Goal: Task Accomplishment & Management: Manage account settings

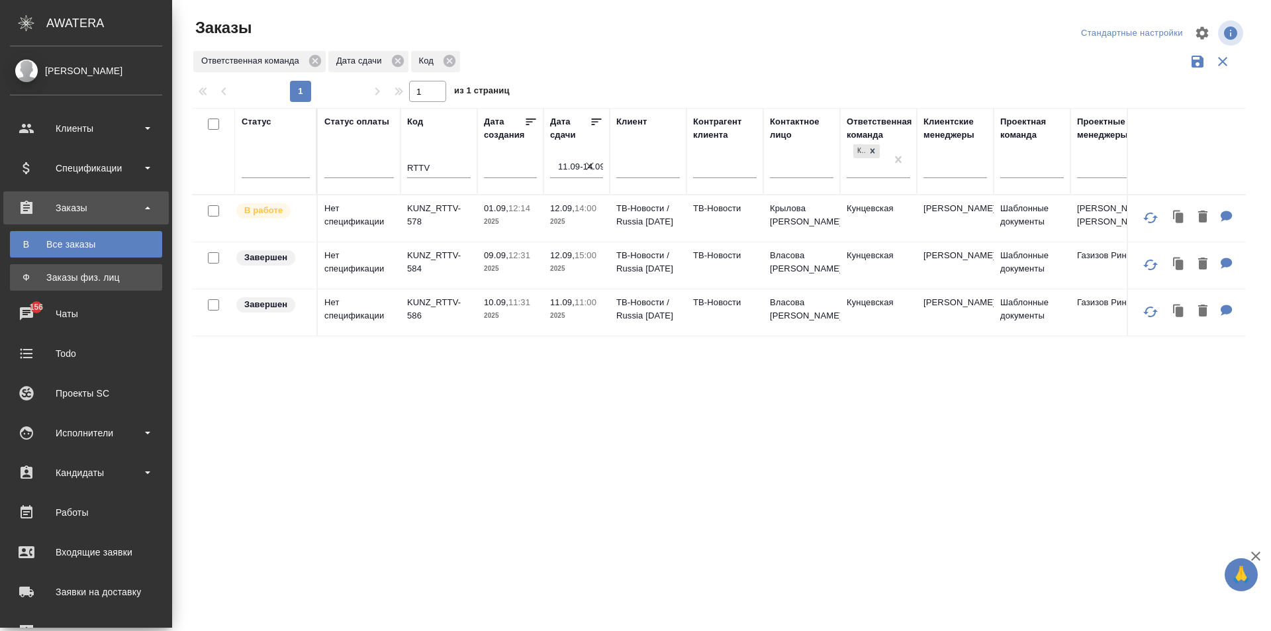
click at [24, 275] on div "Заказы физ. лиц" at bounding box center [86, 277] width 139 height 13
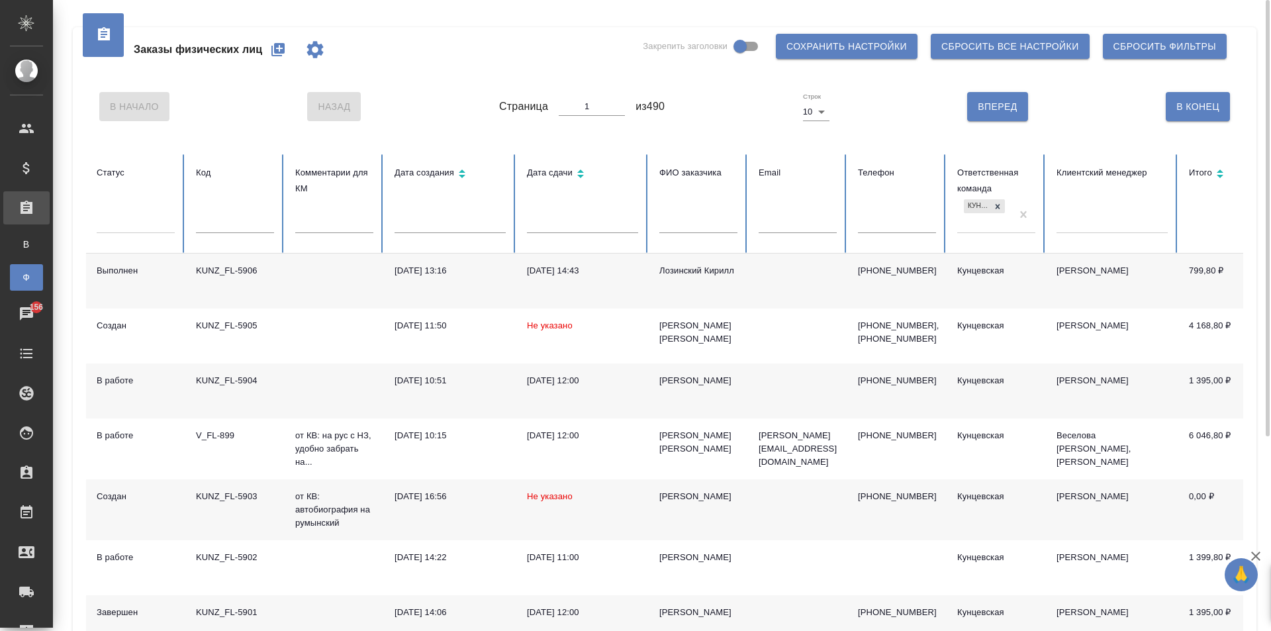
click at [228, 216] on input "text" at bounding box center [235, 223] width 78 height 19
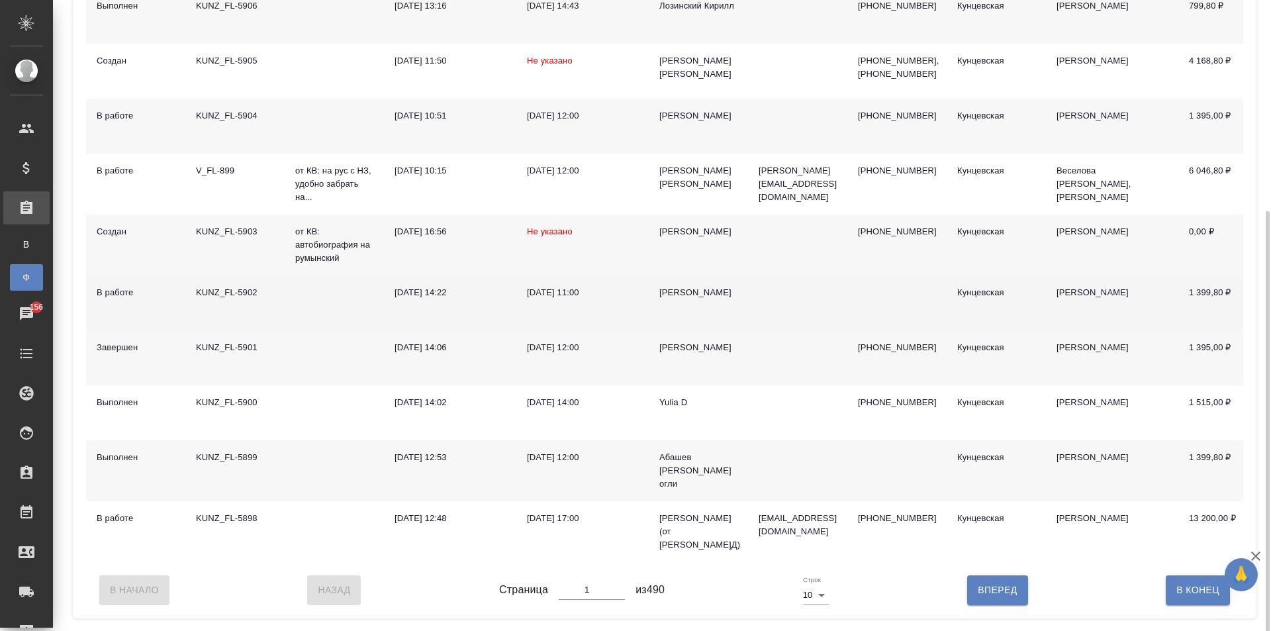
scroll to position [281, 0]
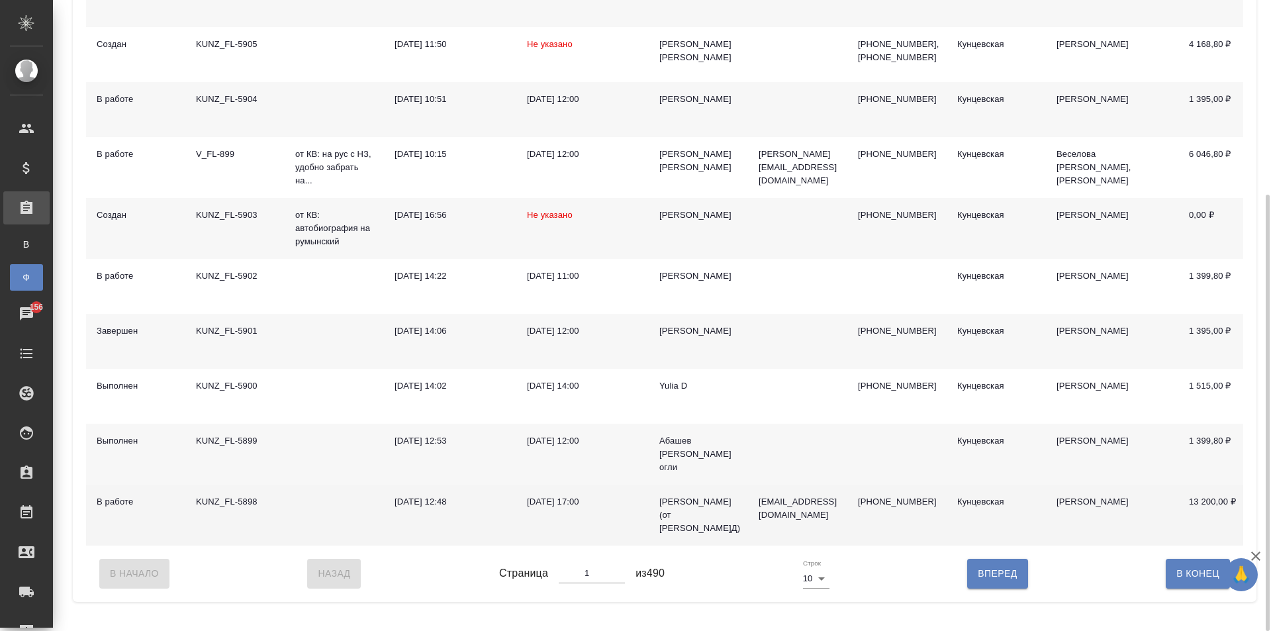
drag, startPoint x: 418, startPoint y: 553, endPoint x: 479, endPoint y: 547, distance: 61.8
click at [478, 545] on td "10.09.2025, 12:48" at bounding box center [450, 514] width 132 height 61
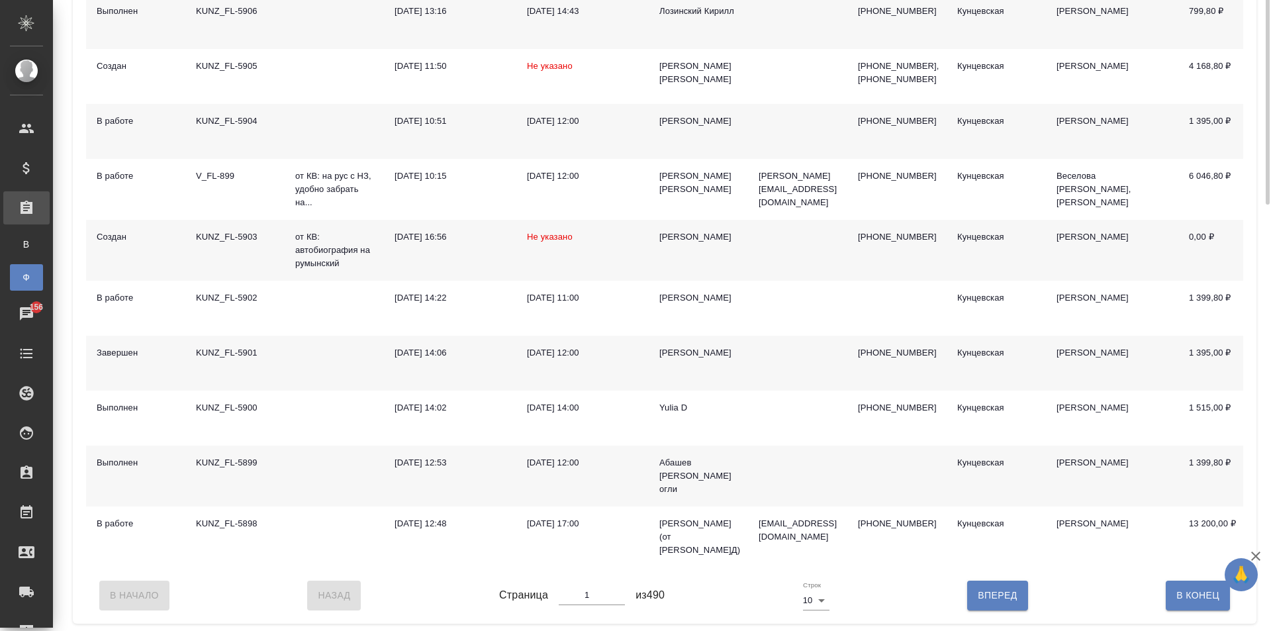
scroll to position [0, 0]
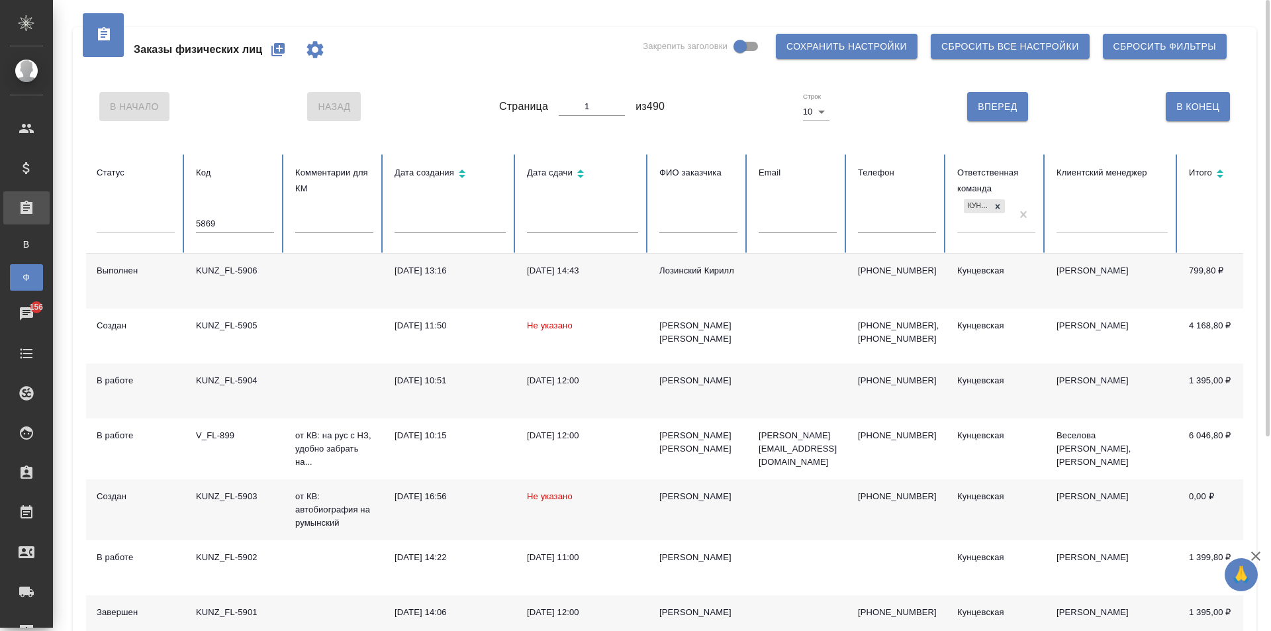
click at [255, 222] on input "5869" at bounding box center [235, 223] width 78 height 19
click at [235, 219] on input "5869" at bounding box center [235, 223] width 78 height 19
click at [195, 223] on th "Код 5869" at bounding box center [234, 203] width 99 height 99
click at [189, 220] on th "Код 5869" at bounding box center [234, 203] width 99 height 99
click at [202, 218] on input "5869" at bounding box center [235, 223] width 78 height 19
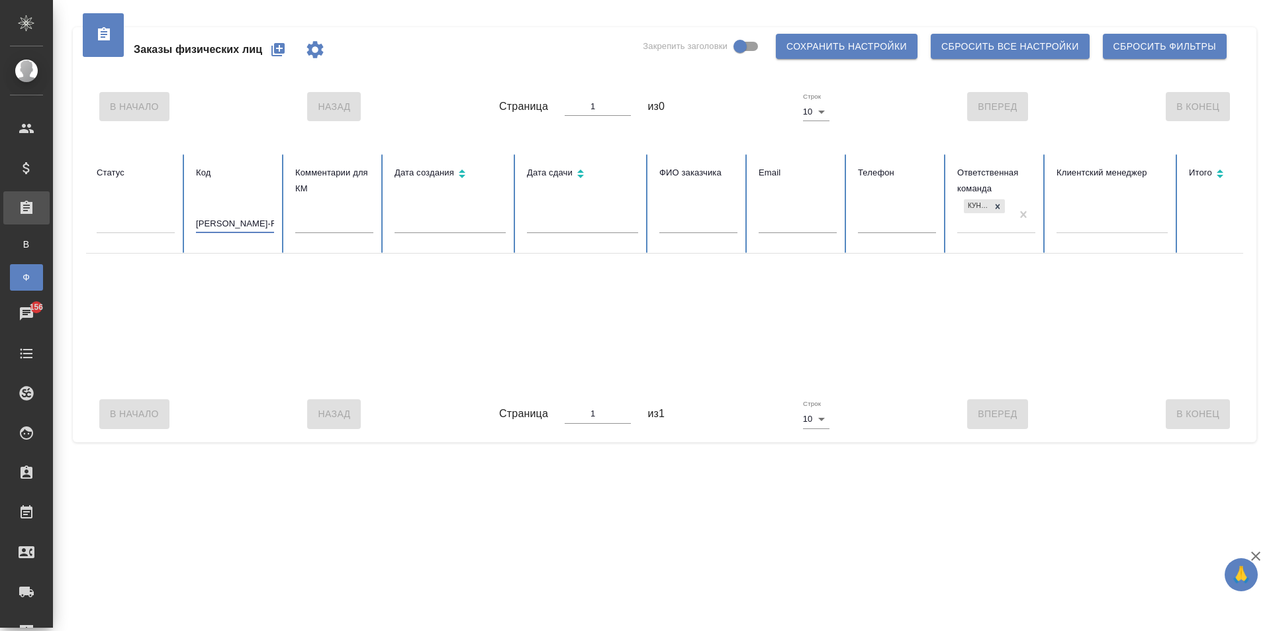
type input "KUNZ-FL-5869"
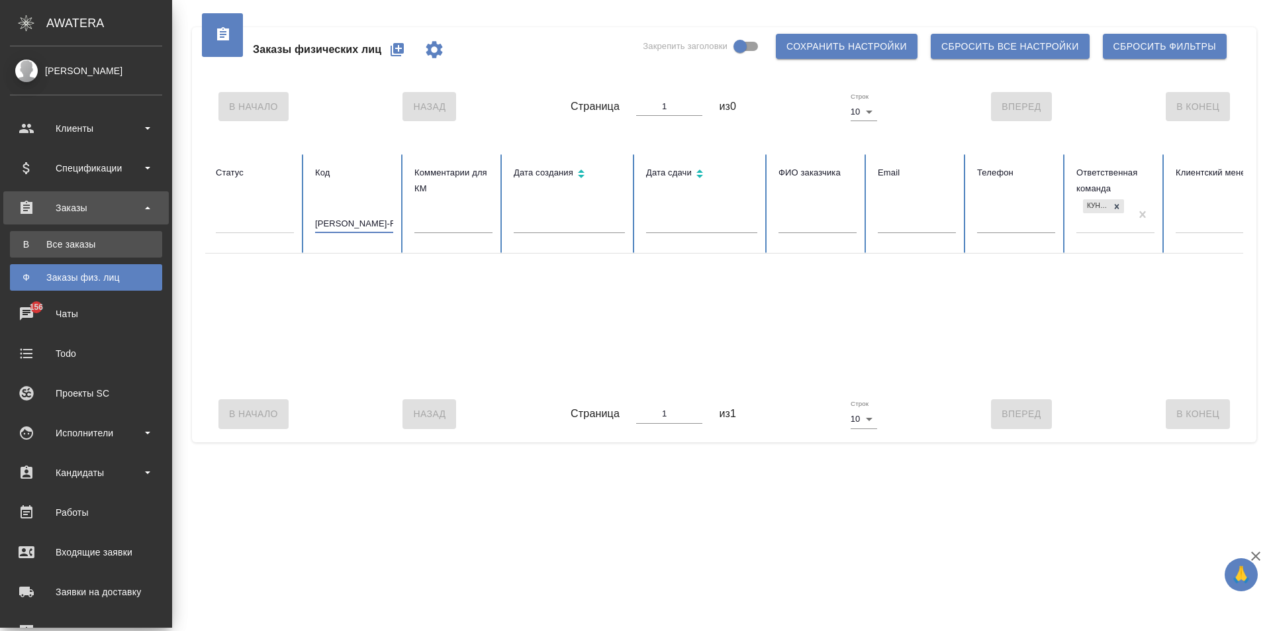
click at [25, 240] on div "Все заказы" at bounding box center [86, 244] width 139 height 13
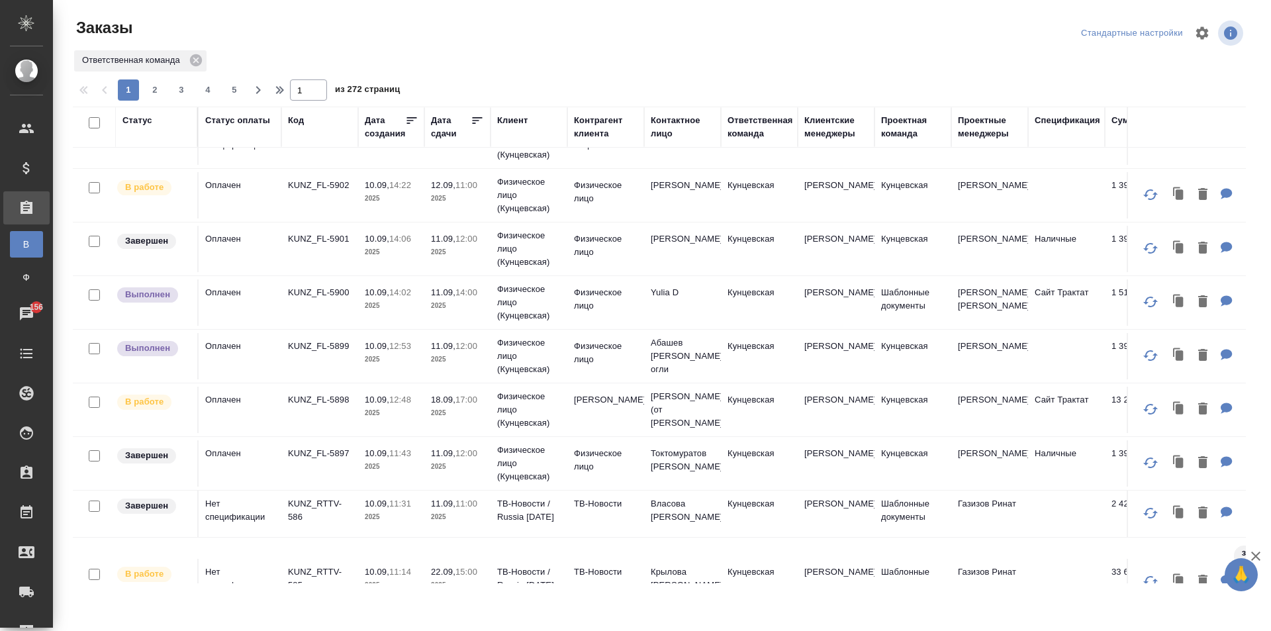
scroll to position [132, 0]
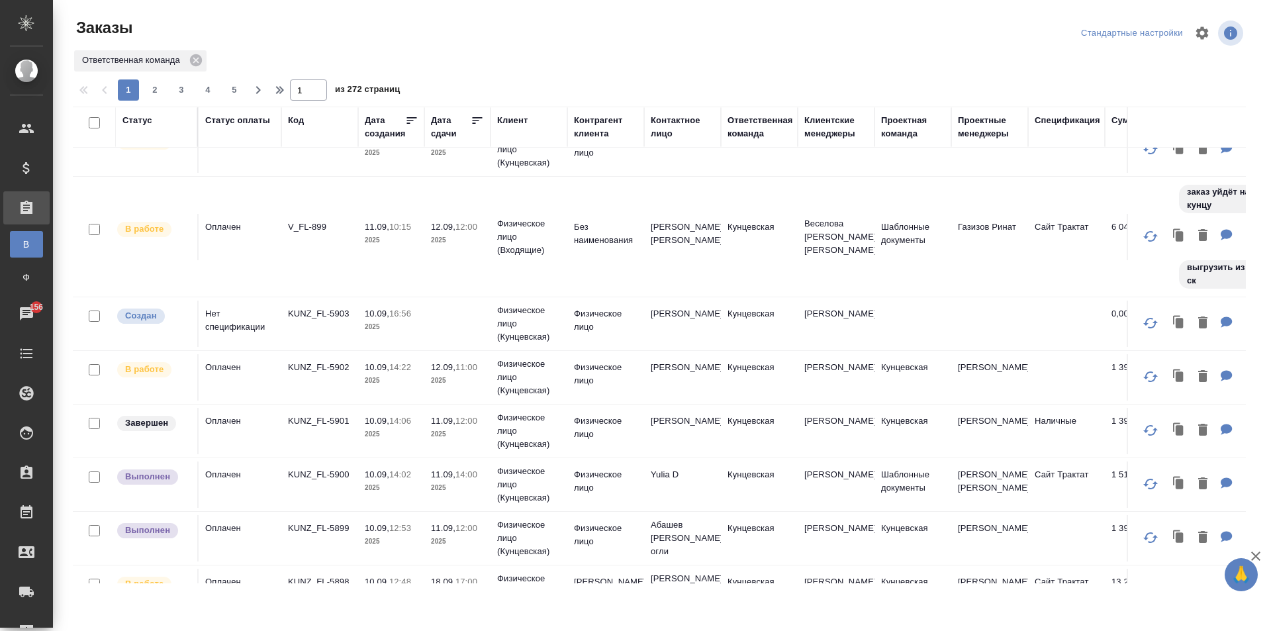
click at [473, 119] on icon at bounding box center [477, 120] width 13 height 13
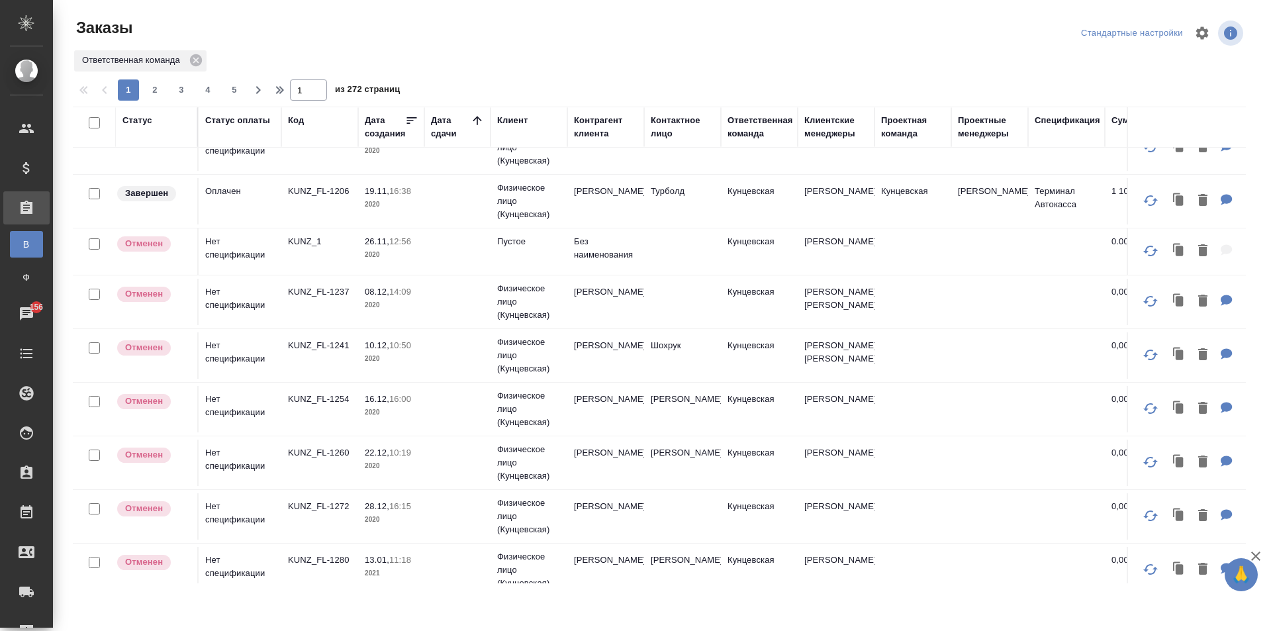
scroll to position [0, 0]
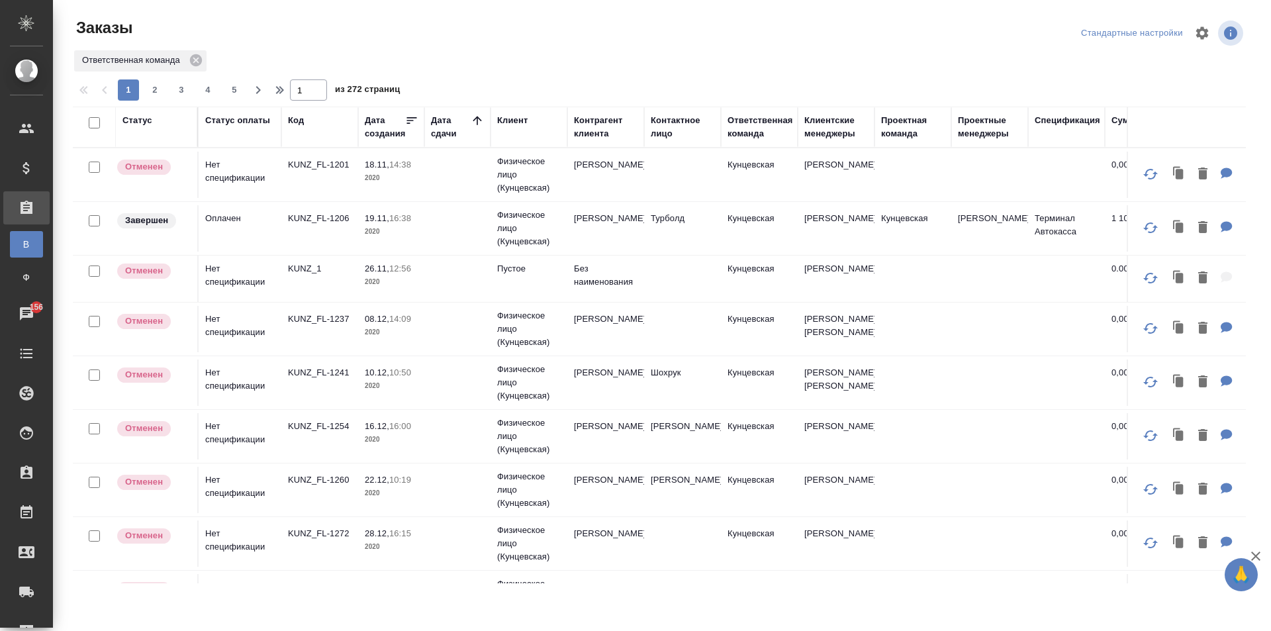
click at [901, 113] on th "Проектная команда" at bounding box center [912, 127] width 77 height 41
click at [896, 126] on div "Проектная команда" at bounding box center [913, 127] width 64 height 26
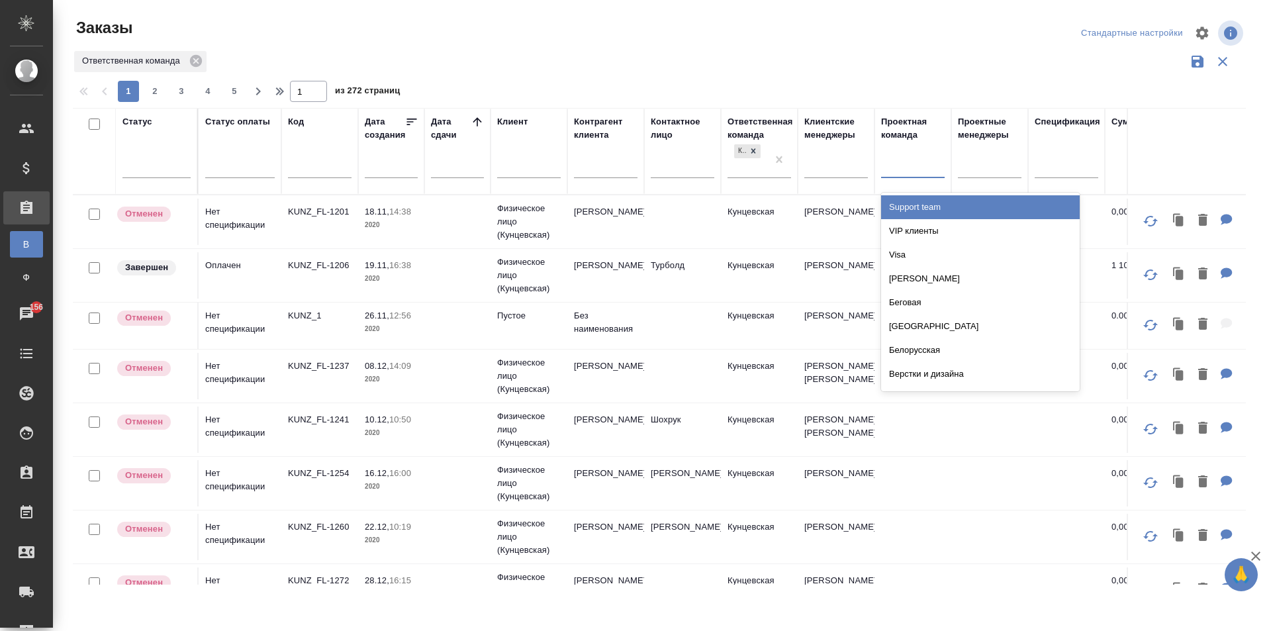
click at [907, 166] on div at bounding box center [913, 164] width 64 height 19
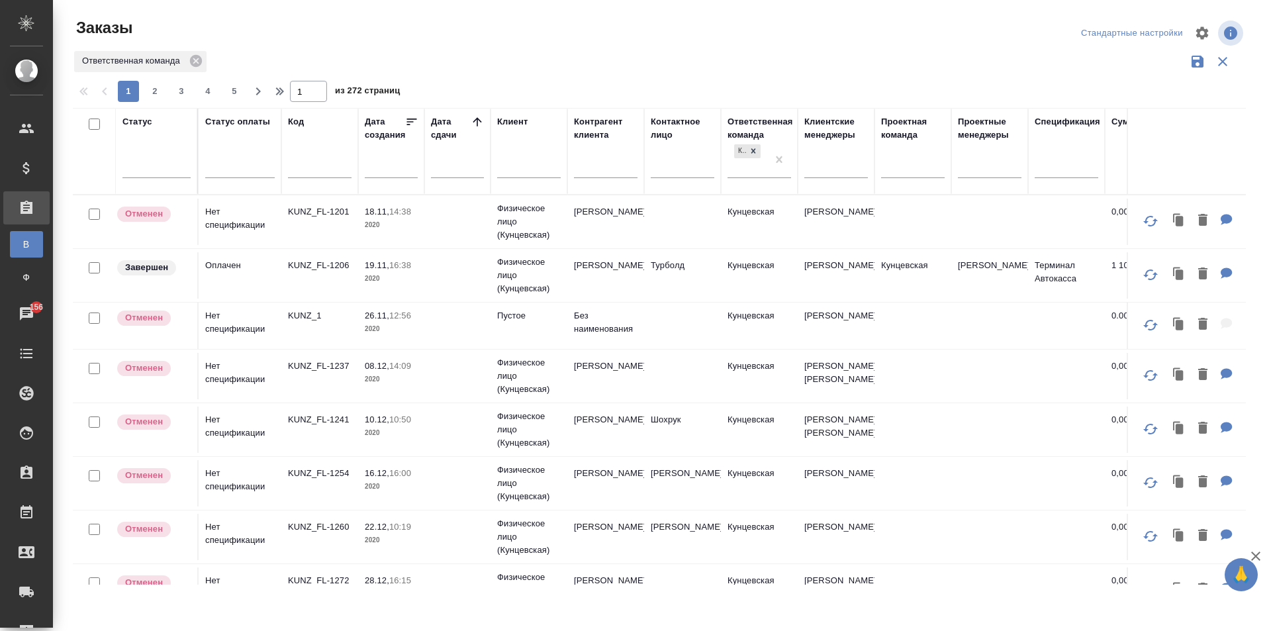
click at [897, 81] on div "1 2 3 4 5 1 из 272 страниц" at bounding box center [664, 91] width 1183 height 21
click at [473, 119] on icon at bounding box center [477, 121] width 13 height 13
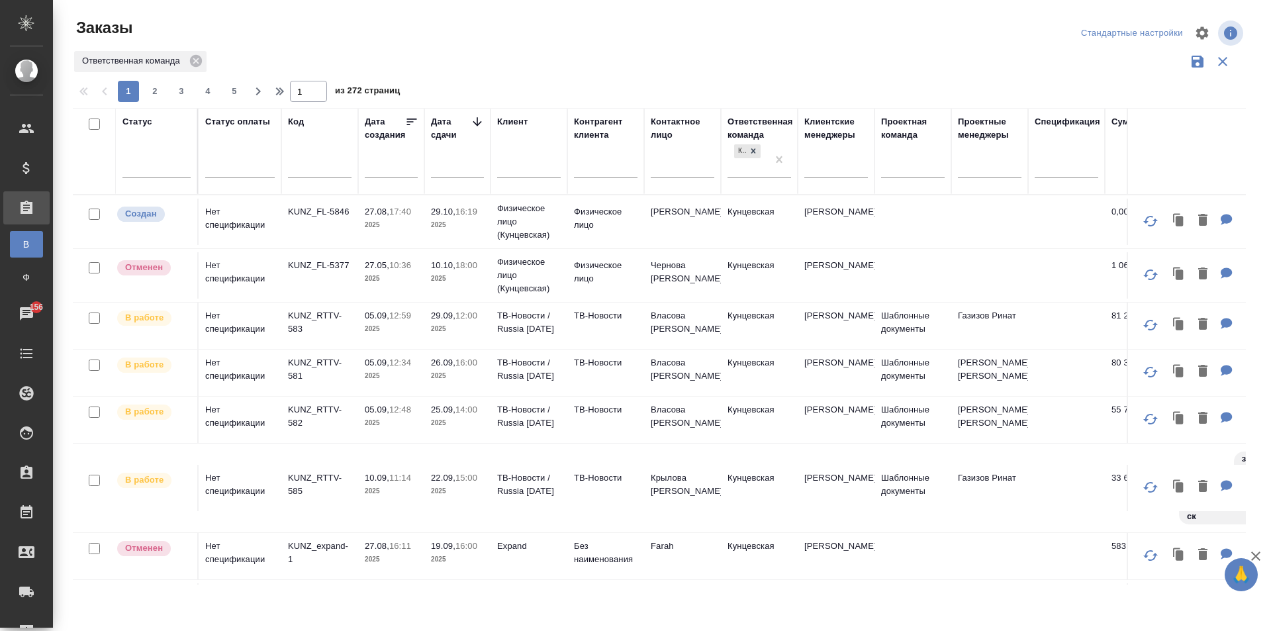
click at [404, 116] on div "Дата создания" at bounding box center [385, 128] width 40 height 26
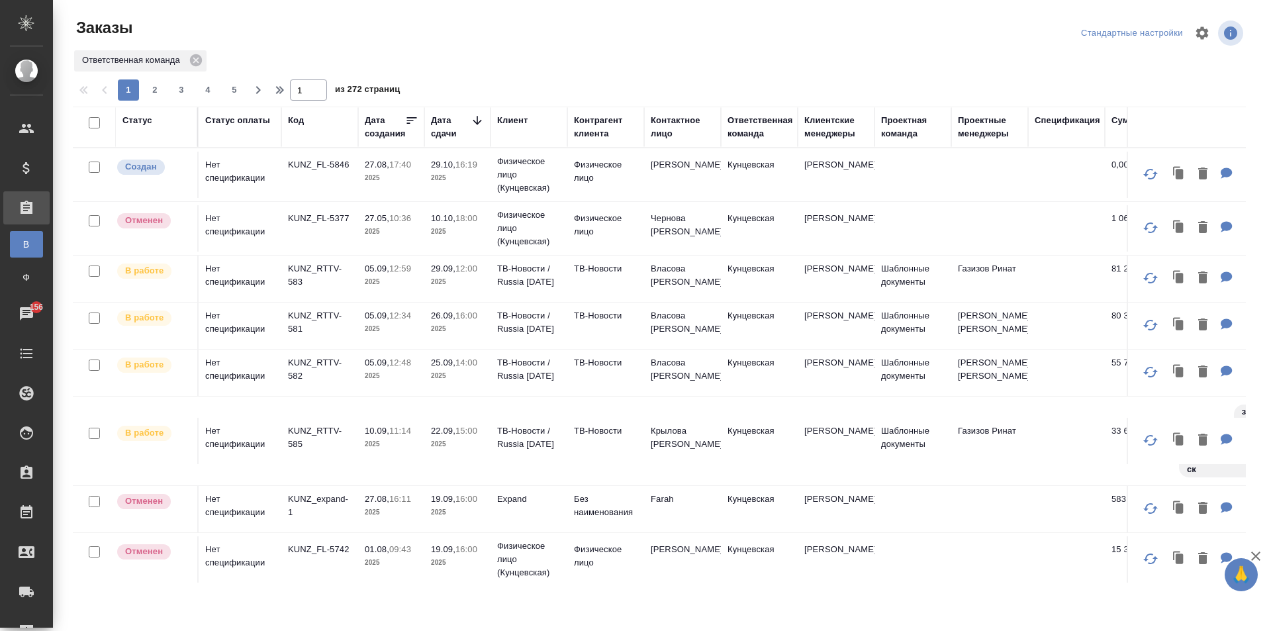
click at [474, 117] on icon at bounding box center [477, 120] width 13 height 13
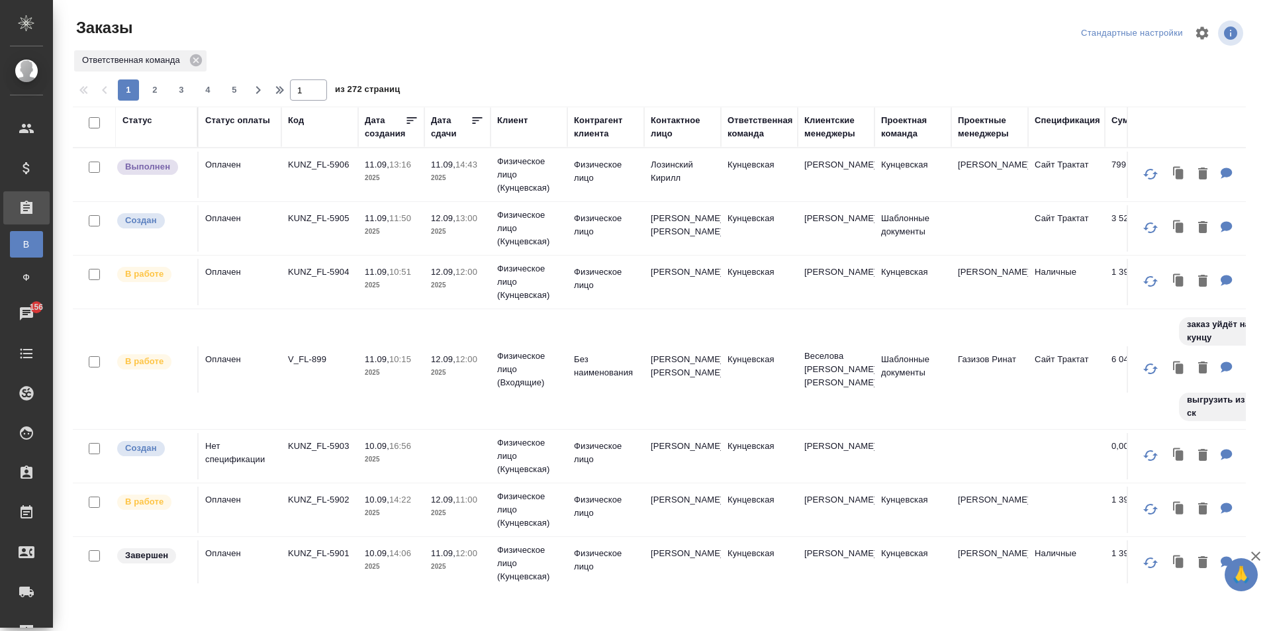
click at [309, 129] on div "Код" at bounding box center [320, 127] width 64 height 26
click at [294, 114] on div "Код" at bounding box center [296, 120] width 16 height 13
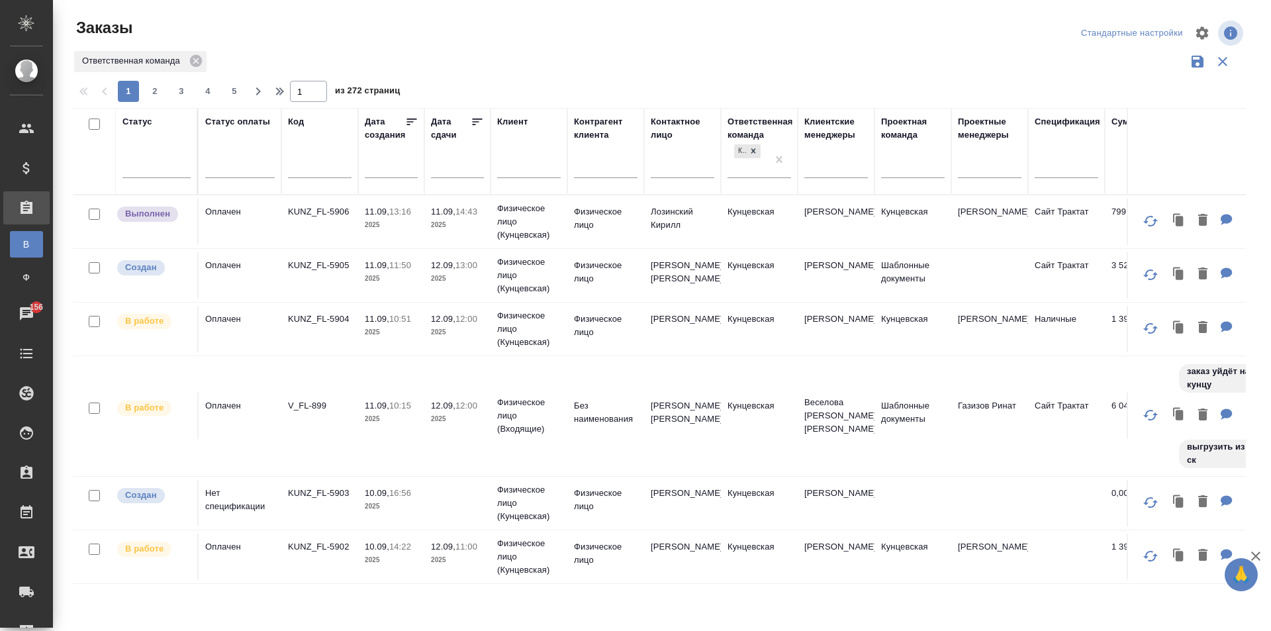
click at [302, 154] on div "Код" at bounding box center [320, 151] width 64 height 72
click at [304, 162] on input "text" at bounding box center [320, 169] width 64 height 17
type input "5869"
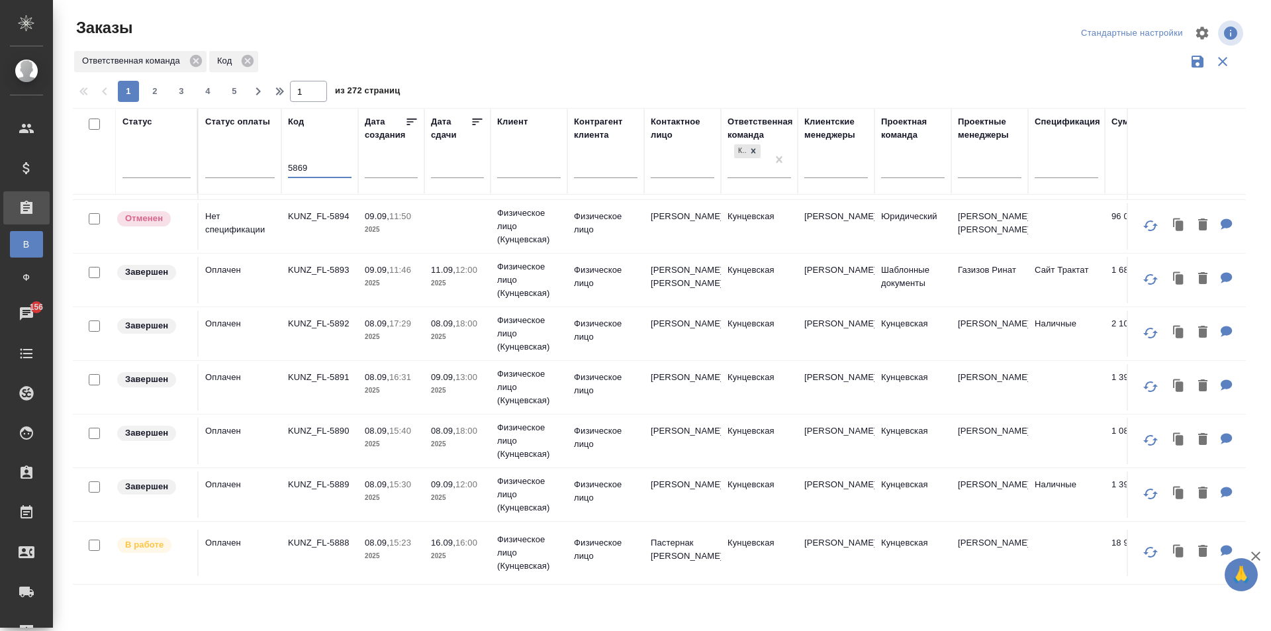
scroll to position [1086, 0]
click at [469, 120] on div "Дата сдачи" at bounding box center [451, 128] width 40 height 26
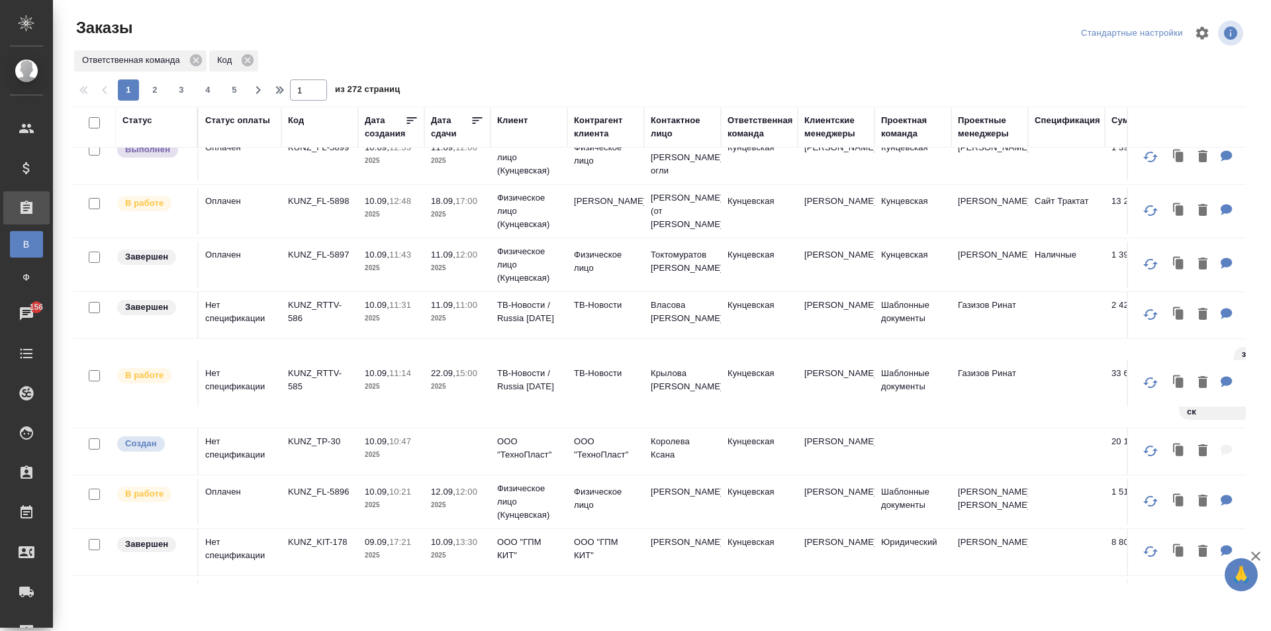
scroll to position [379, 0]
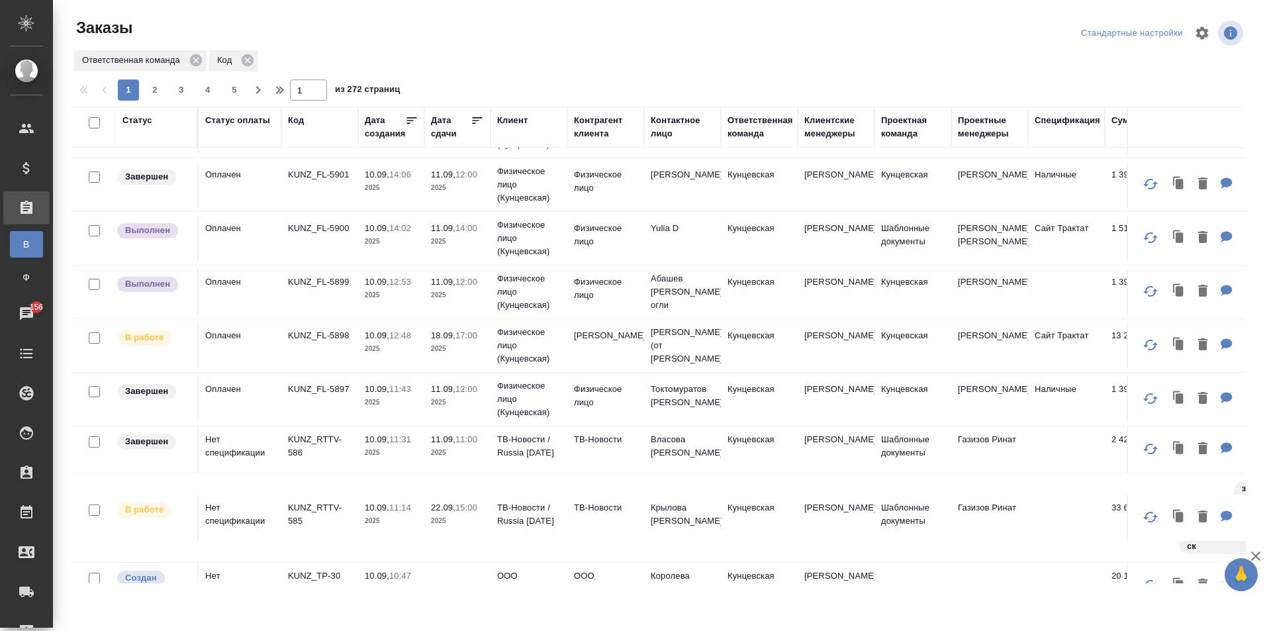
click at [473, 113] on th "Дата сдачи" at bounding box center [457, 127] width 66 height 41
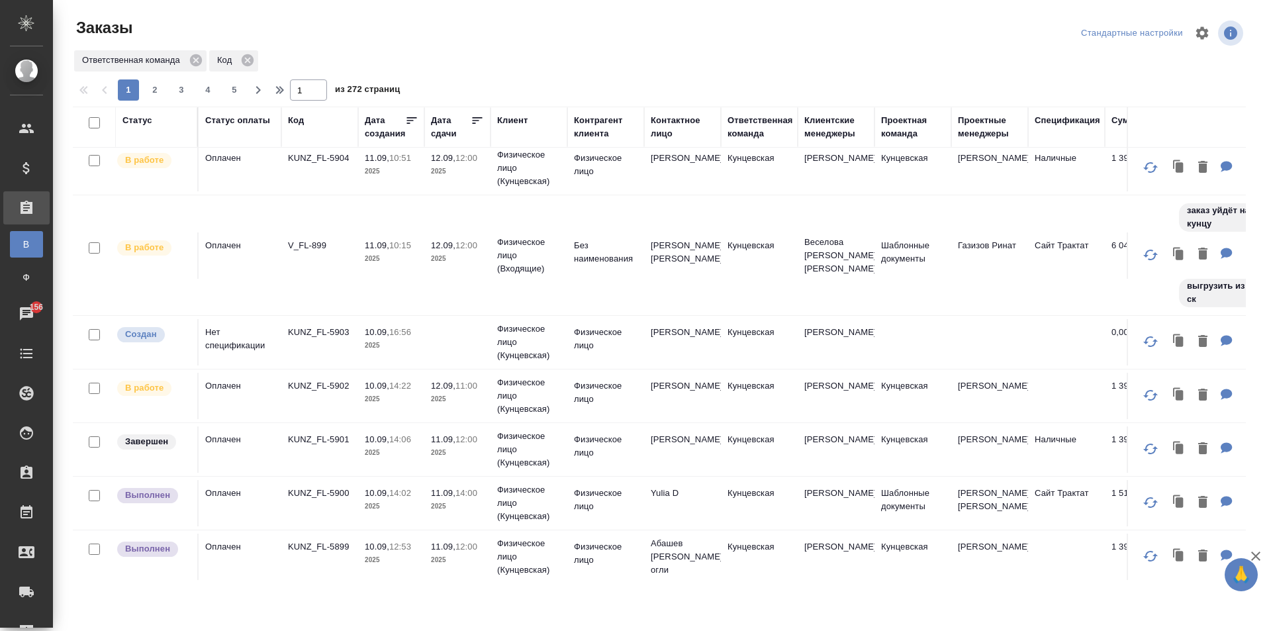
scroll to position [0, 0]
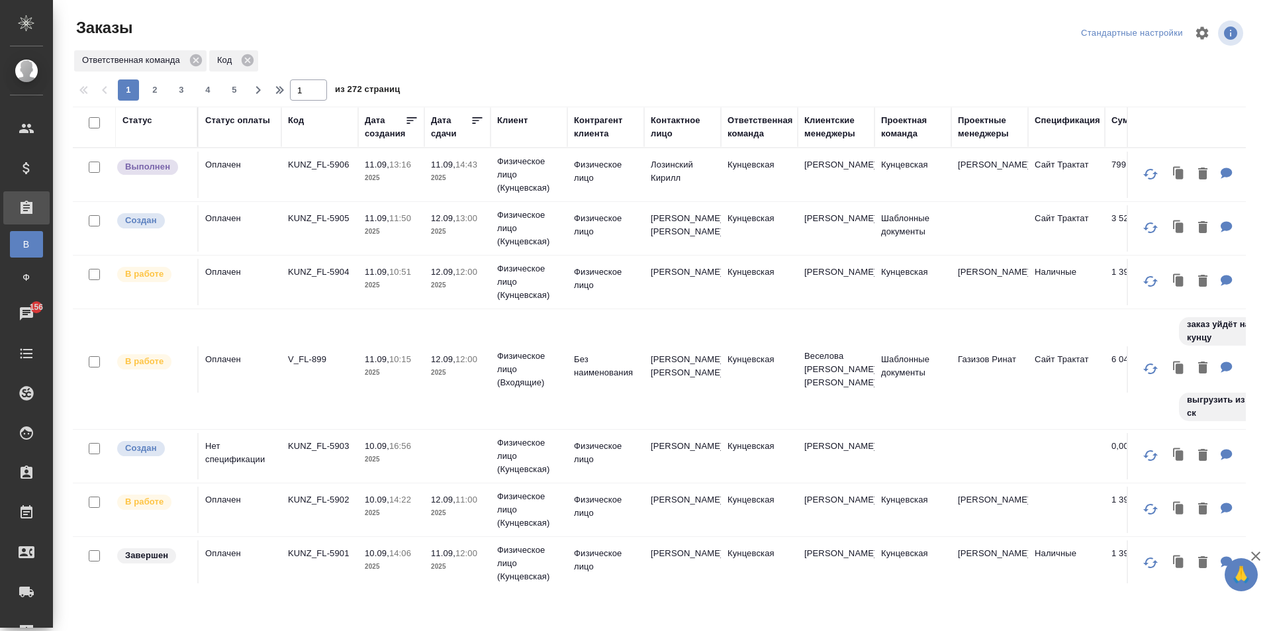
click at [474, 111] on th "Дата сдачи" at bounding box center [457, 127] width 66 height 41
click at [469, 120] on div "Дата сдачи" at bounding box center [451, 127] width 40 height 26
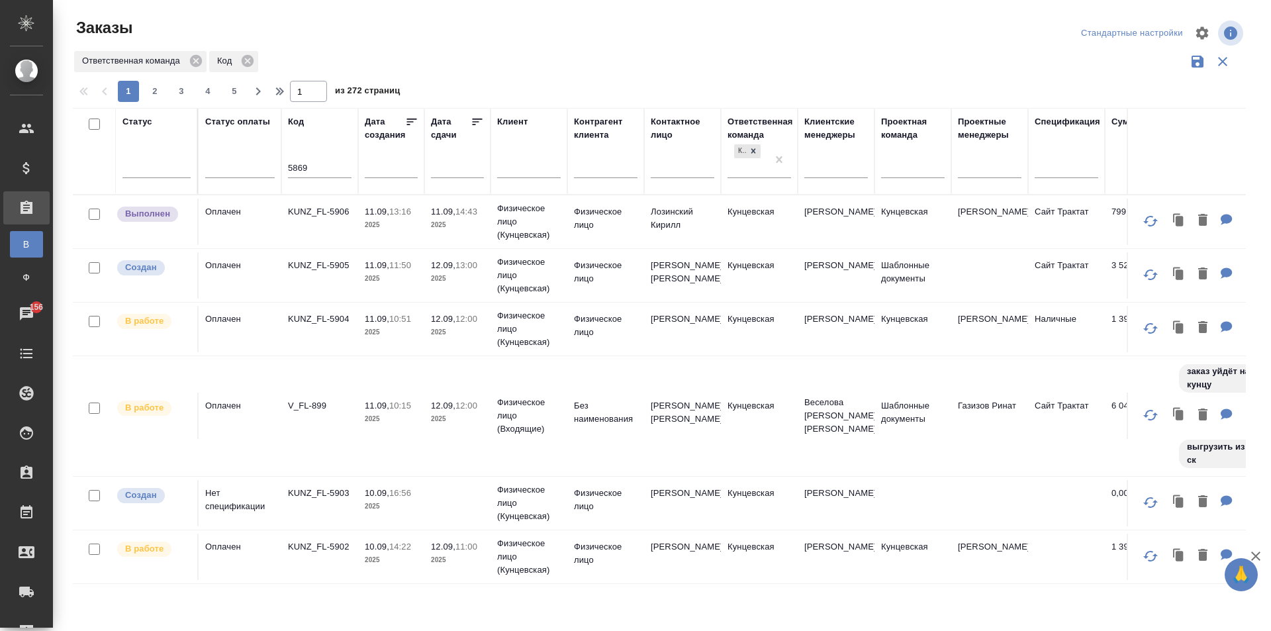
click at [474, 116] on icon at bounding box center [477, 121] width 13 height 13
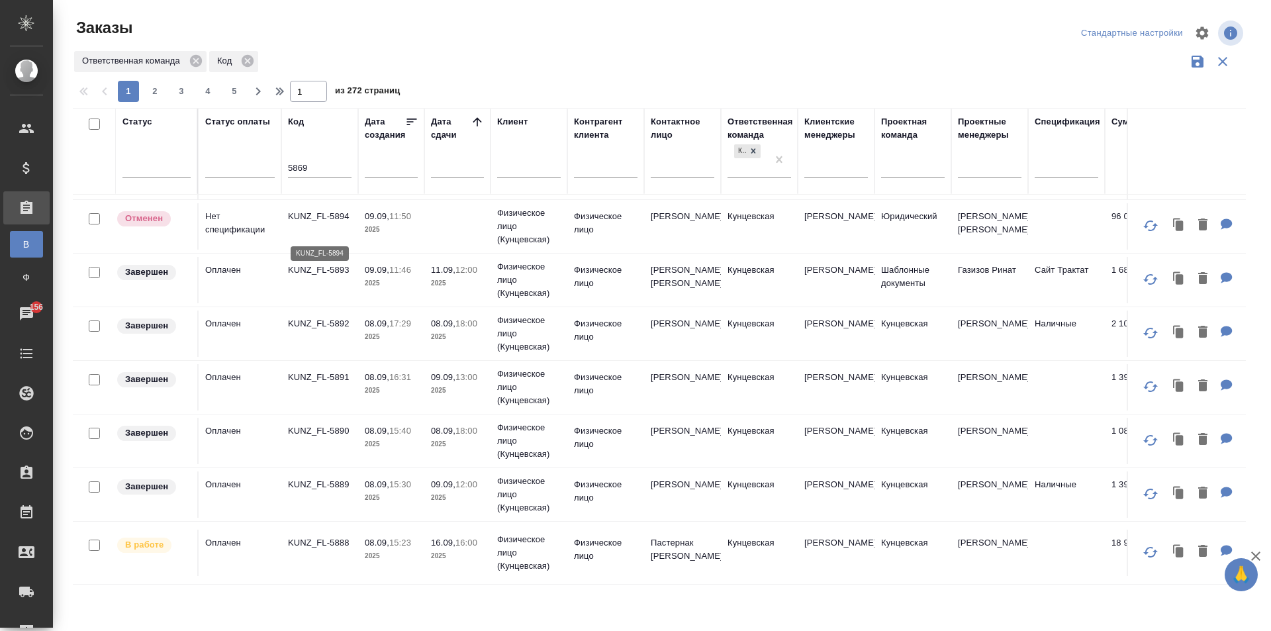
scroll to position [1086, 0]
drag, startPoint x: 283, startPoint y: 205, endPoint x: 358, endPoint y: 181, distance: 79.1
click at [341, 168] on input "5869" at bounding box center [320, 169] width 64 height 17
type input "5"
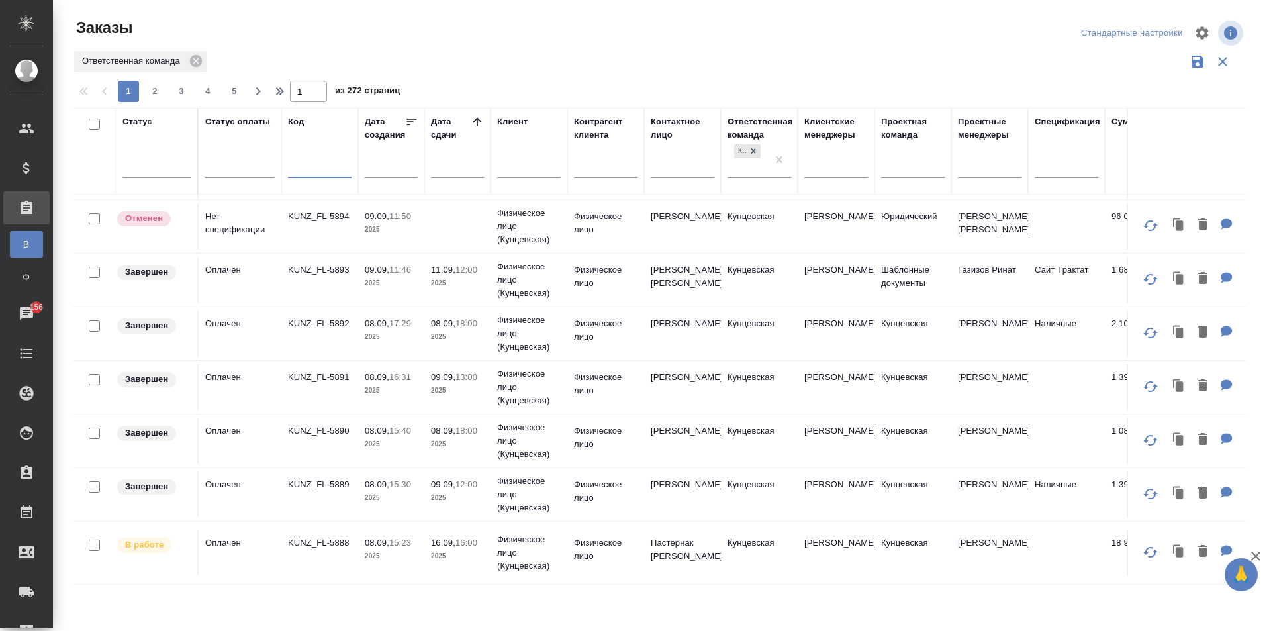
click at [686, 167] on input "text" at bounding box center [683, 169] width 64 height 17
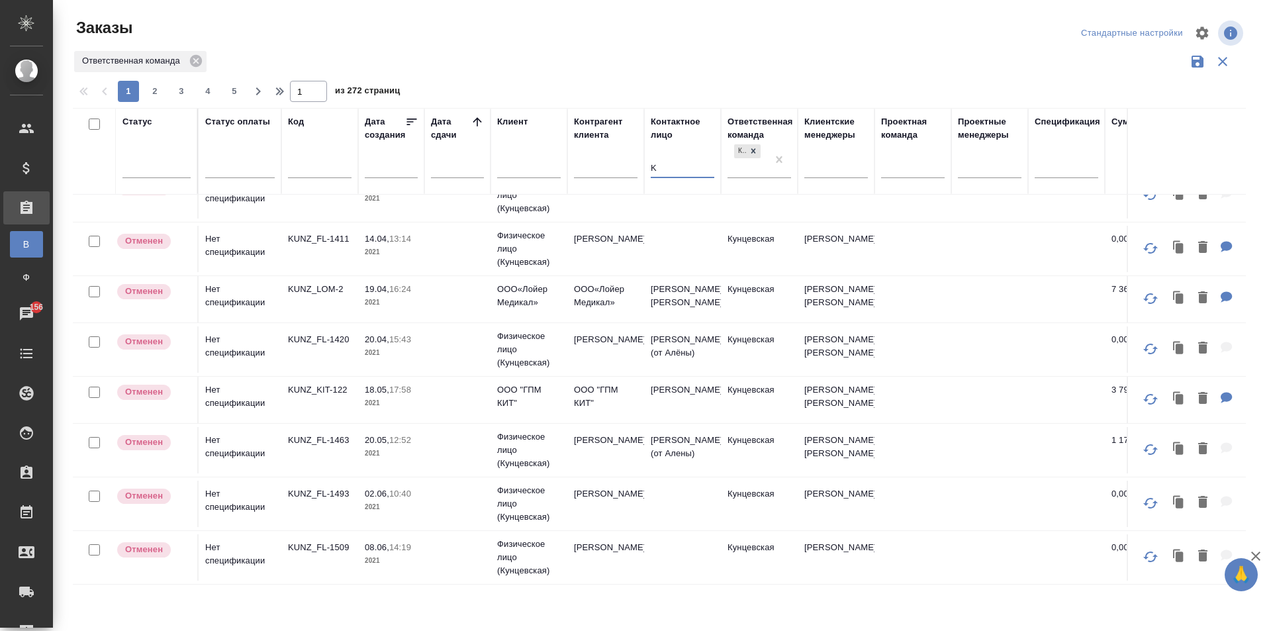
scroll to position [934, 0]
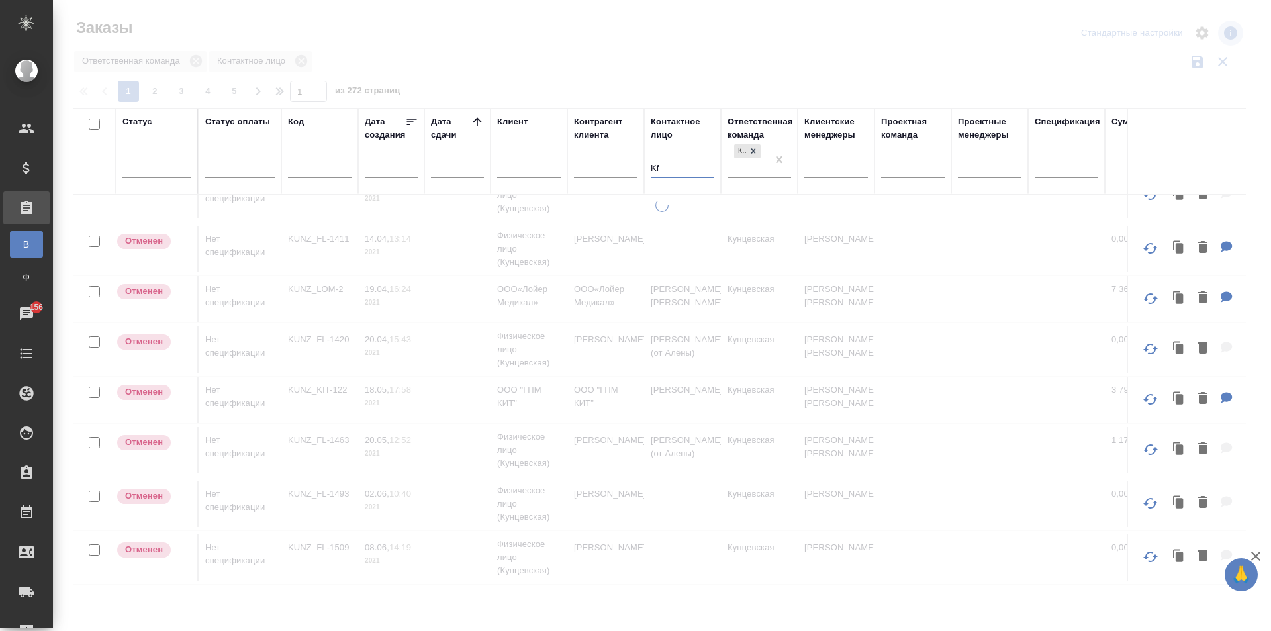
type input "K"
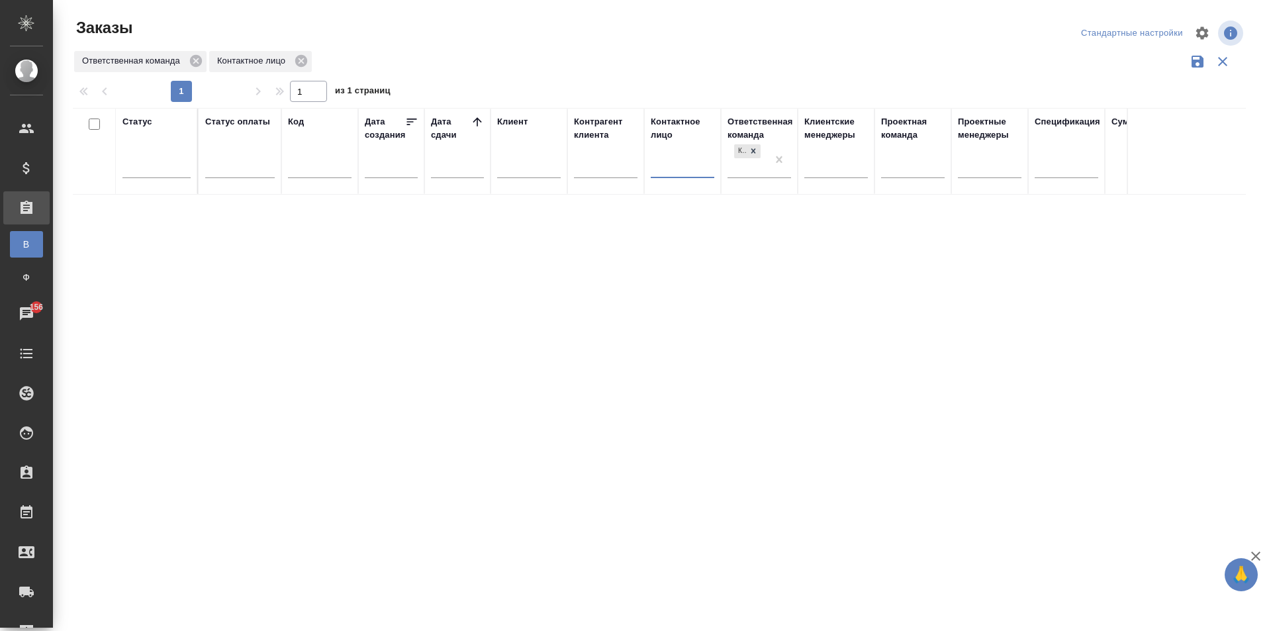
scroll to position [0, 0]
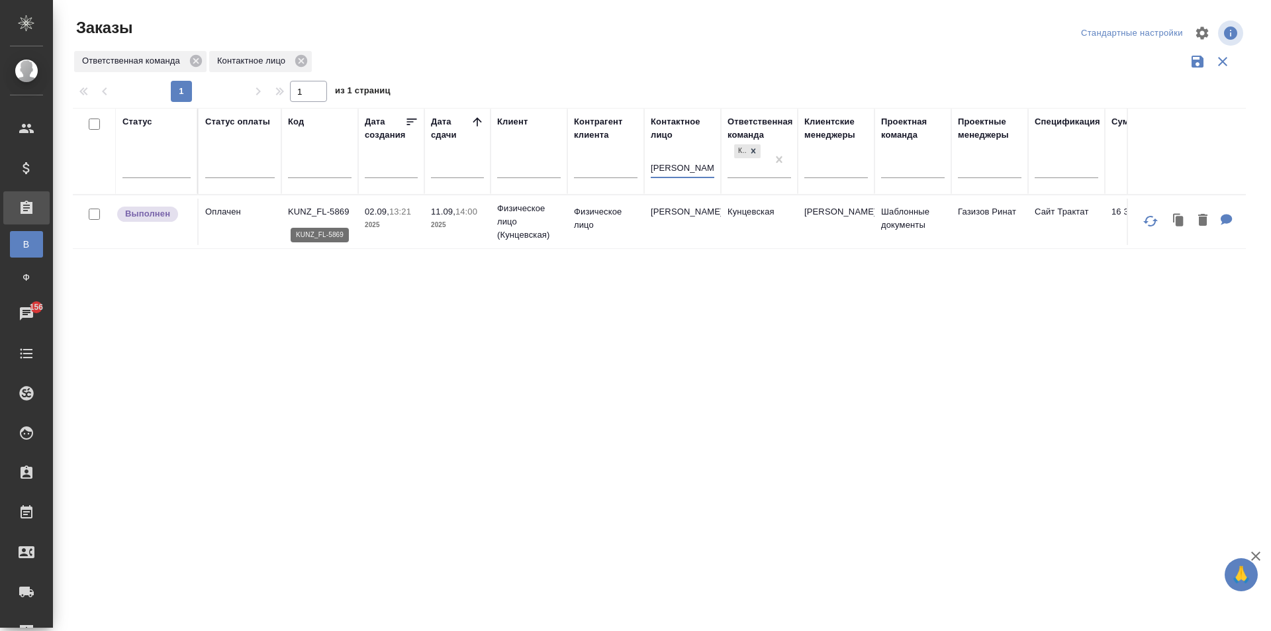
type input "Ланцев"
click at [334, 213] on p "KUNZ_FL-5869" at bounding box center [320, 211] width 64 height 13
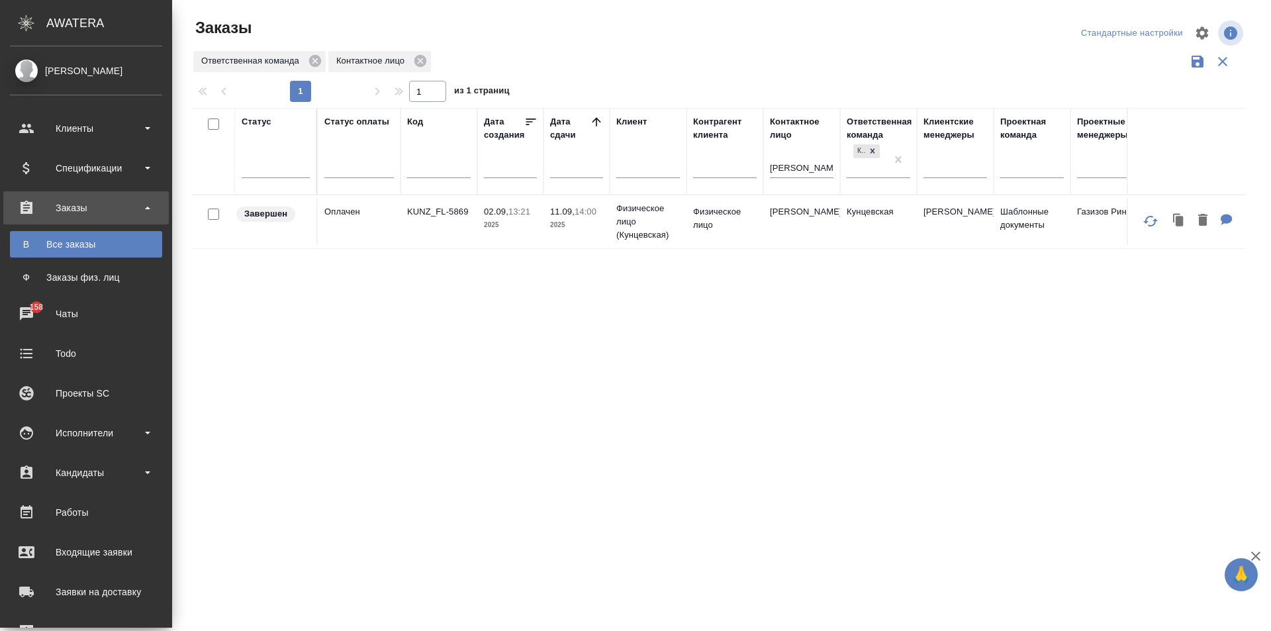
click at [28, 262] on ul "В Все заказы Ф Заказы физ. лиц" at bounding box center [86, 257] width 172 height 66
click at [70, 269] on link "Ф Заказы физ. лиц" at bounding box center [86, 277] width 152 height 26
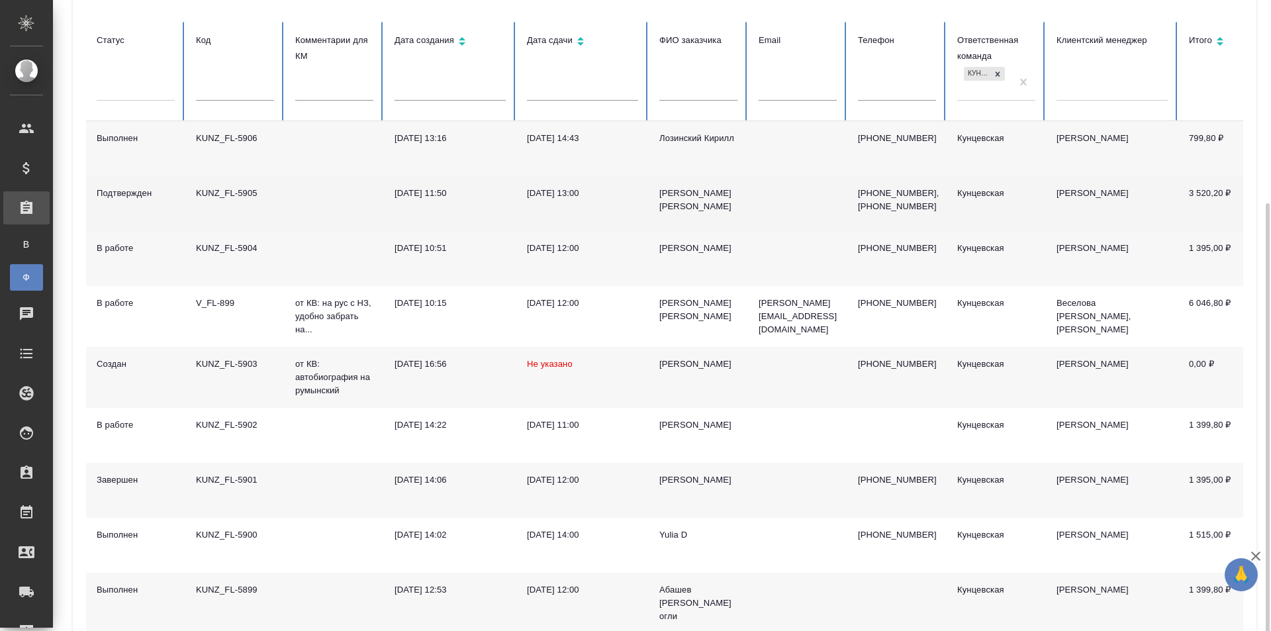
scroll to position [265, 0]
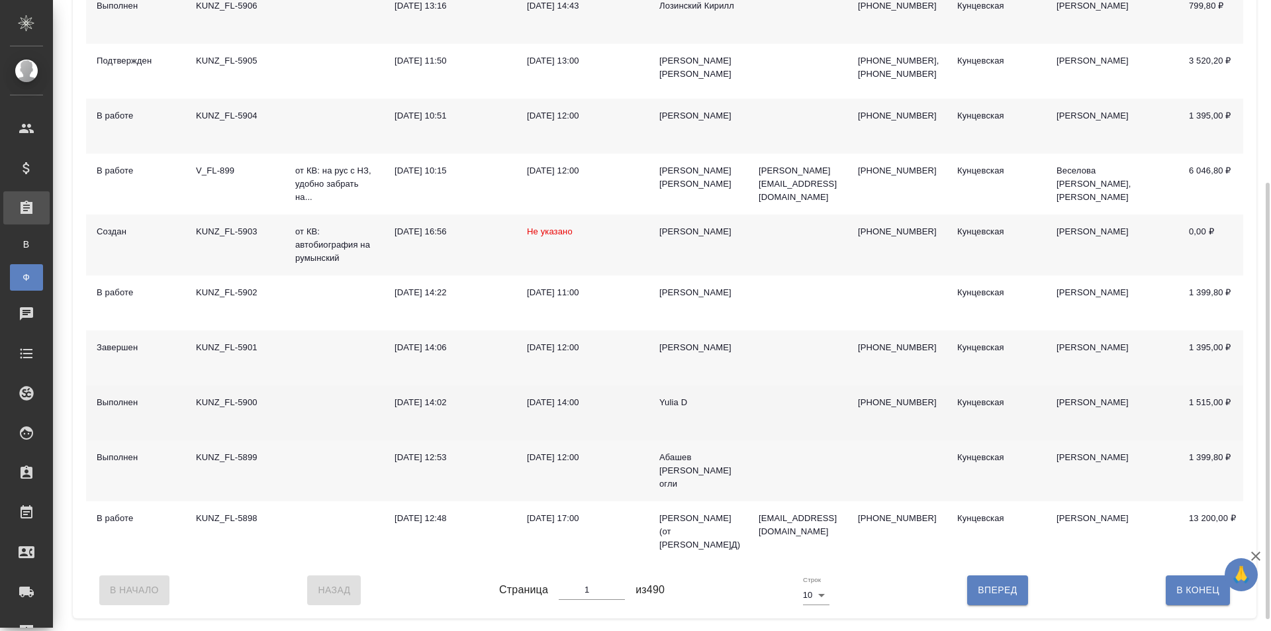
click at [235, 409] on div "KUNZ_FL-5900" at bounding box center [235, 402] width 78 height 13
click at [207, 409] on div "KUNZ_FL-5900" at bounding box center [235, 402] width 78 height 13
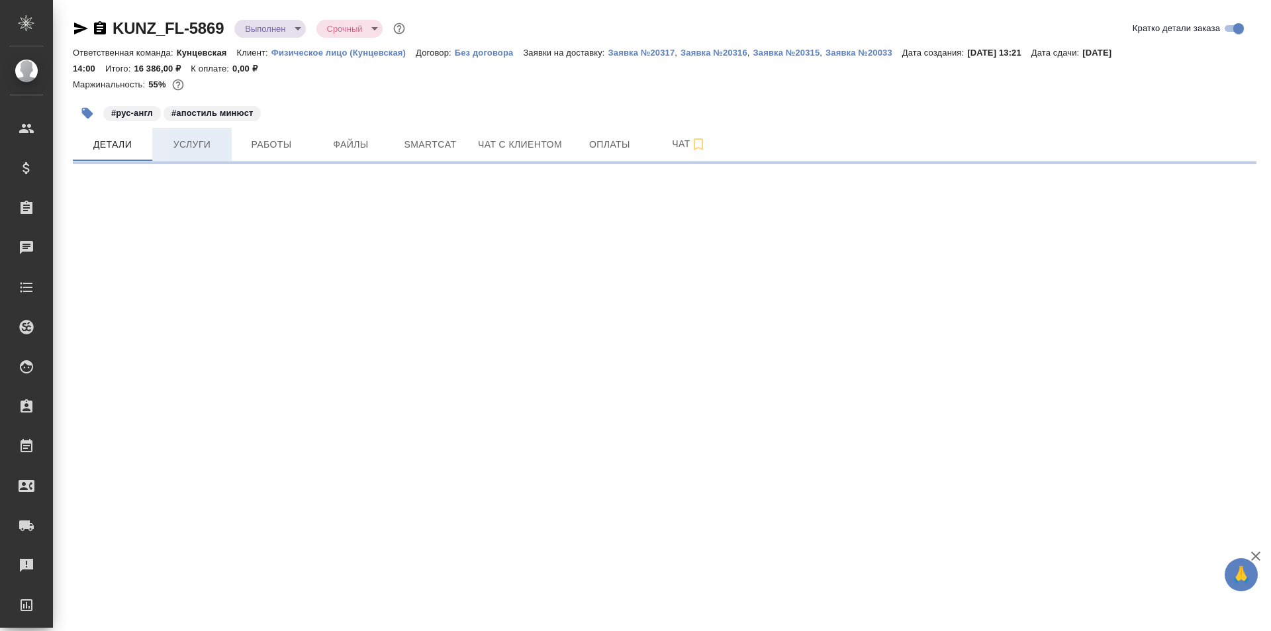
select select "RU"
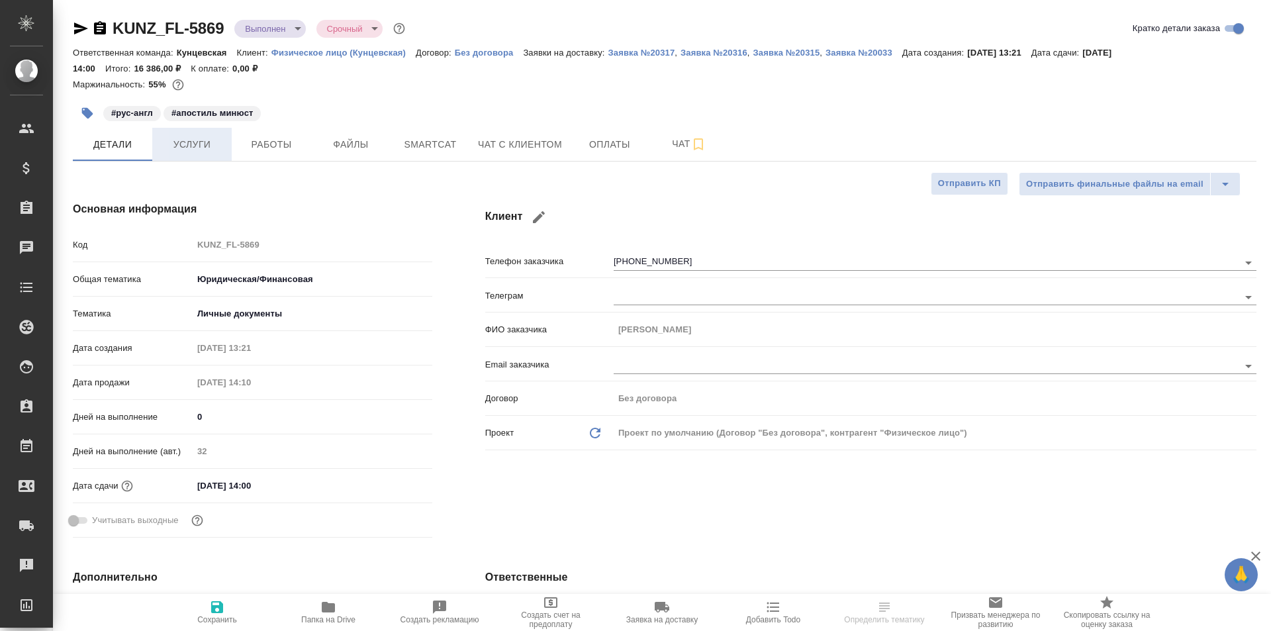
type textarea "x"
click at [286, 149] on span "Работы" at bounding box center [272, 144] width 64 height 17
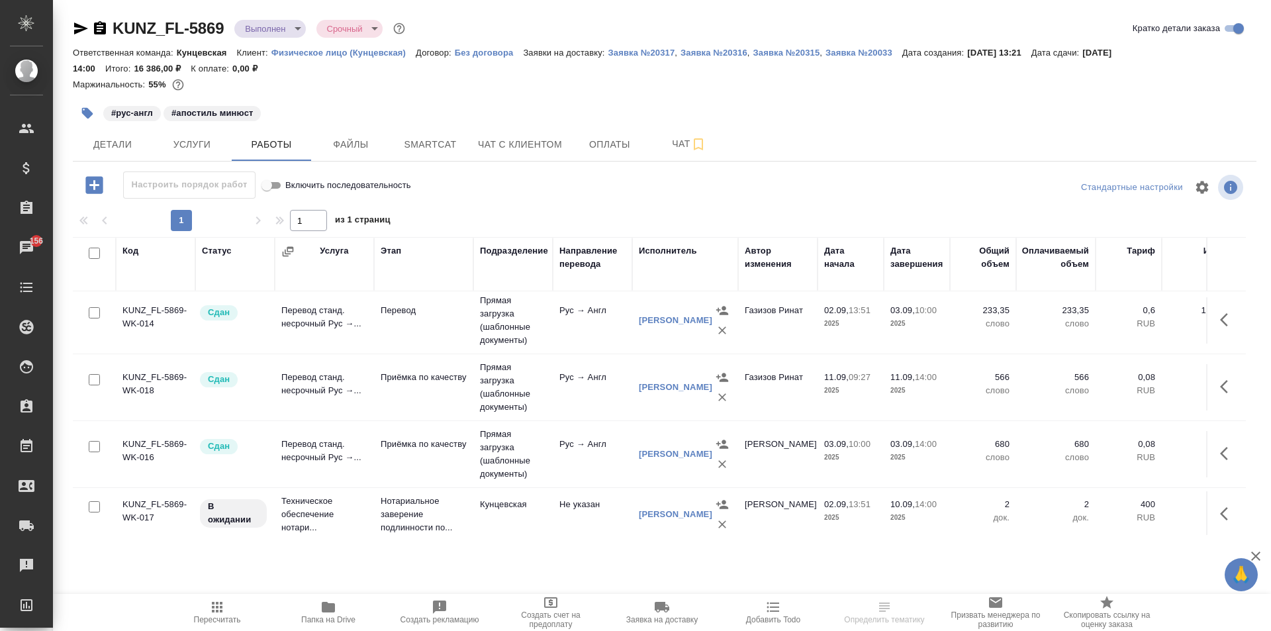
scroll to position [128, 0]
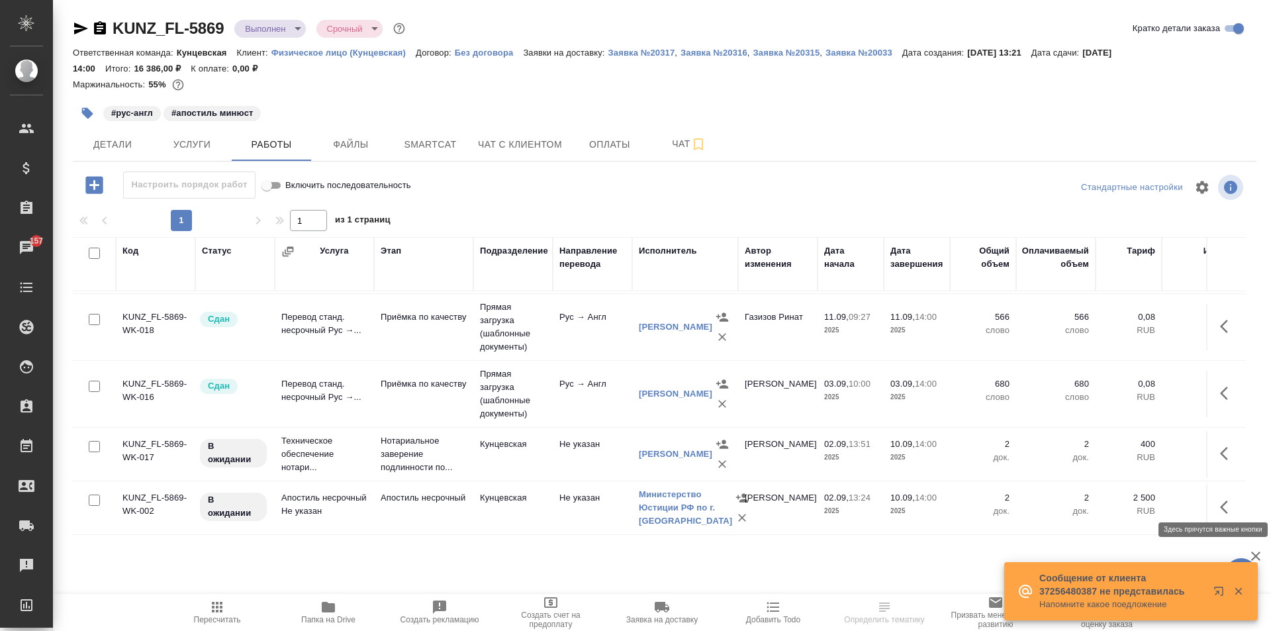
click at [1220, 499] on icon "button" at bounding box center [1228, 507] width 16 height 16
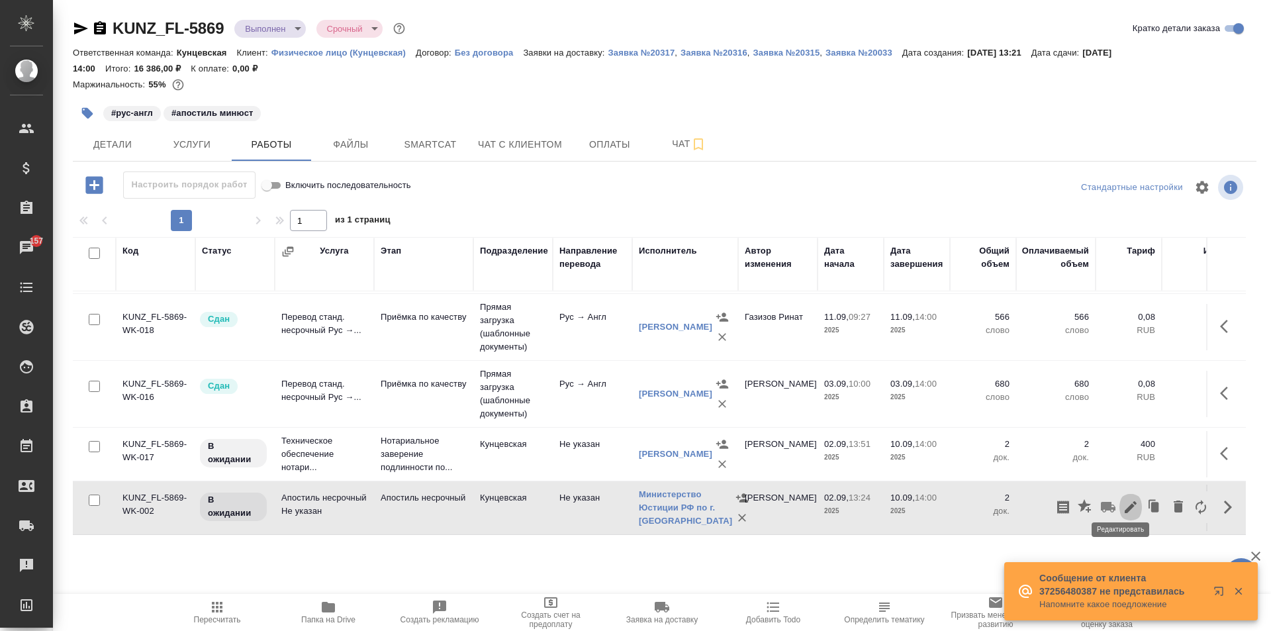
click at [1124, 501] on icon "button" at bounding box center [1130, 507] width 12 height 12
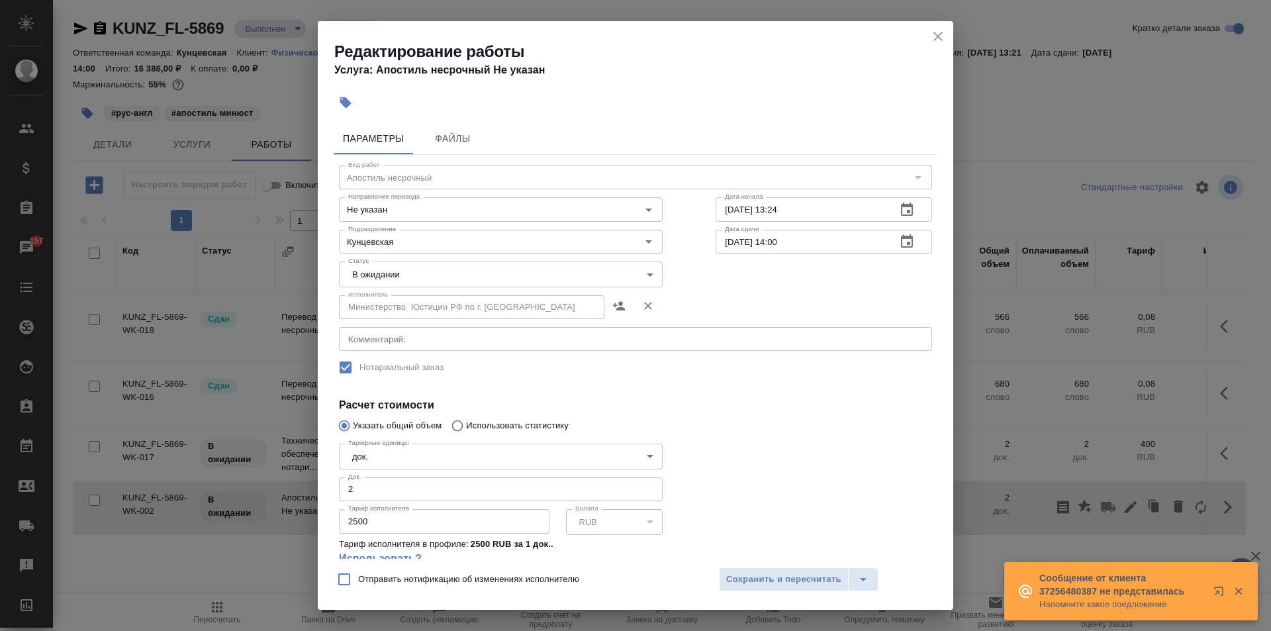
click at [518, 263] on body "🙏 .cls-1 fill:#fff; AWATERA Zotova Ekaterina Клиенты Спецификации Заказы 157 Ча…" at bounding box center [635, 315] width 1271 height 631
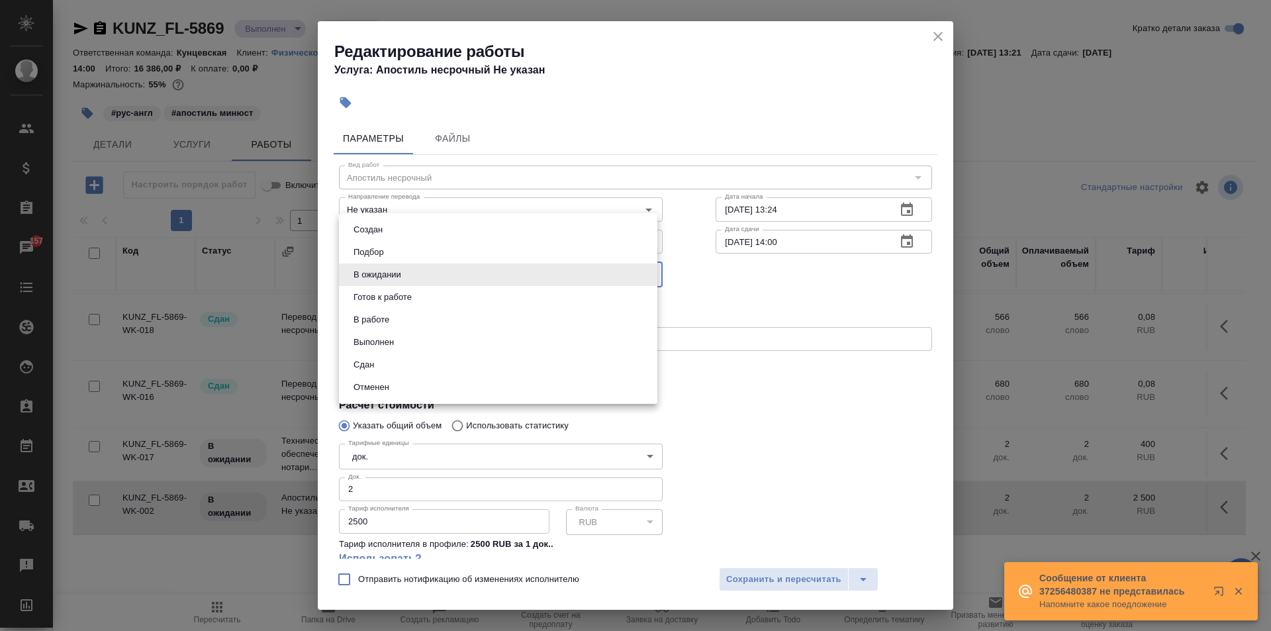
click at [394, 357] on li "Сдан" at bounding box center [498, 364] width 318 height 23
type input "closed"
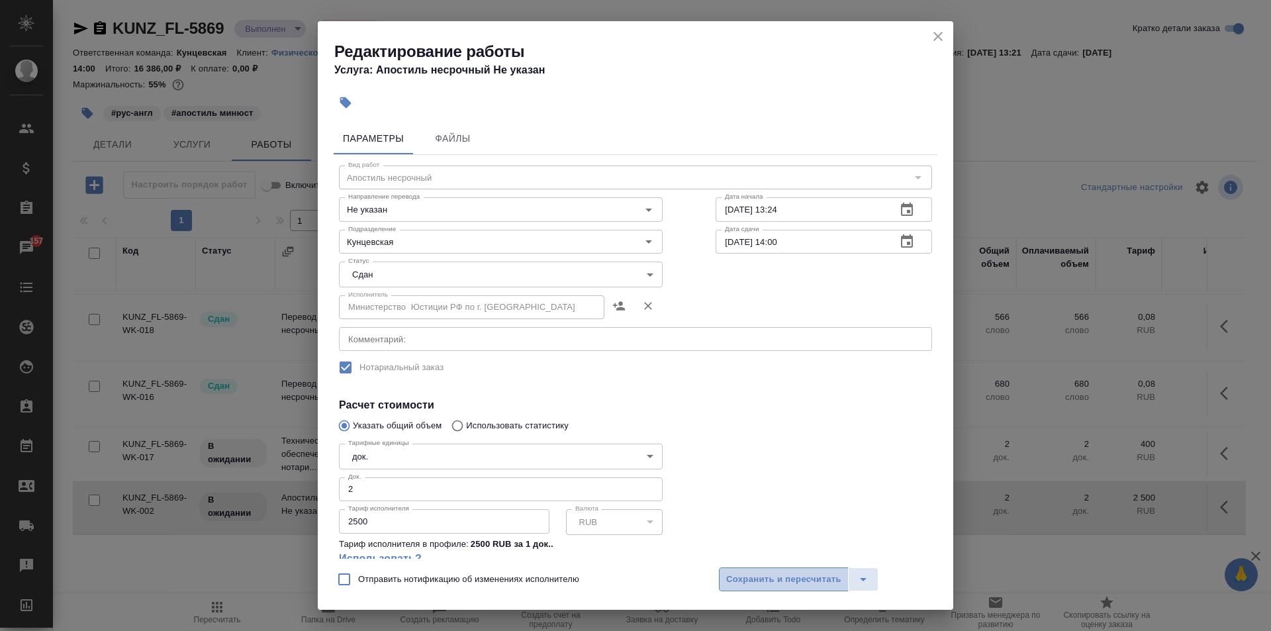
click at [770, 580] on span "Сохранить и пересчитать" at bounding box center [783, 579] width 115 height 15
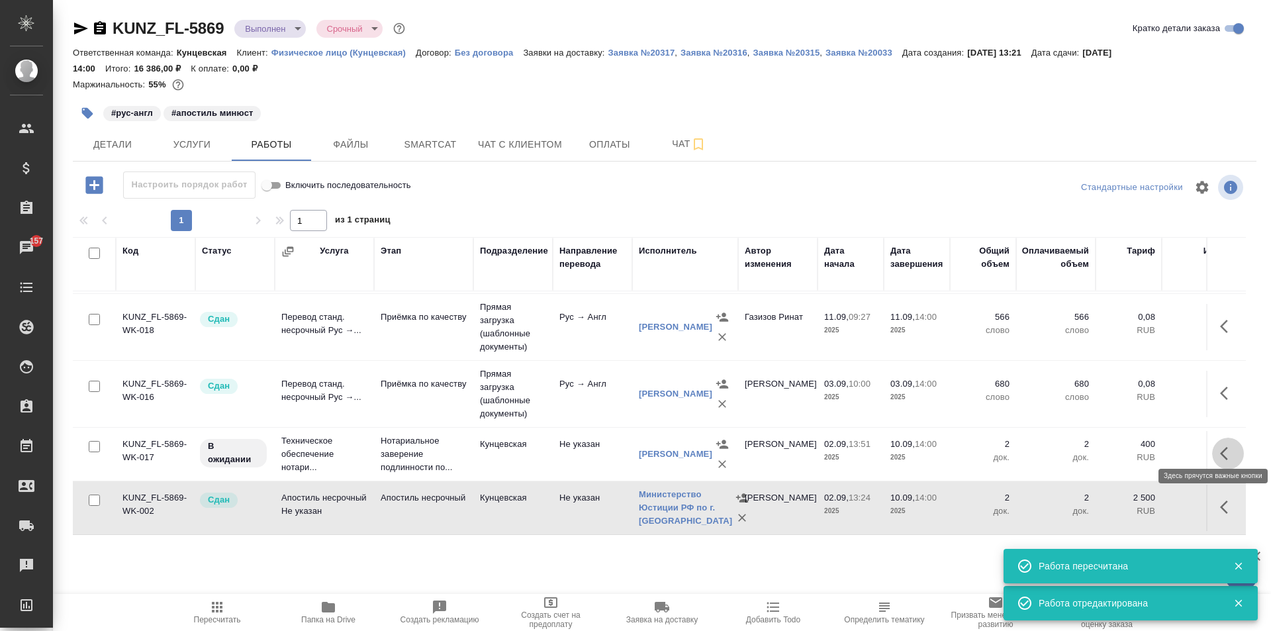
click at [1220, 445] on icon "button" at bounding box center [1228, 453] width 16 height 16
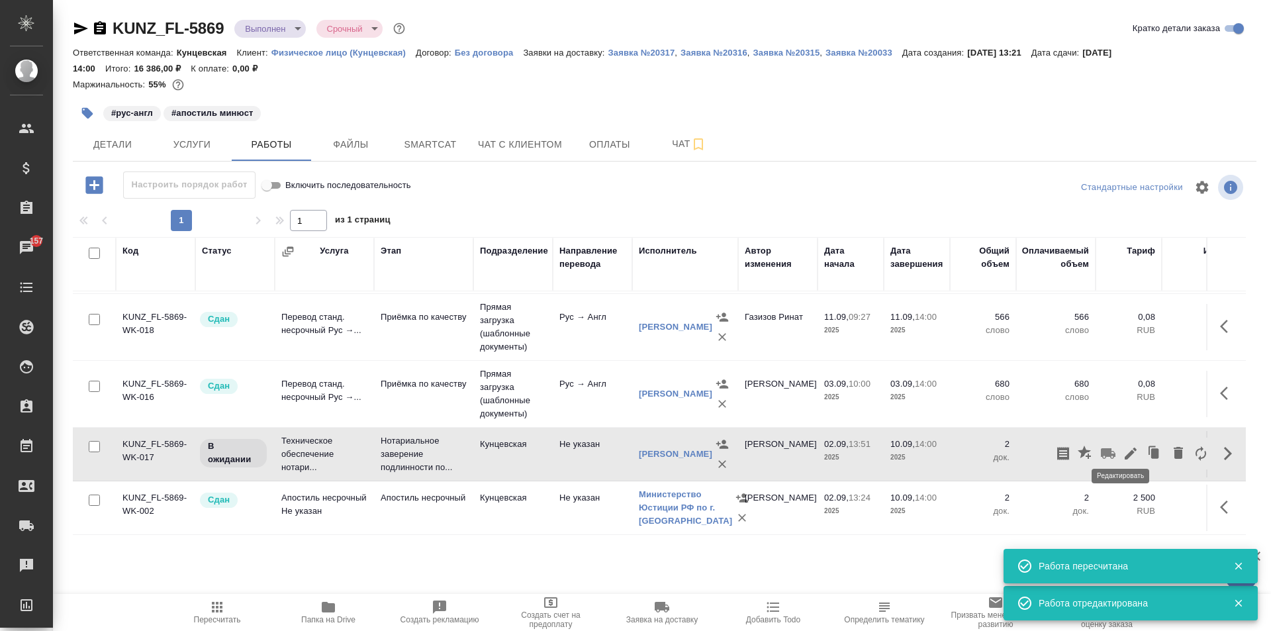
click at [1124, 447] on icon "button" at bounding box center [1130, 453] width 12 height 12
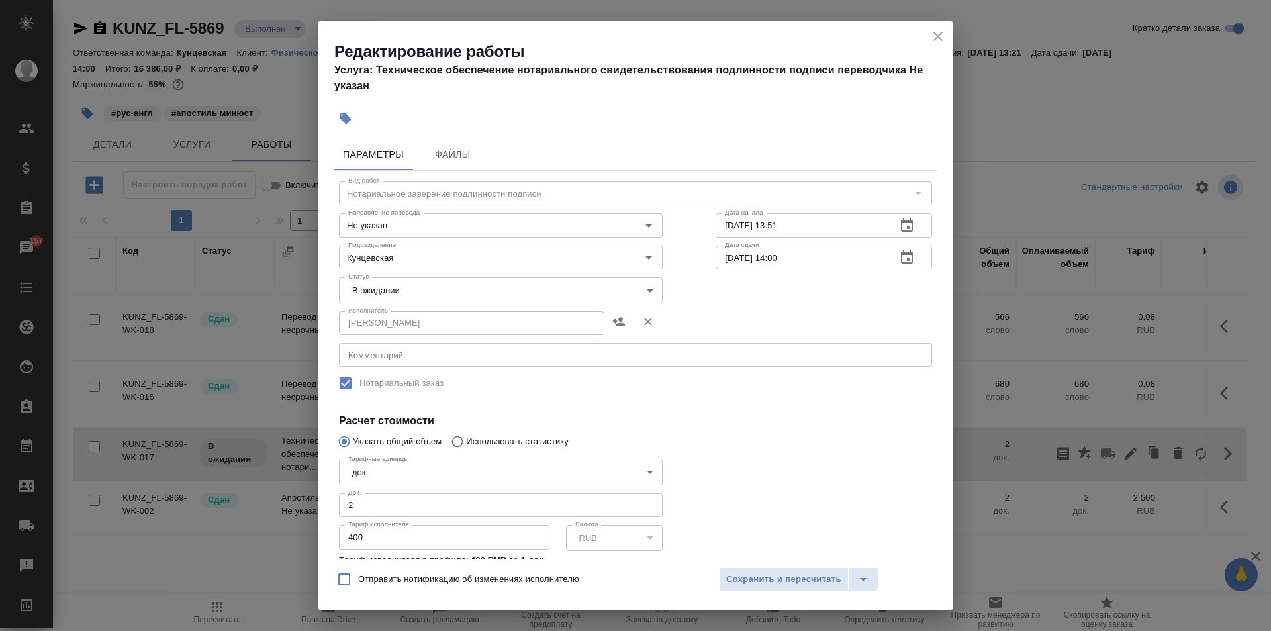
click at [445, 289] on body "🙏 .cls-1 fill:#fff; AWATERA Zotova Ekaterina Клиенты Спецификации Заказы 157 Ча…" at bounding box center [635, 315] width 1271 height 631
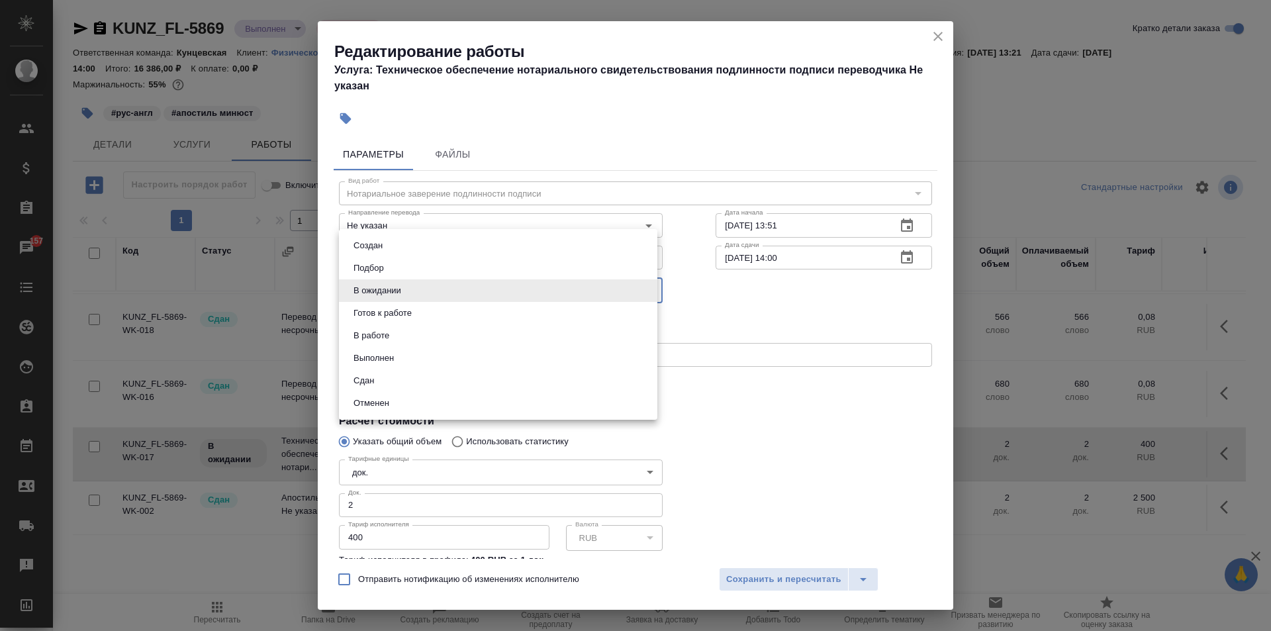
click at [395, 371] on li "Сдан" at bounding box center [498, 380] width 318 height 23
type input "closed"
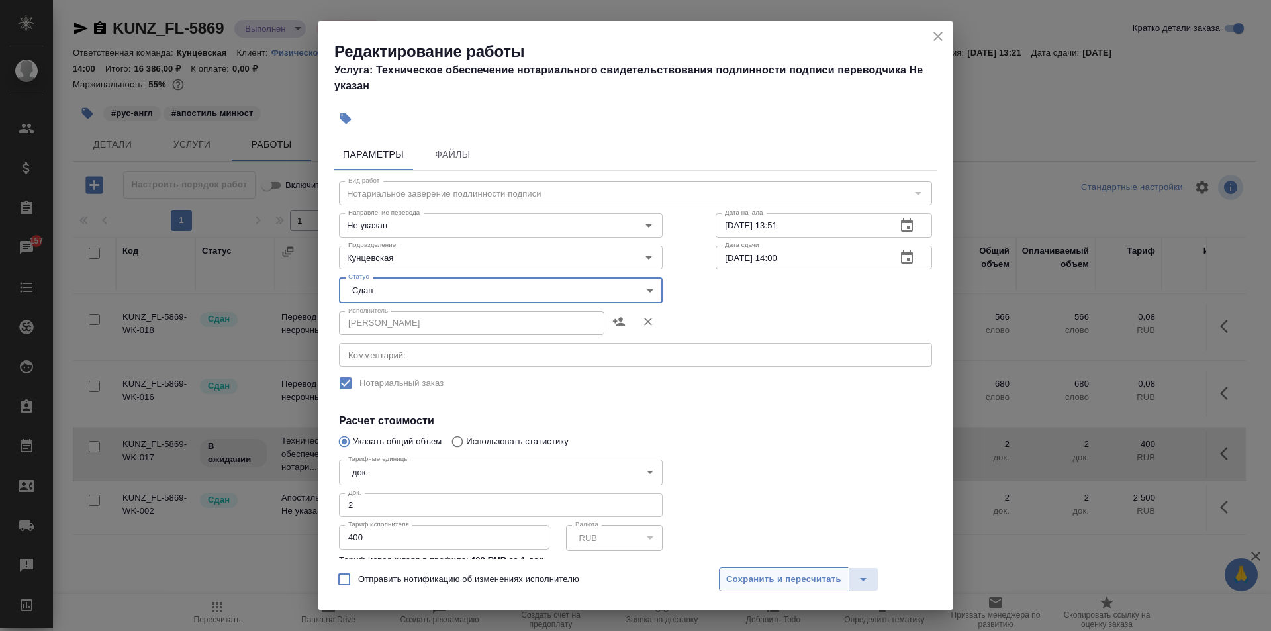
click at [781, 576] on span "Сохранить и пересчитать" at bounding box center [783, 579] width 115 height 15
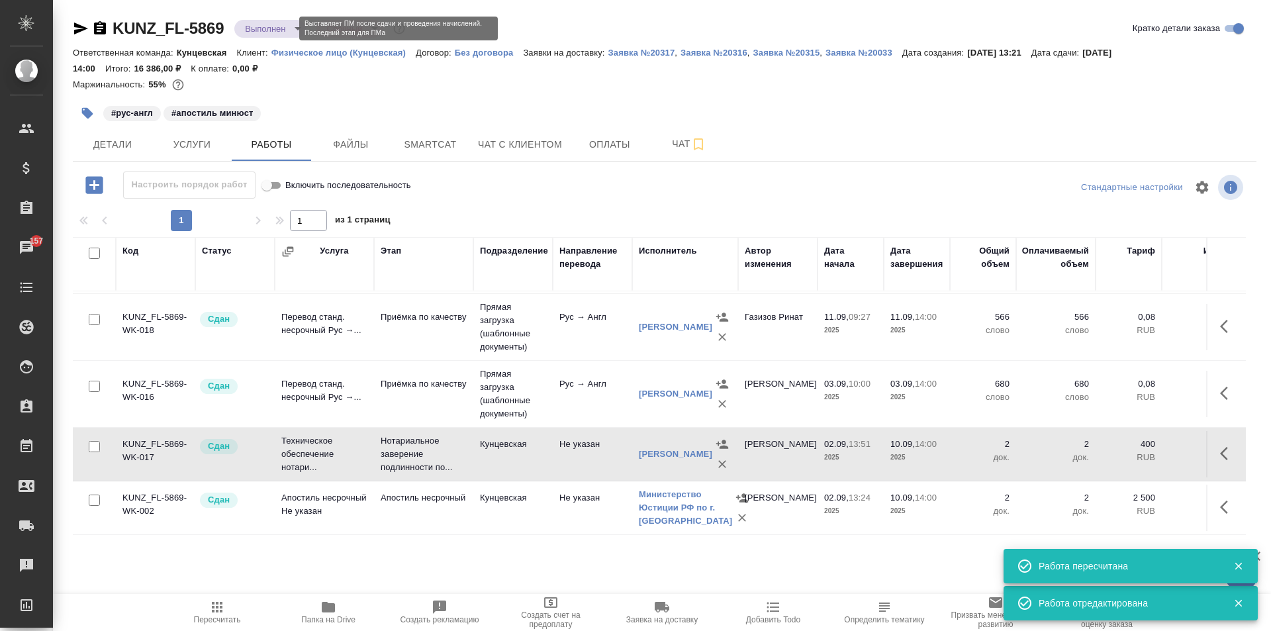
click at [275, 30] on body "🙏 .cls-1 fill:#fff; AWATERA Zotova Ekaterina Клиенты Спецификации Заказы 157 Ча…" at bounding box center [635, 315] width 1271 height 631
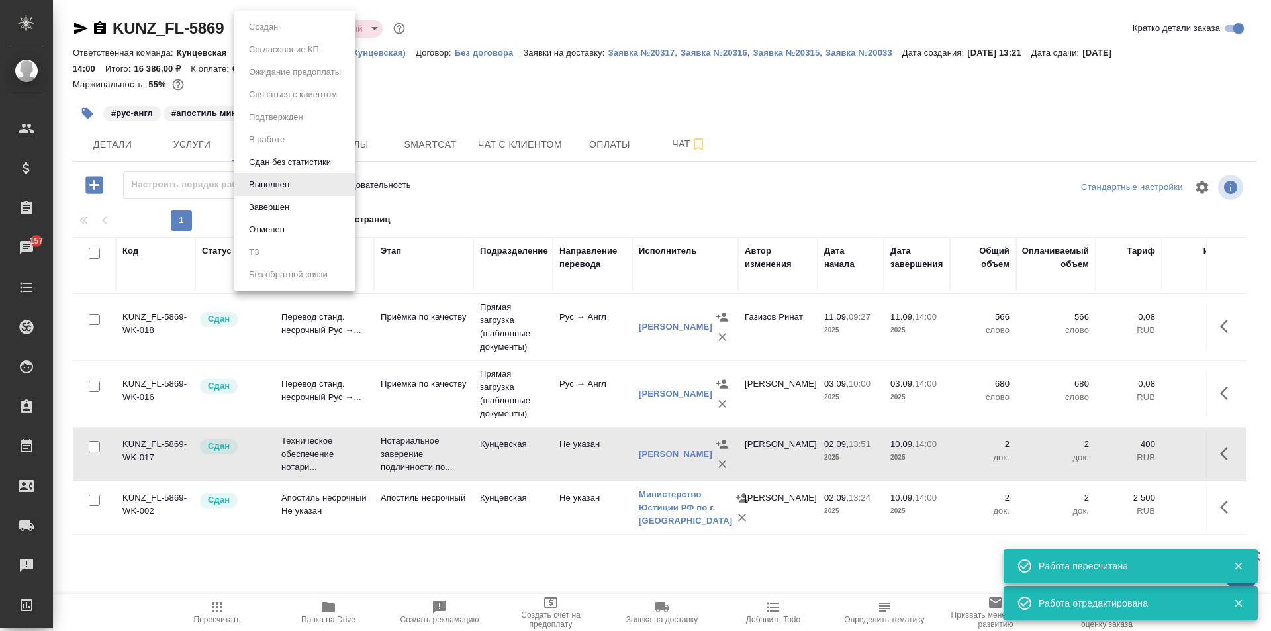
click at [680, 82] on div at bounding box center [635, 315] width 1271 height 631
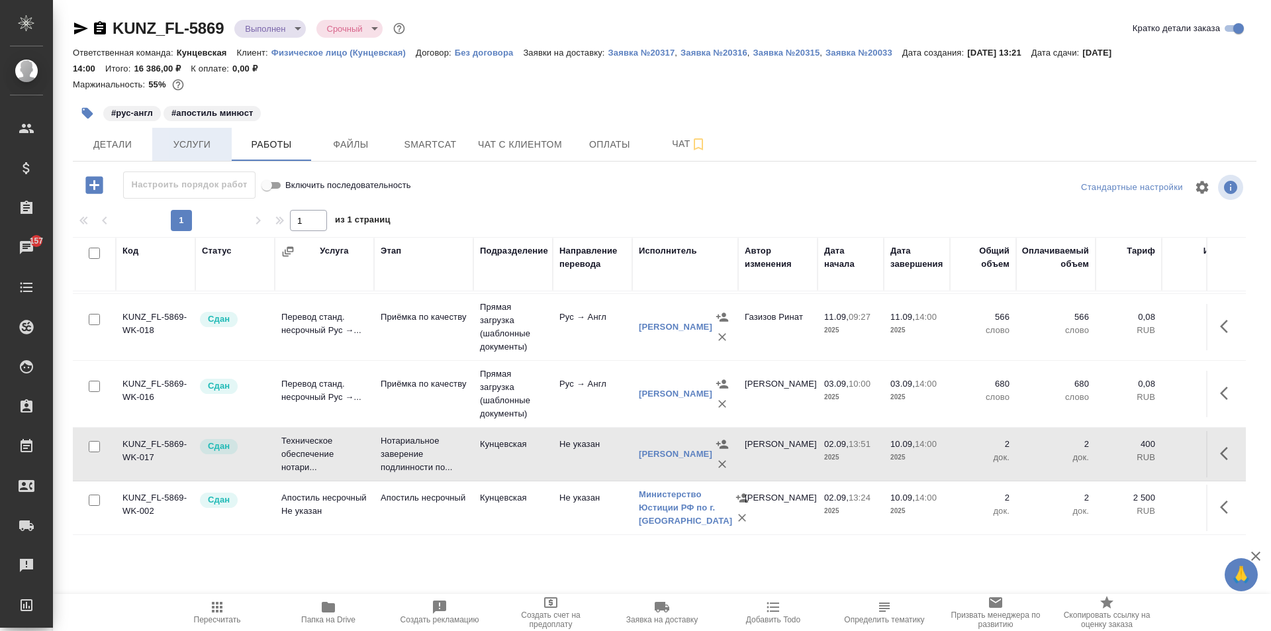
click at [209, 142] on span "Услуги" at bounding box center [192, 144] width 64 height 17
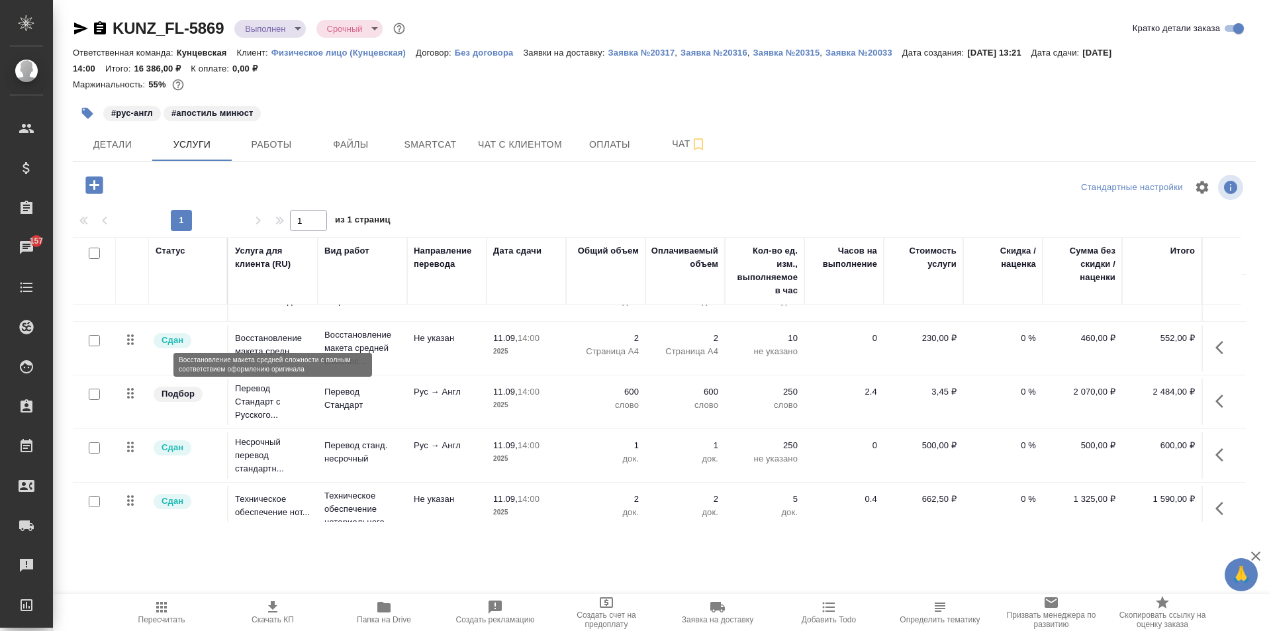
scroll to position [55, 0]
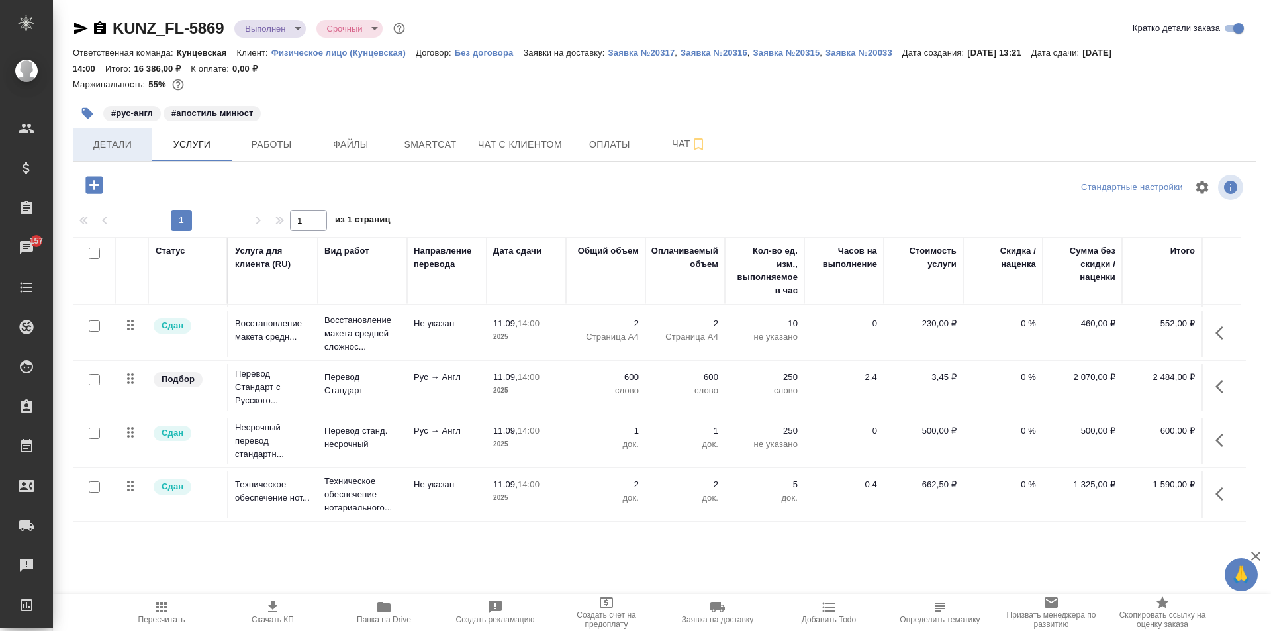
click at [137, 144] on span "Детали" at bounding box center [113, 144] width 64 height 17
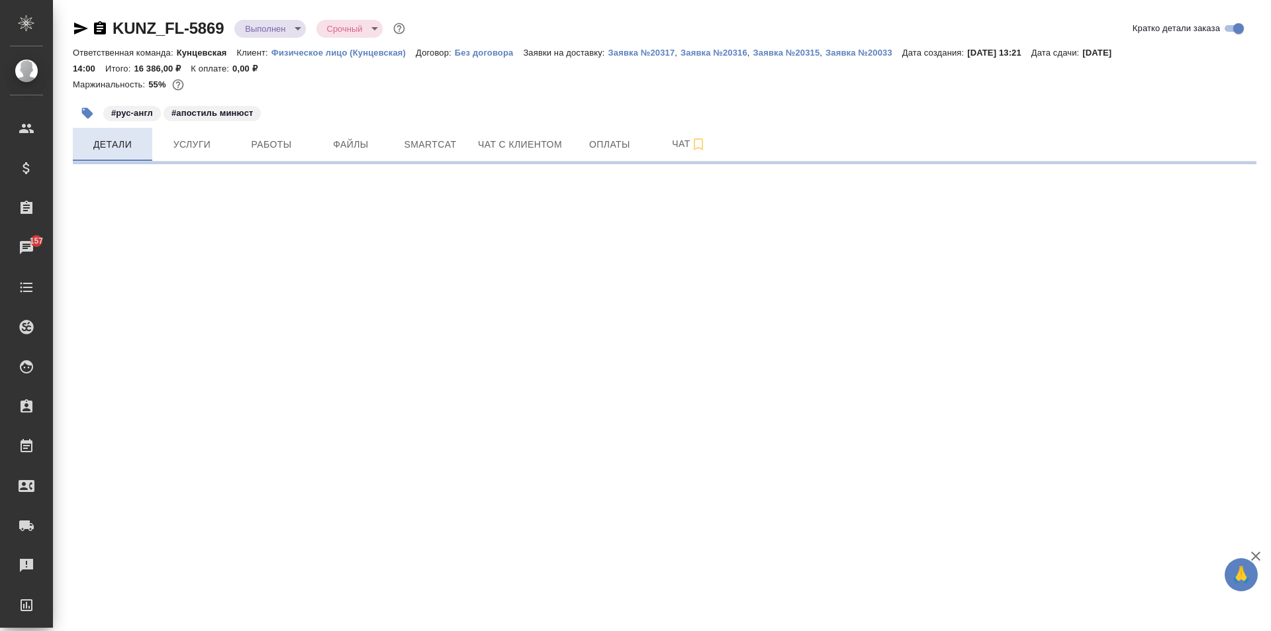
select select "RU"
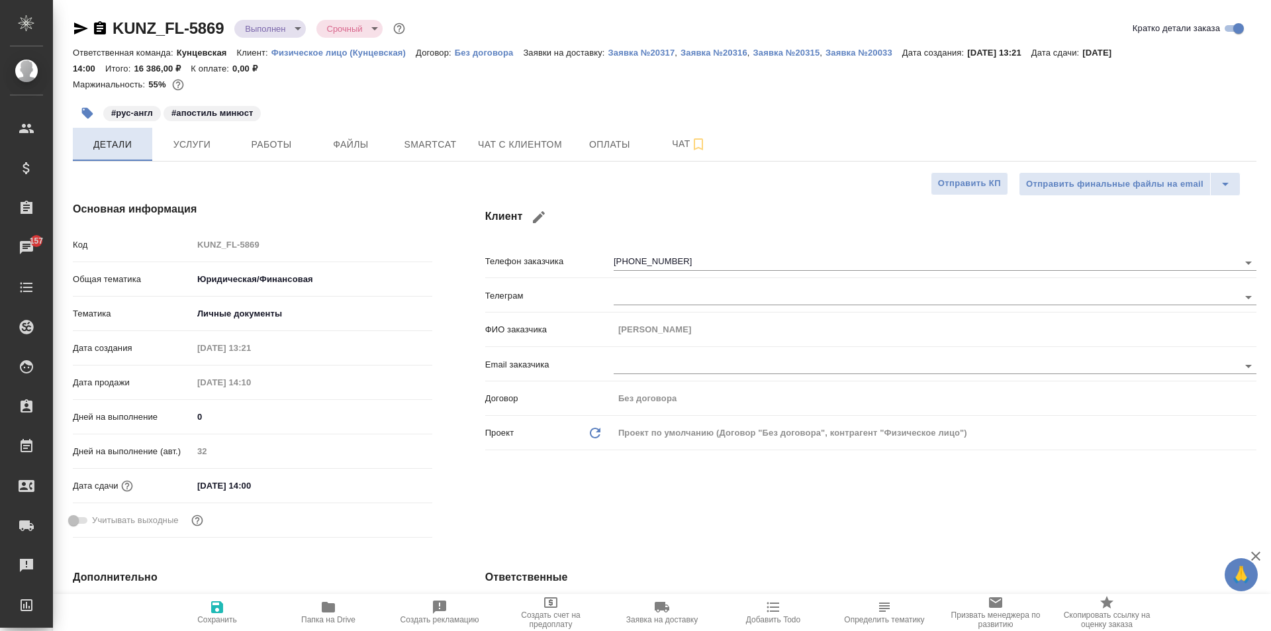
type textarea "x"
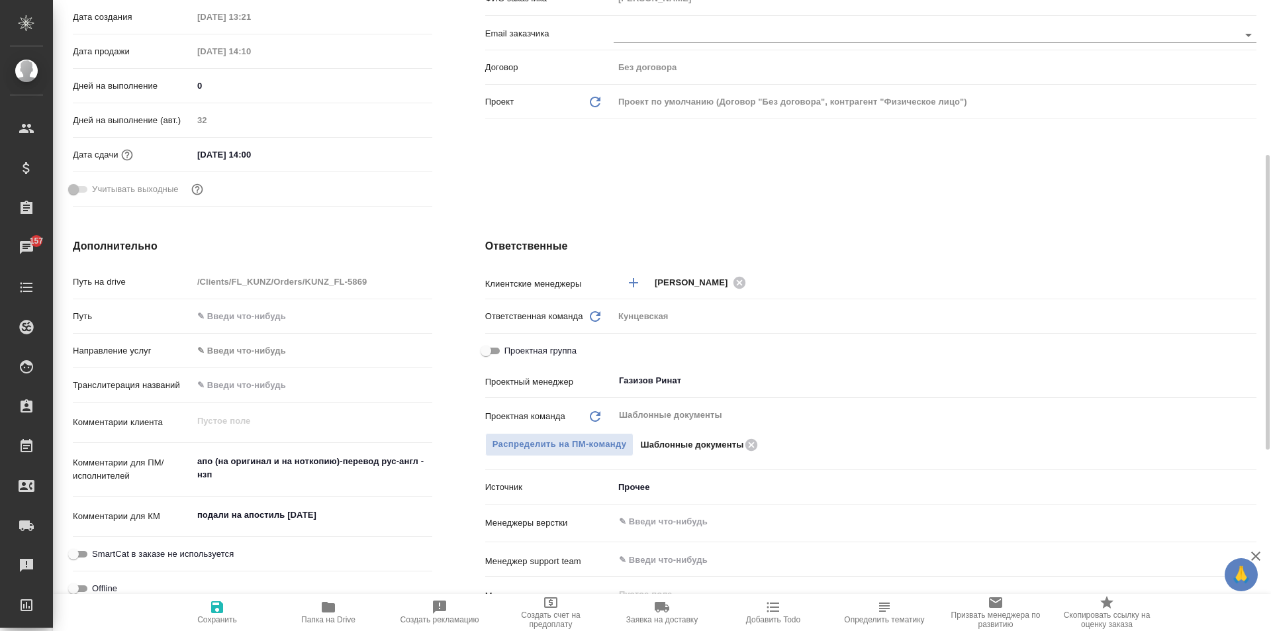
scroll to position [397, 0]
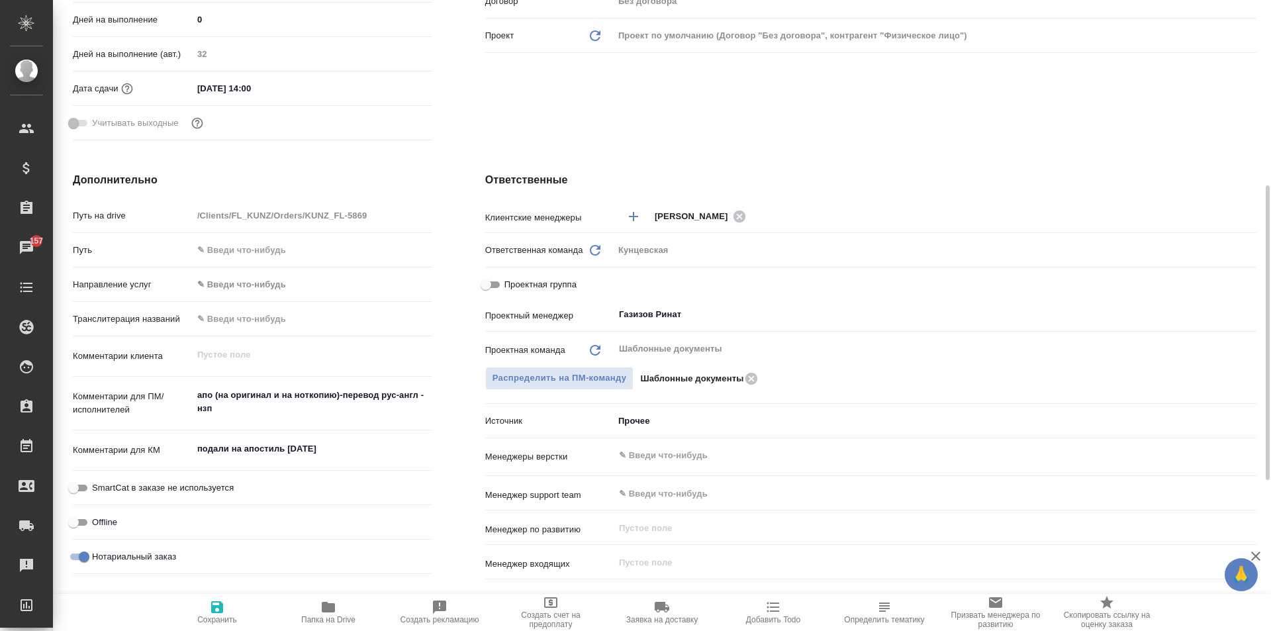
click at [484, 279] on input "Проектная группа" at bounding box center [486, 285] width 48 height 16
checkbox input "true"
type textarea "x"
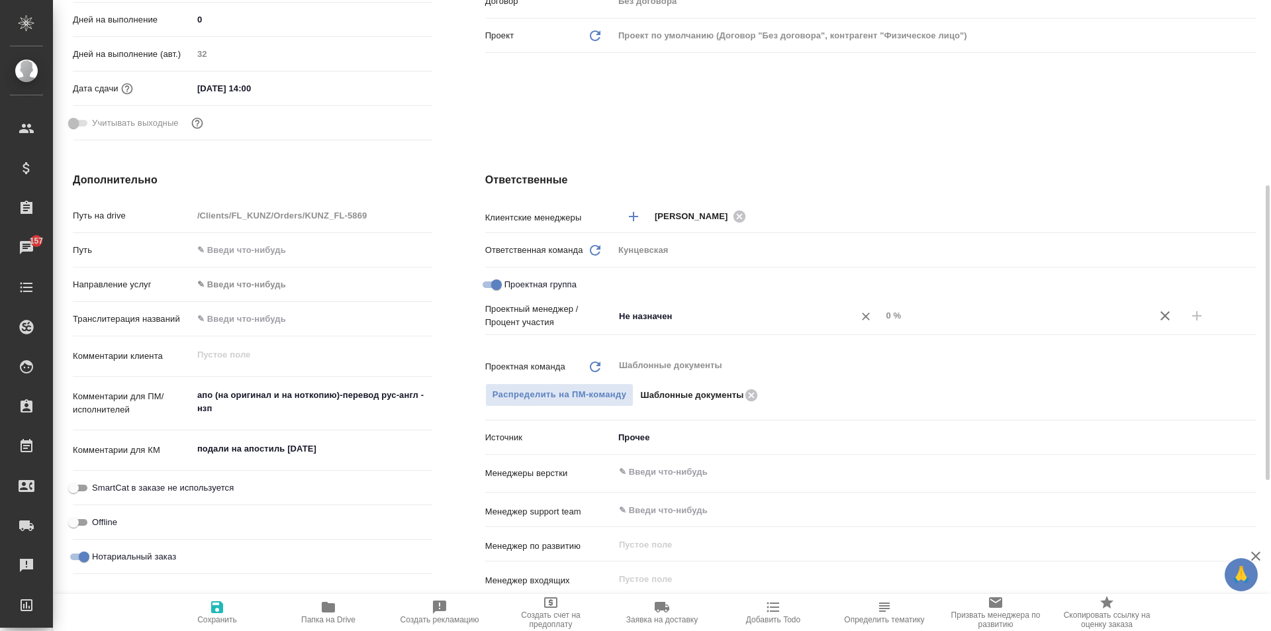
click at [652, 310] on input "Не назначен" at bounding box center [725, 316] width 216 height 16
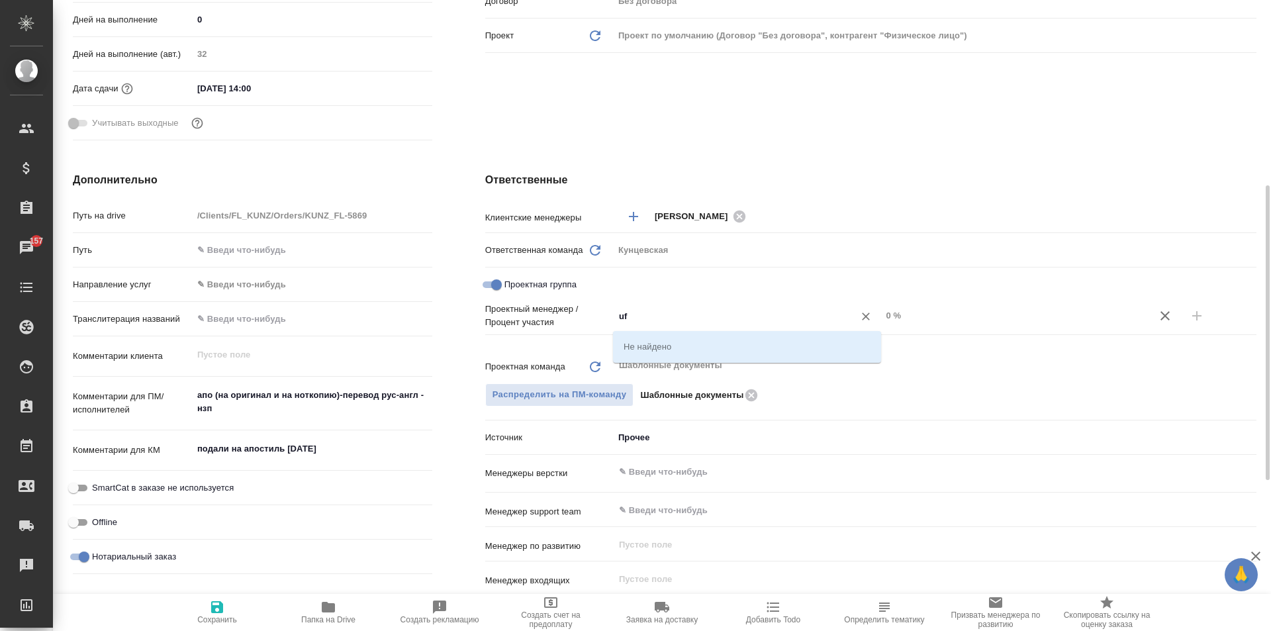
type input "u"
type input "гази"
click at [676, 340] on li "Газизов Ринат" at bounding box center [747, 346] width 268 height 24
type textarea "x"
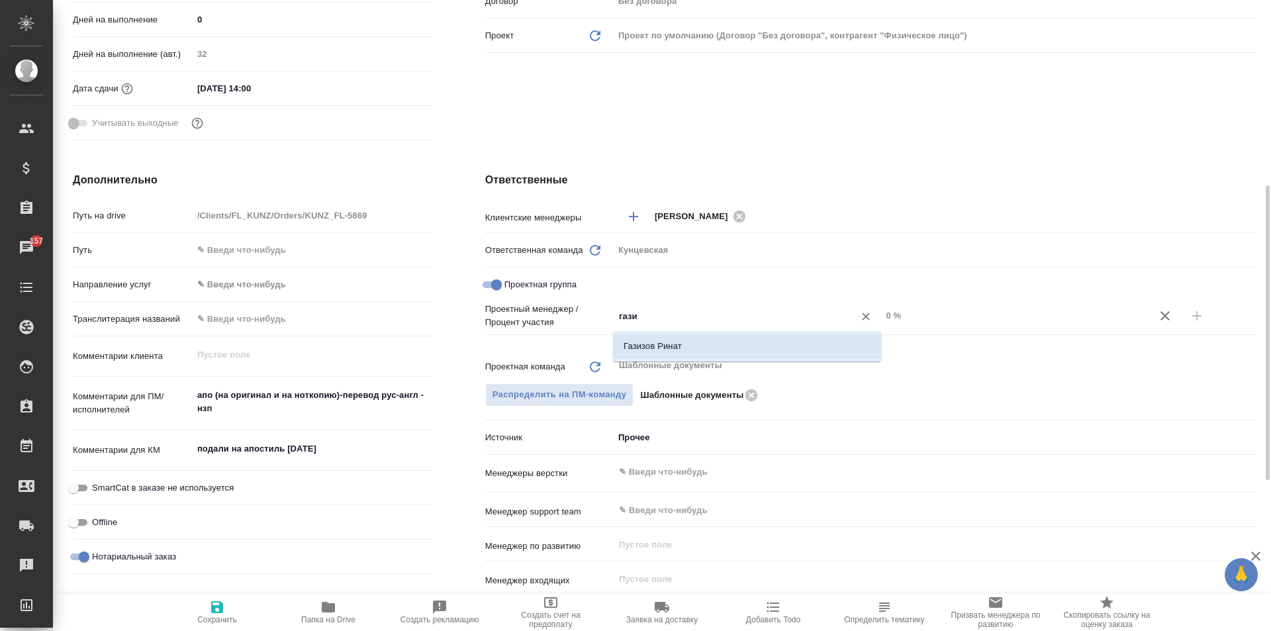
type textarea "x"
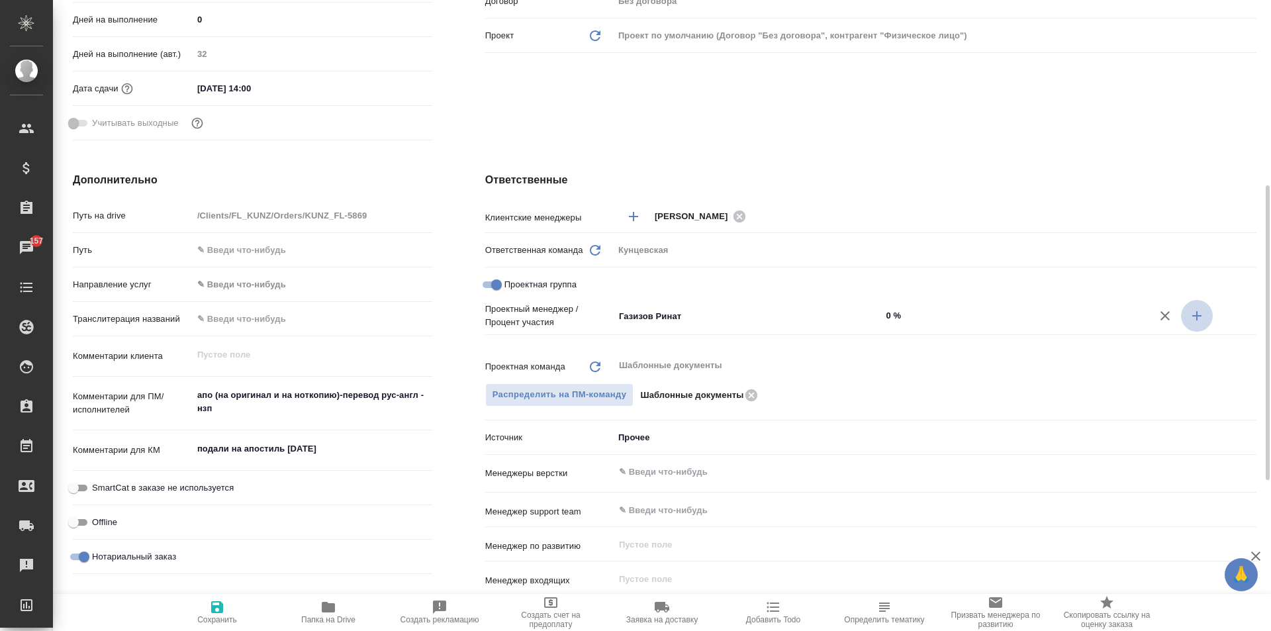
click at [1193, 314] on icon "button" at bounding box center [1197, 316] width 16 height 16
type textarea "x"
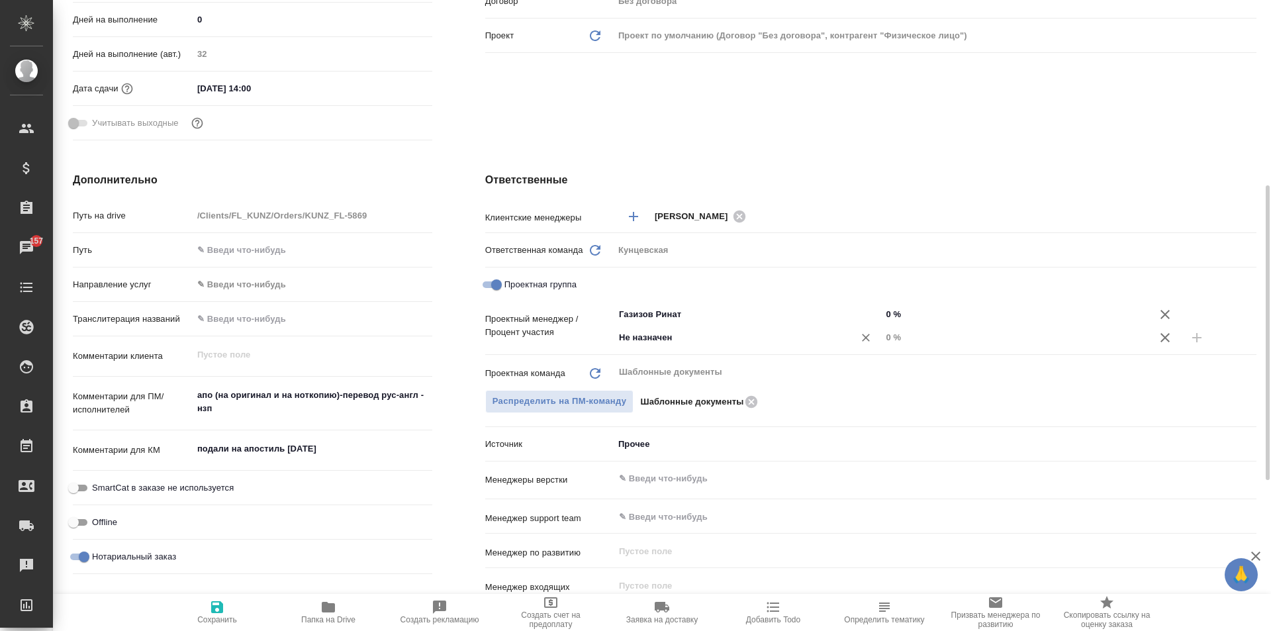
click at [747, 346] on div "Не назначен ​" at bounding box center [747, 338] width 268 height 24
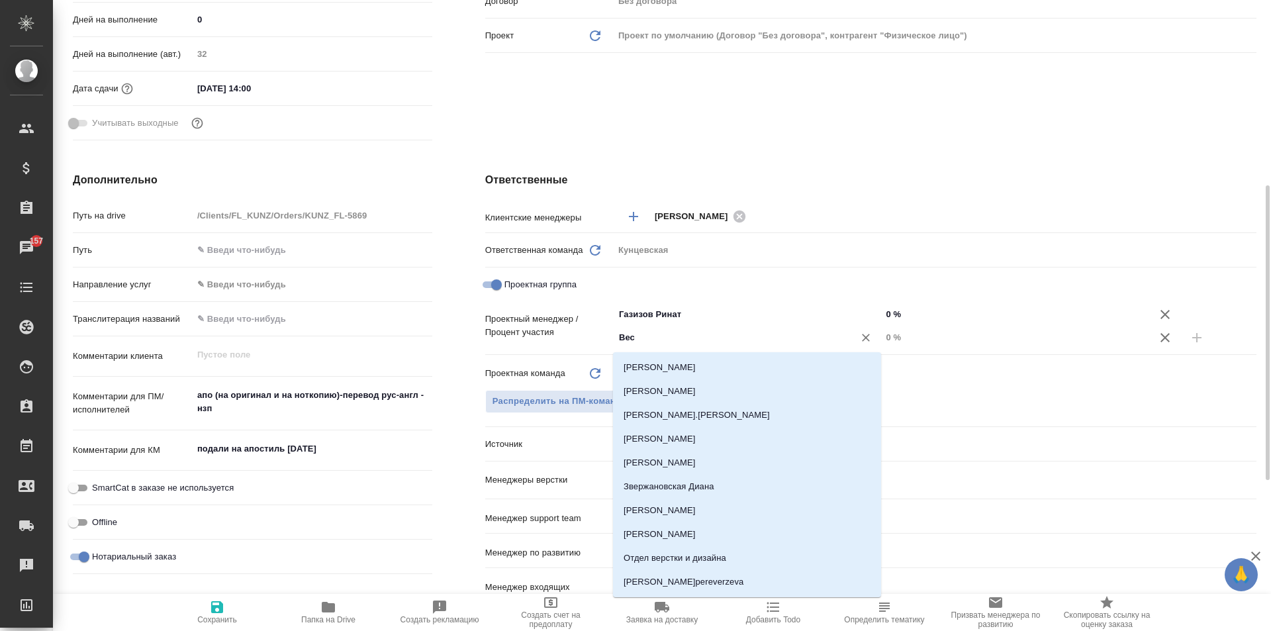
type input "Весе"
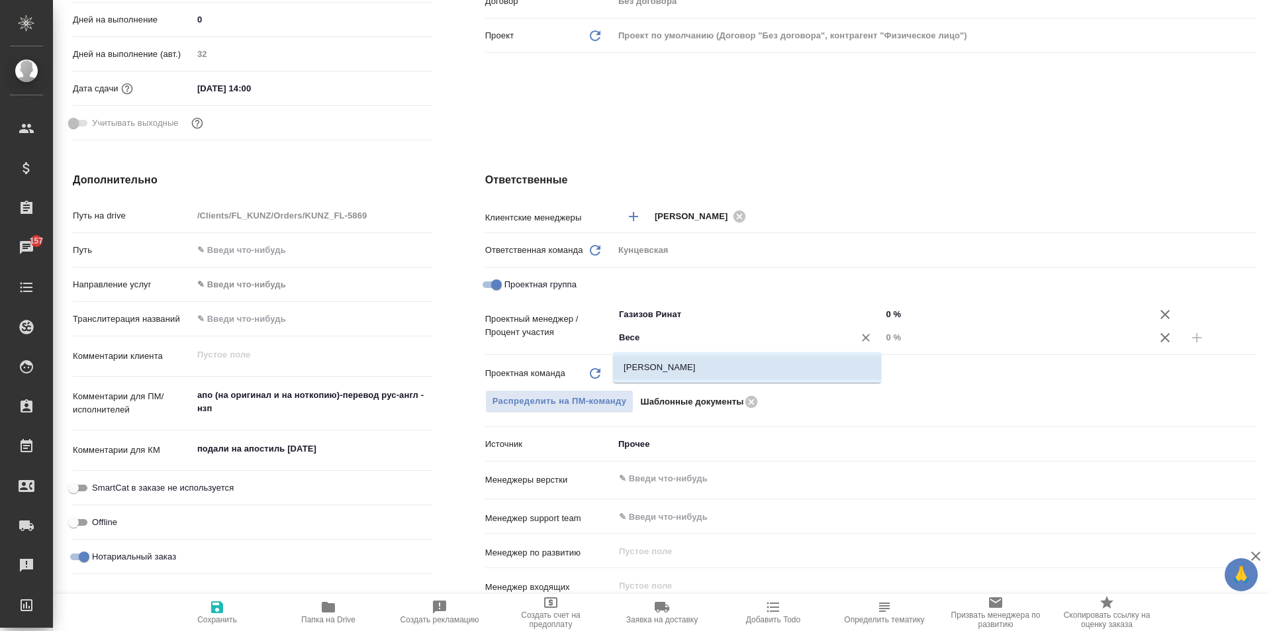
click at [736, 363] on li "[PERSON_NAME]" at bounding box center [747, 367] width 268 height 24
type textarea "x"
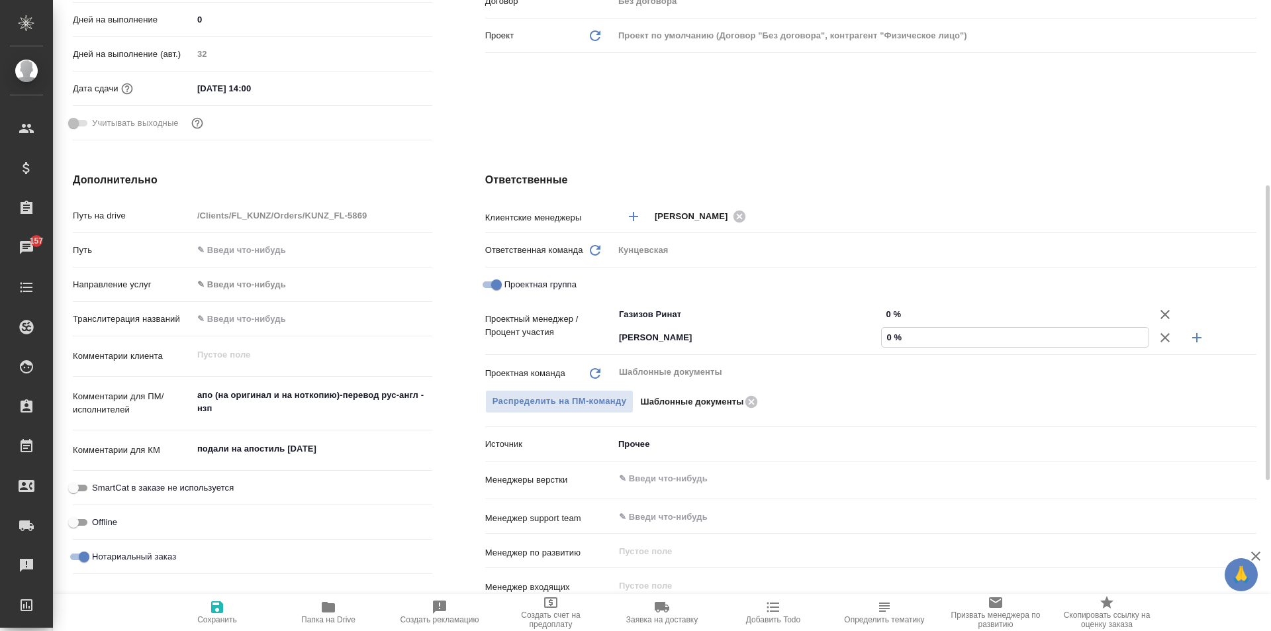
click at [925, 335] on input "0 %" at bounding box center [1014, 337] width 267 height 19
type input "07 %"
type textarea "x"
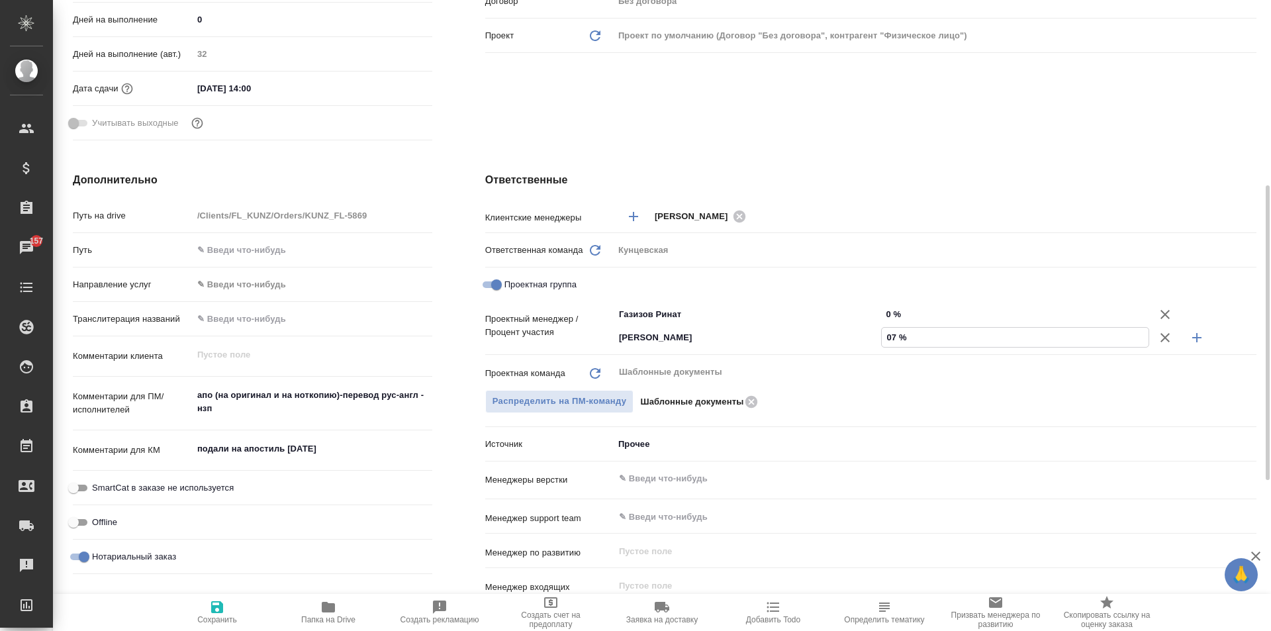
type textarea "x"
type input "07 %"
type textarea "x"
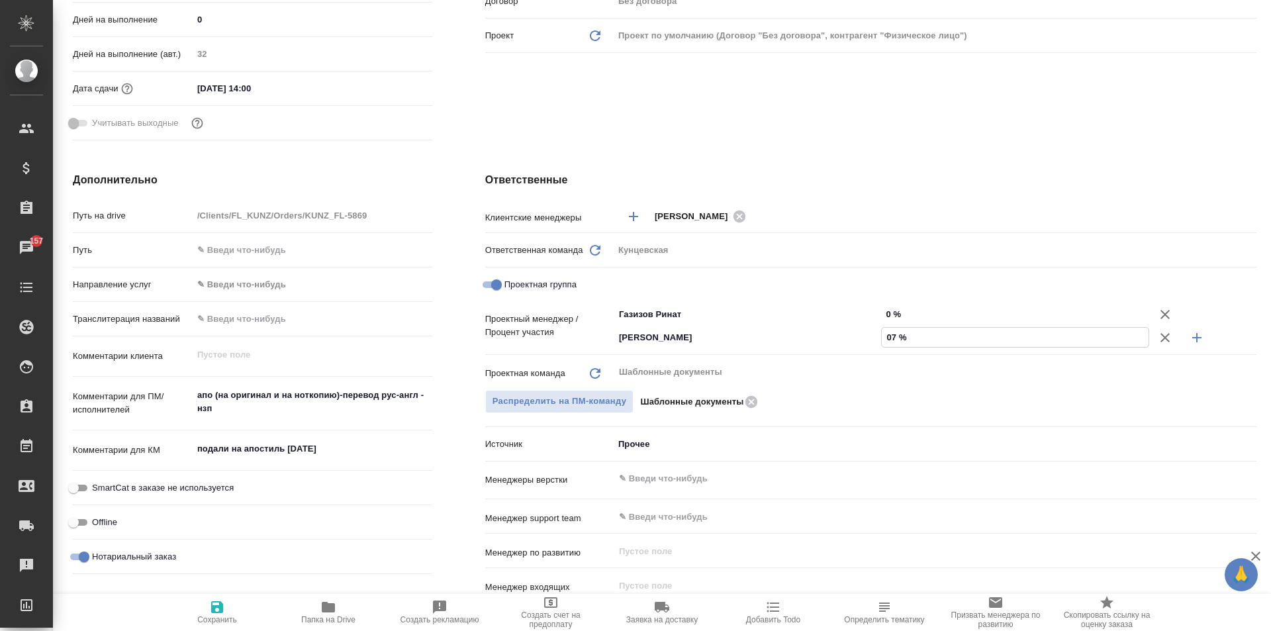
type textarea "x"
type input "0 %"
type textarea "x"
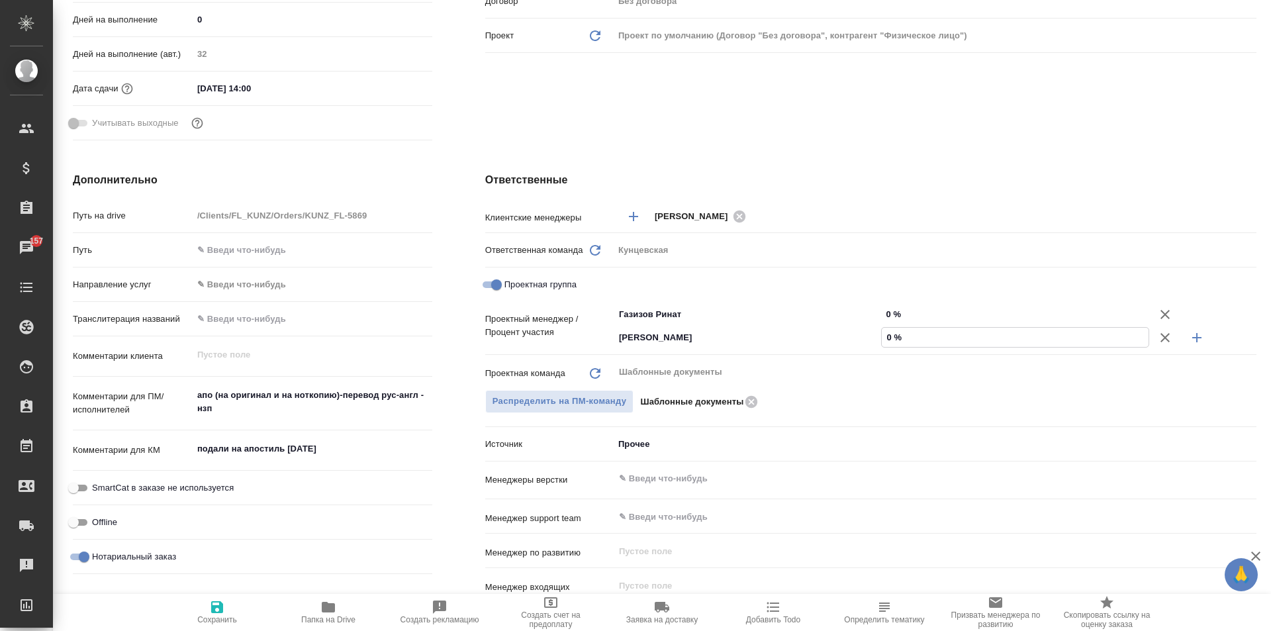
type textarea "x"
type input "7 %"
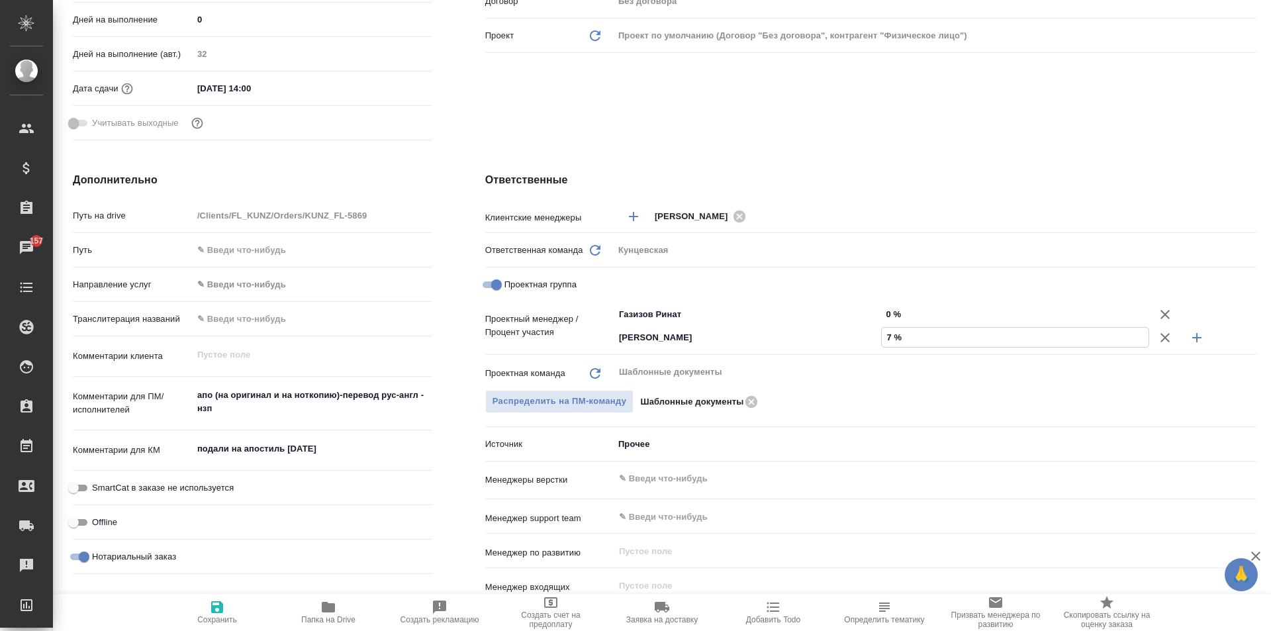
type textarea "x"
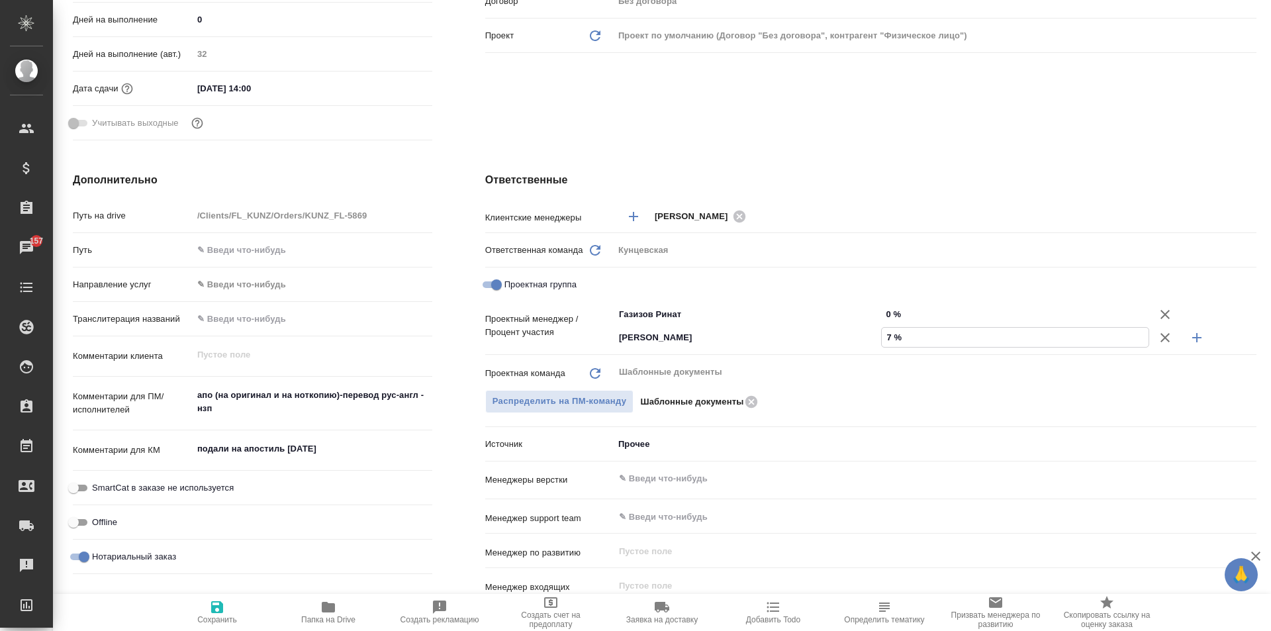
type textarea "x"
type input "77 %"
click at [903, 313] on input "0 %" at bounding box center [1015, 313] width 268 height 19
type textarea "x"
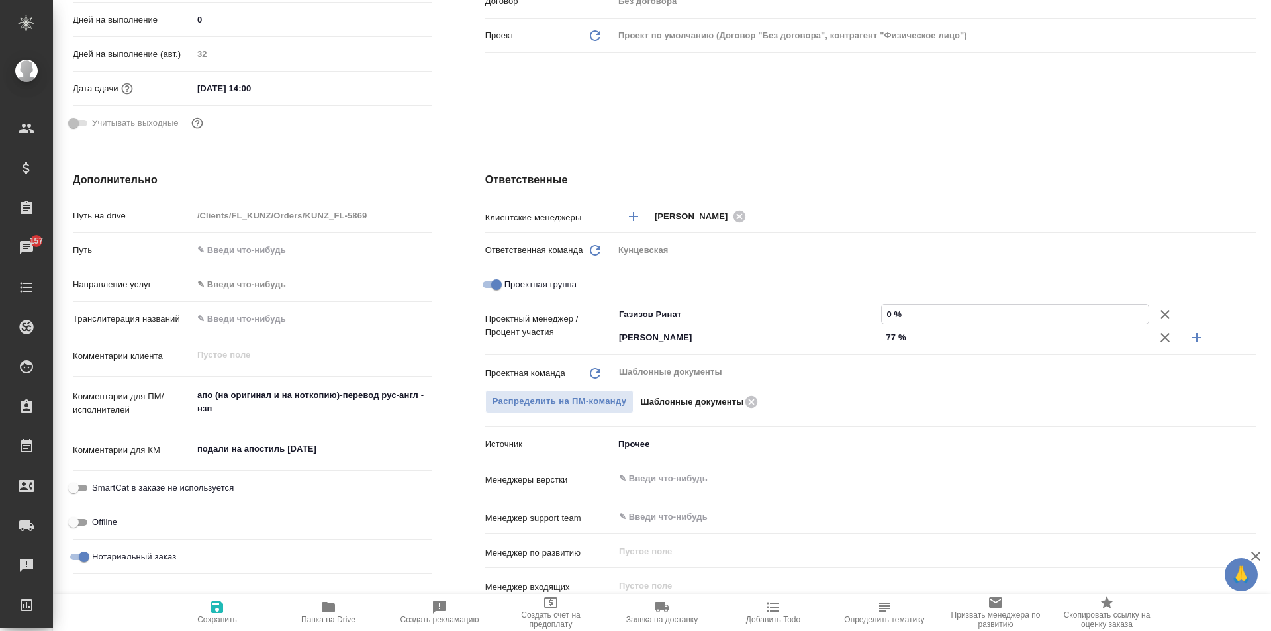
type textarea "x"
type input "23 %"
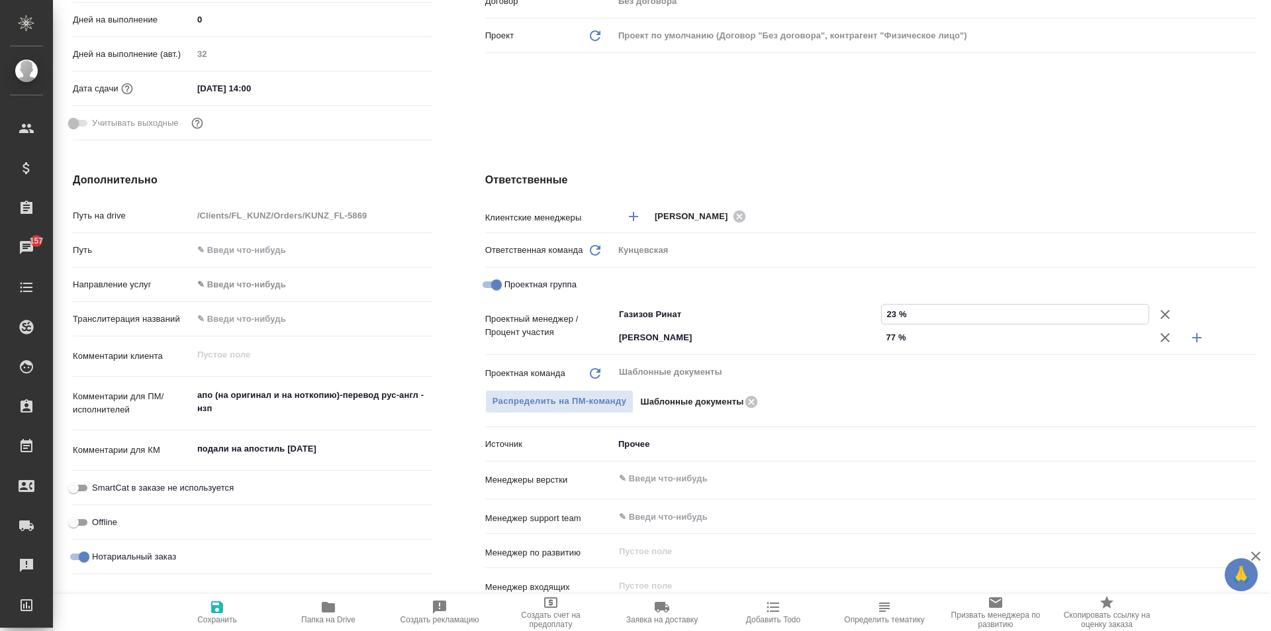
type textarea "x"
type input "23 %"
click at [1024, 279] on div "Проектная группа" at bounding box center [870, 284] width 771 height 23
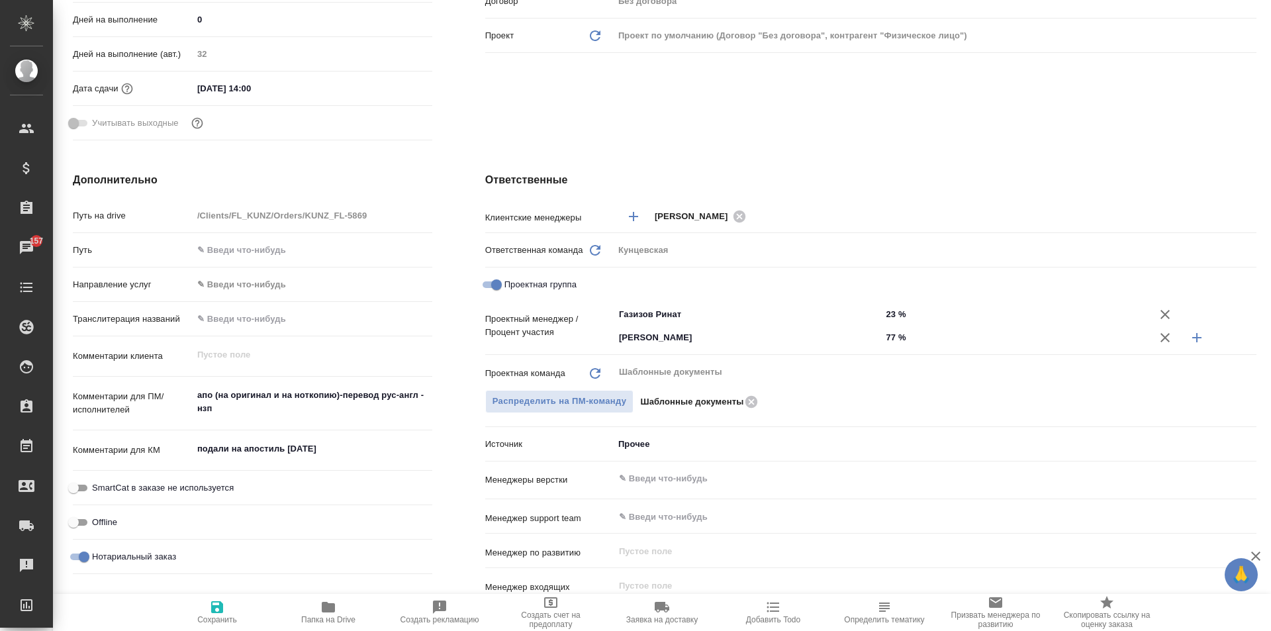
click at [220, 610] on icon "button" at bounding box center [217, 607] width 12 height 12
type textarea "x"
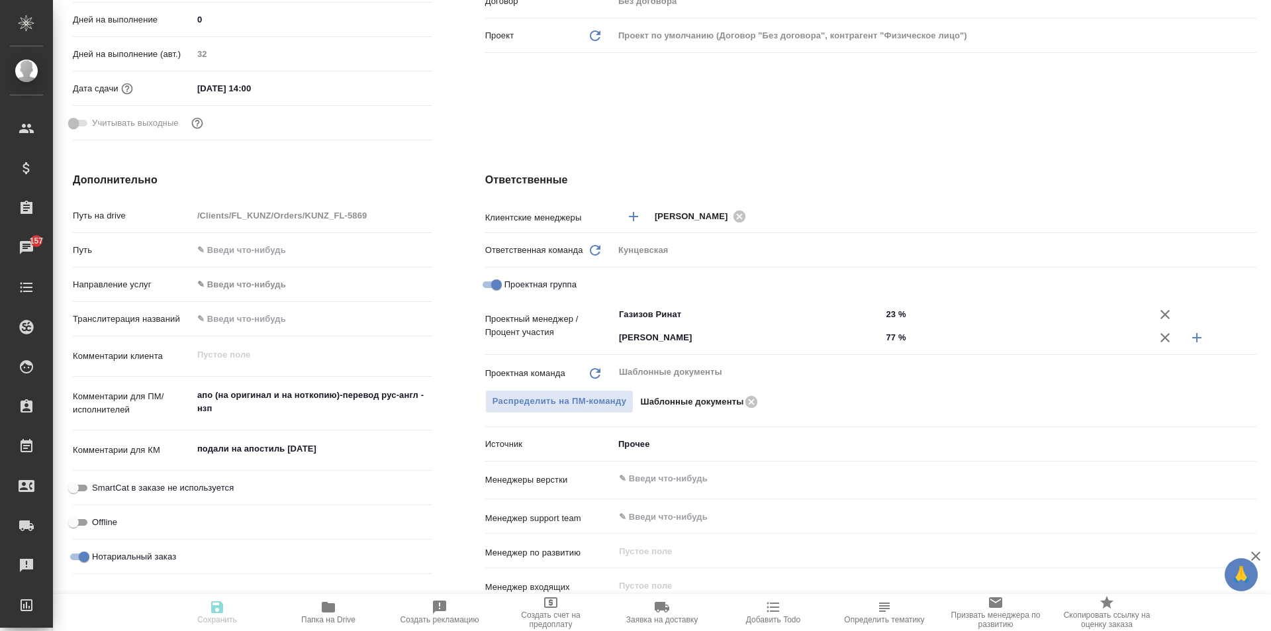
type textarea "x"
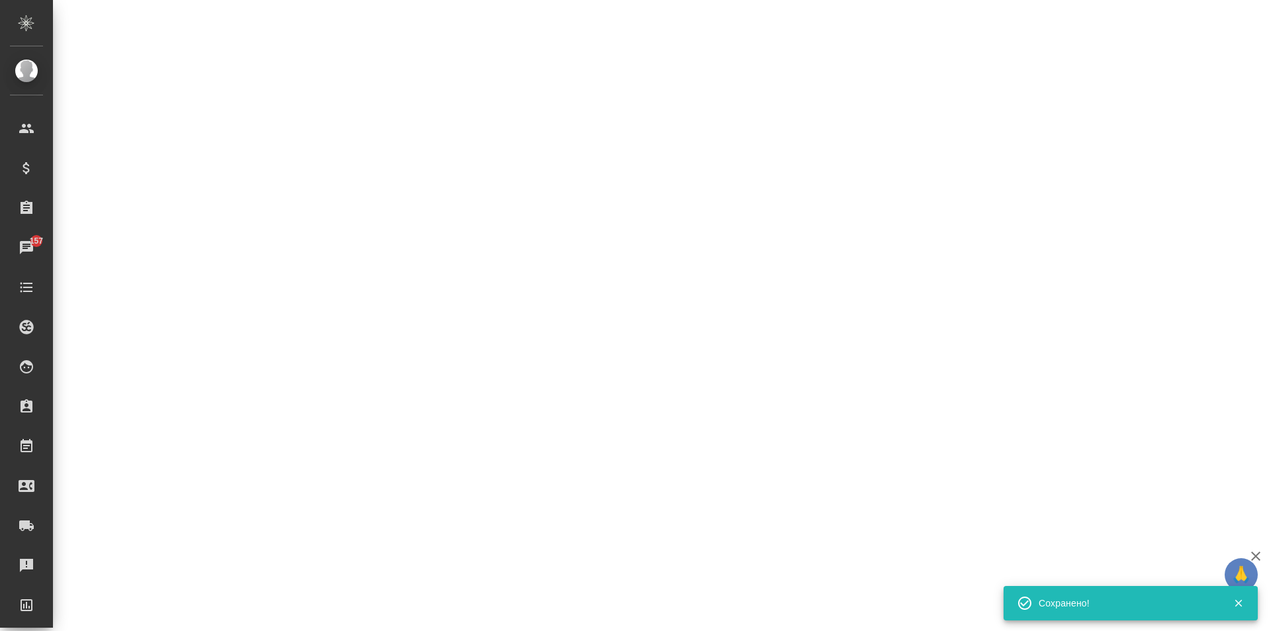
select select "RU"
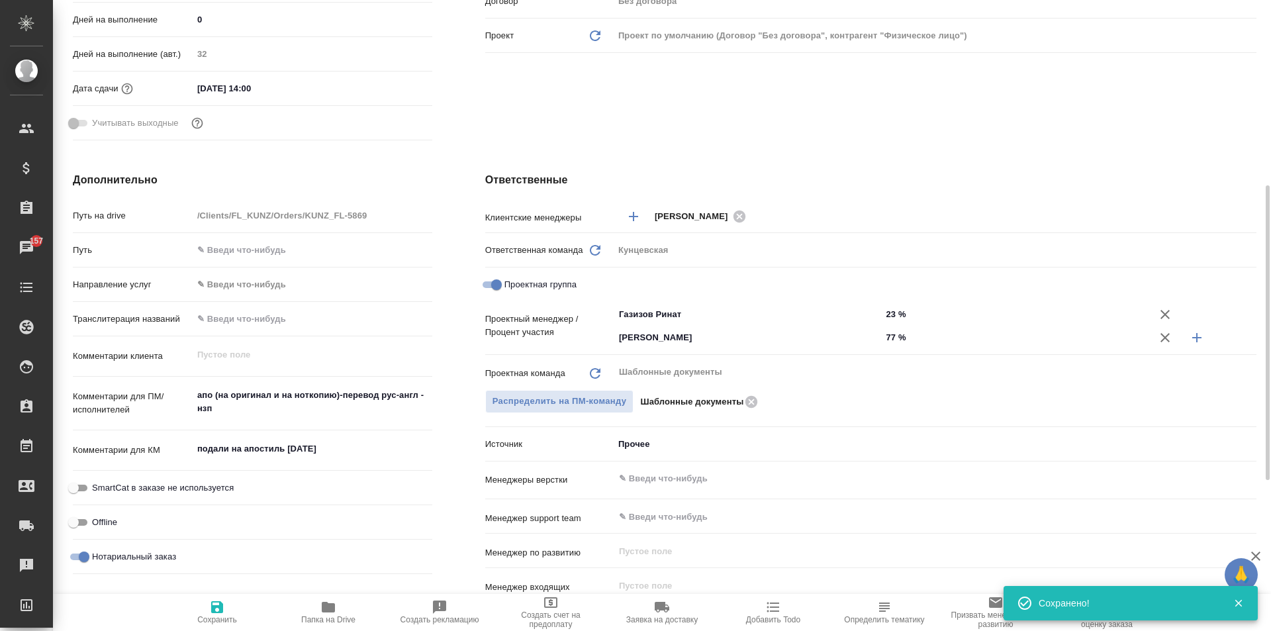
type textarea "x"
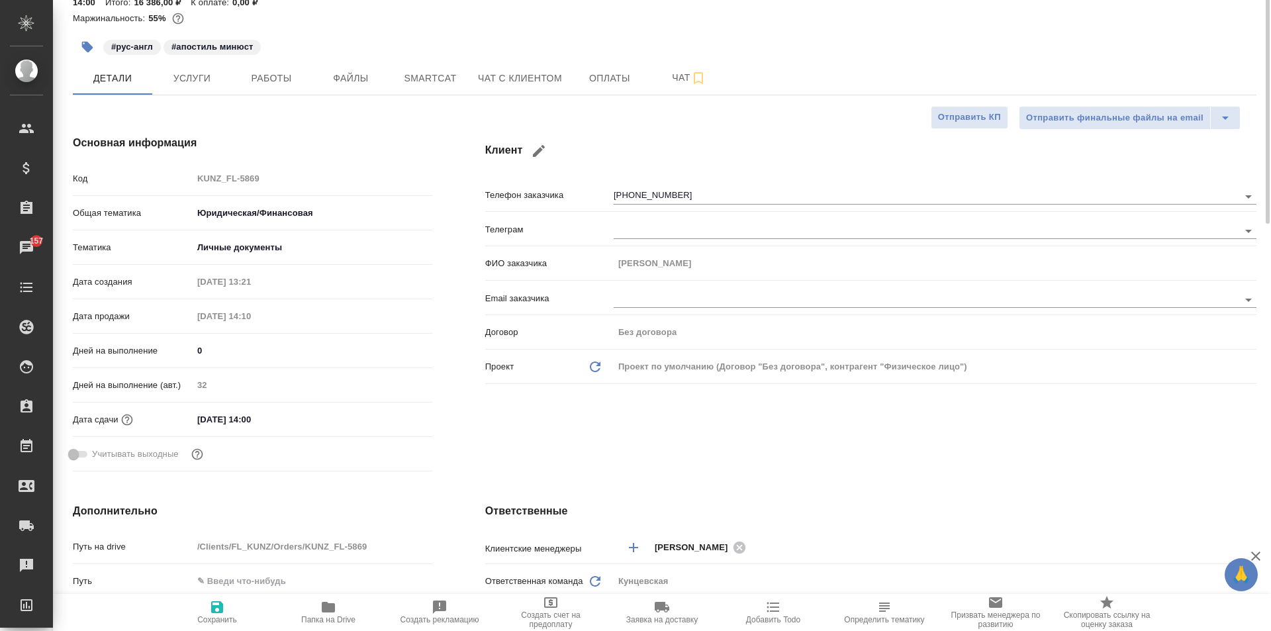
scroll to position [0, 0]
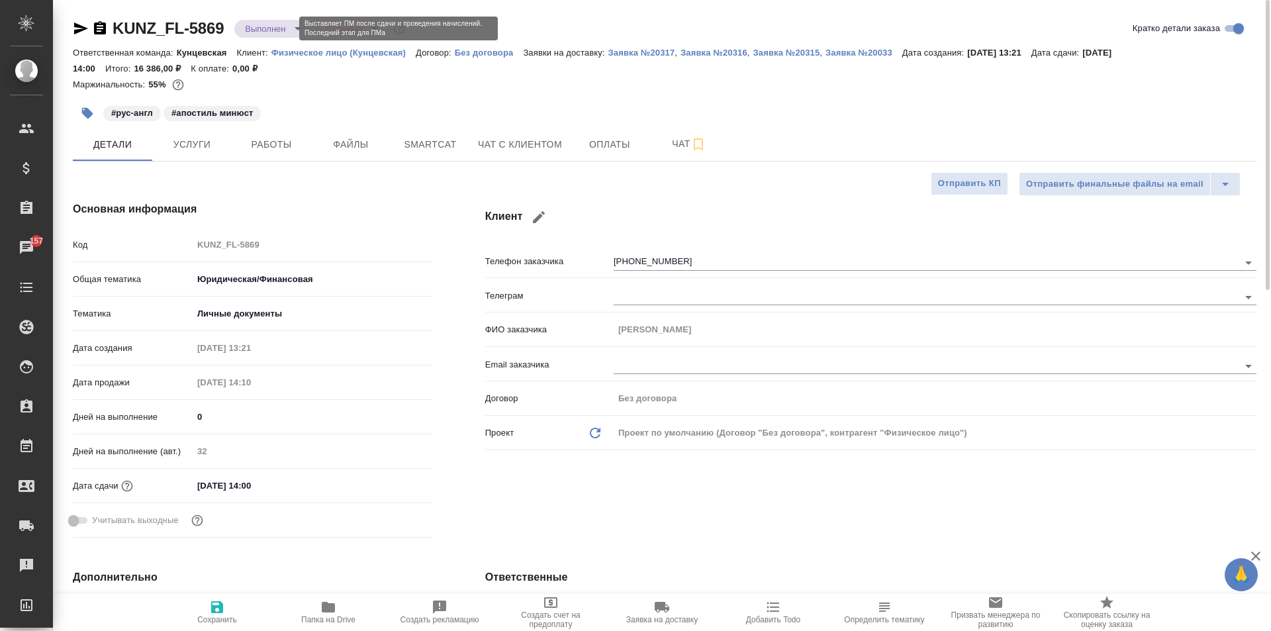
click at [279, 30] on body "🙏 .cls-1 fill:#fff; AWATERA Zotova Ekaterina Клиенты Спецификации Заказы 157 Ча…" at bounding box center [635, 315] width 1271 height 631
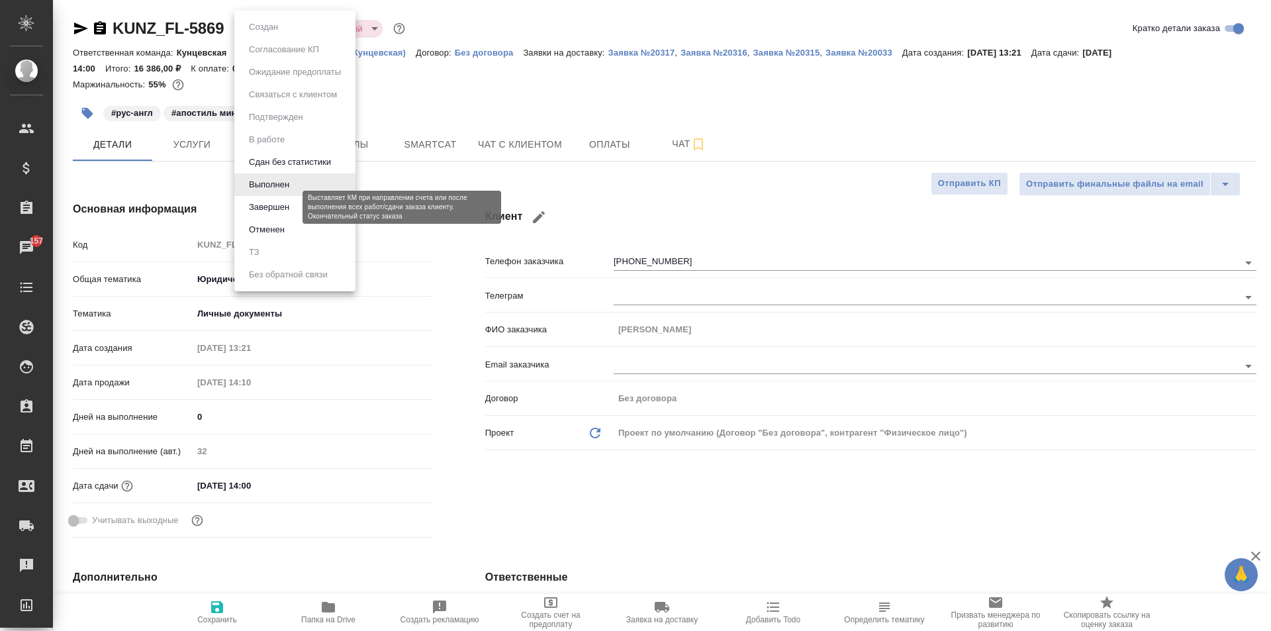
click at [282, 203] on button "Завершен" at bounding box center [269, 207] width 48 height 15
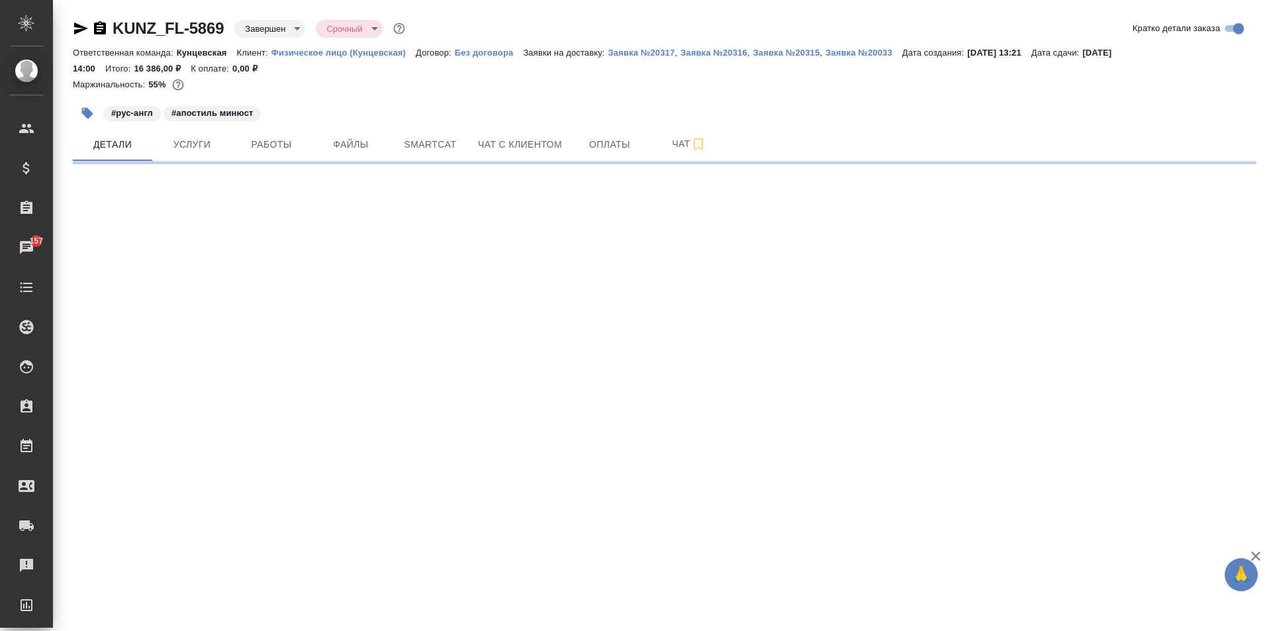
select select "RU"
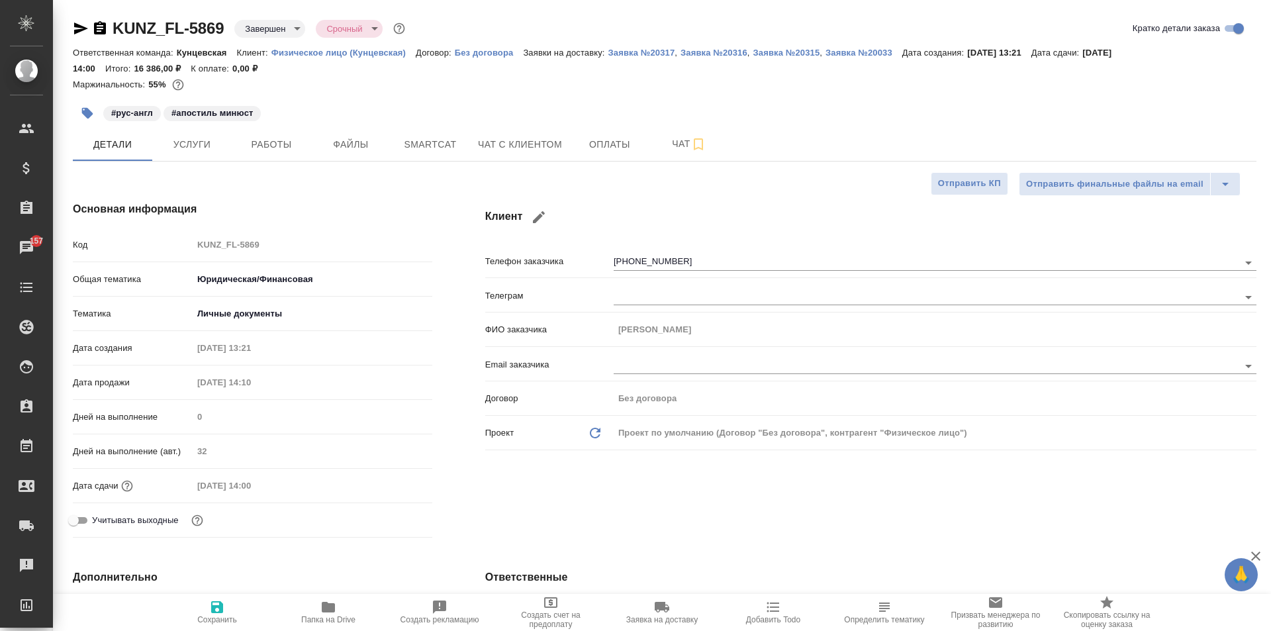
type textarea "x"
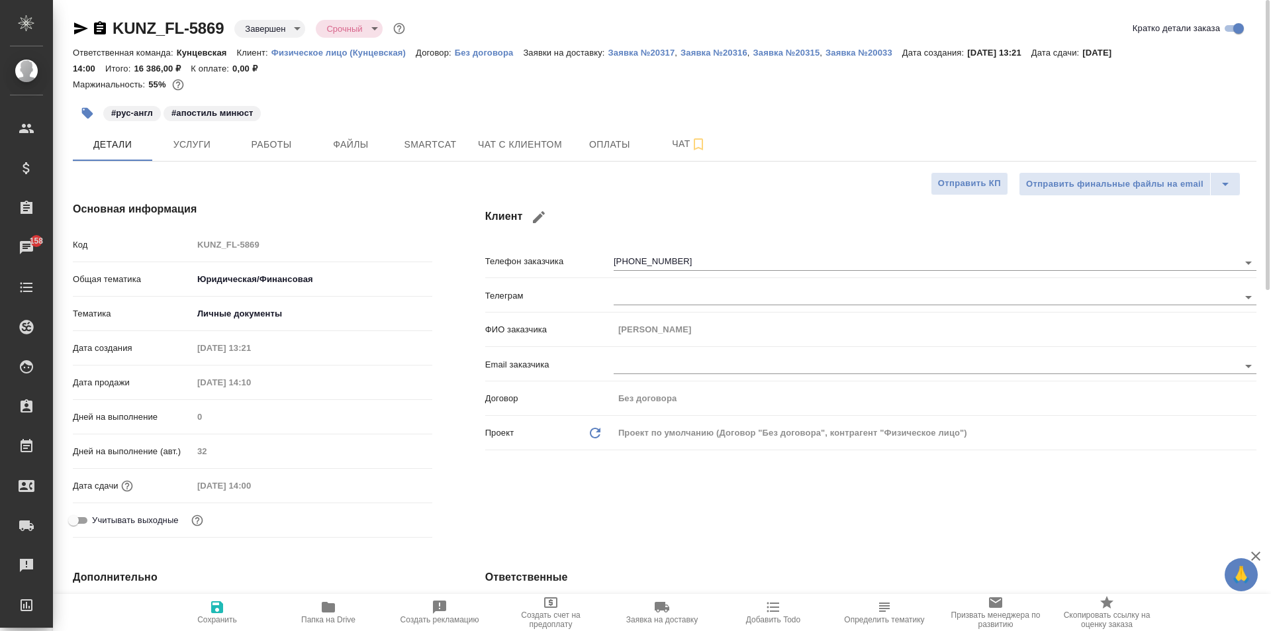
type textarea "x"
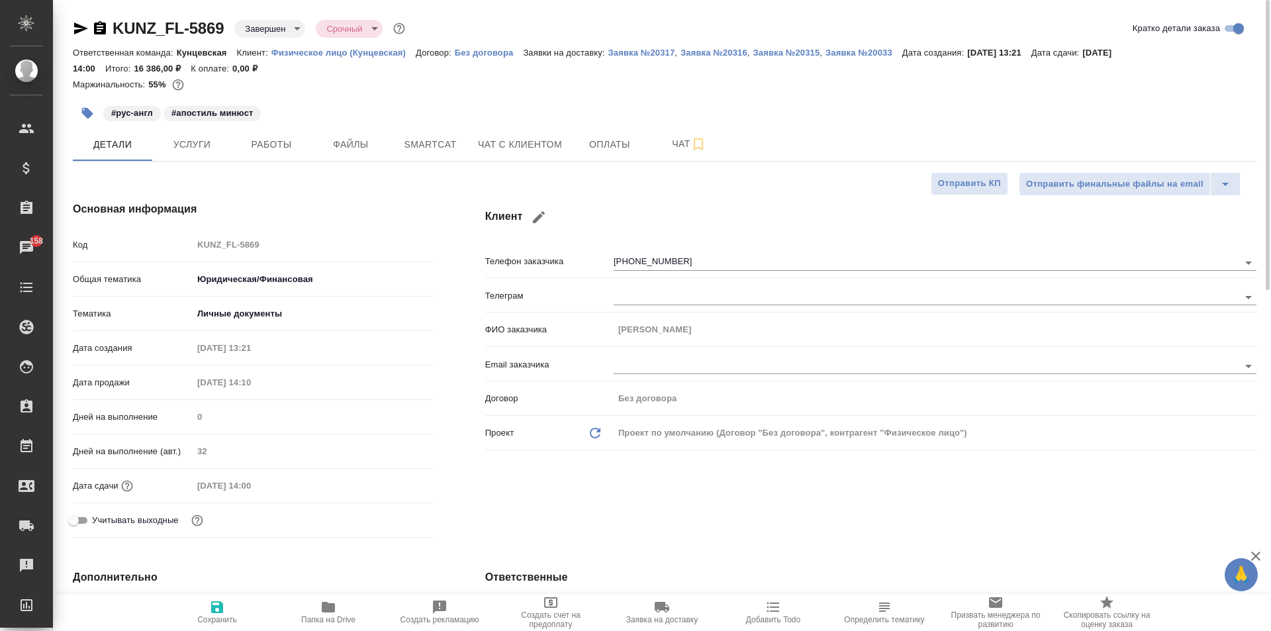
type textarea "x"
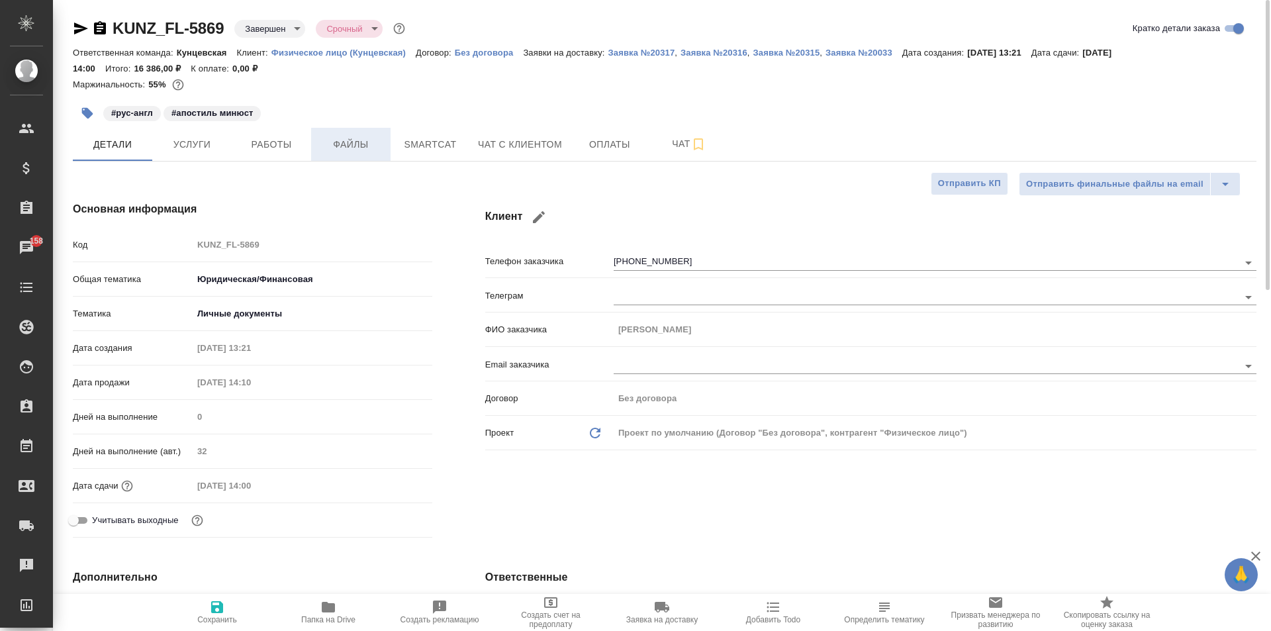
click at [347, 146] on span "Файлы" at bounding box center [351, 144] width 64 height 17
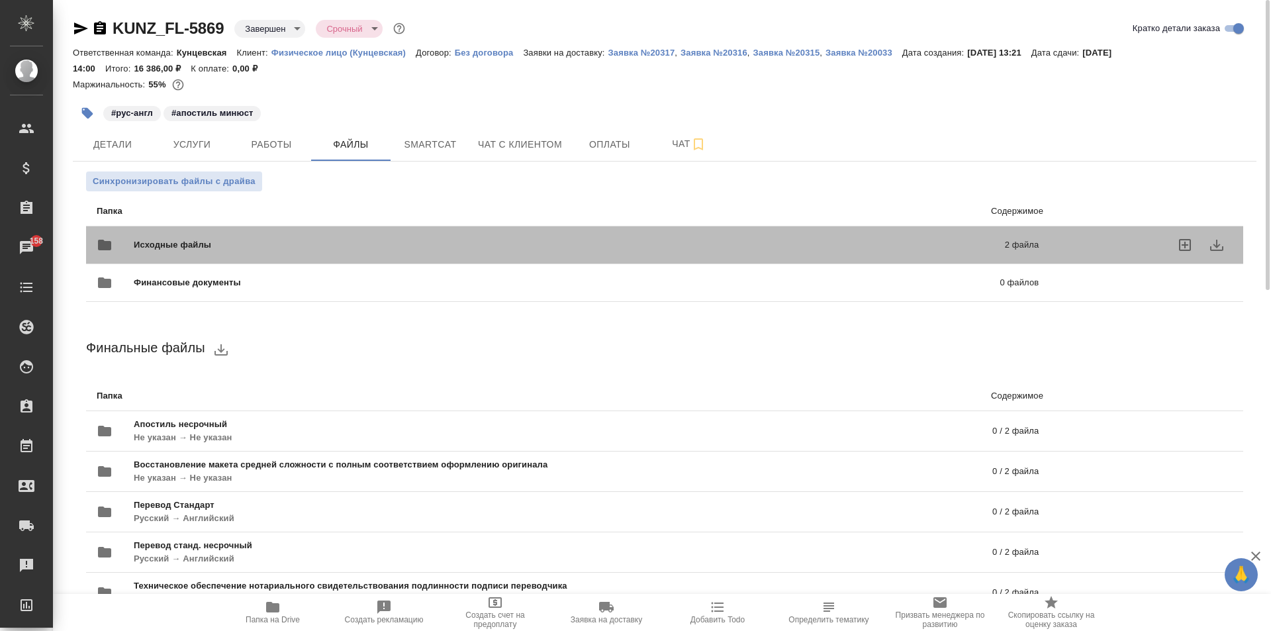
click at [535, 228] on div "Исходные файлы 2 файла" at bounding box center [567, 245] width 968 height 58
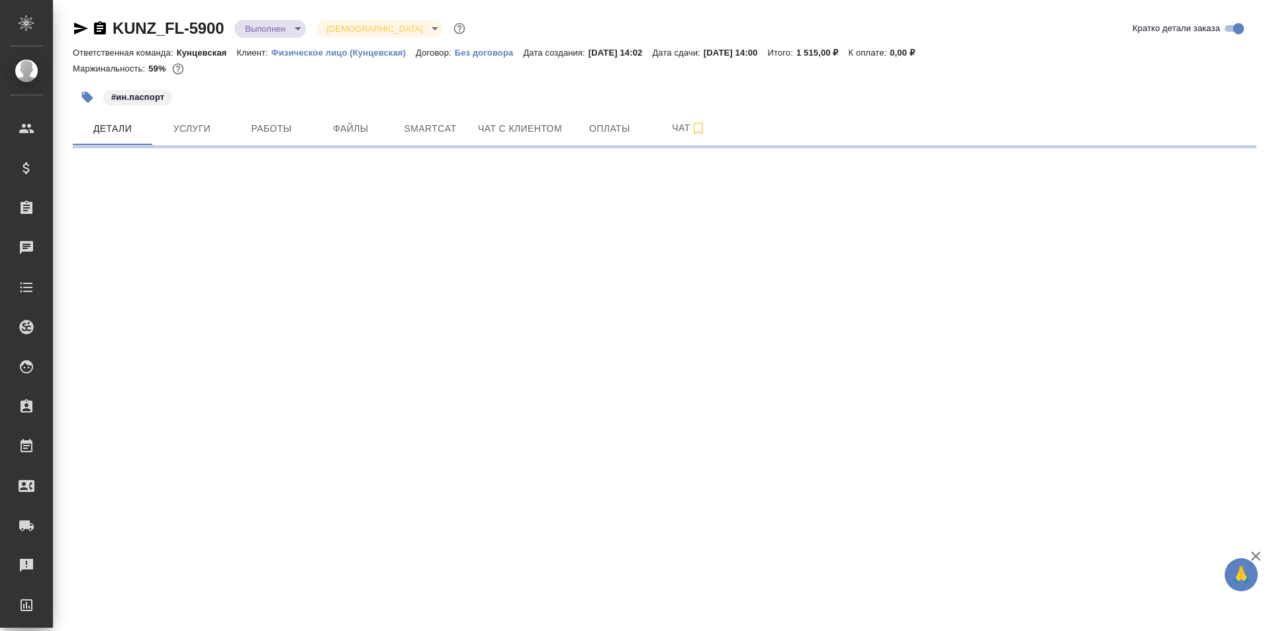
select select "RU"
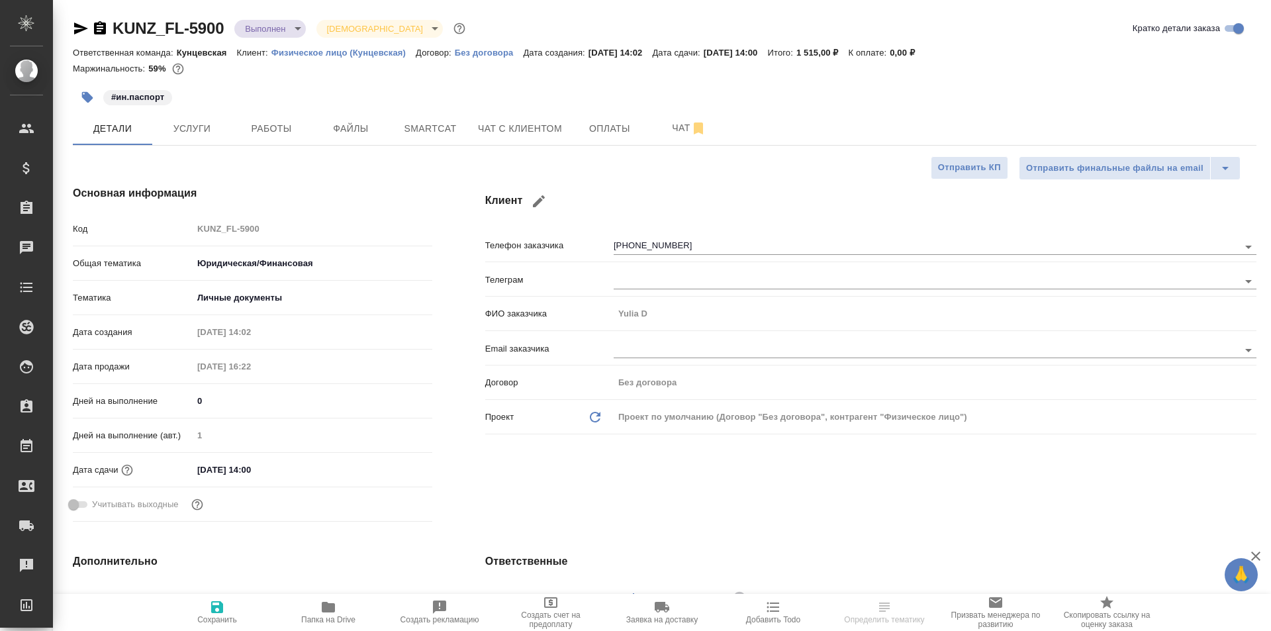
type textarea "x"
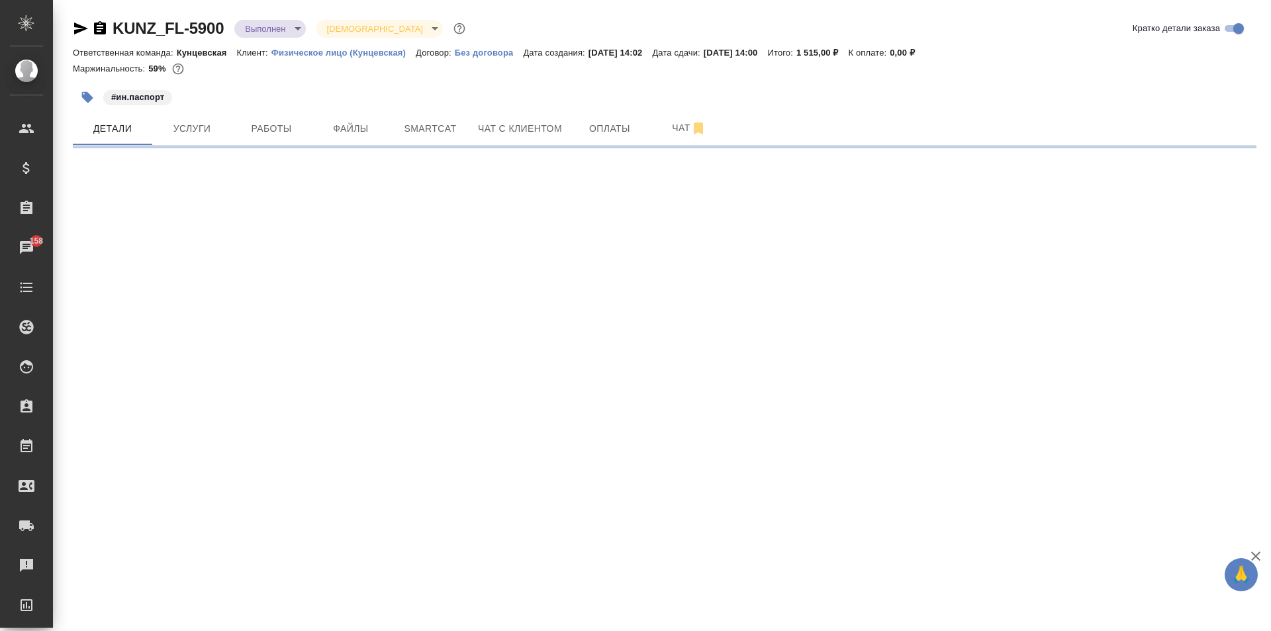
select select "RU"
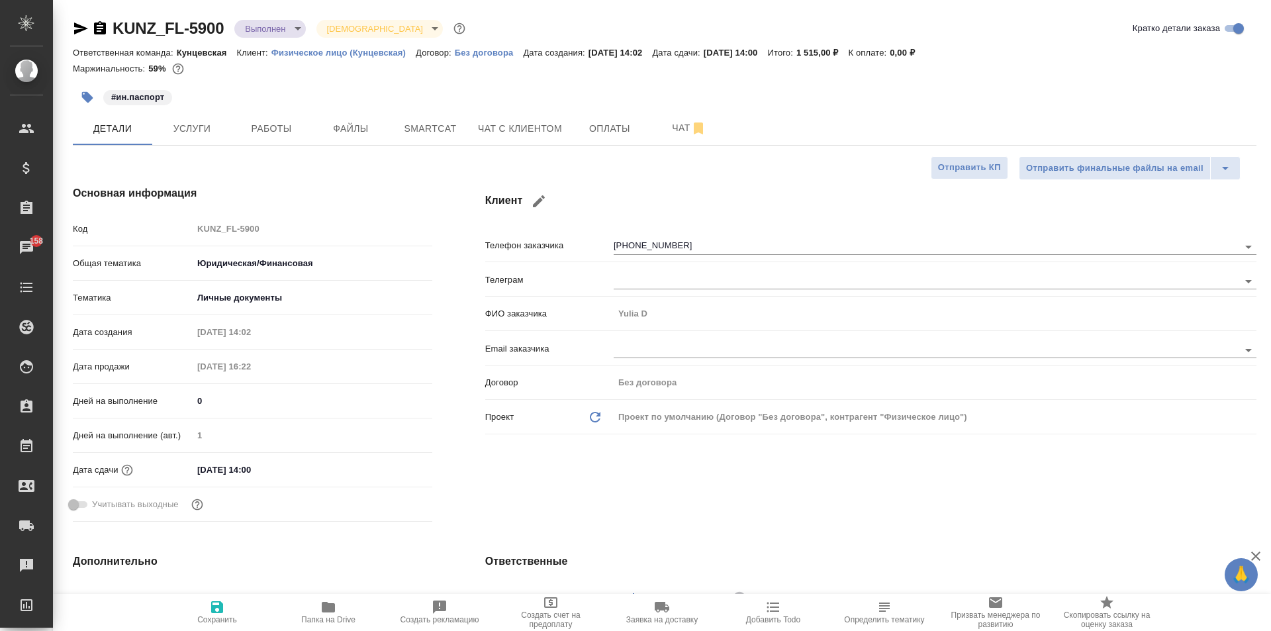
type textarea "x"
click at [343, 128] on span "Файлы" at bounding box center [351, 128] width 64 height 17
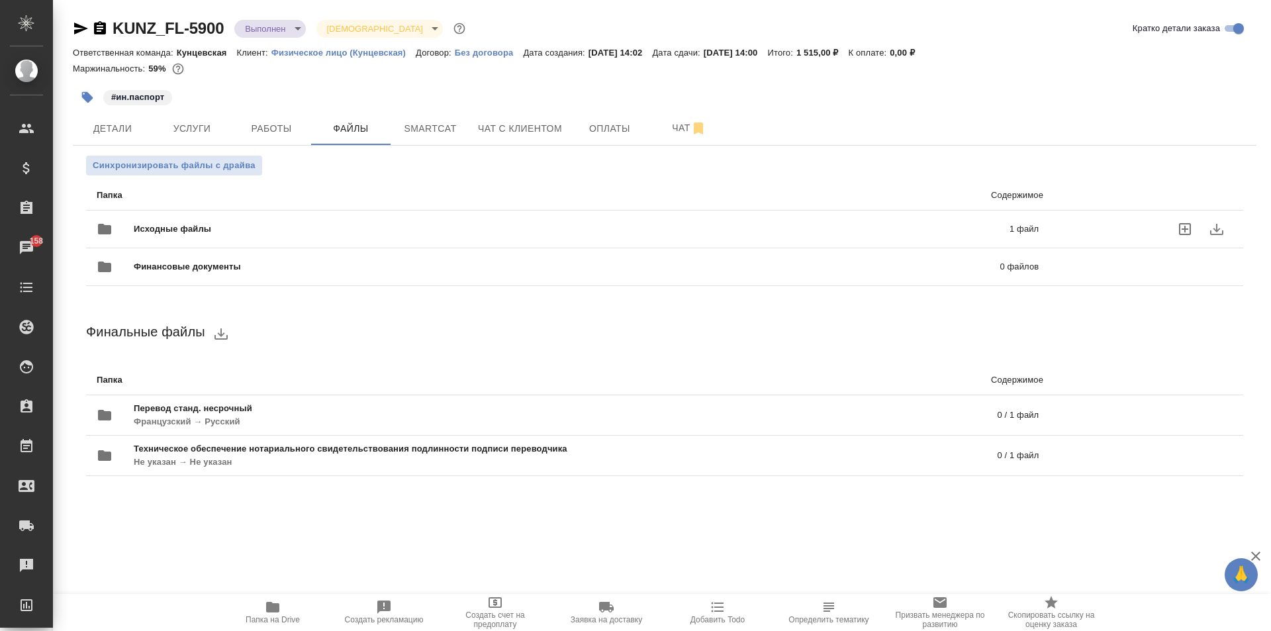
click at [628, 226] on p "1 файл" at bounding box center [824, 228] width 428 height 13
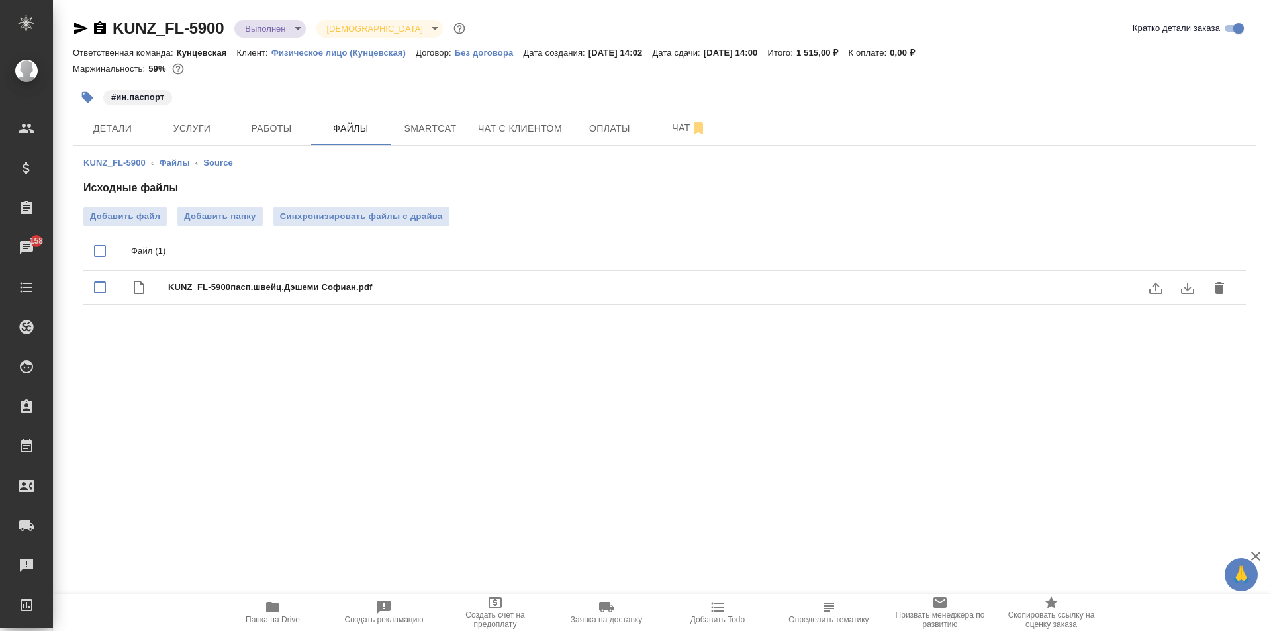
click at [1180, 285] on icon "download" at bounding box center [1187, 288] width 16 height 16
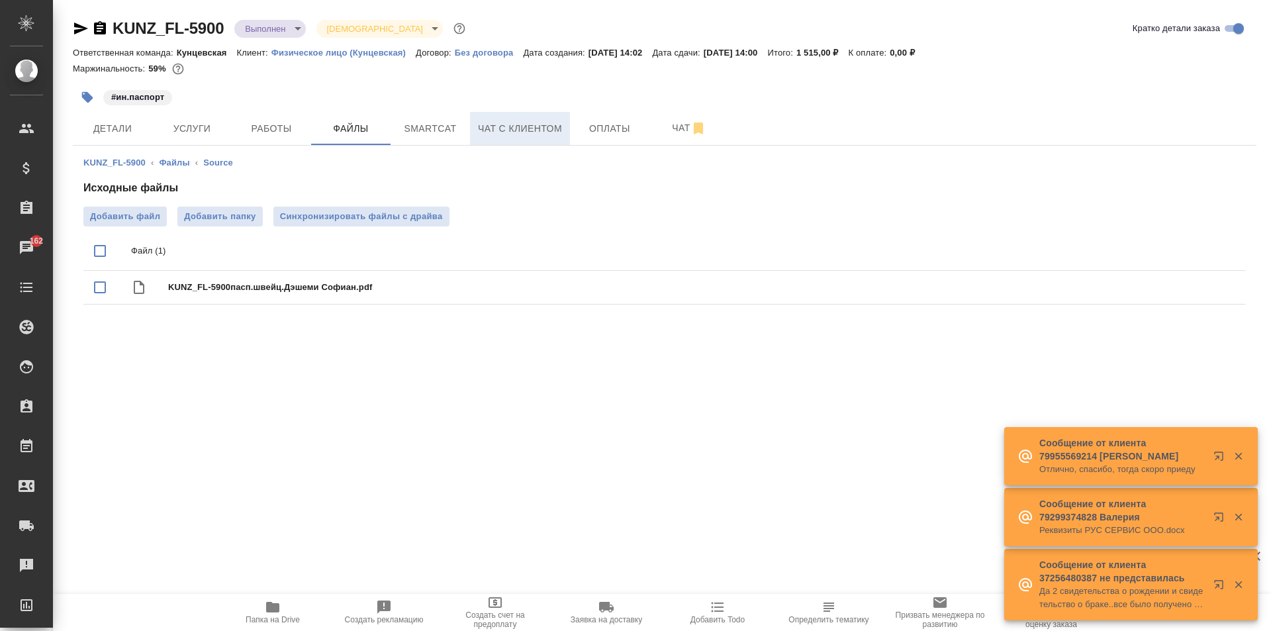
click at [514, 132] on span "Чат с клиентом" at bounding box center [520, 128] width 84 height 17
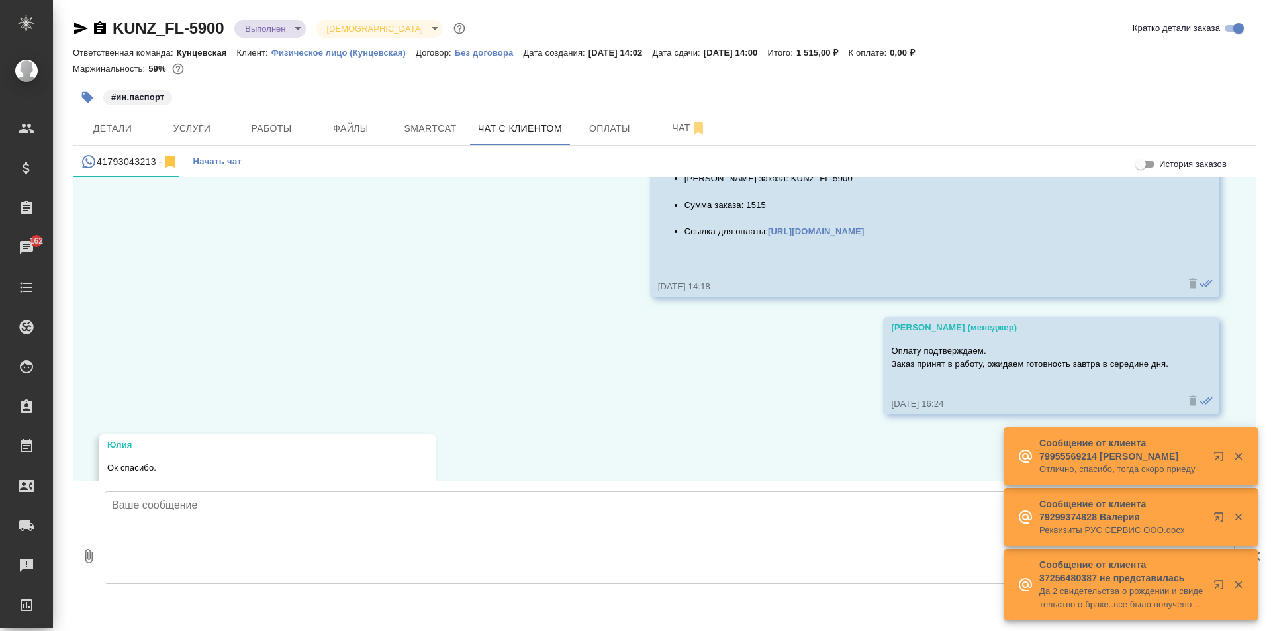
scroll to position [10567, 0]
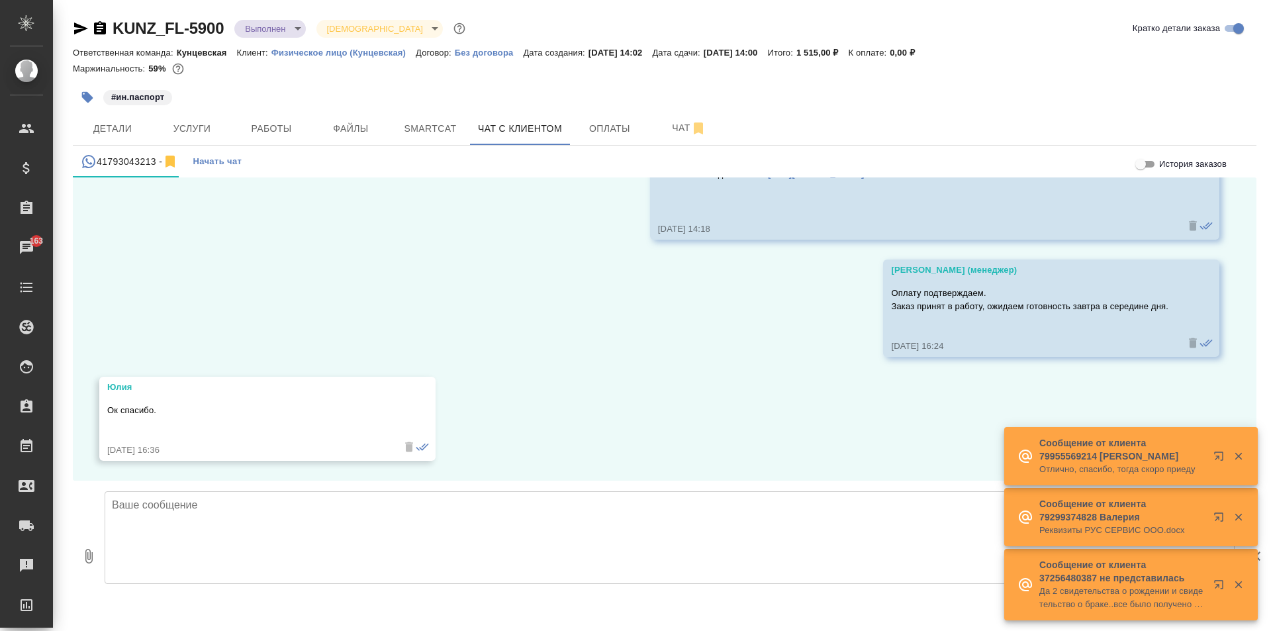
click at [1233, 576] on button "button" at bounding box center [1221, 587] width 32 height 32
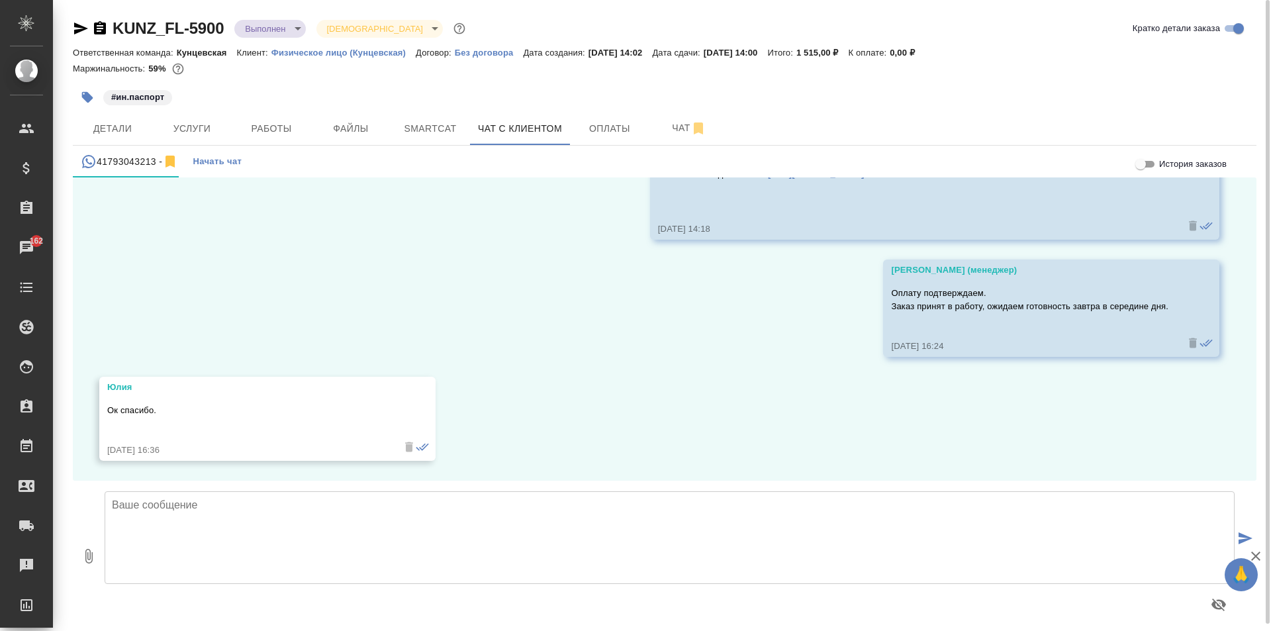
click at [546, 523] on textarea at bounding box center [670, 537] width 1130 height 93
click at [263, 501] on textarea "Юлия, Добрый день! Высылаеи перевод" at bounding box center [670, 537] width 1130 height 93
click at [332, 516] on textarea "Юлия, Добрый день! Высылаем перевод" at bounding box center [670, 537] width 1130 height 93
type textarea "Юлия, Добрый день! Высылаем перевод на согласование."
click at [82, 555] on icon "button" at bounding box center [89, 556] width 16 height 16
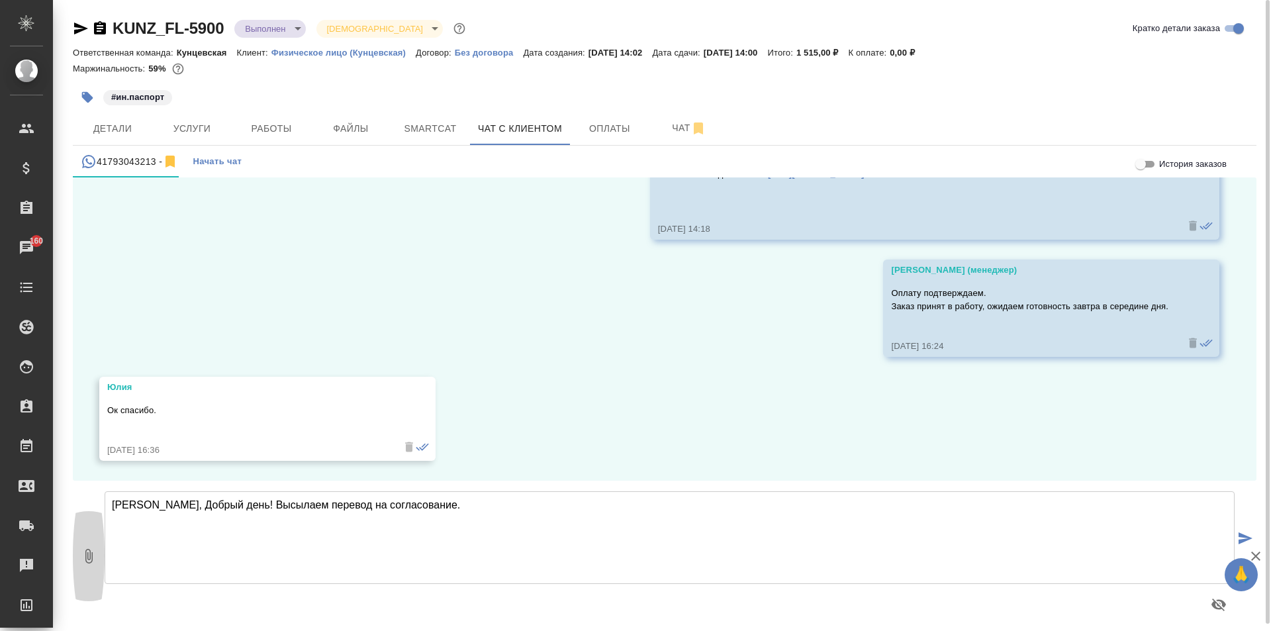
click at [89, 556] on icon "button" at bounding box center [89, 556] width 16 height 16
type input "C:\fakepath\KUNZ_FL-5900пасп.швейц.Дэшеми Софиан_RU_.pdf"
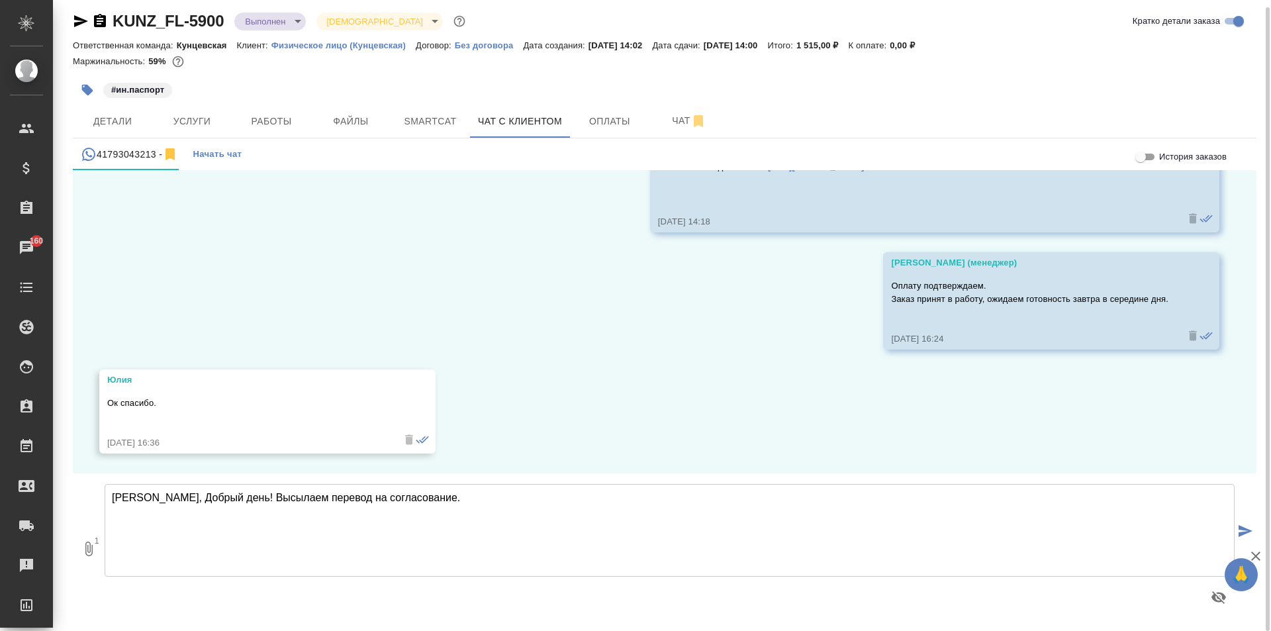
click at [246, 497] on textarea "Юлия, Добрый день! Высылаем перевод на согласование." at bounding box center [670, 530] width 1130 height 93
click at [263, 501] on textarea "Юлия, Добрый день! Перевод на согласование." at bounding box center [670, 530] width 1130 height 93
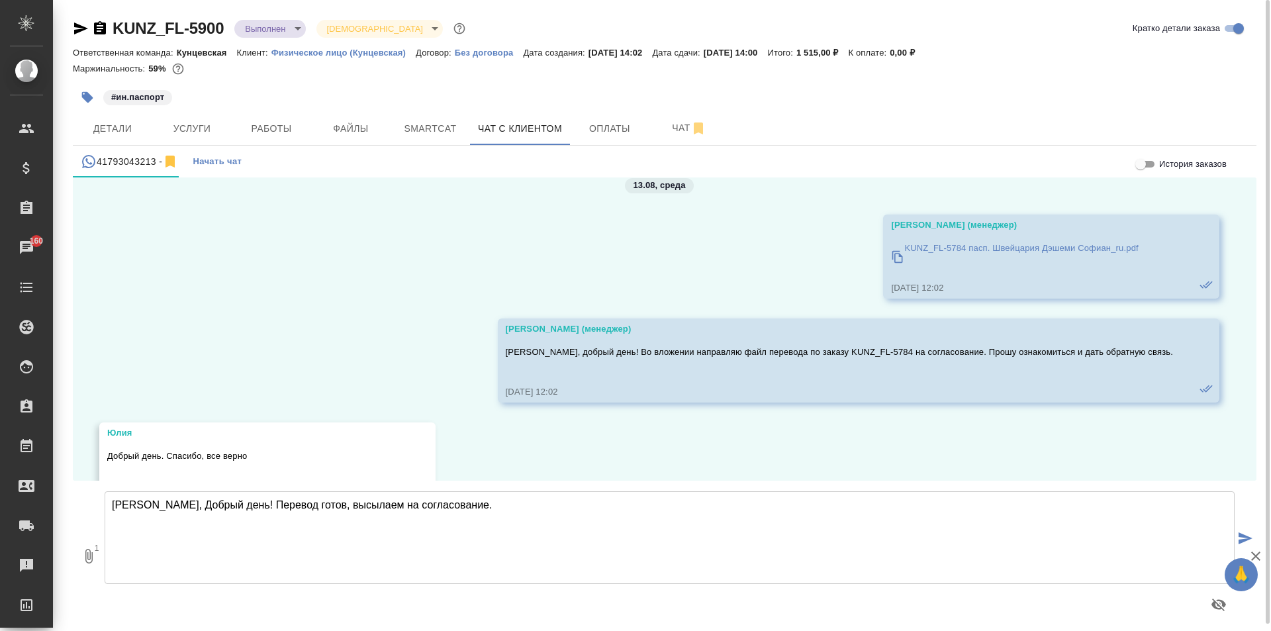
scroll to position [8978, 0]
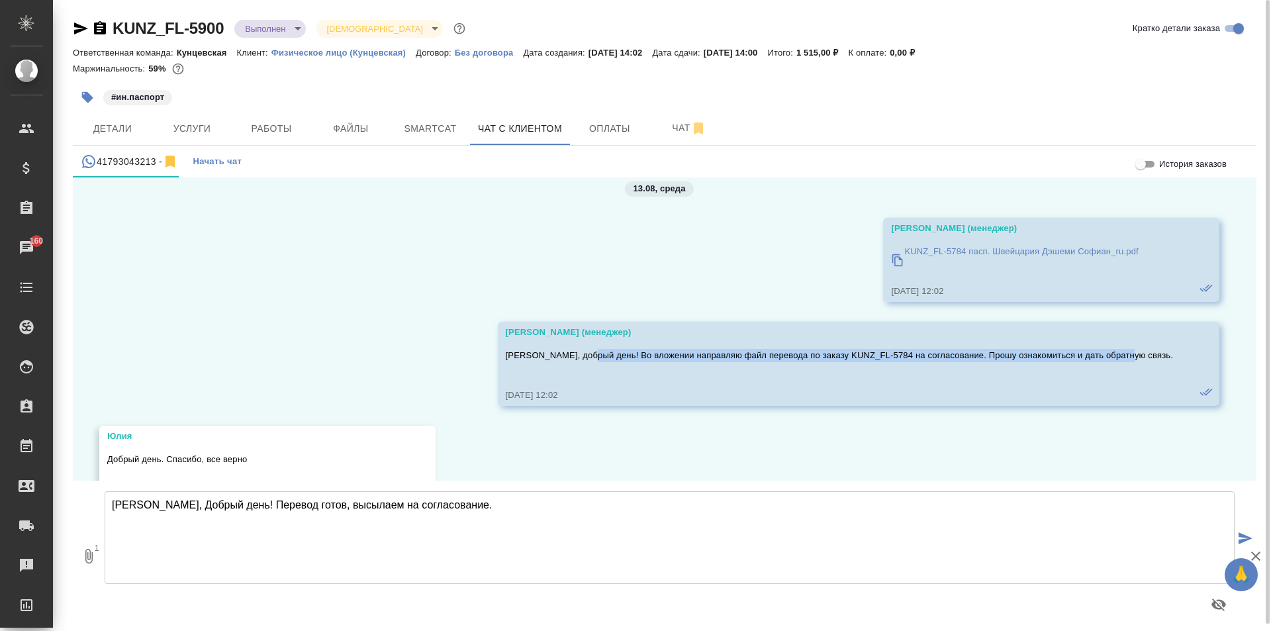
drag, startPoint x: 629, startPoint y: 354, endPoint x: 1168, endPoint y: 356, distance: 538.7
click at [1168, 356] on div "Веселова Юлия (менеджер) Юлия, добрый день! Во вложении направляю файл перевода…" at bounding box center [858, 364] width 721 height 84
copy p "Во вложении направляю файл перевода по заказу KUNZ_FL-5784 на согласование. Про…"
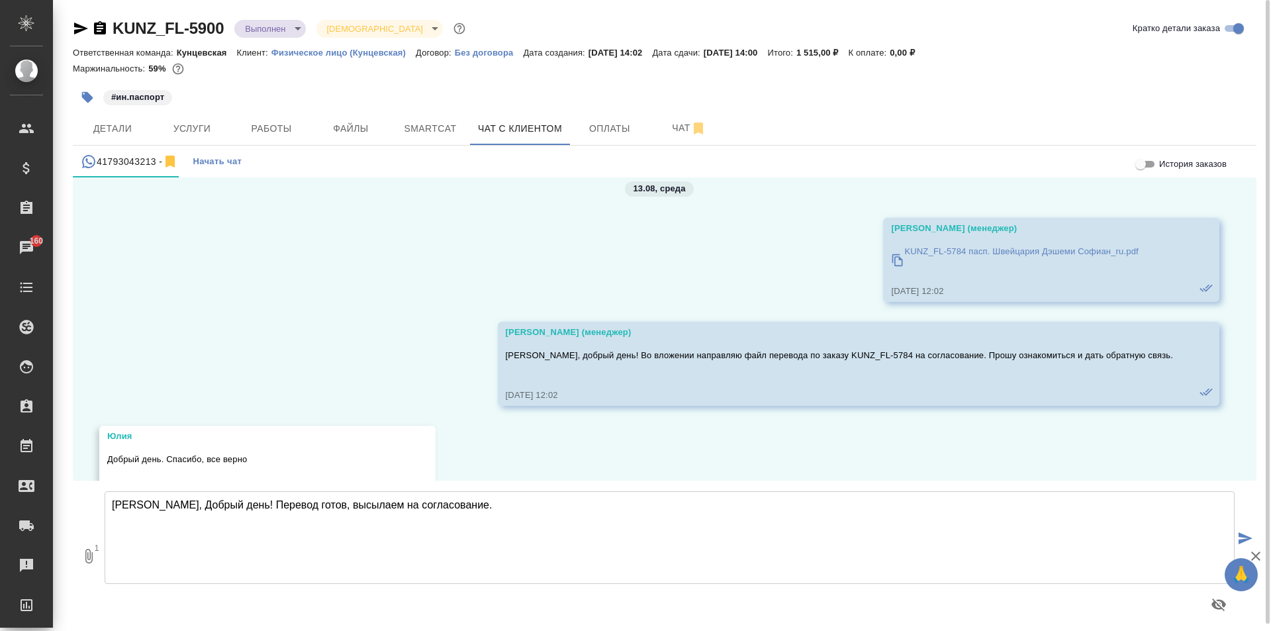
drag, startPoint x: 553, startPoint y: 520, endPoint x: 219, endPoint y: 505, distance: 333.9
click at [219, 505] on textarea "Юлия, Добрый день! Перевод готов, высылаем на согласование." at bounding box center [670, 537] width 1130 height 93
paste textarea "Во вложении направляю файл перевода по заказу KUNZ_FL-5784 на согласование. Про…"
click at [542, 508] on textarea "Юлия, Добрый день! Во вложении направляю файл перевода по заказу KUNZ_FL-5784 н…" at bounding box center [670, 537] width 1130 height 93
click at [150, 503] on textarea "Юлия, Добрый день! Во вложении направляю файл перевода по заказу KUNZ_FL-5900 н…" at bounding box center [670, 537] width 1130 height 93
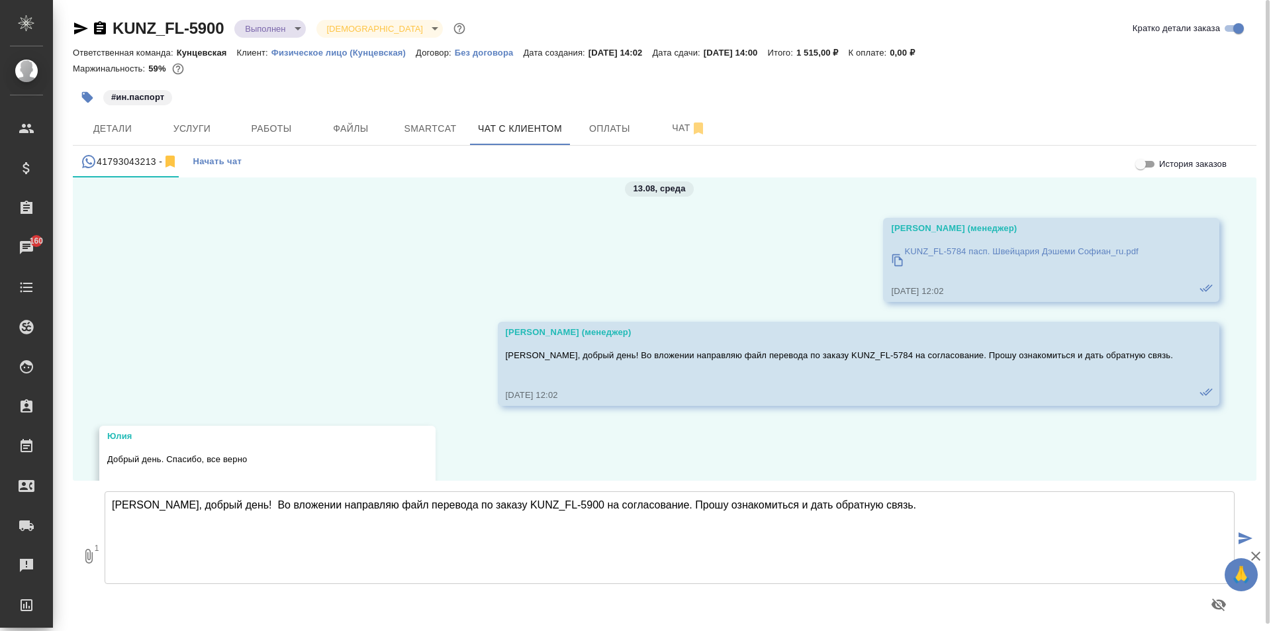
type textarea "[PERSON_NAME], добрый день! Во вложении направляю файл перевода по заказу KUNZ_…"
click at [1238, 538] on icon "submit" at bounding box center [1245, 538] width 14 height 12
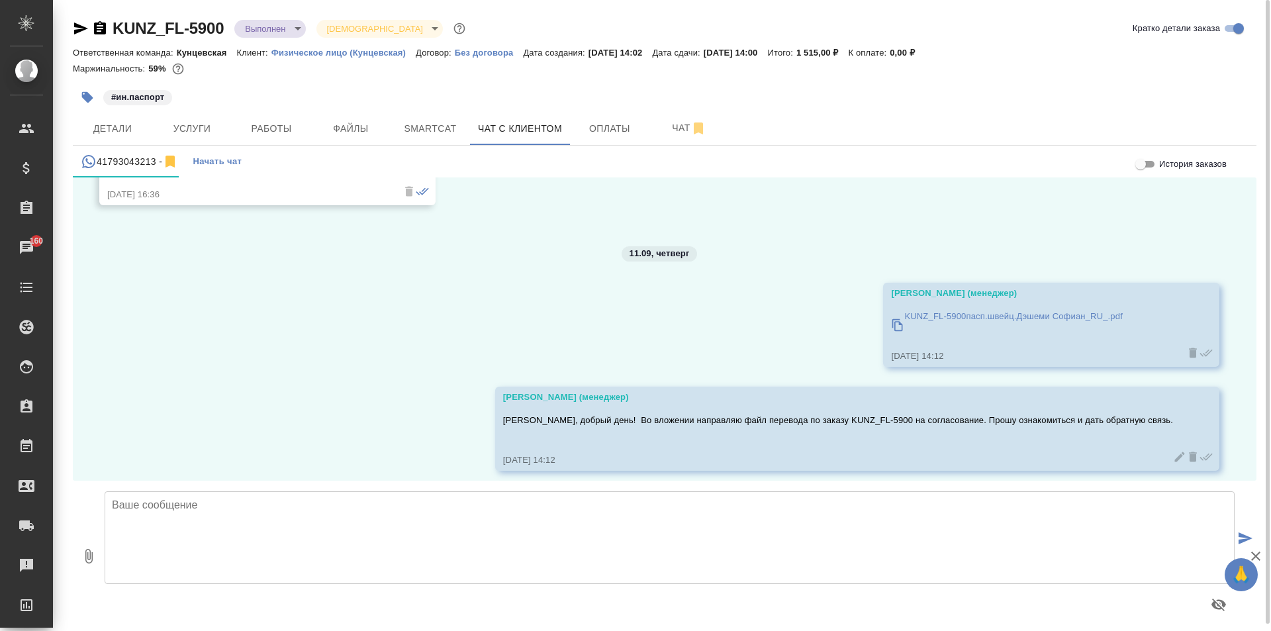
scroll to position [10832, 0]
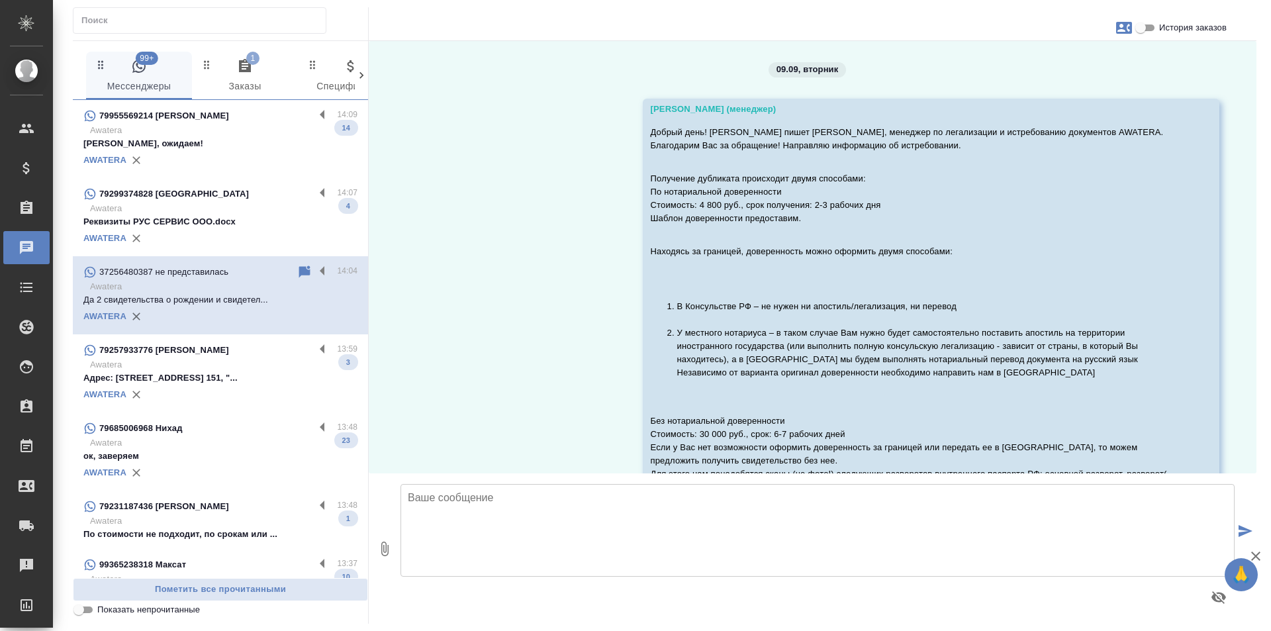
scroll to position [180, 0]
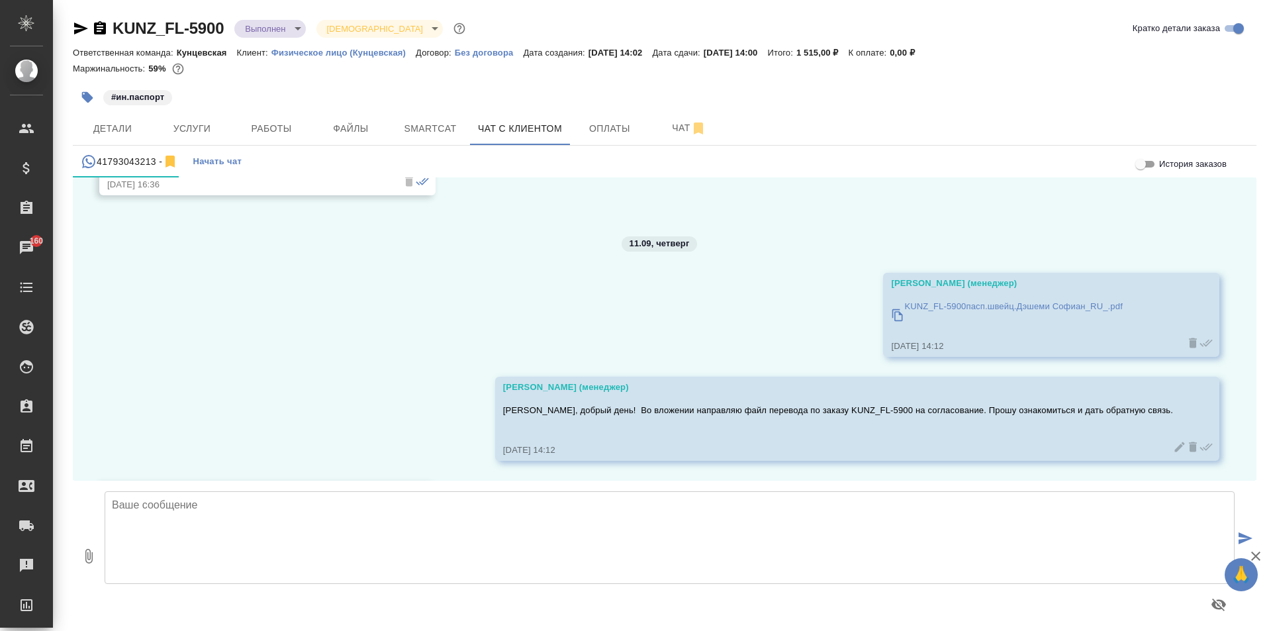
scroll to position [10936, 0]
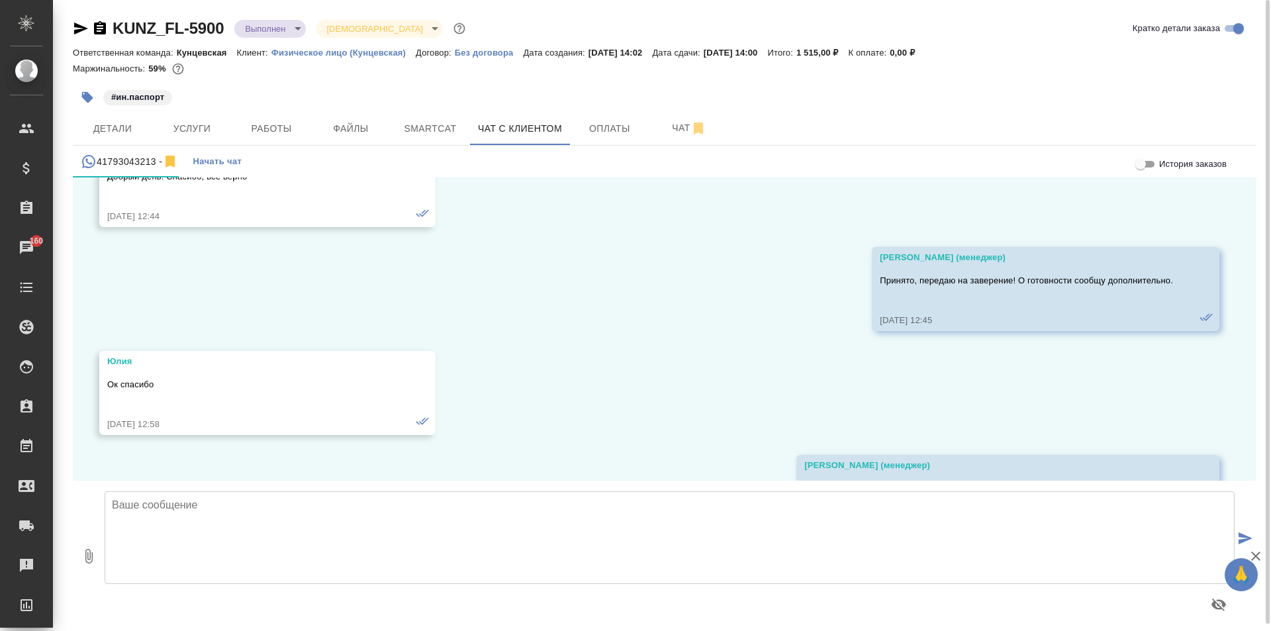
scroll to position [9282, 0]
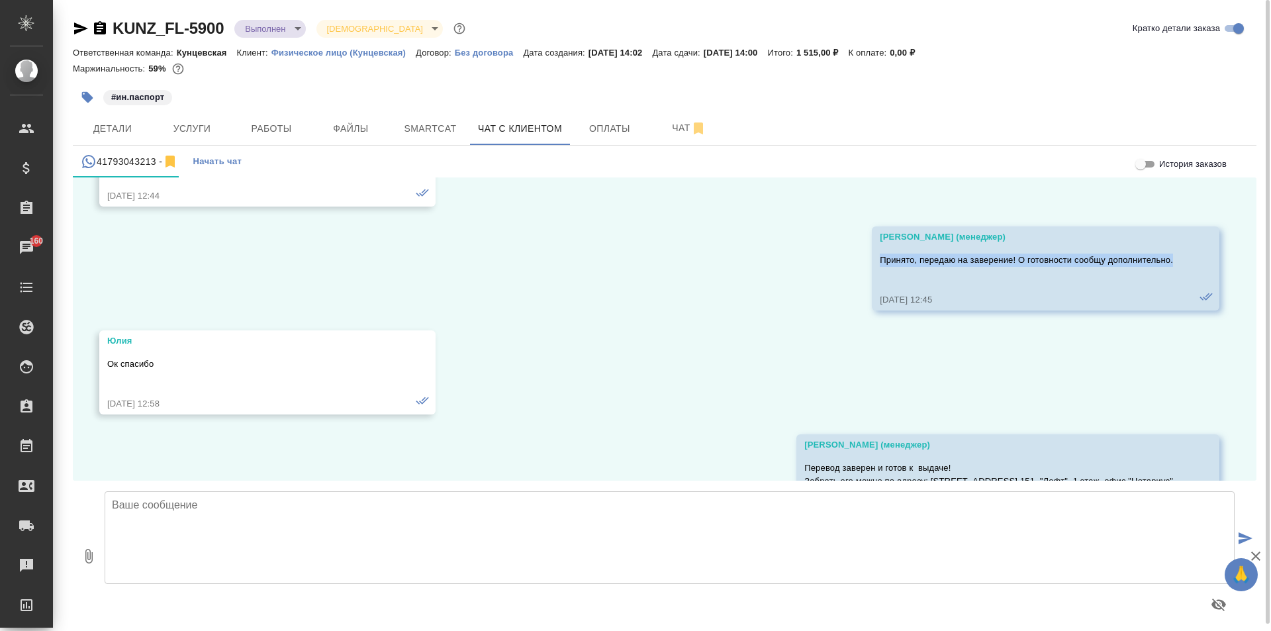
drag, startPoint x: 868, startPoint y: 258, endPoint x: 1163, endPoint y: 252, distance: 294.6
click at [1163, 252] on div "[PERSON_NAME] (менеджер) Принято, передаю на заверение! О готовности сообщу доп…" at bounding box center [1045, 268] width 347 height 84
copy p "Принято, передаю на заверение! О готовности сообщу дополнительно."
click at [624, 516] on textarea at bounding box center [670, 537] width 1130 height 93
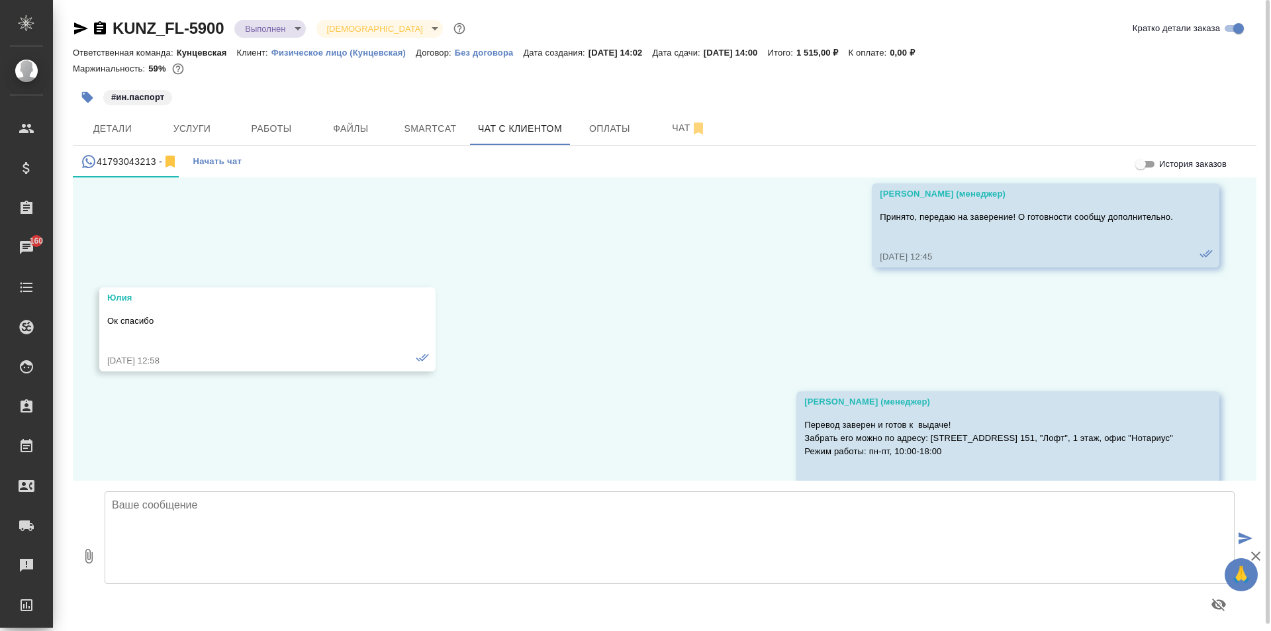
scroll to position [9348, 0]
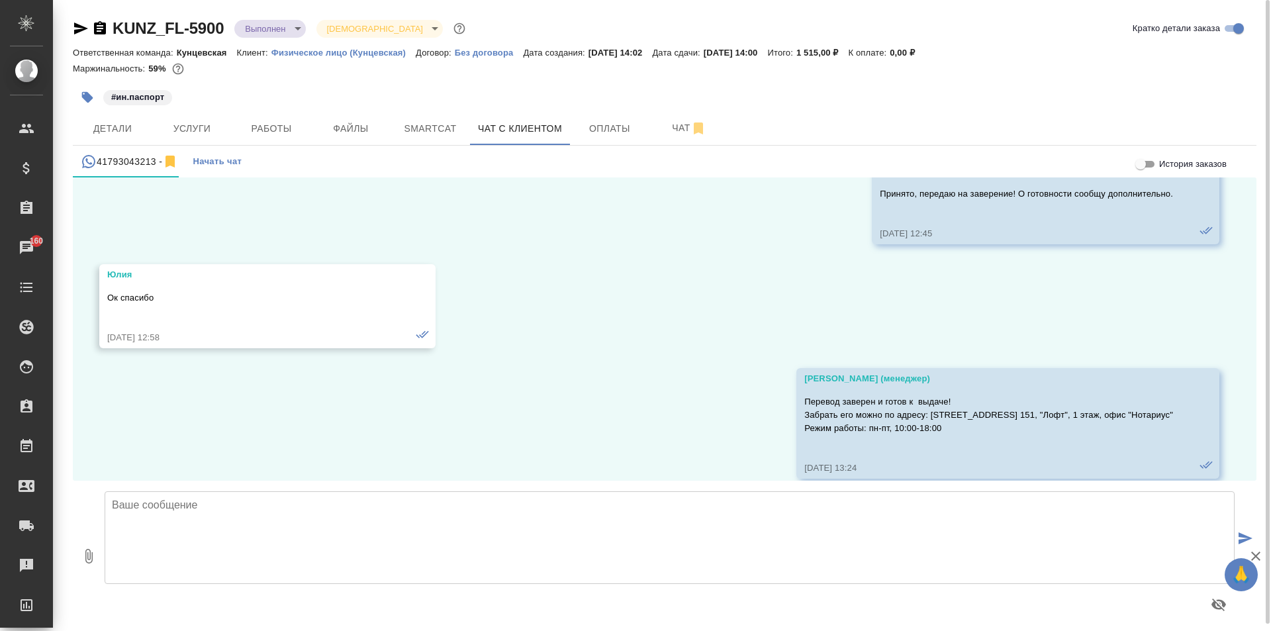
click at [246, 500] on textarea at bounding box center [670, 537] width 1130 height 93
paste textarea "Принято, передаю на заверение! О готовности сообщу дополнительно."
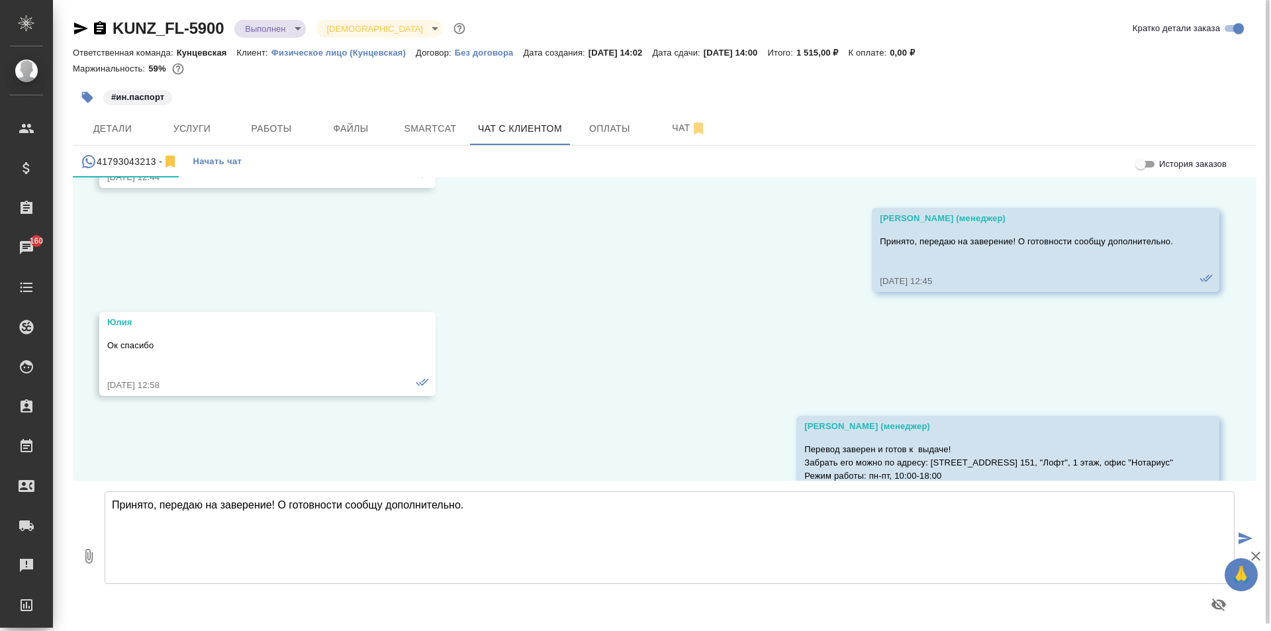
scroll to position [9215, 0]
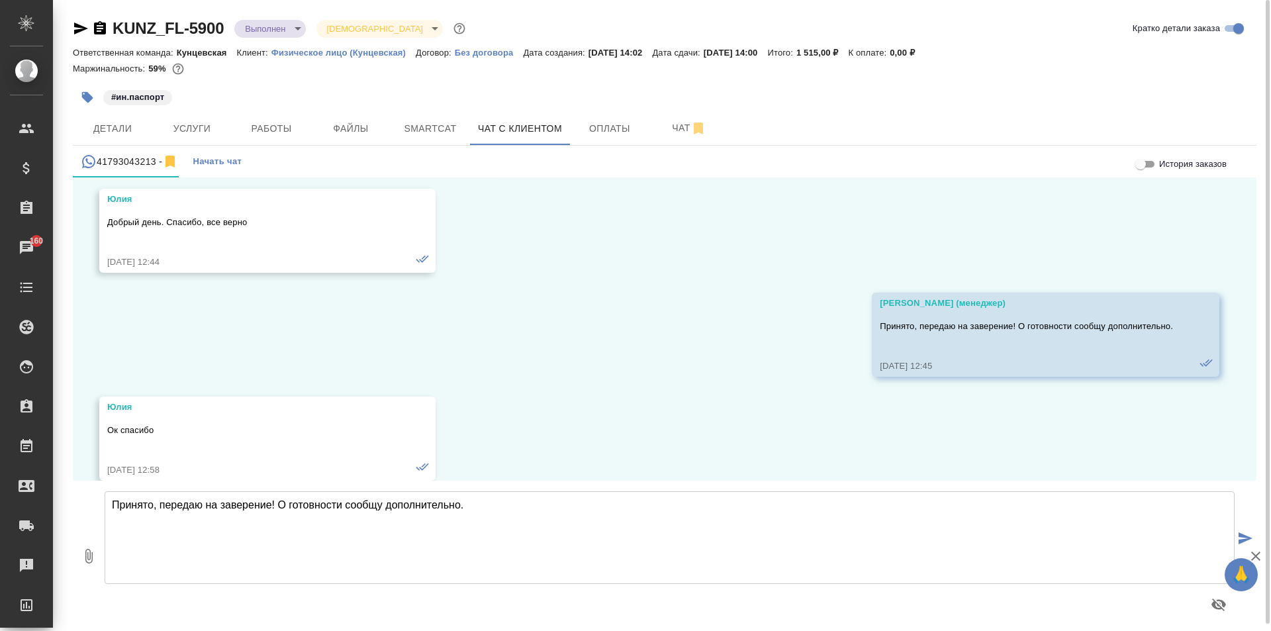
type textarea "Принято, передаю на заверение! О готовности сообщу дополнительно."
click at [1249, 539] on icon "submit" at bounding box center [1245, 538] width 14 height 12
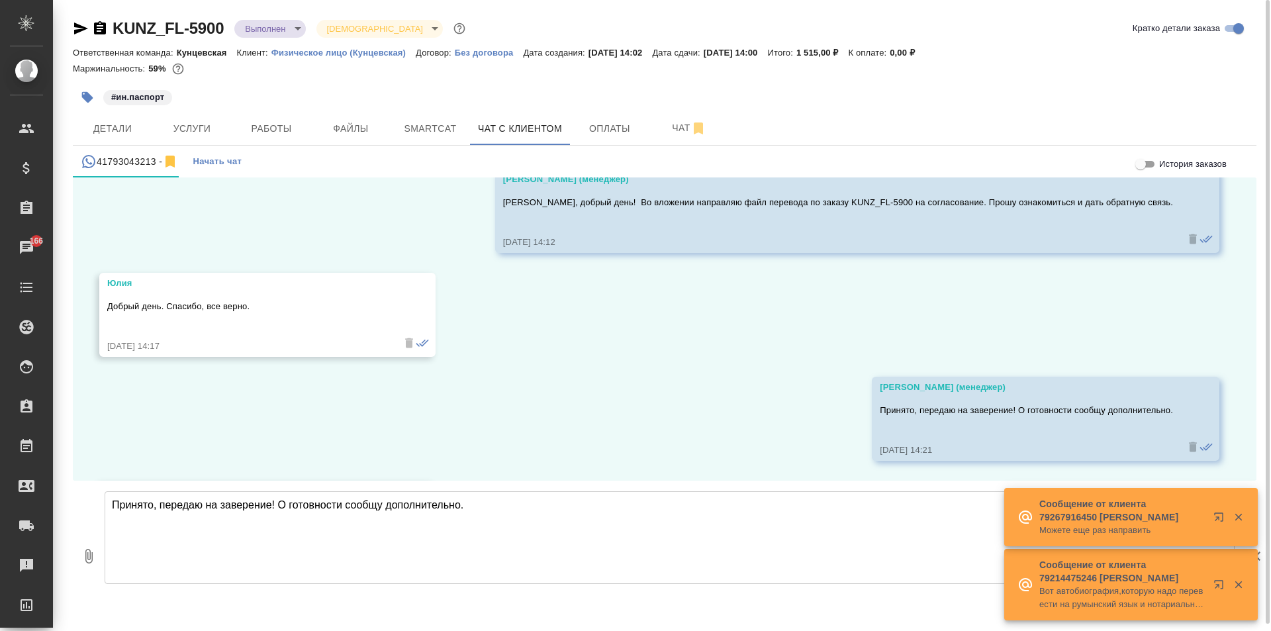
scroll to position [11144, 0]
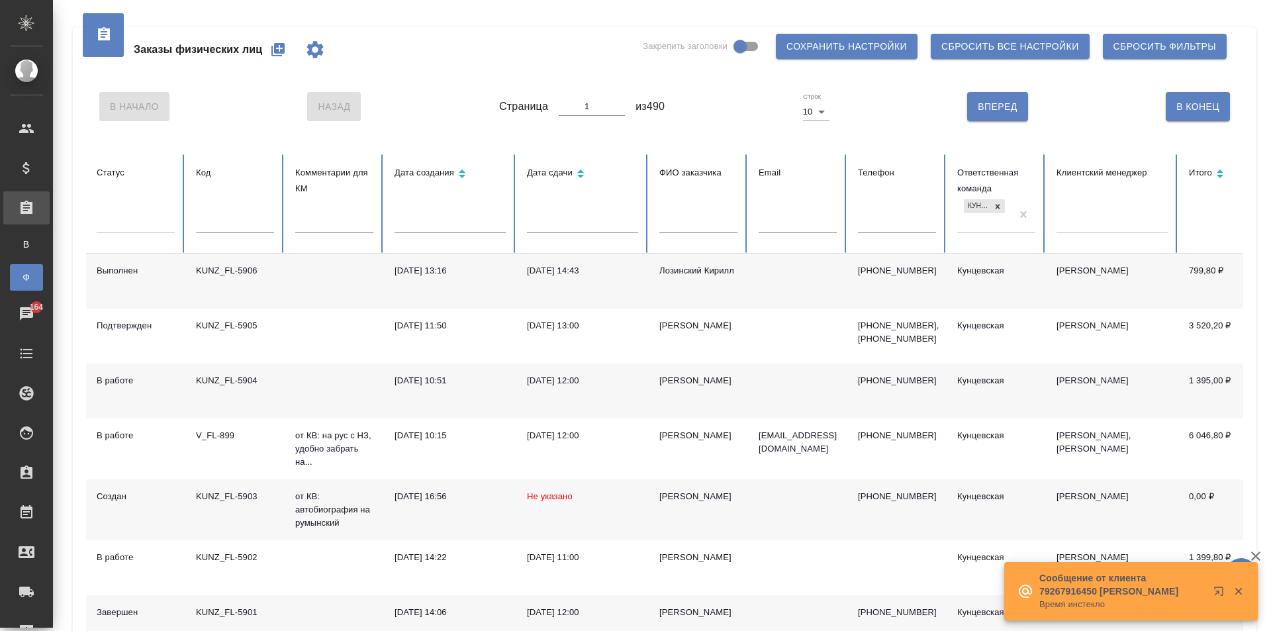
click at [240, 502] on div "KUNZ_FL-5903" at bounding box center [235, 496] width 78 height 13
click at [229, 498] on div "KUNZ_FL-5903" at bounding box center [235, 496] width 78 height 13
click at [313, 497] on p "от КВ: автобиография на румынский" at bounding box center [334, 510] width 78 height 40
drag, startPoint x: 182, startPoint y: 501, endPoint x: 257, endPoint y: 499, distance: 75.5
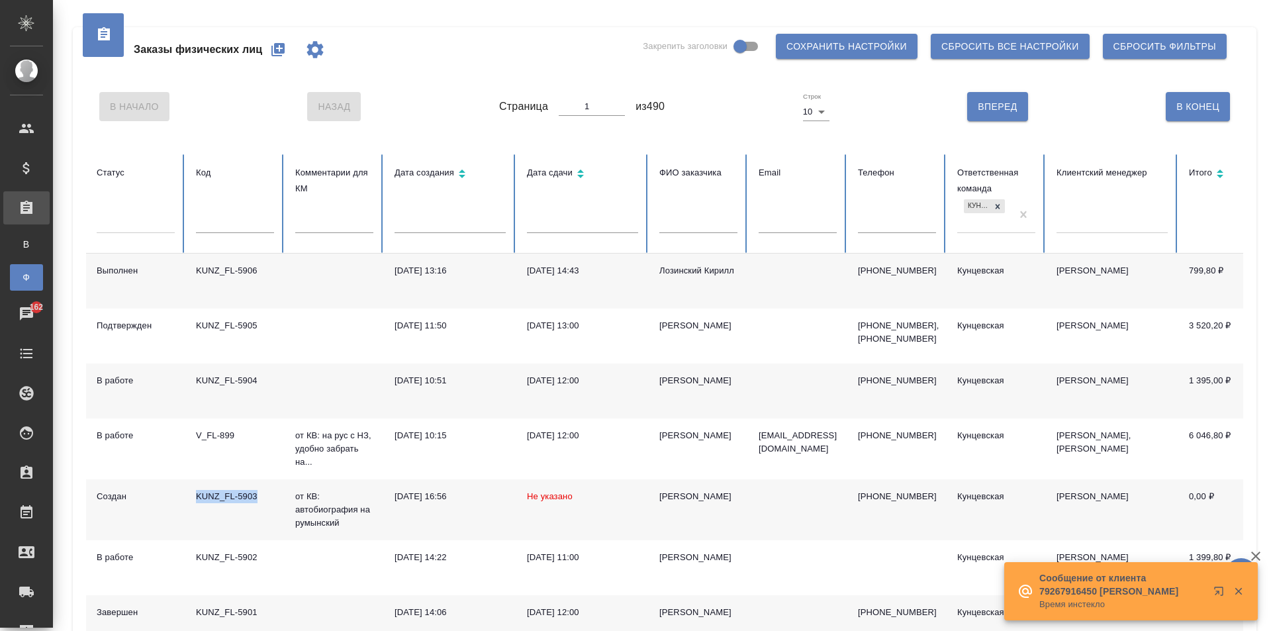
click at [257, 499] on tr "Создан KUNZ_FL-5903 от КВ: автобиография на румынский 10.09.2025, 16:56 Не указ…" at bounding box center [830, 509] width 1489 height 61
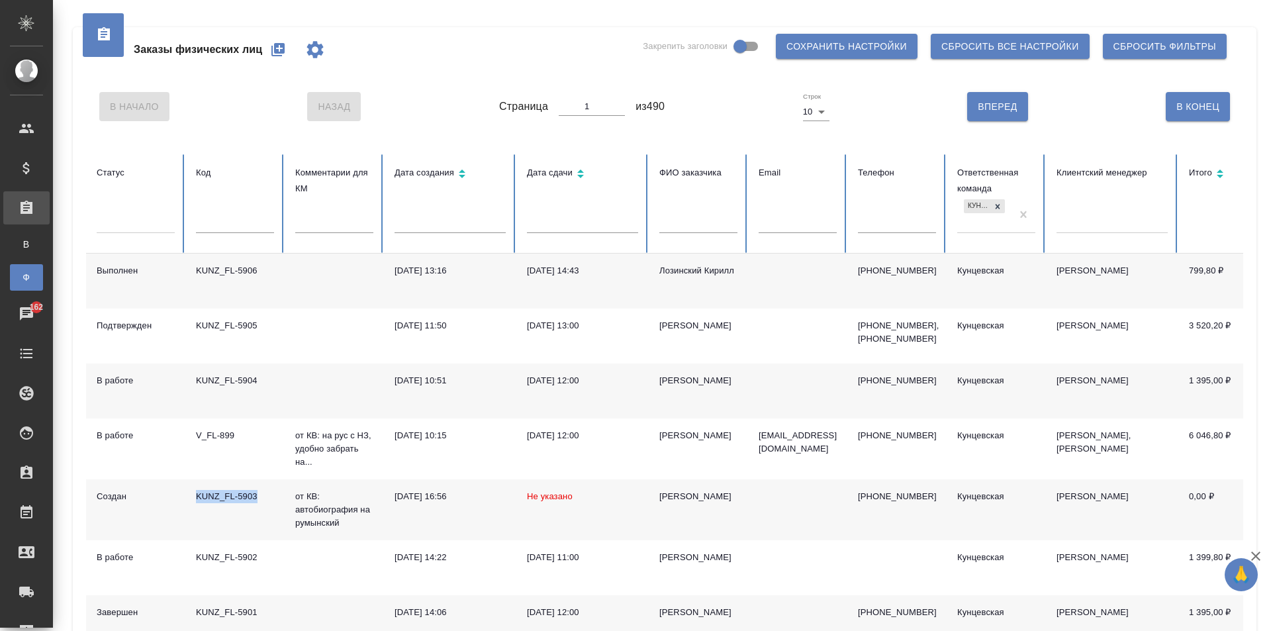
copy tr "Создан KUNZ_FL-5903"
click at [312, 507] on p "от КВ: автобиография на румынский" at bounding box center [334, 510] width 78 height 40
click at [253, 503] on div "KUNZ_FL-5903" at bounding box center [235, 496] width 78 height 13
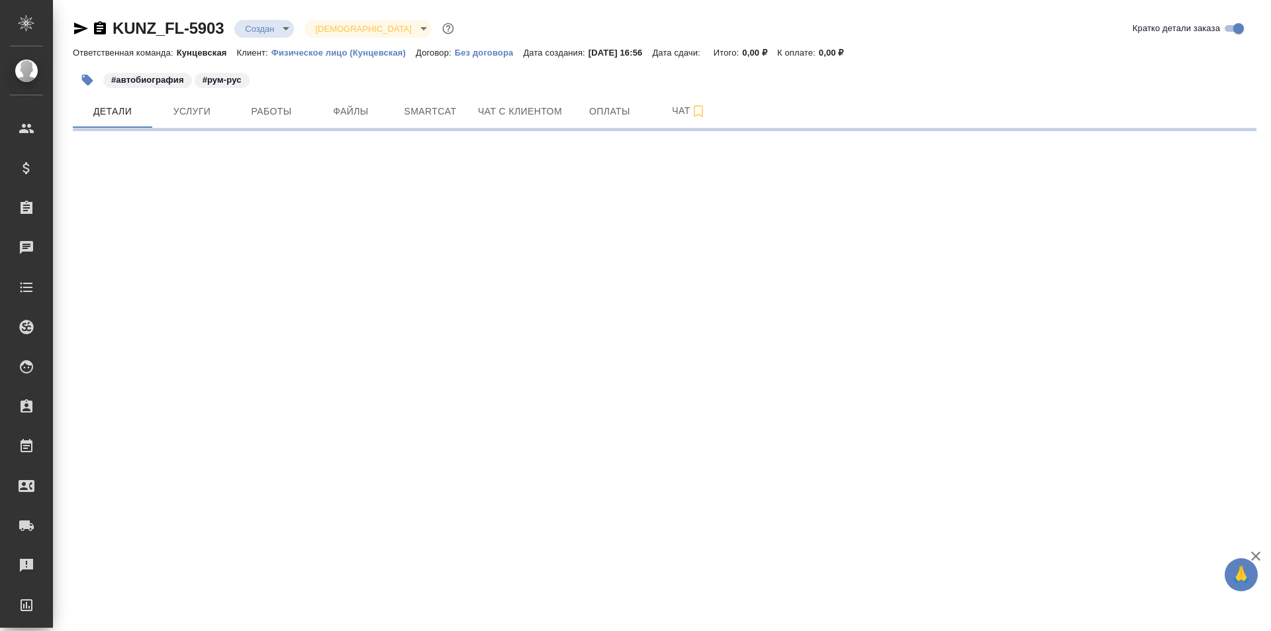
select select "RU"
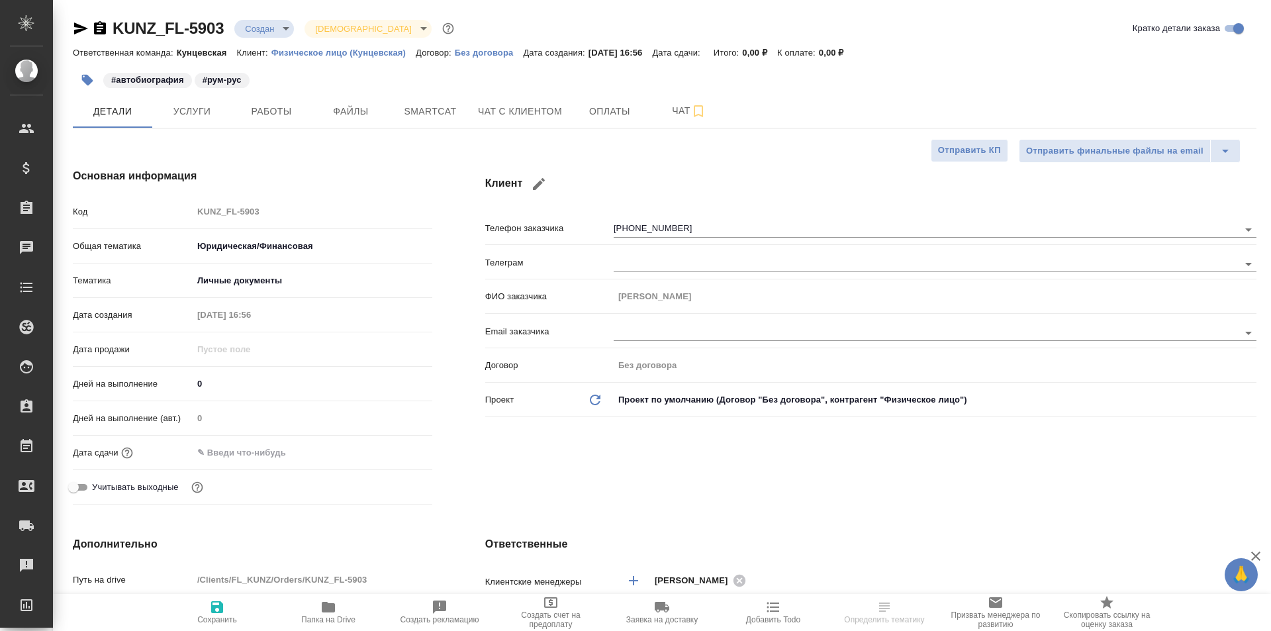
type textarea "x"
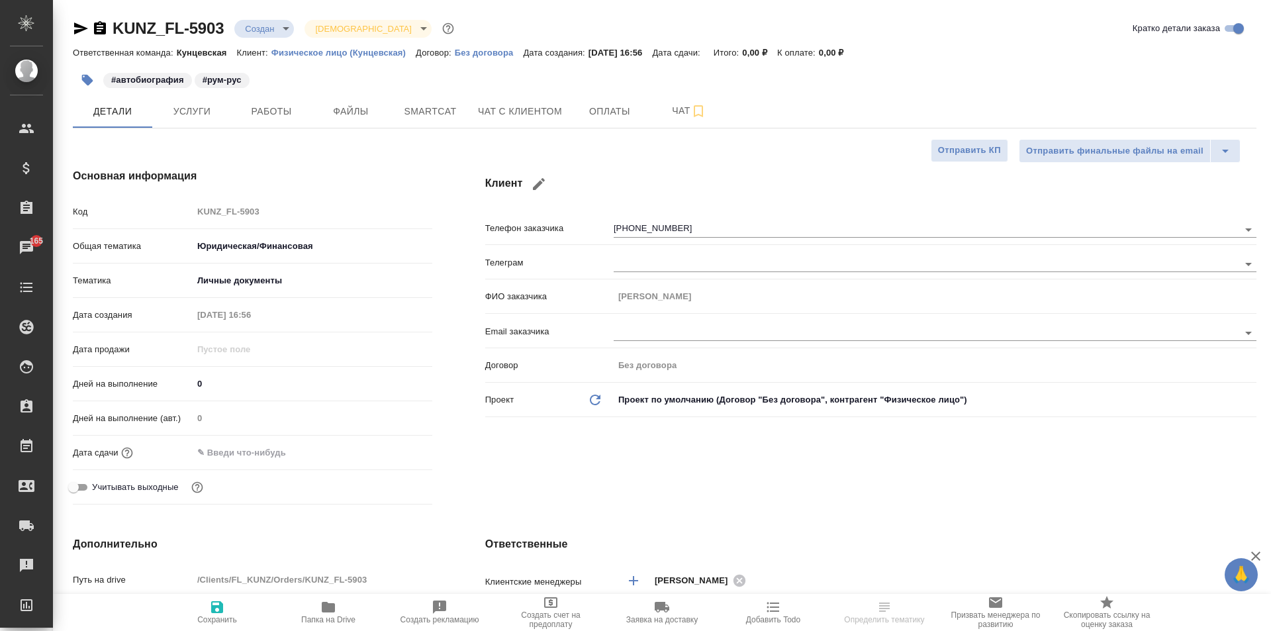
type textarea "x"
click at [496, 103] on span "Чат с клиентом" at bounding box center [520, 111] width 84 height 17
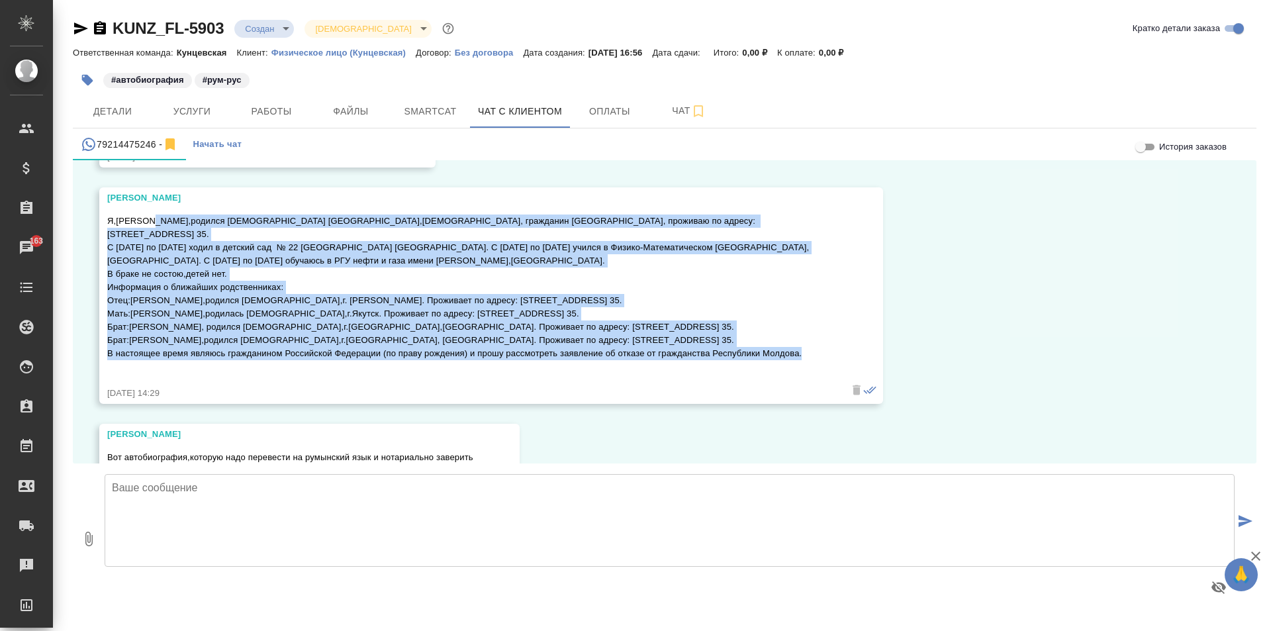
scroll to position [312, 0]
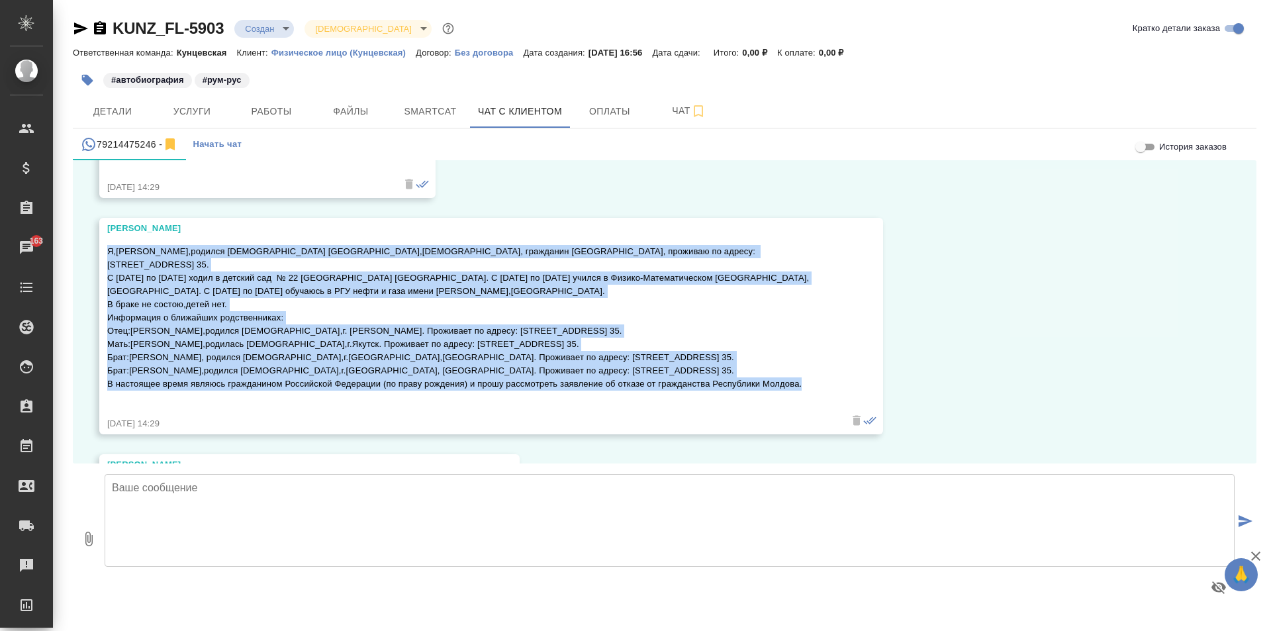
drag, startPoint x: 815, startPoint y: 251, endPoint x: 103, endPoint y: 255, distance: 712.1
click at [103, 255] on div "[PERSON_NAME],[PERSON_NAME],родился [DEMOGRAPHIC_DATA] [GEOGRAPHIC_DATA],[DEMOG…" at bounding box center [491, 326] width 784 height 216
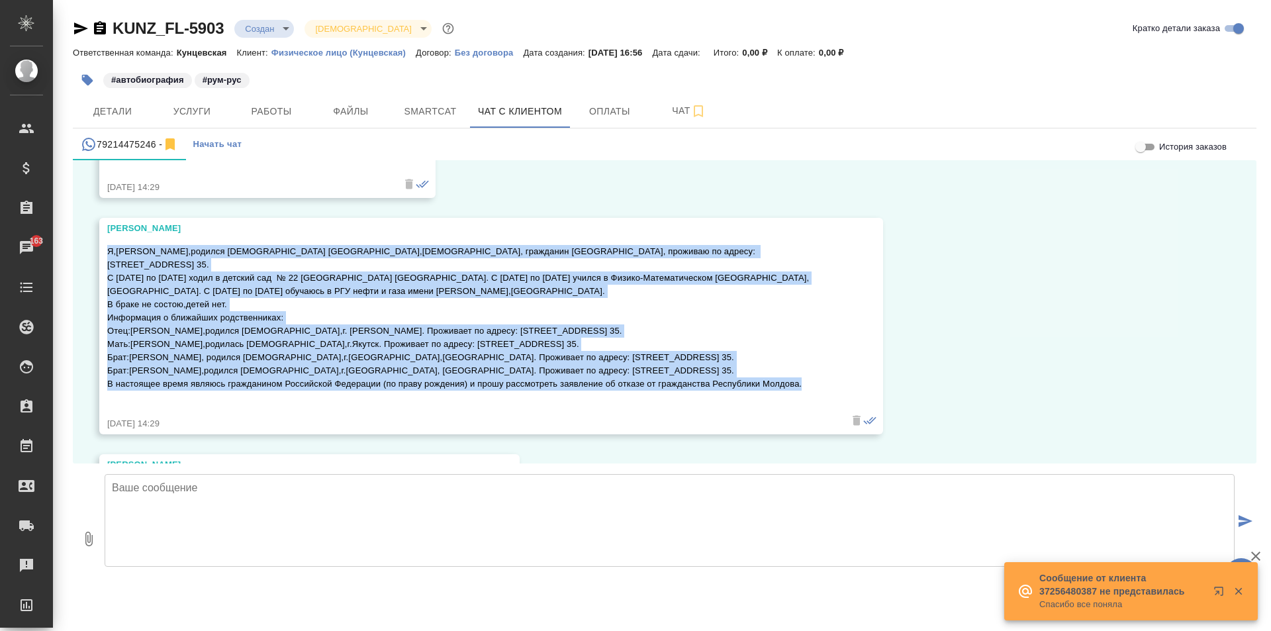
copy p "L,Ipsumdolor Sita Consectetu,adipisc 07.91.2977 e Seddo-Eiusmodtem,Incidi, utla…"
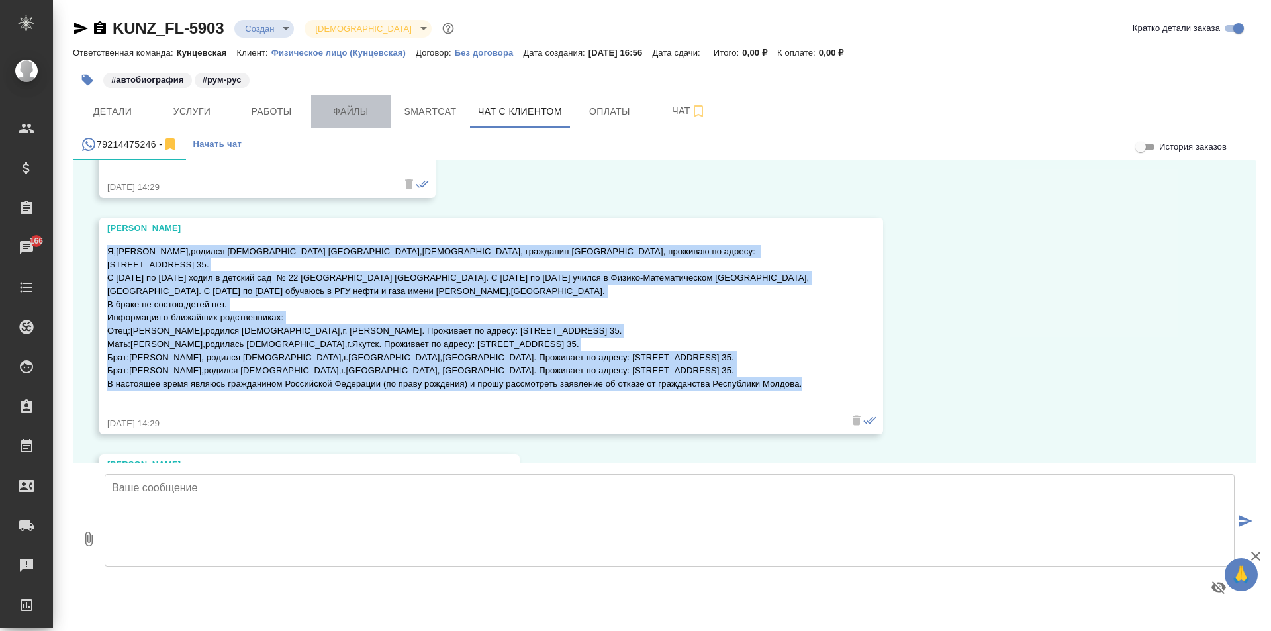
click at [371, 112] on span "Файлы" at bounding box center [351, 111] width 64 height 17
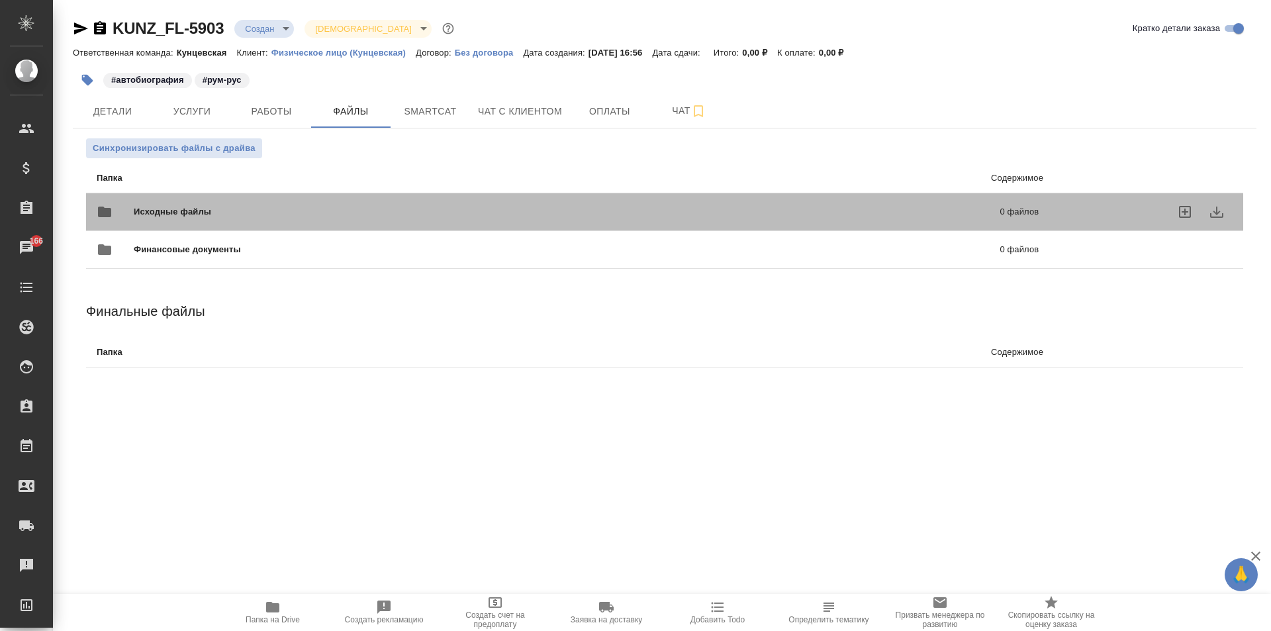
click at [1055, 206] on div at bounding box center [1149, 212] width 194 height 58
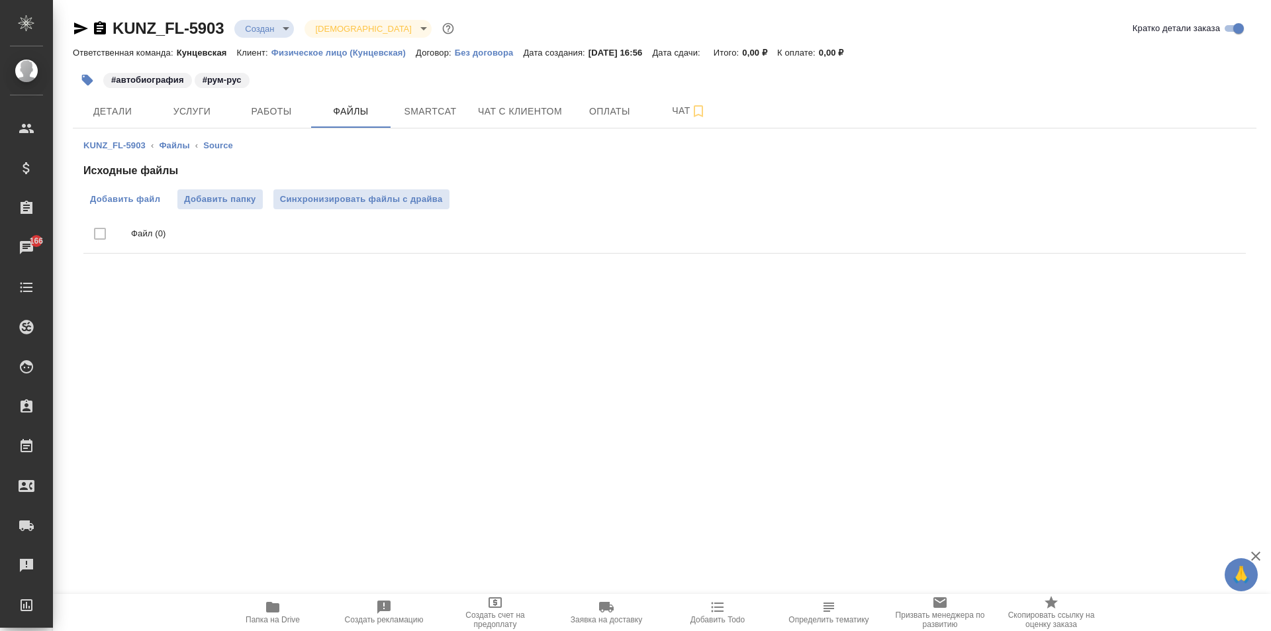
click at [158, 195] on span "Добавить файл" at bounding box center [125, 199] width 70 height 13
click at [0, 0] on input "Добавить файл" at bounding box center [0, 0] width 0 height 0
click at [213, 113] on span "Услуги" at bounding box center [192, 111] width 64 height 17
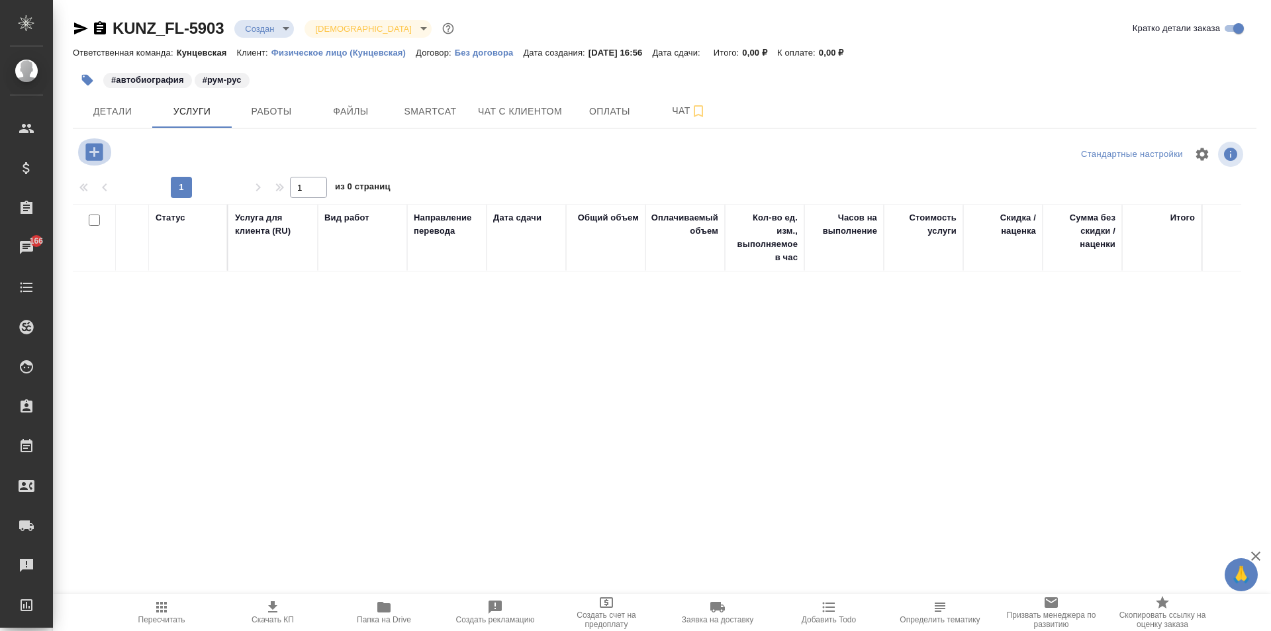
click at [97, 152] on icon "button" at bounding box center [94, 151] width 23 height 23
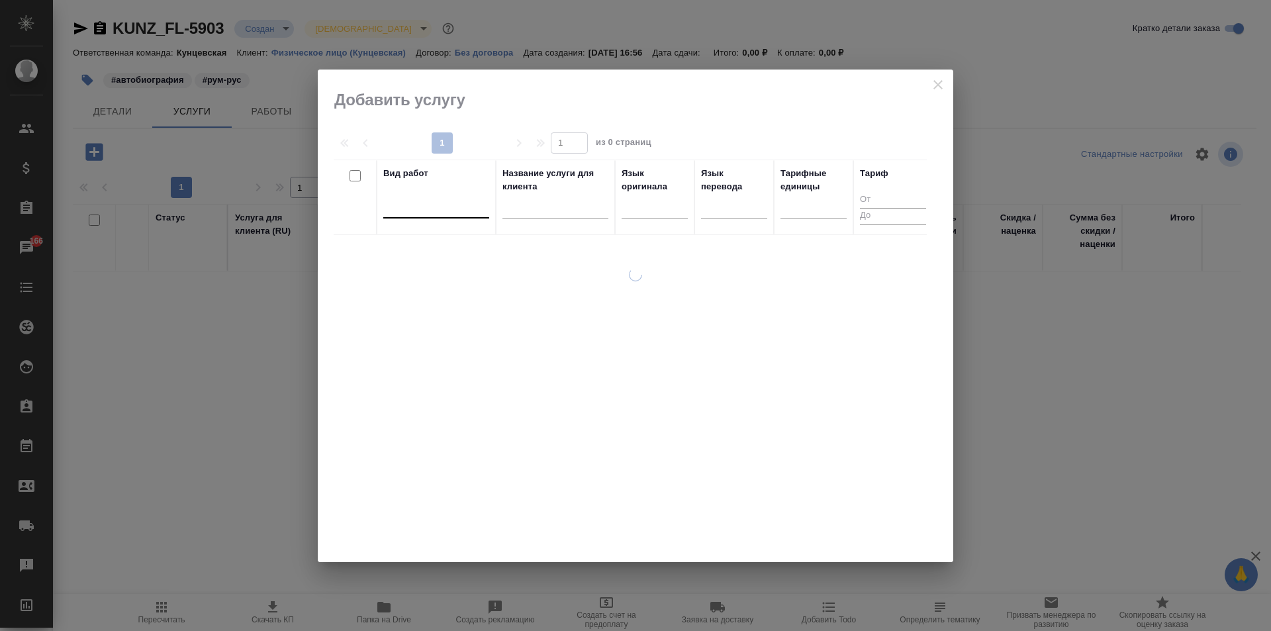
click at [406, 202] on div at bounding box center [436, 204] width 106 height 19
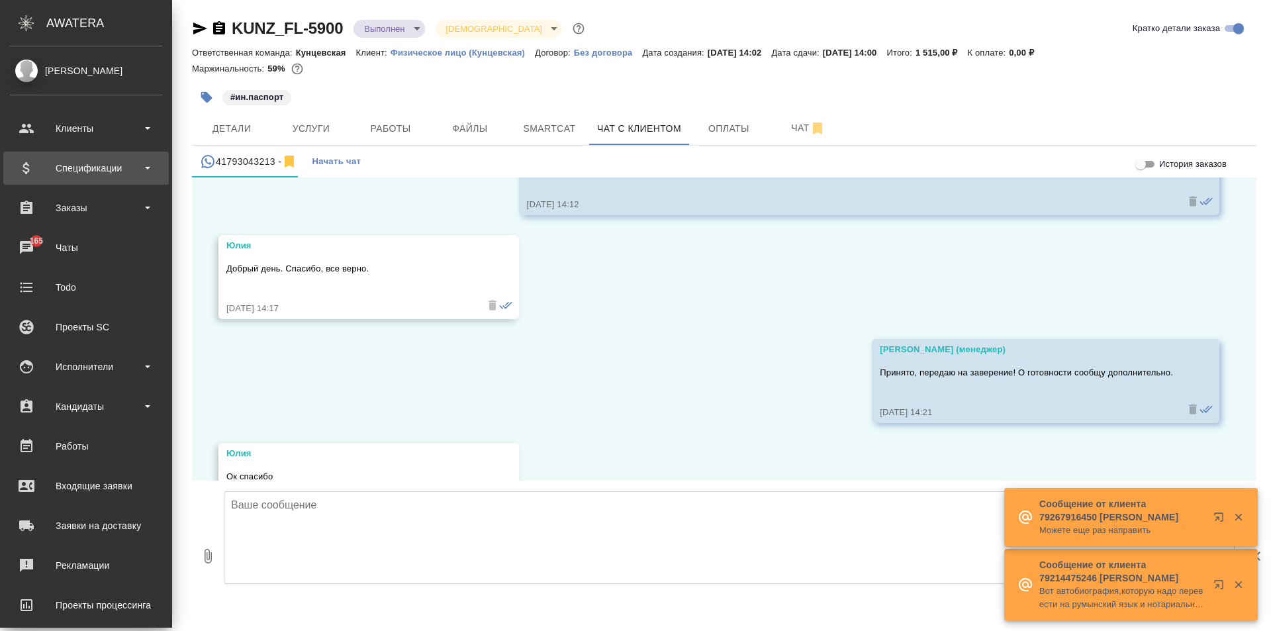
scroll to position [11157, 0]
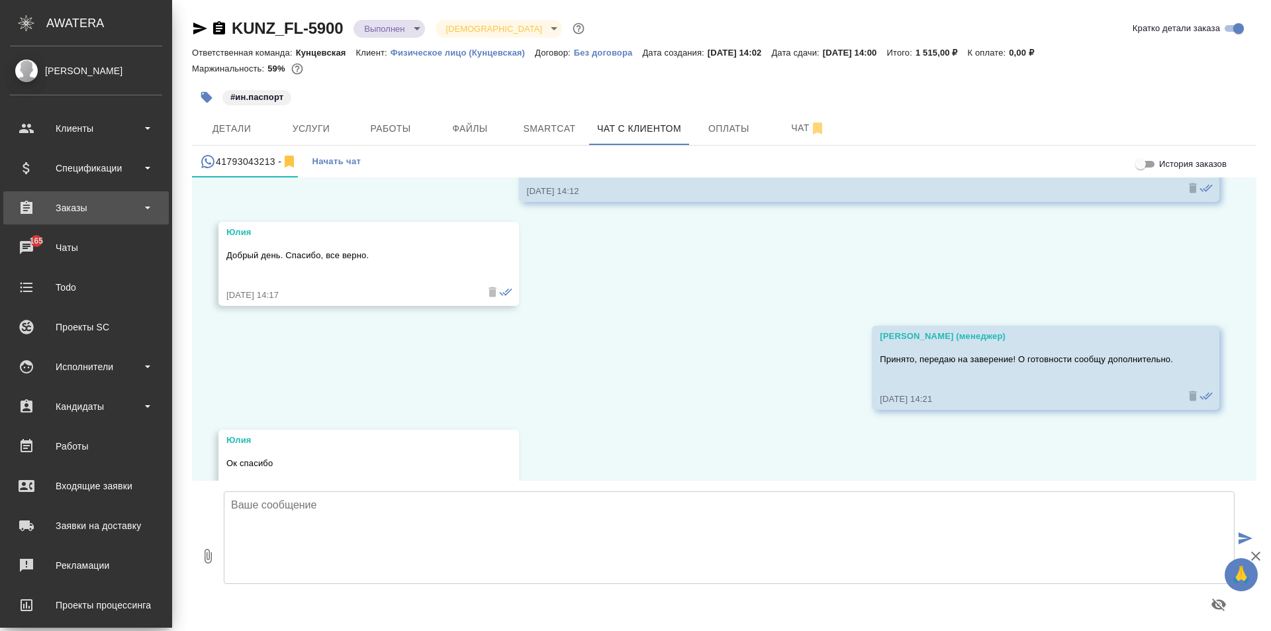
click at [69, 208] on div "Заказы" at bounding box center [86, 208] width 152 height 20
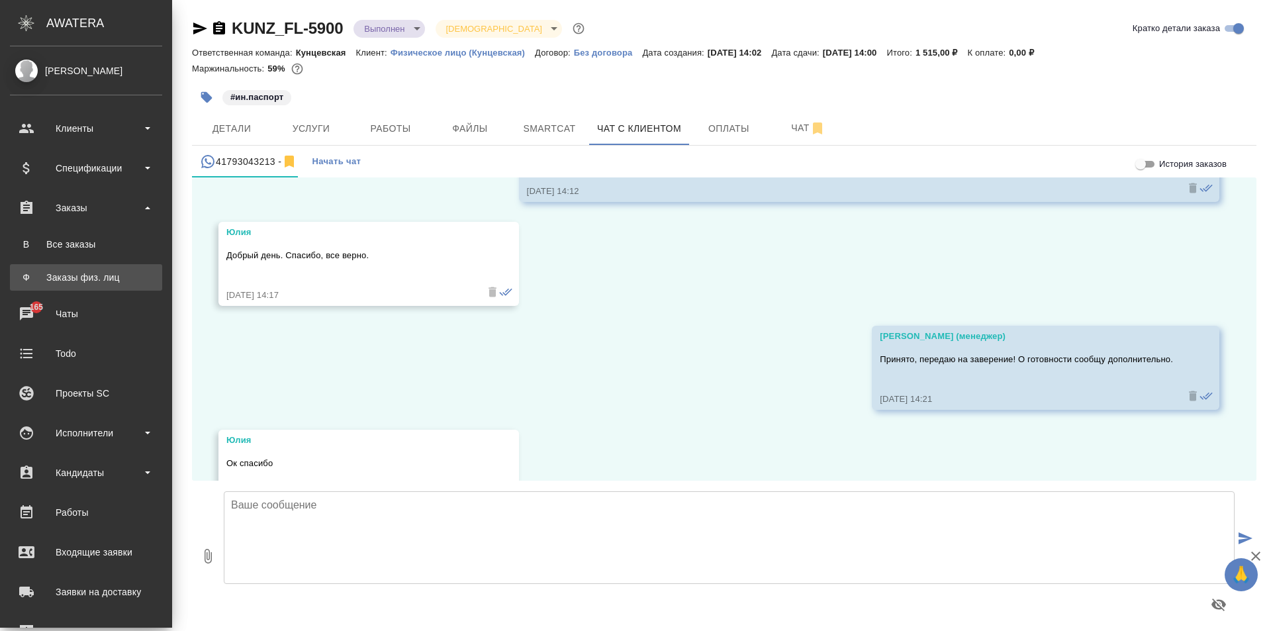
click at [114, 275] on div "Заказы физ. лиц" at bounding box center [86, 277] width 139 height 13
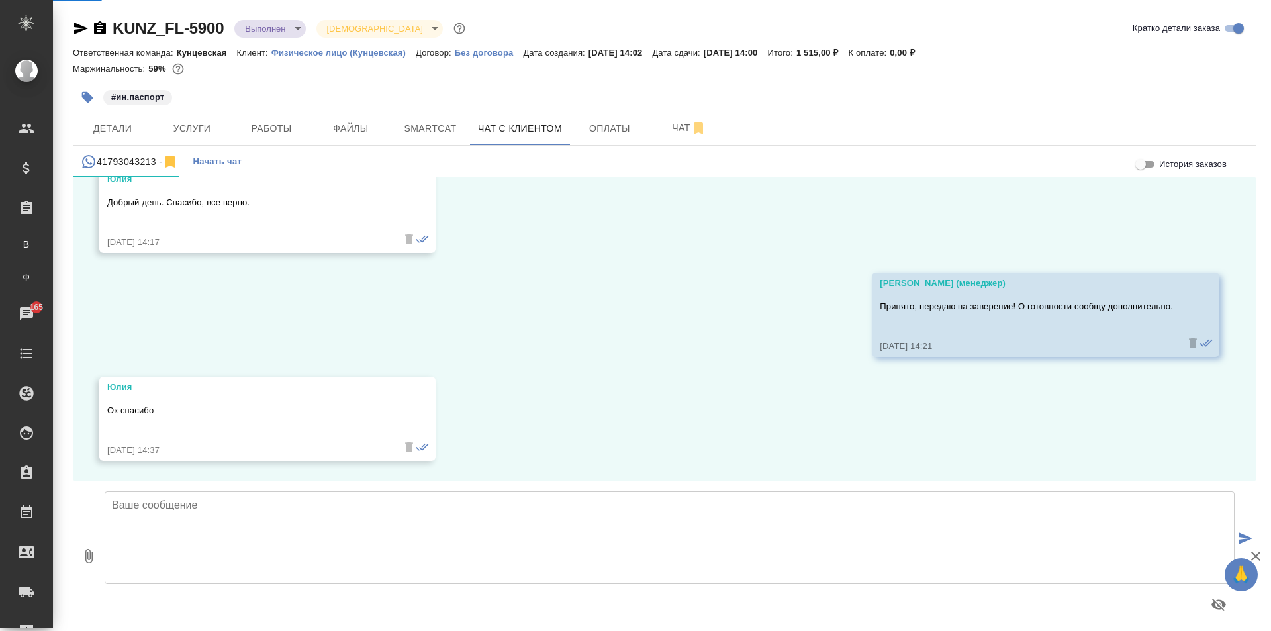
scroll to position [11144, 0]
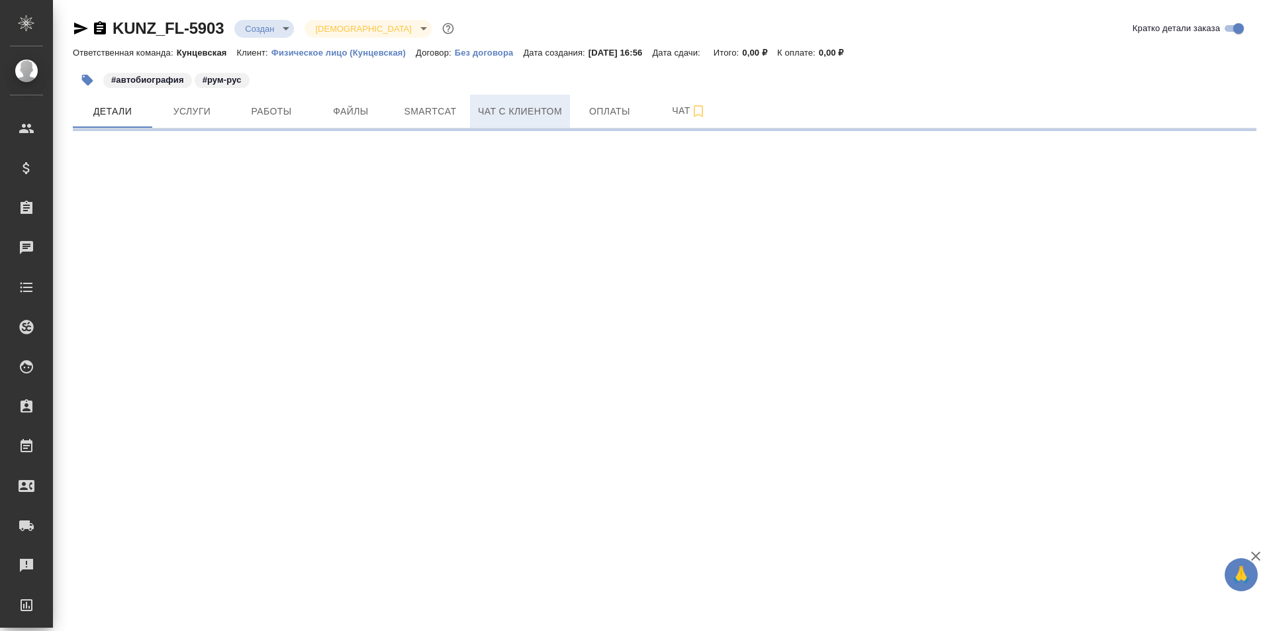
select select "RU"
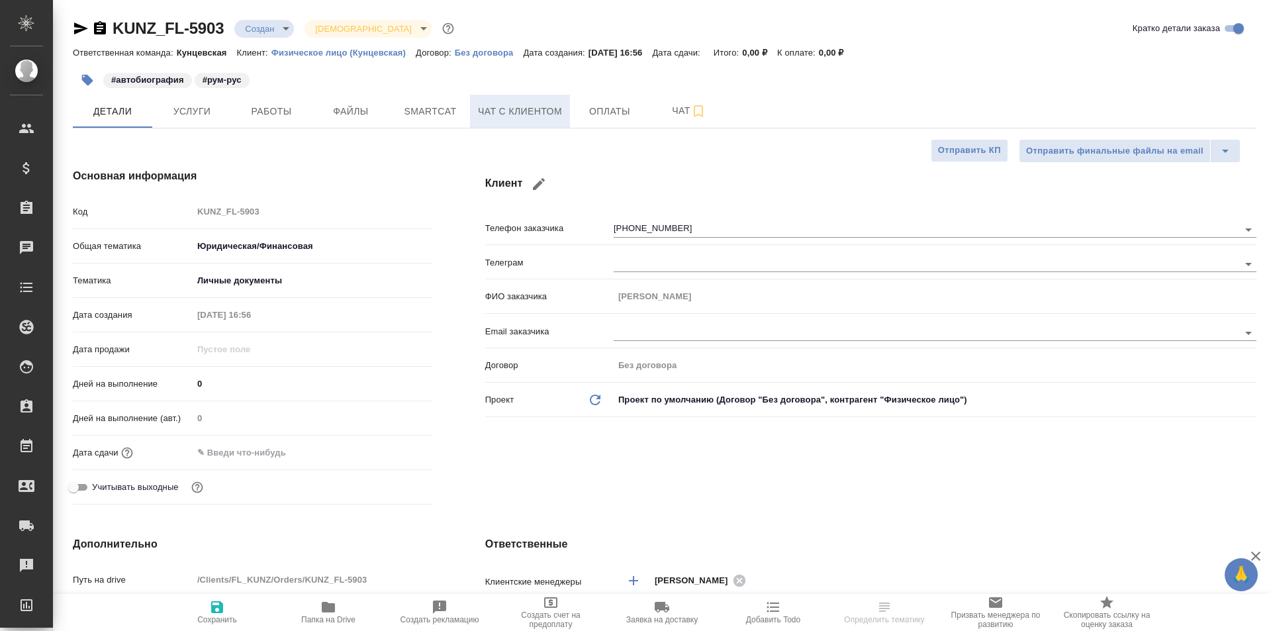
type textarea "x"
click at [527, 116] on span "Чат с клиентом" at bounding box center [520, 111] width 84 height 17
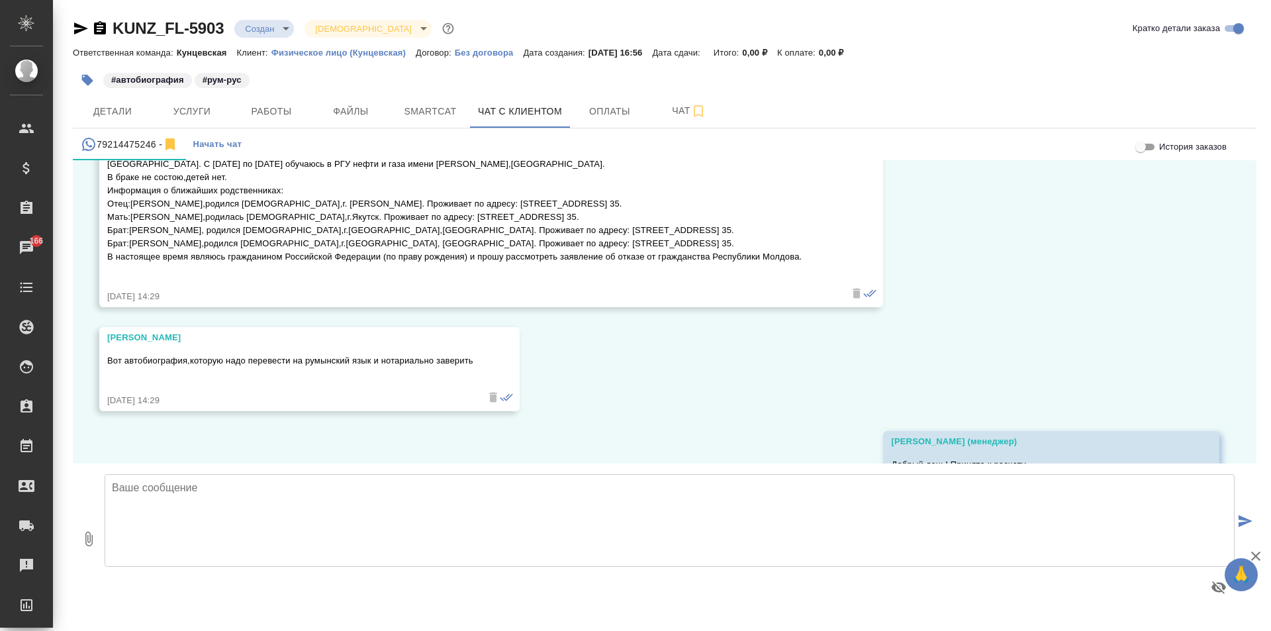
scroll to position [510, 0]
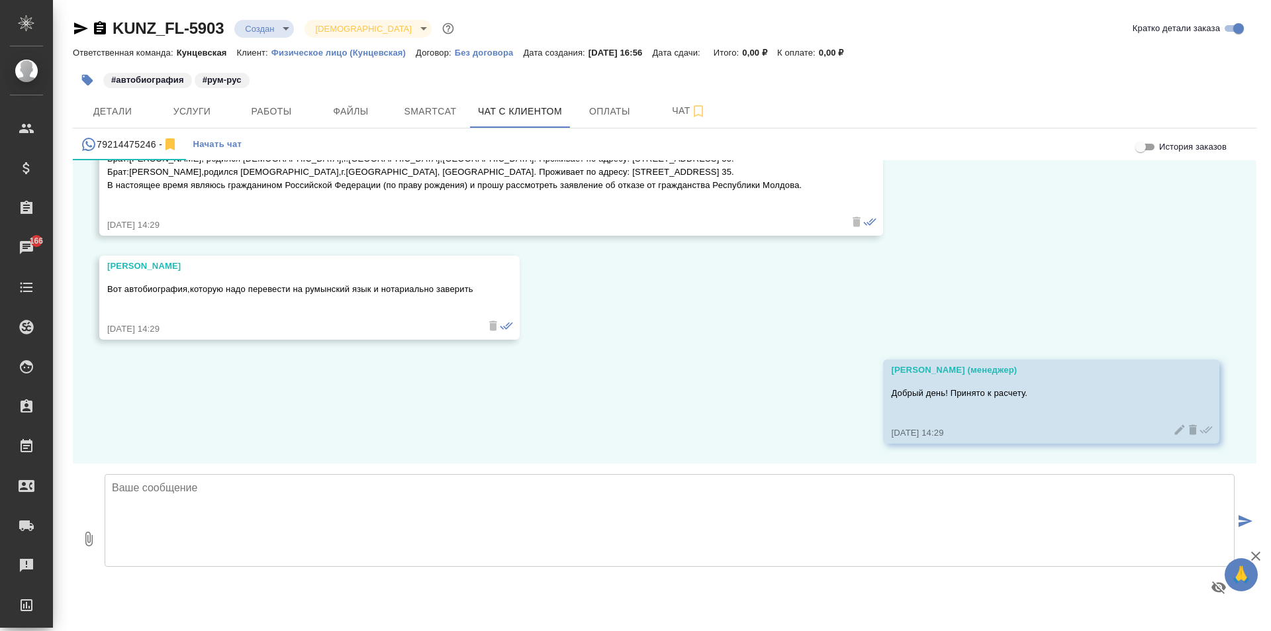
click at [295, 487] on textarea at bounding box center [670, 520] width 1130 height 93
click at [479, 481] on textarea "Иван, спасибо за ожидание. Направляю вариант расчёта по заказу" at bounding box center [670, 520] width 1130 height 93
click at [503, 492] on textarea "Иван, спасибо за ожидание. Направляю вариант расчёта по заказу" at bounding box center [670, 520] width 1130 height 93
paste textarea "KUNZ_FL-5903"
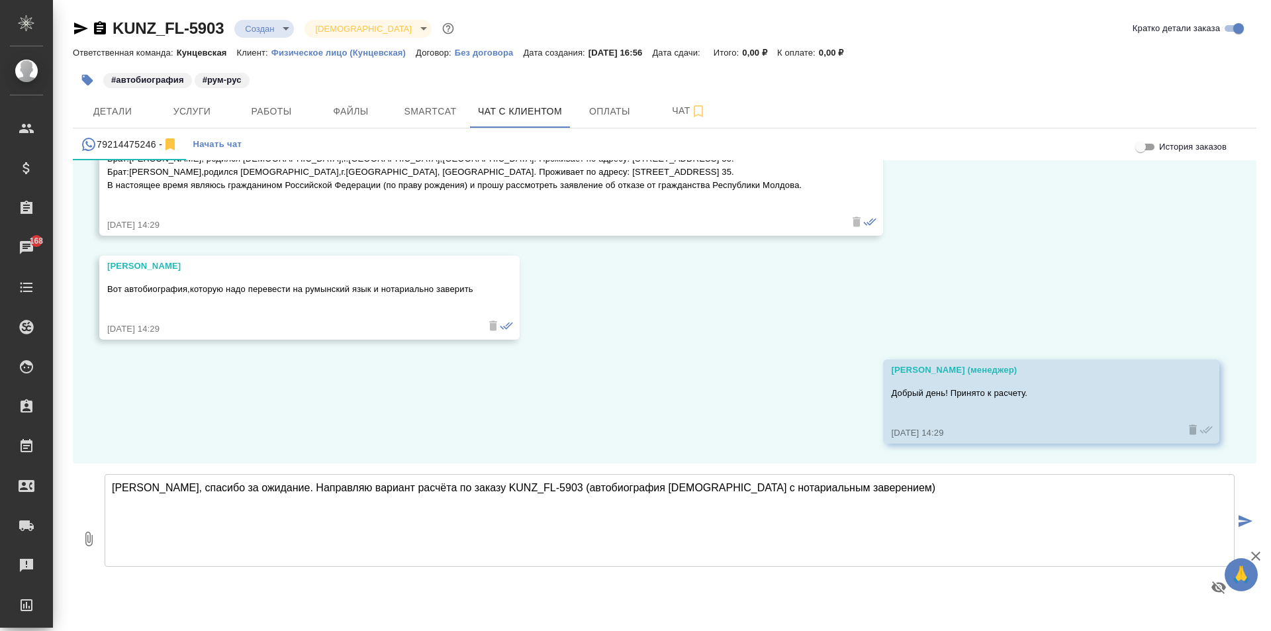
click at [872, 500] on textarea "Иван, спасибо за ожидание. Направляю вариант расчёта по заказу KUNZ_FL-5903 (ав…" at bounding box center [670, 520] width 1130 height 93
click at [154, 520] on textarea "[PERSON_NAME], спасибо за ожидание. Направляю вариант расчёта по заказу KUNZ_FL…" at bounding box center [670, 520] width 1130 height 93
paste textarea "Тариф Стандарт, несрочно: срок выполнения: 2 рабочих дня, начиная со следующего…"
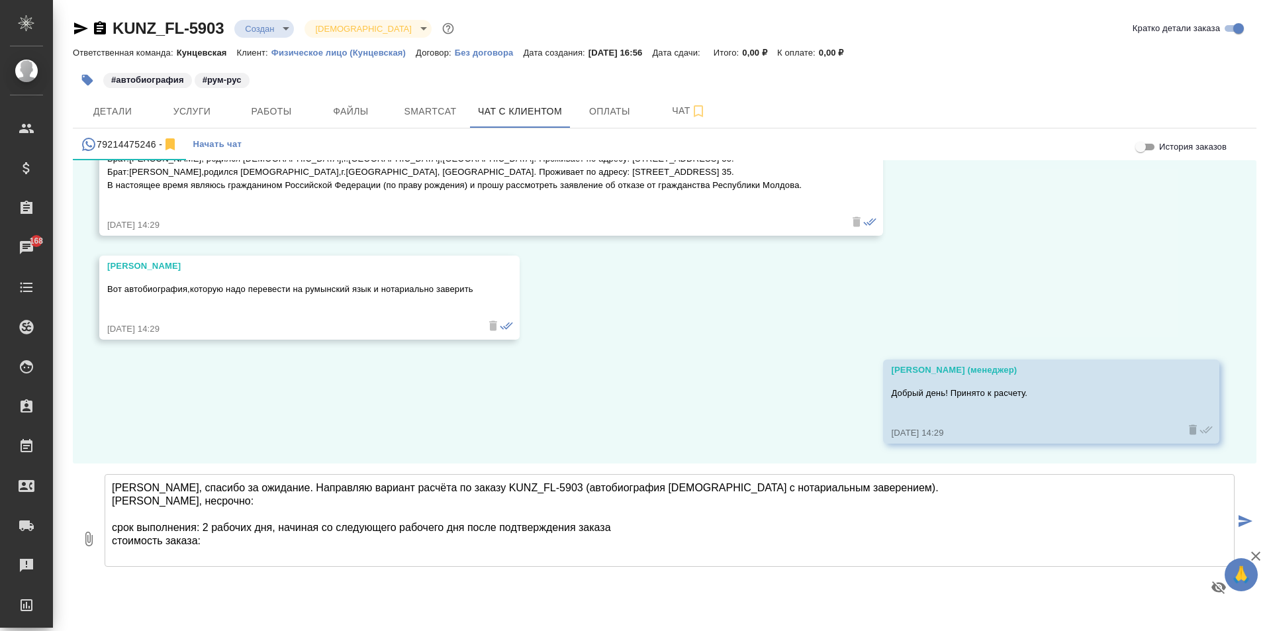
click at [156, 510] on textarea "Иван, спасибо за ожидание. Направляю вариант расчёта по заказу KUNZ_FL-5903 (ав…" at bounding box center [670, 520] width 1130 height 93
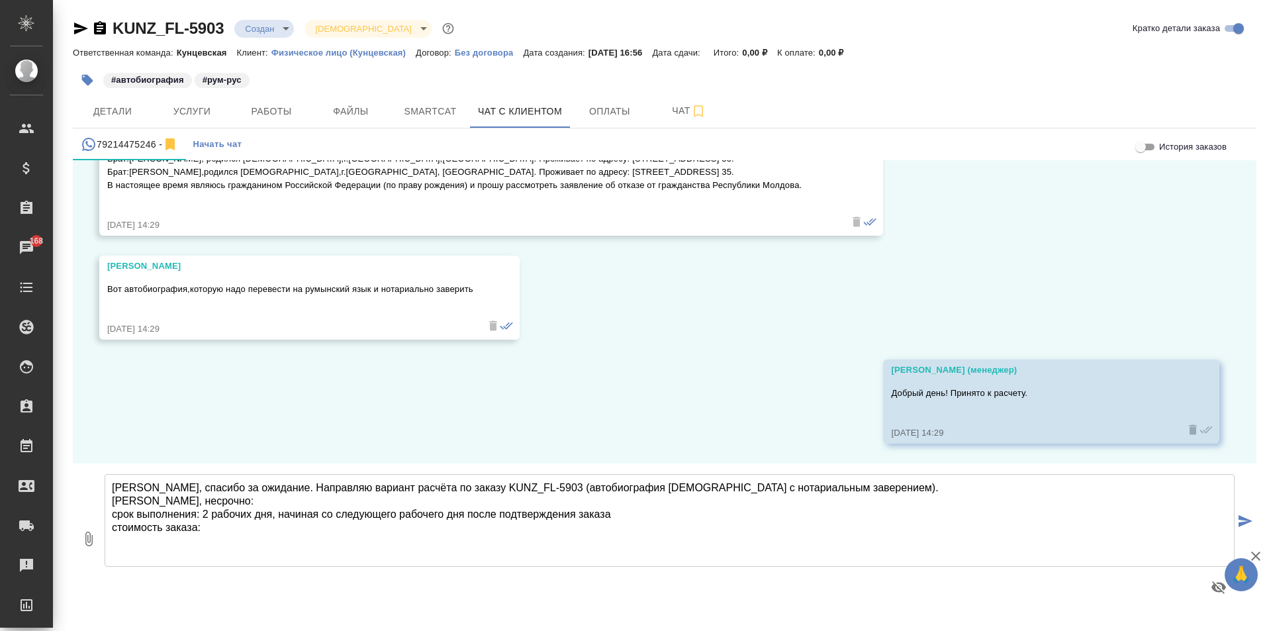
click at [107, 498] on textarea "Иван, спасибо за ожидание. Направляю вариант расчёта по заказу KUNZ_FL-5903 (ав…" at bounding box center [670, 520] width 1130 height 93
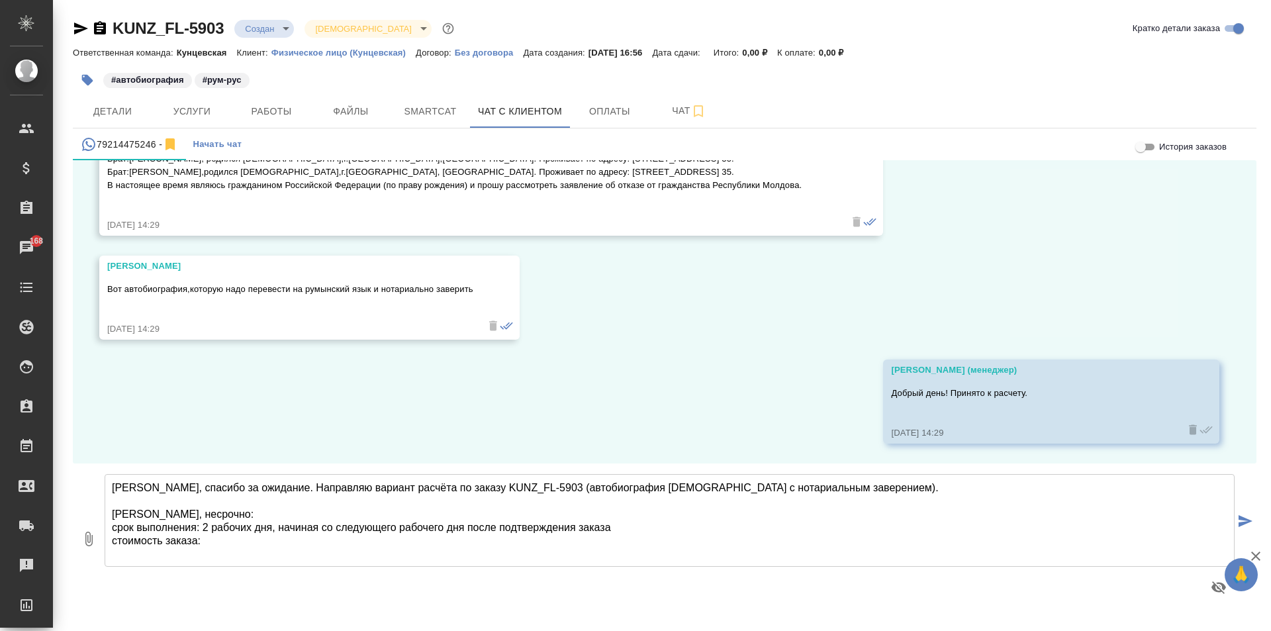
click at [115, 526] on textarea "Иван, спасибо за ожидание. Направляю вариант расчёта по заказу KUNZ_FL-5903 (ав…" at bounding box center [670, 520] width 1130 height 93
click at [216, 531] on textarea "Иван, спасибо за ожидание. Направляю вариант расчёта по заказу KUNZ_FL-5903 (ав…" at bounding box center [670, 520] width 1130 height 93
click at [257, 530] on textarea "Иван, спасибо за ожидание. Направляю вариант расчёта по заказу KUNZ_FL-5903 (ав…" at bounding box center [670, 520] width 1130 height 93
click at [274, 524] on textarea "Иван, спасибо за ожидание. Направляю вариант расчёта по заказу KUNZ_FL-5903 (ав…" at bounding box center [670, 520] width 1130 height 93
click at [528, 521] on textarea "Иван, спасибо за ожидание. Направляю вариант расчёта по заказу KUNZ_FL-5903 (ав…" at bounding box center [670, 520] width 1130 height 93
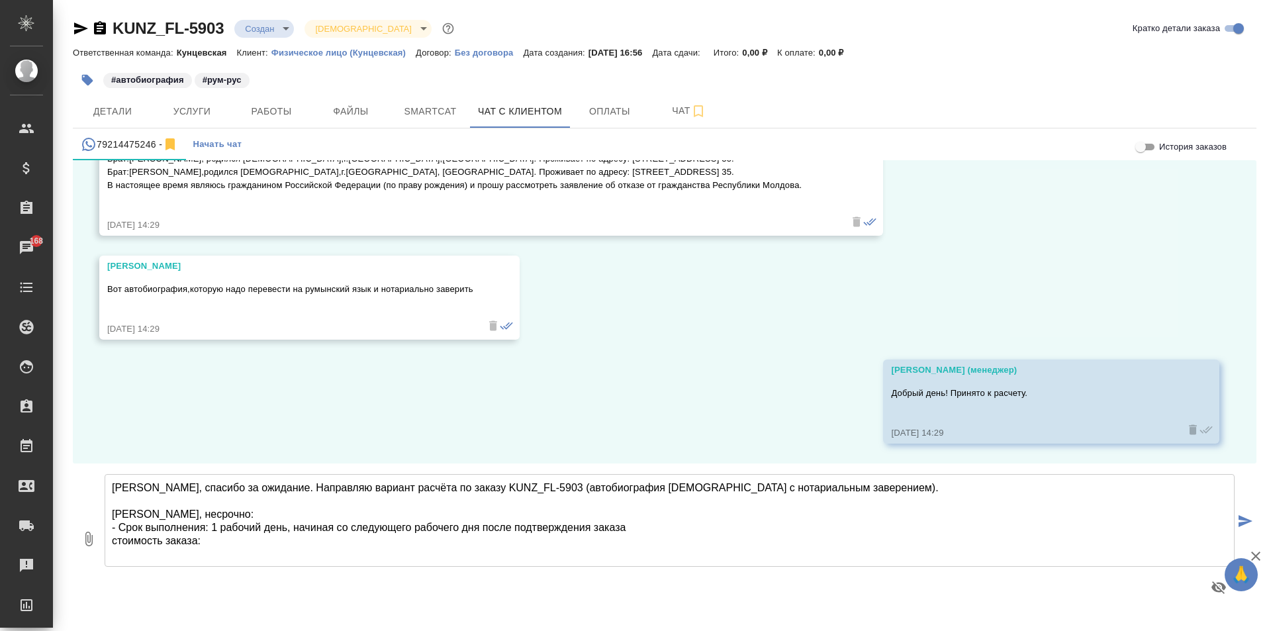
click at [528, 521] on textarea "Иван, спасибо за ожидание. Направляю вариант расчёта по заказу KUNZ_FL-5903 (ав…" at bounding box center [670, 520] width 1130 height 93
click at [110, 540] on textarea "Иван, спасибо за ожидание. Направляю вариант расчёта по заказу KUNZ_FL-5903 (ав…" at bounding box center [670, 520] width 1130 height 93
click at [120, 539] on textarea "Иван, спасибо за ожидание. Направляю вариант расчёта по заказу KUNZ_FL-5903 (ав…" at bounding box center [670, 520] width 1130 height 93
click at [296, 542] on textarea "Иван, спасибо за ожидание. Направляю вариант расчёта по заказу KUNZ_FL-5903 (ав…" at bounding box center [670, 520] width 1130 height 93
click at [282, 541] on textarea "Иван, спасибо за ожидание. Направляю вариант расчёта по заказу KUNZ_FL-5903 (ав…" at bounding box center [670, 520] width 1130 height 93
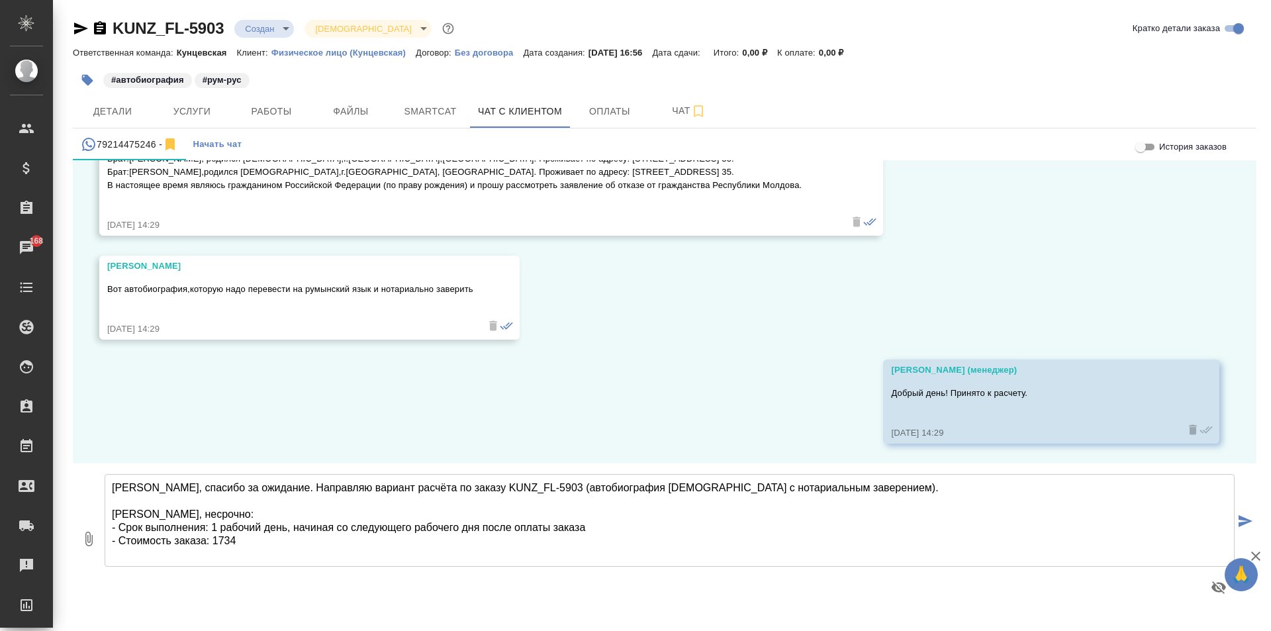
scroll to position [7, 0]
click at [119, 555] on textarea "Иван, спасибо за ожидание. Направляю вариант расчёта по заказу KUNZ_FL-5903 (ав…" at bounding box center [670, 520] width 1130 height 93
paste textarea "Если расчет Вам подходит, направляю данные для оплаты заказа на нашем сайте. Но…"
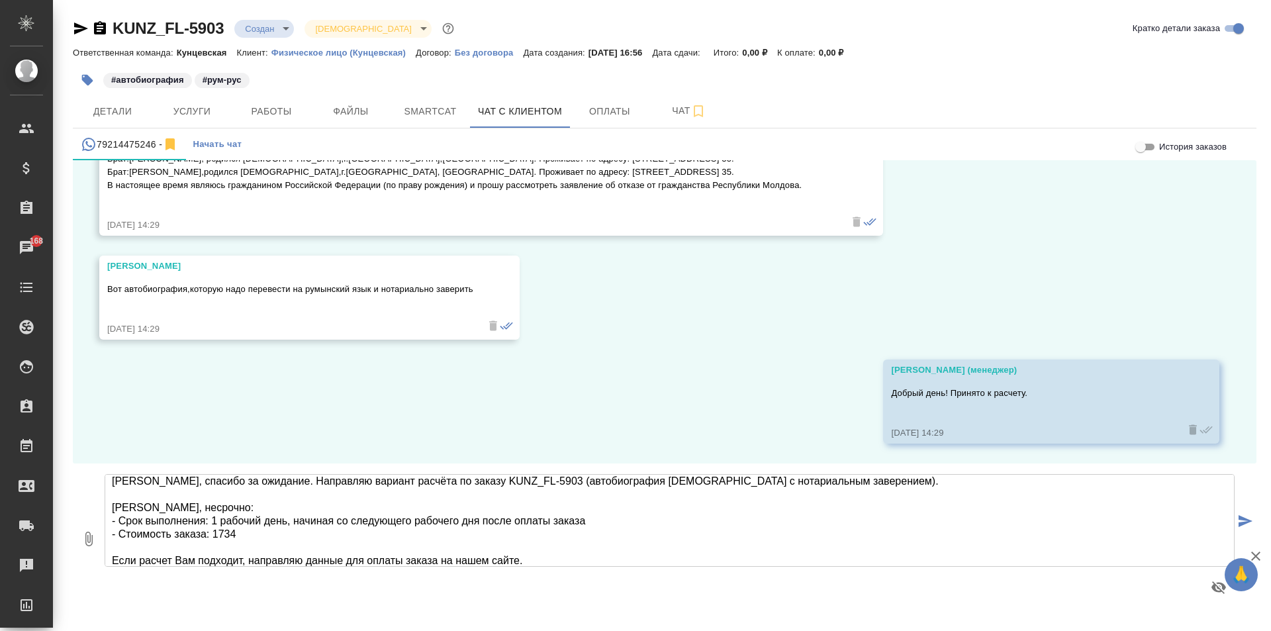
scroll to position [60, 0]
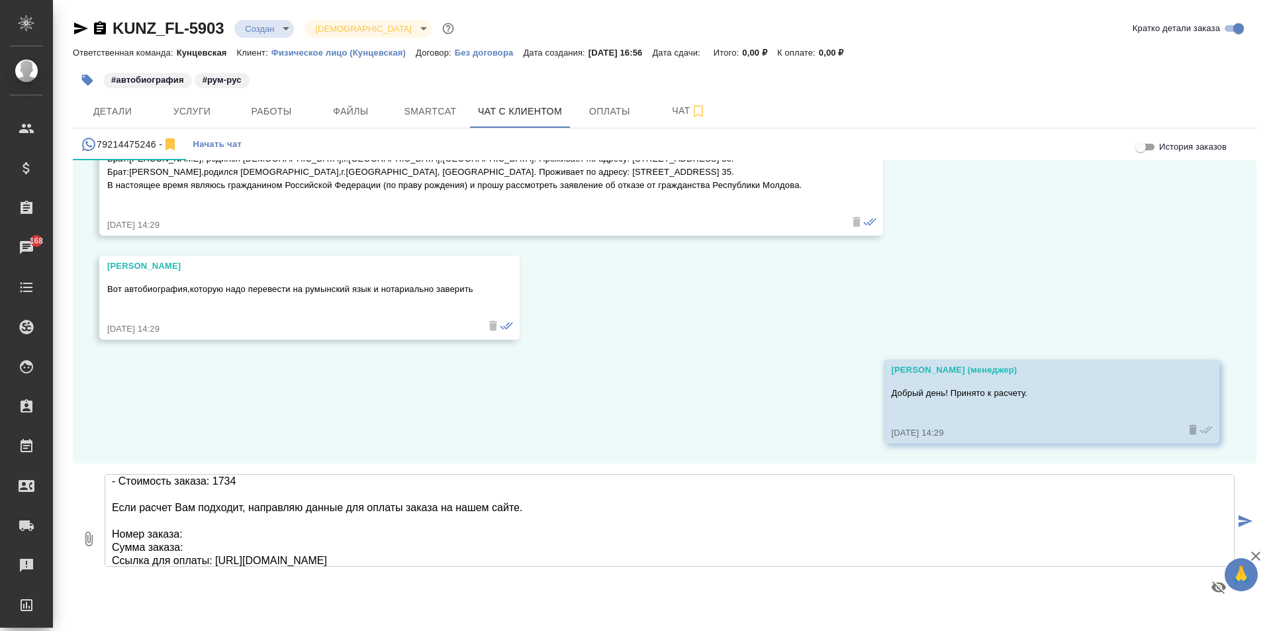
click at [136, 516] on textarea "Иван, спасибо за ожидание. Направляю вариант расчёта по заказу KUNZ_FL-5903 (ав…" at bounding box center [670, 520] width 1130 height 93
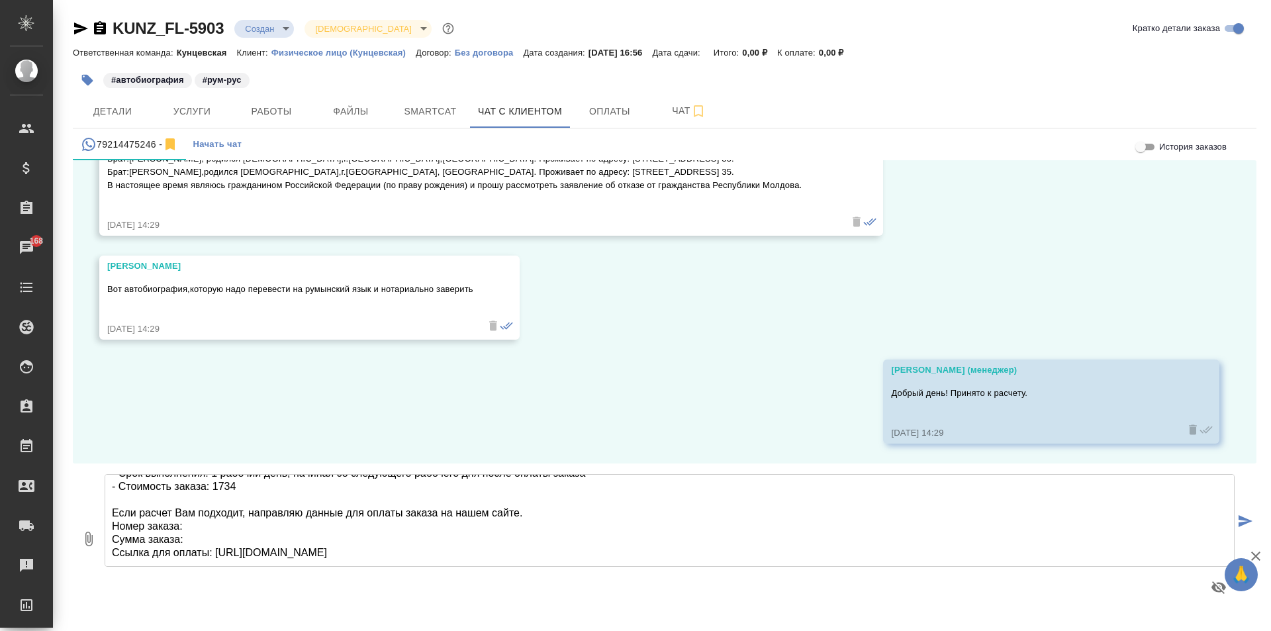
scroll to position [54, 0]
click at [198, 520] on textarea "Иван, спасибо за ожидание. Направляю вариант расчёта по заказу KUNZ_FL-5903 (ав…" at bounding box center [670, 520] width 1130 height 93
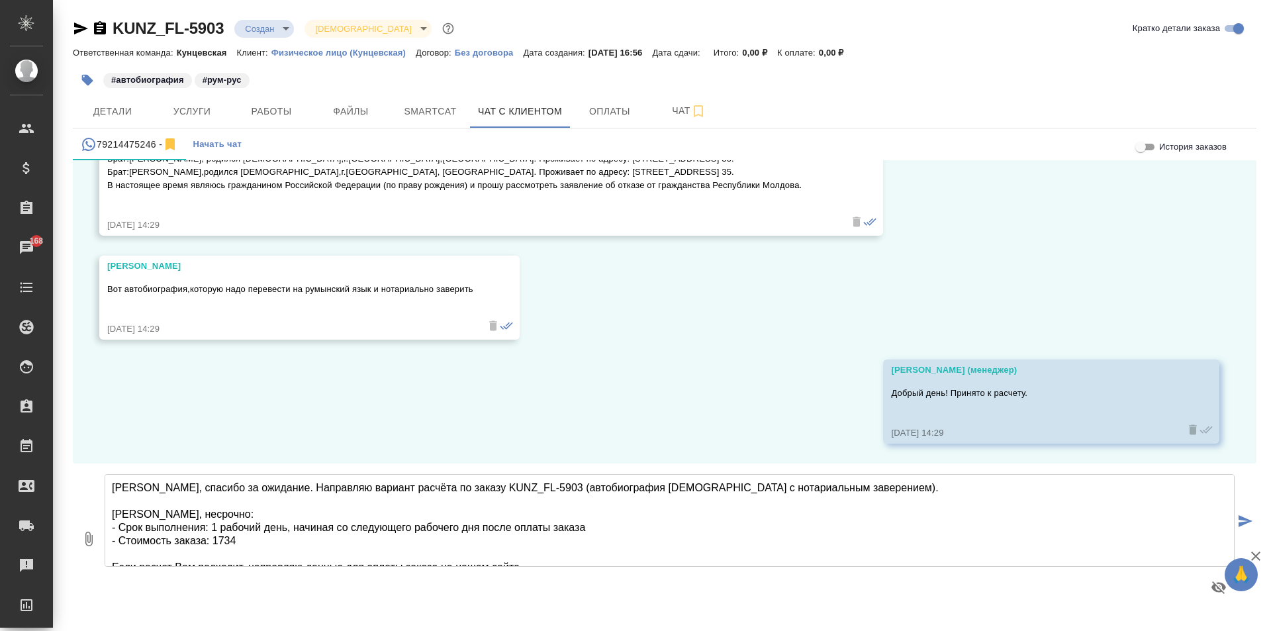
drag, startPoint x: 444, startPoint y: 484, endPoint x: 519, endPoint y: 485, distance: 74.8
click at [519, 485] on textarea "Иван, спасибо за ожидание. Направляю вариант расчёта по заказу KUNZ_FL-5903 (ав…" at bounding box center [670, 520] width 1130 height 93
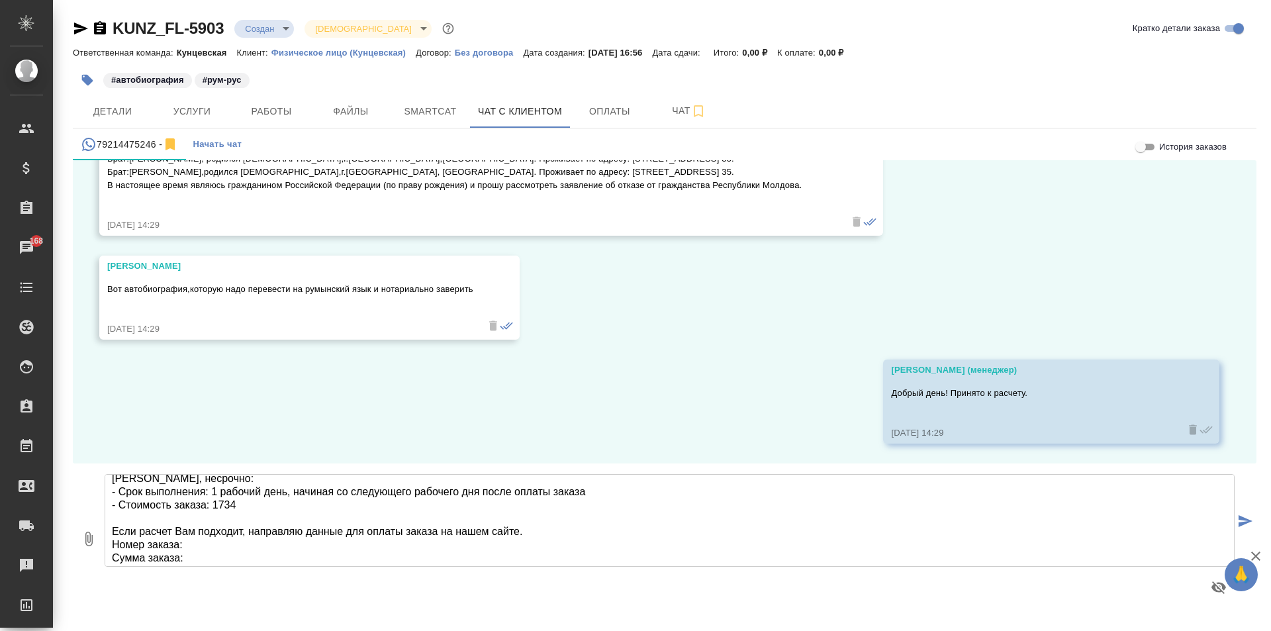
scroll to position [54, 0]
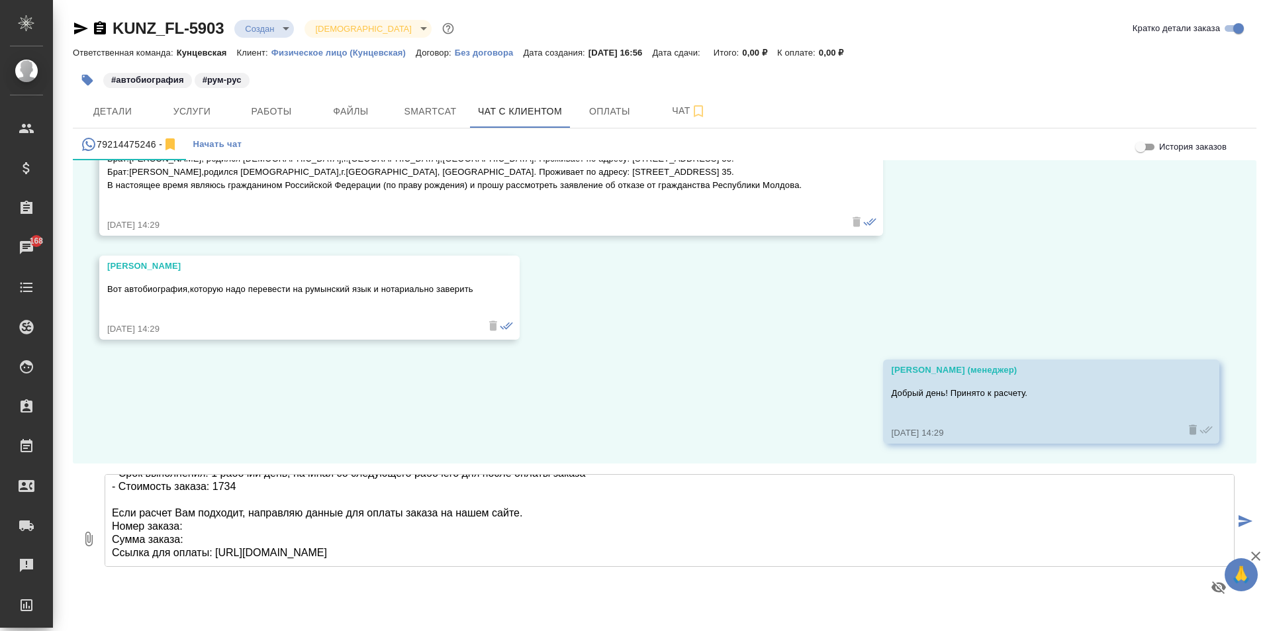
click at [210, 520] on textarea "Иван, спасибо за ожидание. Направляю вариант расчёта по заказу KUNZ_FL-5903 (ав…" at bounding box center [670, 520] width 1130 height 93
paste textarea "KUNZ_FL-5903"
click at [204, 532] on textarea "Иван, спасибо за ожидание. Направляю вариант расчёта по заказу KUNZ_FL-5903 (ав…" at bounding box center [670, 520] width 1130 height 93
click at [214, 537] on textarea "Иван, спасибо за ожидание. Направляю вариант расчёта по заказу KUNZ_FL-5903 (ав…" at bounding box center [670, 520] width 1130 height 93
type textarea "Иван, спасибо за ожидание. Направляю вариант расчёта по заказу KUNZ_FL-5903 (ав…"
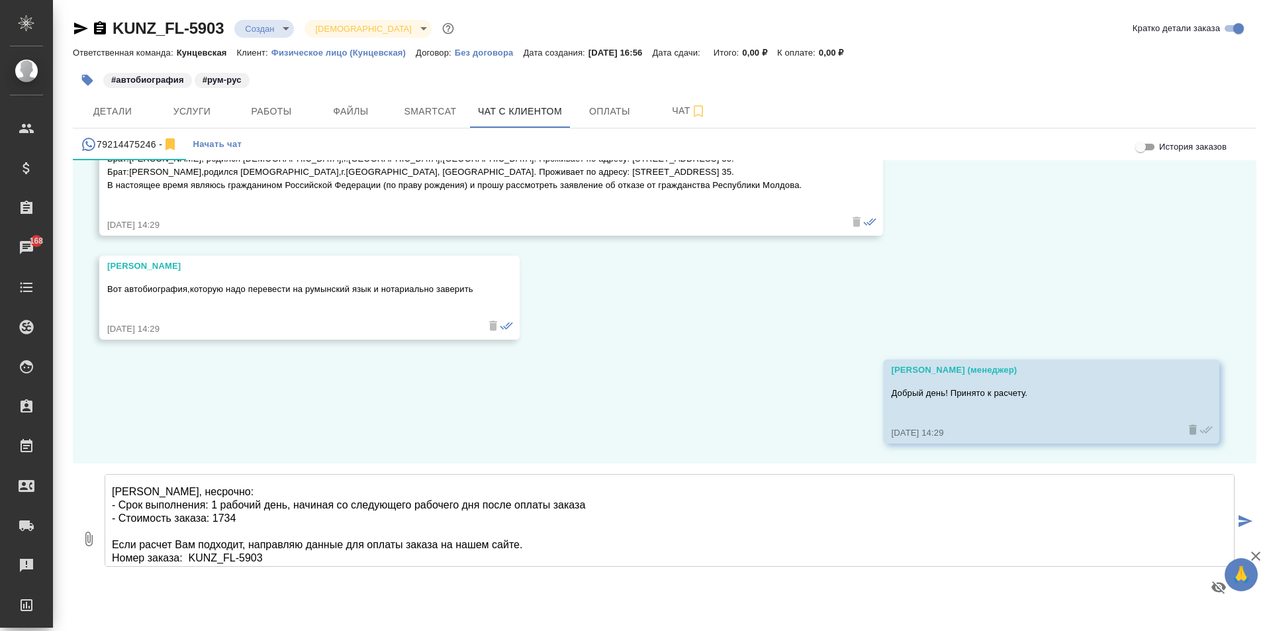
scroll to position [0, 0]
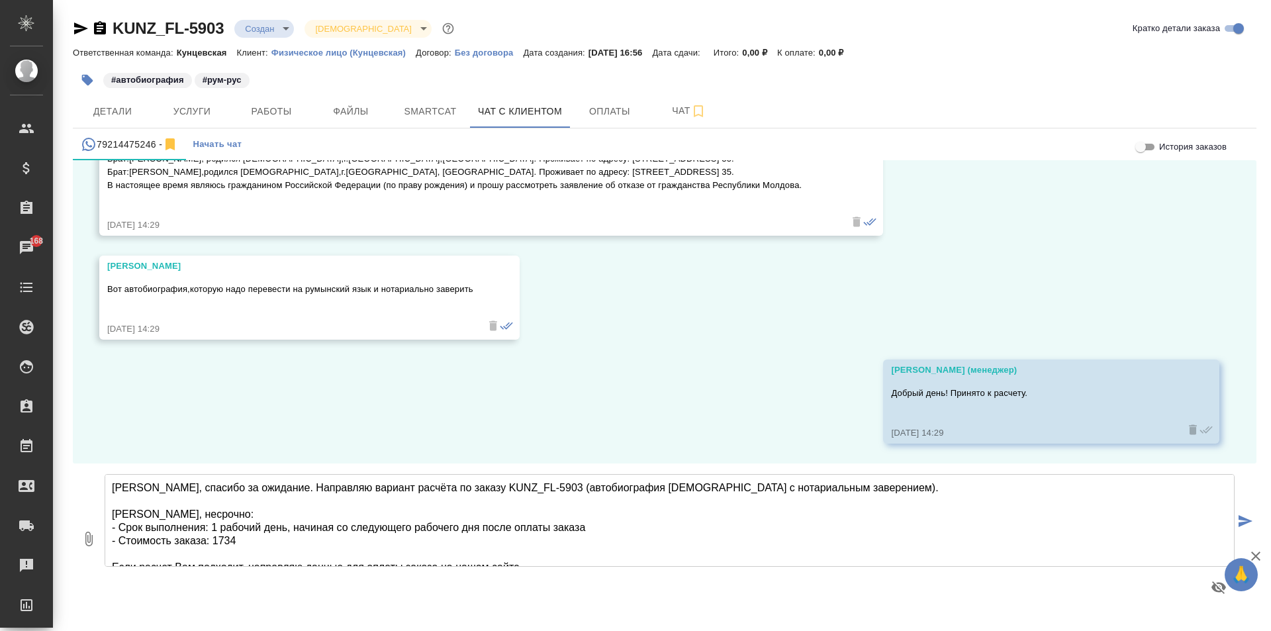
click at [1245, 523] on icon "submit" at bounding box center [1245, 521] width 14 height 12
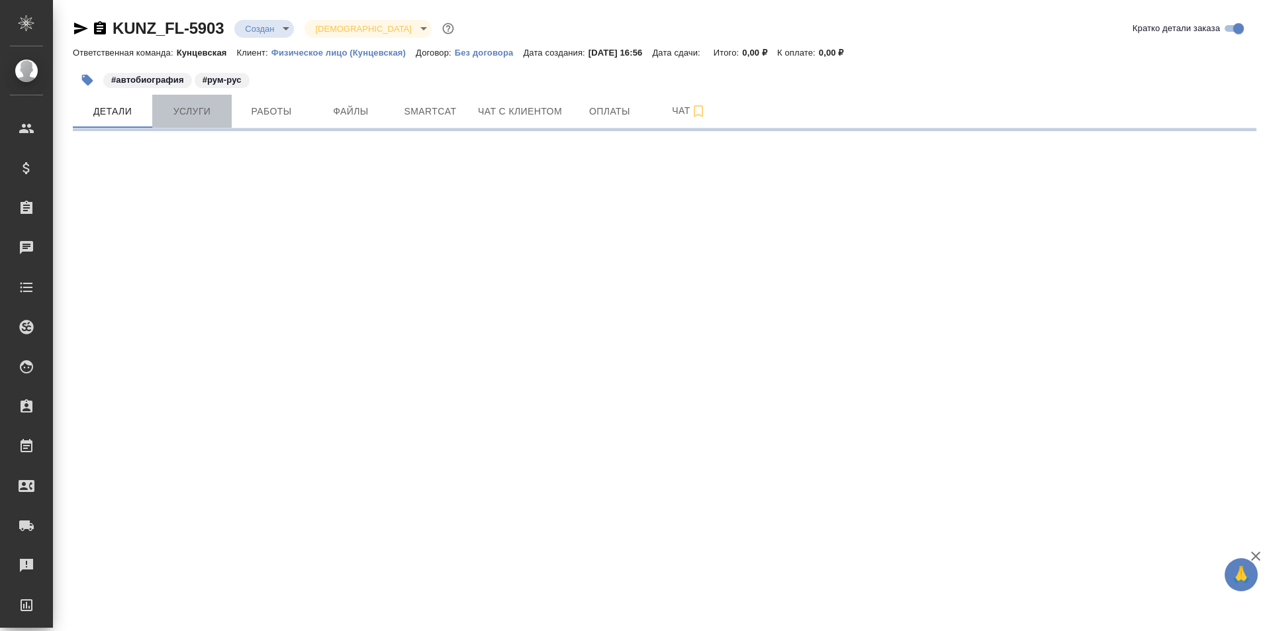
click at [189, 107] on span "Услуги" at bounding box center [192, 111] width 64 height 17
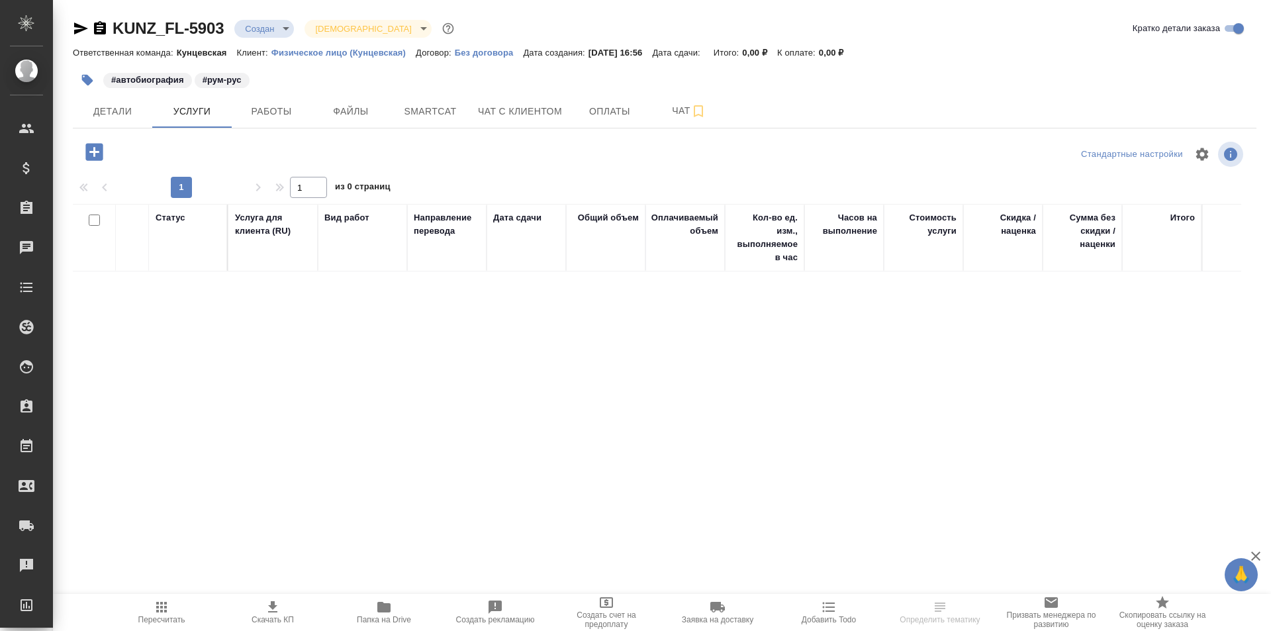
click at [86, 146] on icon "button" at bounding box center [93, 151] width 17 height 17
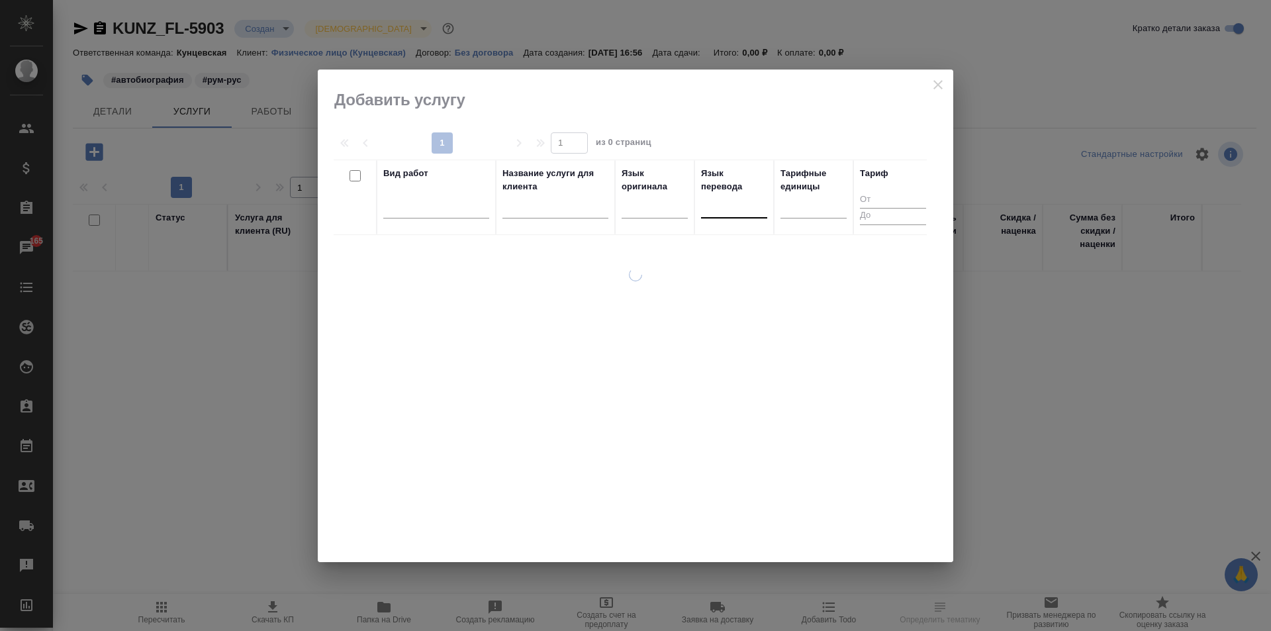
click at [730, 203] on div at bounding box center [734, 204] width 66 height 19
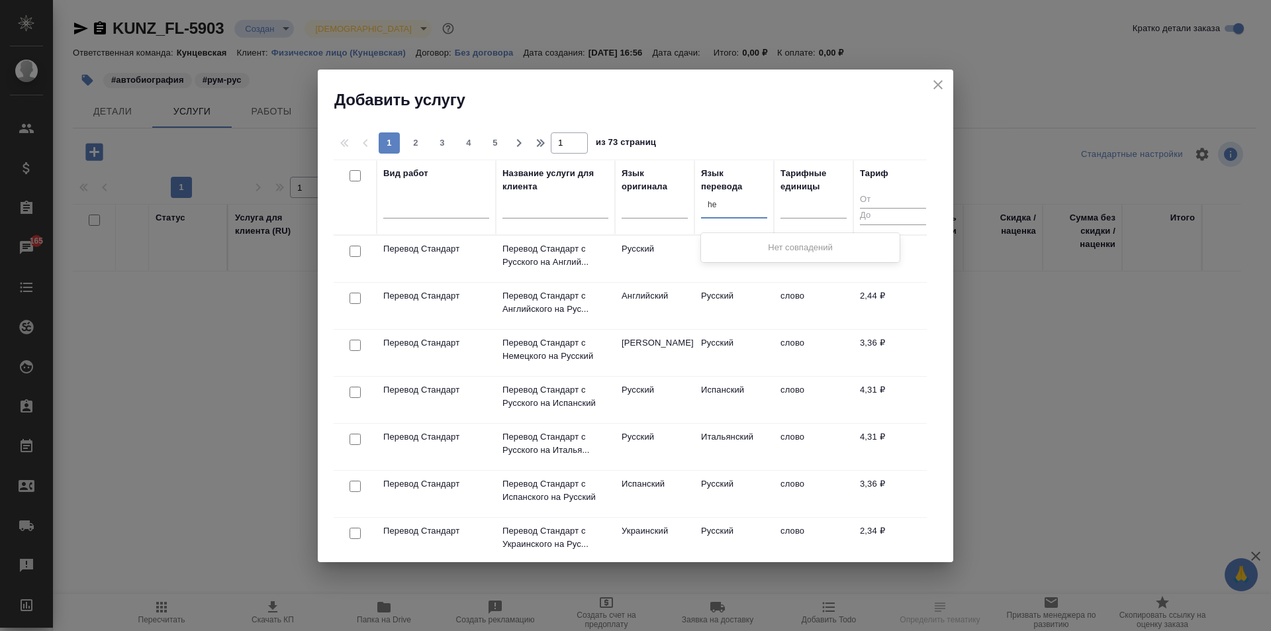
type input "h"
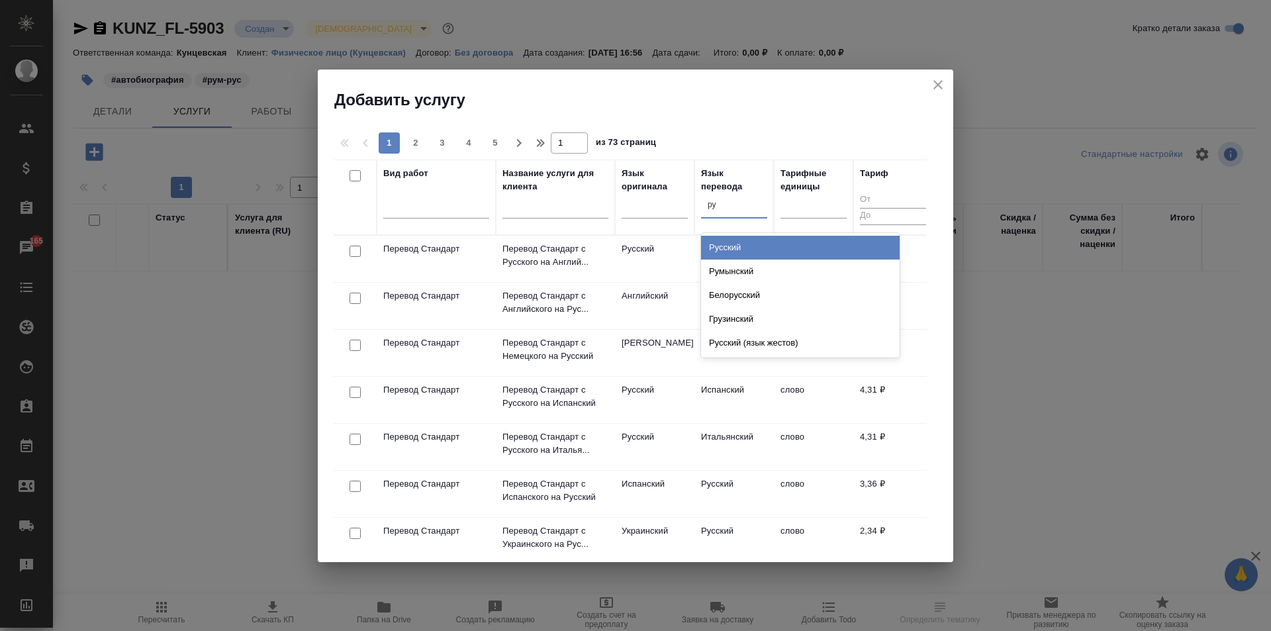
type input "рум"
click at [731, 241] on div "Румынский" at bounding box center [800, 248] width 199 height 24
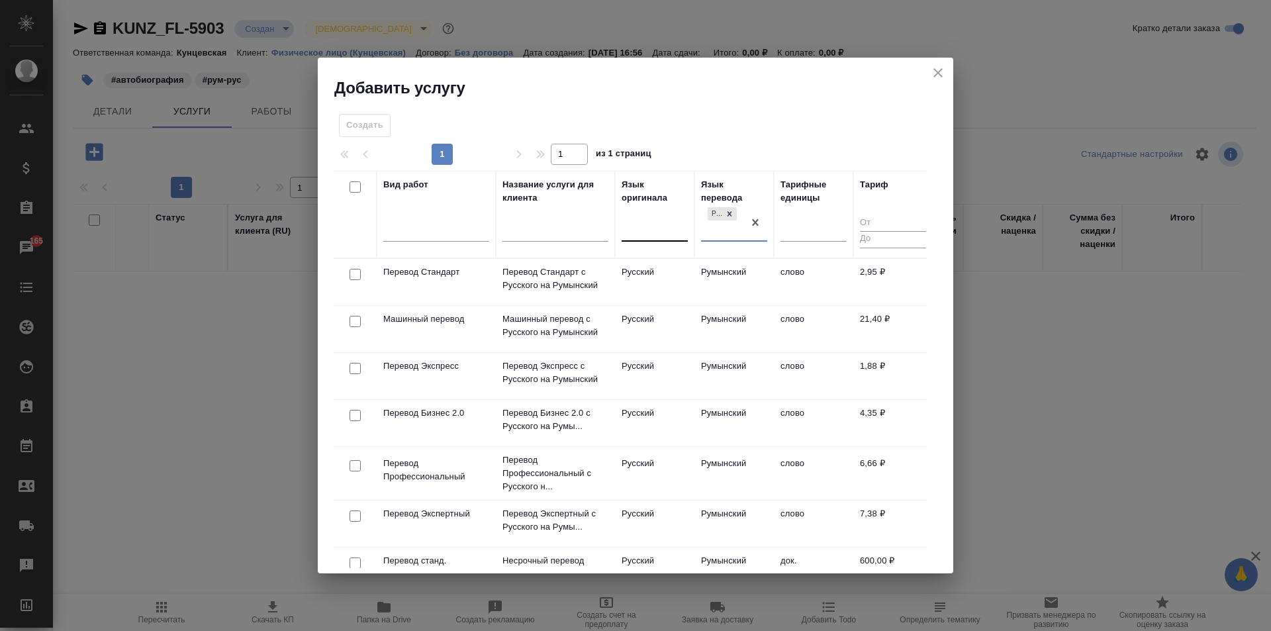
click at [658, 216] on div at bounding box center [654, 228] width 66 height 25
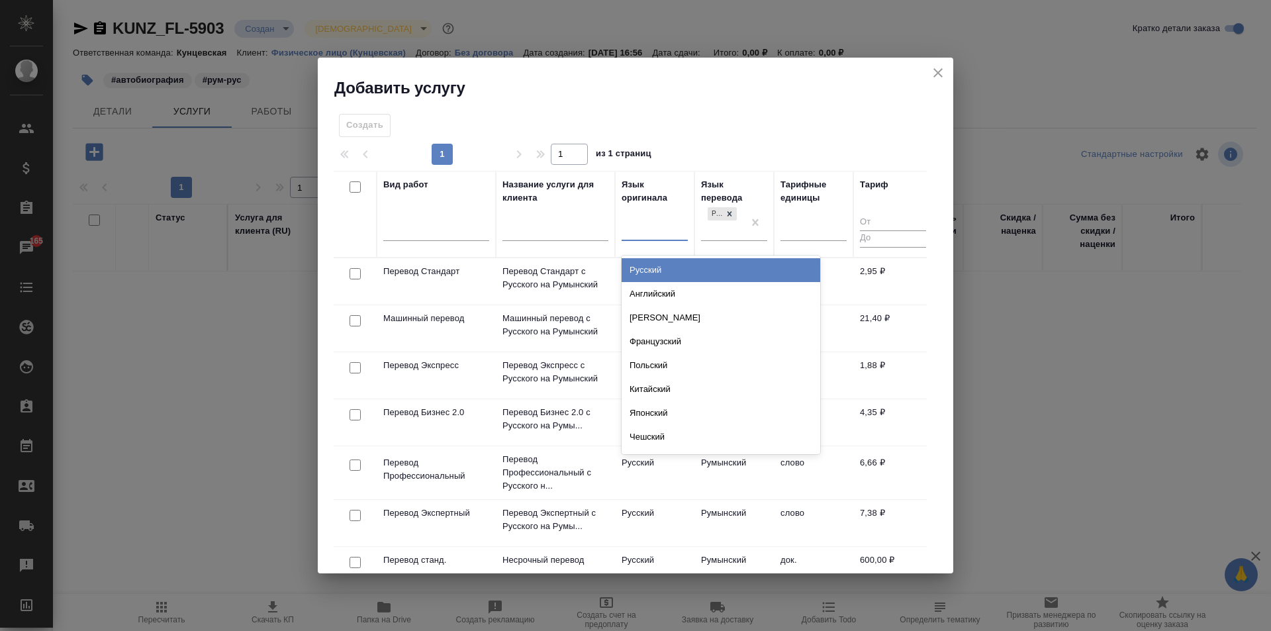
click at [656, 265] on div "Русский" at bounding box center [720, 270] width 199 height 24
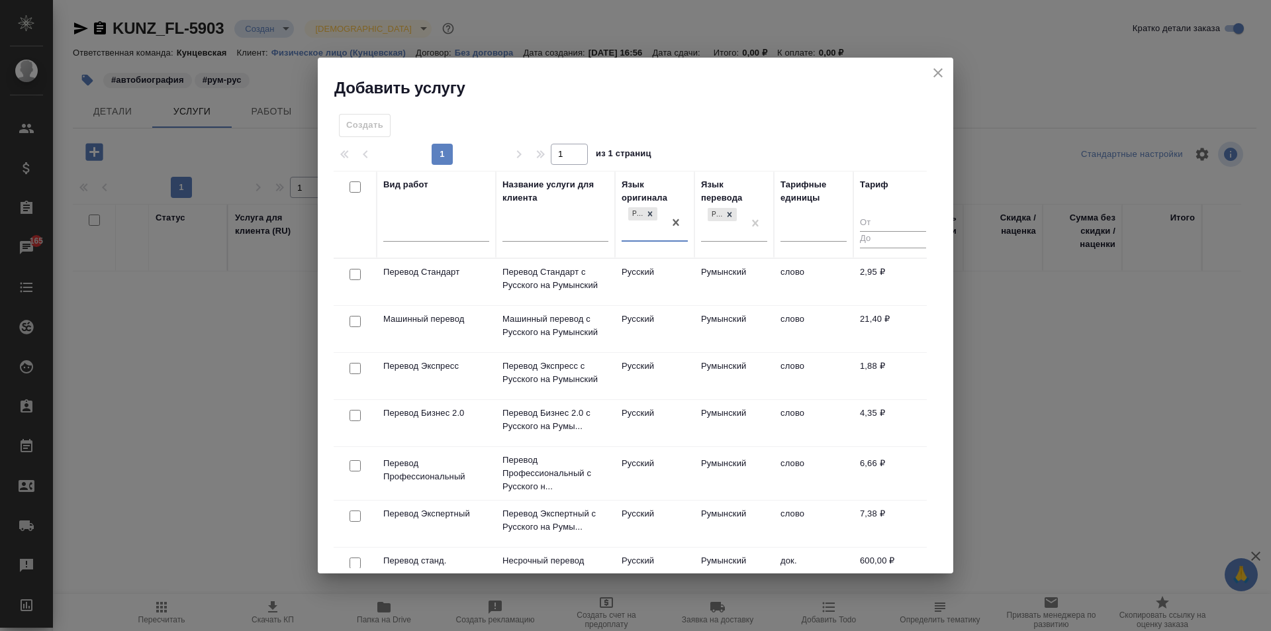
click at [359, 273] on input "checkbox" at bounding box center [354, 274] width 11 height 11
checkbox input "true"
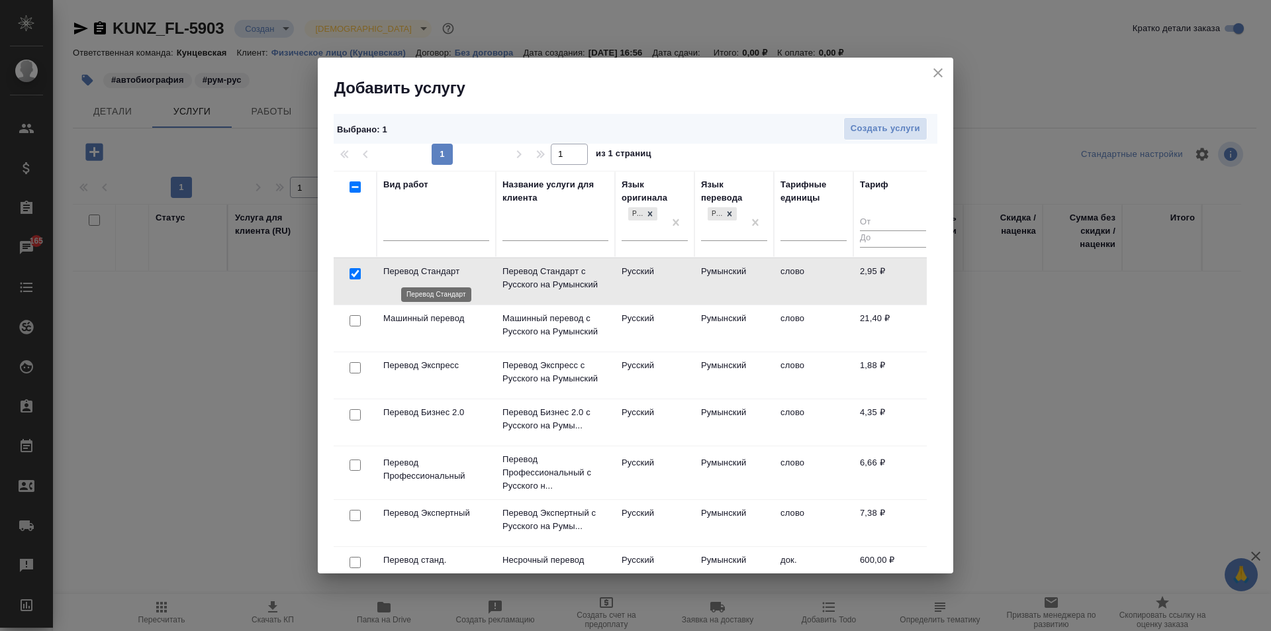
click at [449, 277] on p "Перевод Стандарт" at bounding box center [436, 271] width 106 height 13
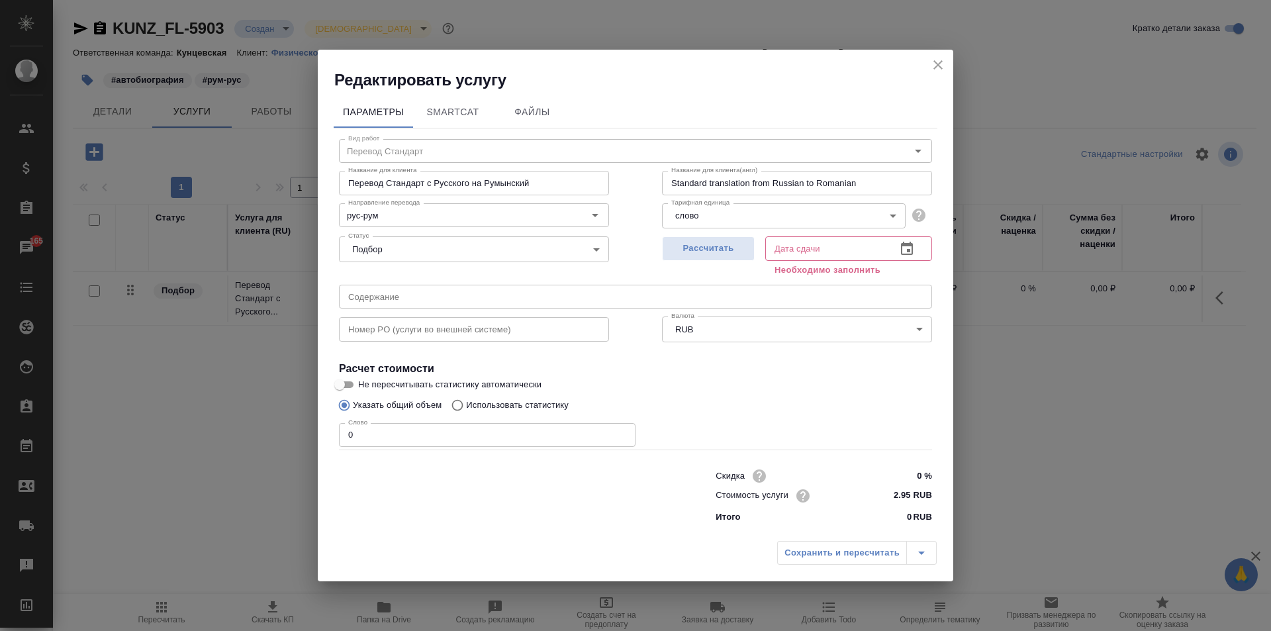
click at [782, 247] on input "text" at bounding box center [825, 248] width 120 height 24
click at [895, 243] on button "button" at bounding box center [907, 249] width 32 height 32
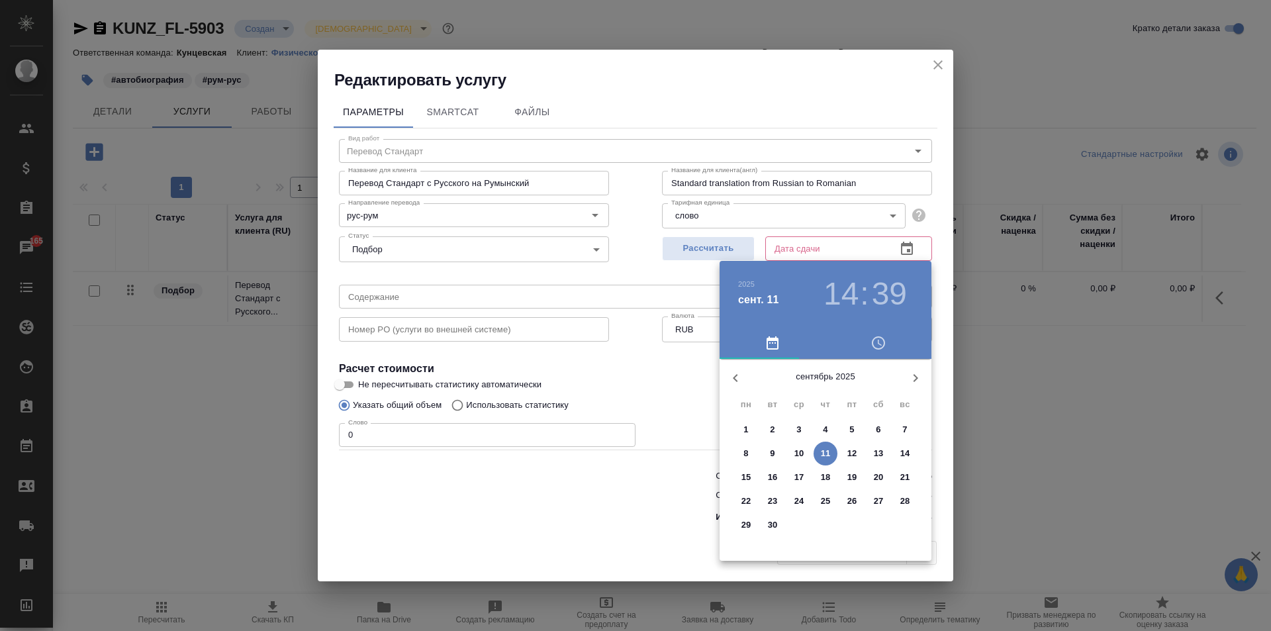
click at [695, 253] on div at bounding box center [635, 315] width 1271 height 631
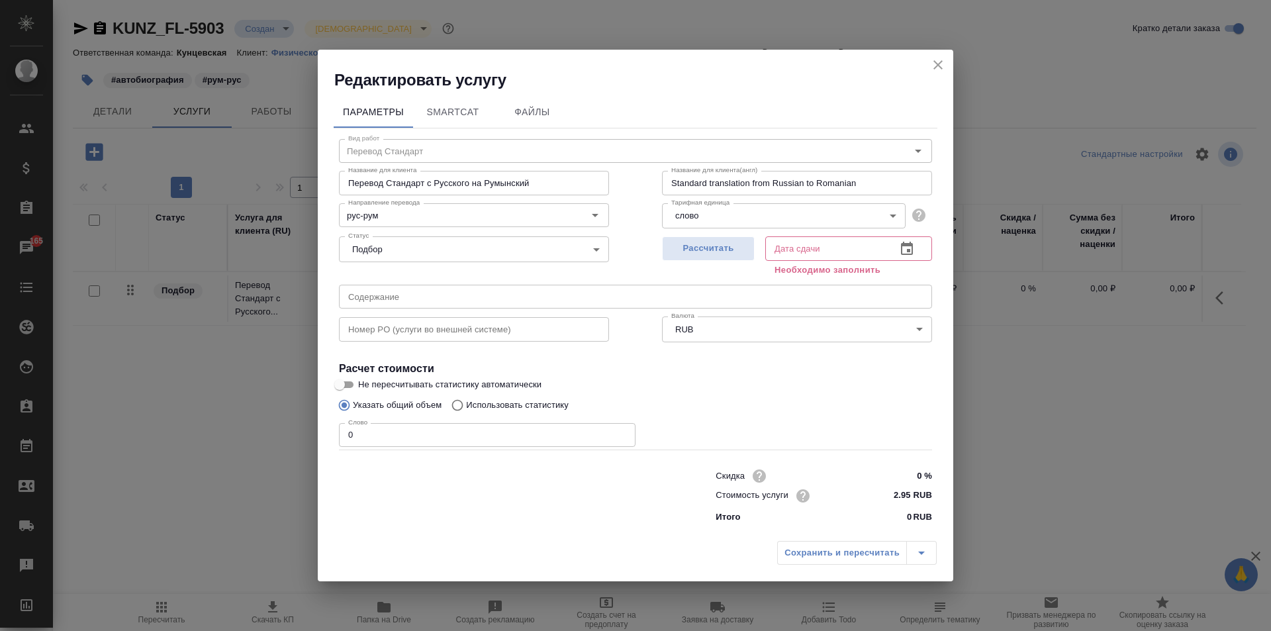
click at [695, 253] on span "Рассчитать" at bounding box center [708, 248] width 78 height 15
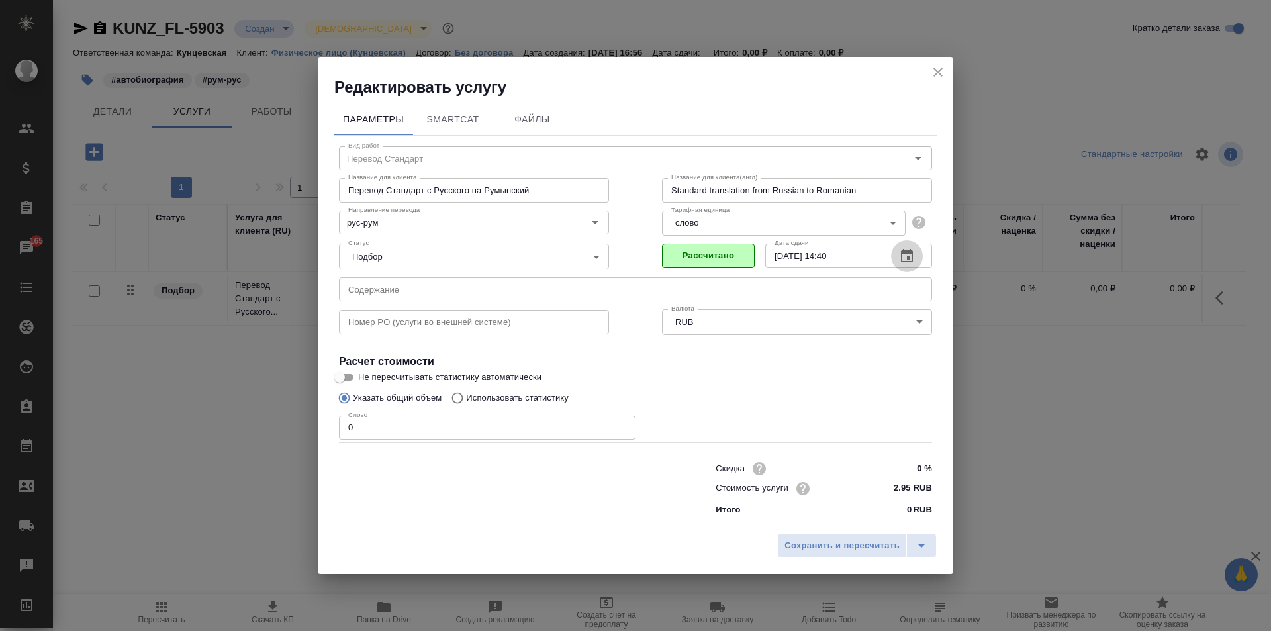
click at [906, 260] on icon "button" at bounding box center [907, 256] width 16 height 16
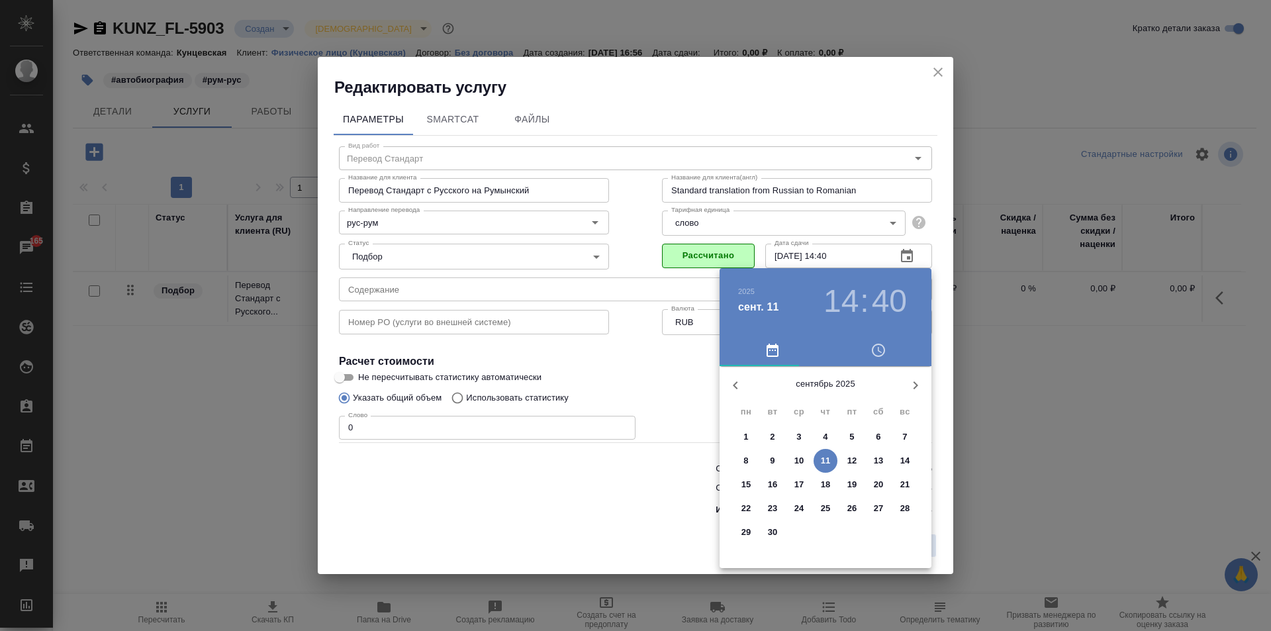
click at [854, 455] on p "12" at bounding box center [852, 460] width 10 height 13
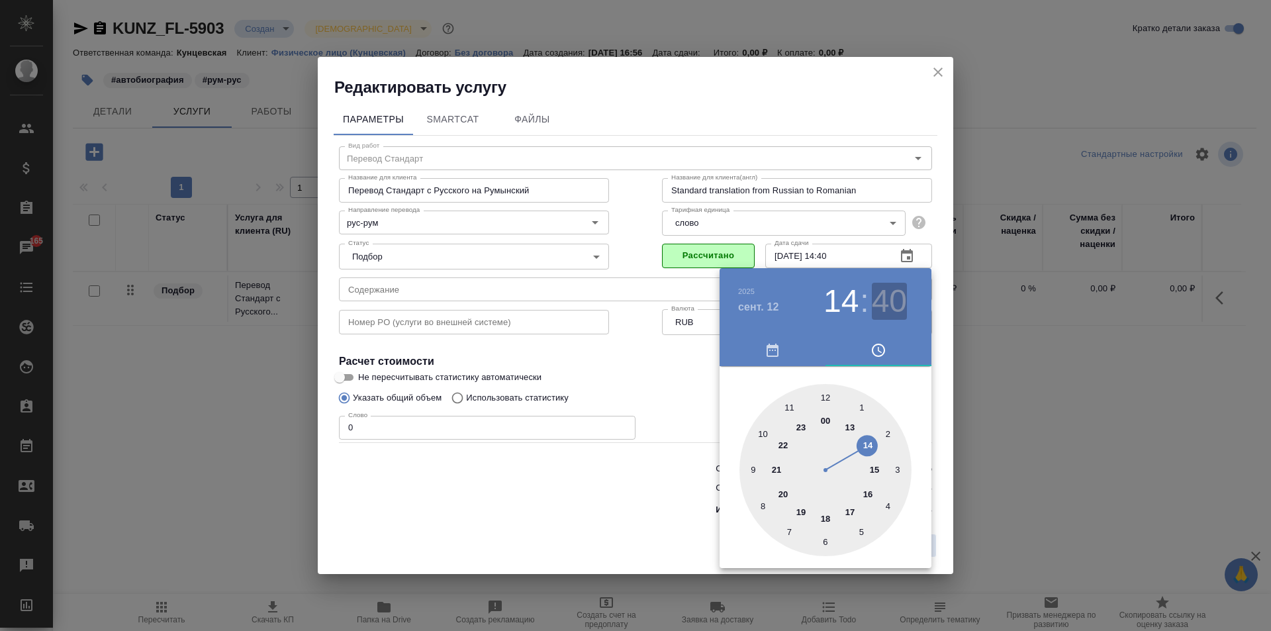
click at [884, 302] on h3 "40" at bounding box center [889, 301] width 35 height 37
click at [822, 392] on div at bounding box center [825, 470] width 172 height 172
click at [637, 363] on div at bounding box center [635, 315] width 1271 height 631
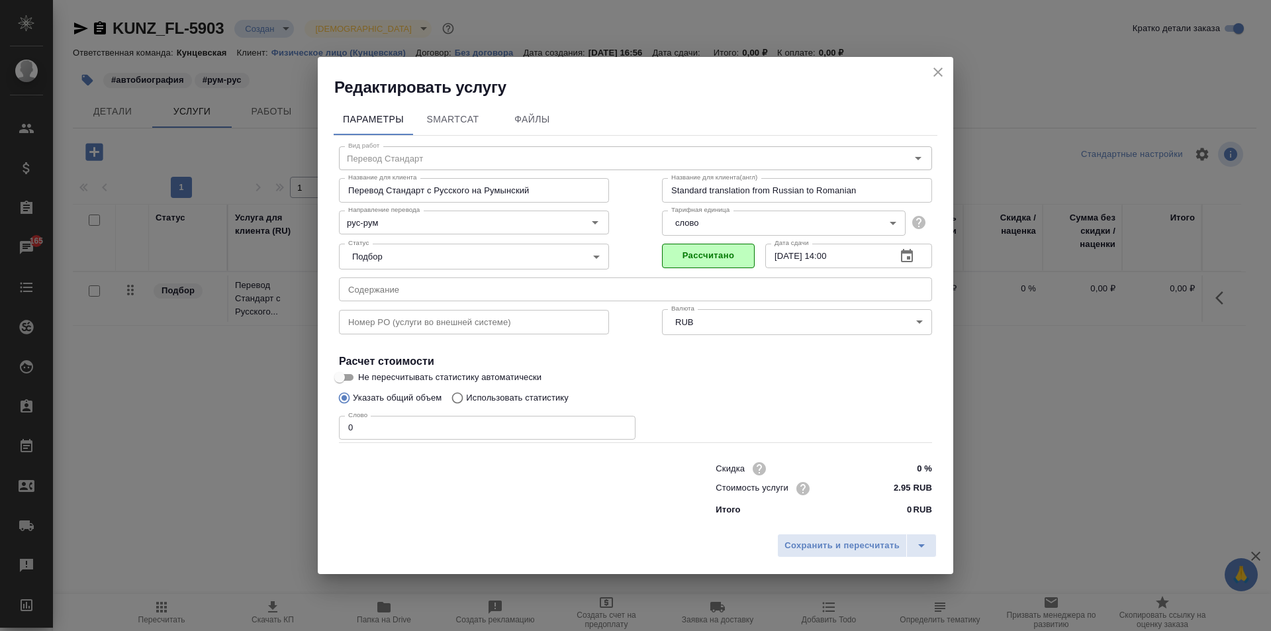
click at [880, 253] on input "12.09.2025 14:00" at bounding box center [825, 256] width 120 height 24
click at [903, 248] on icon "button" at bounding box center [907, 256] width 16 height 16
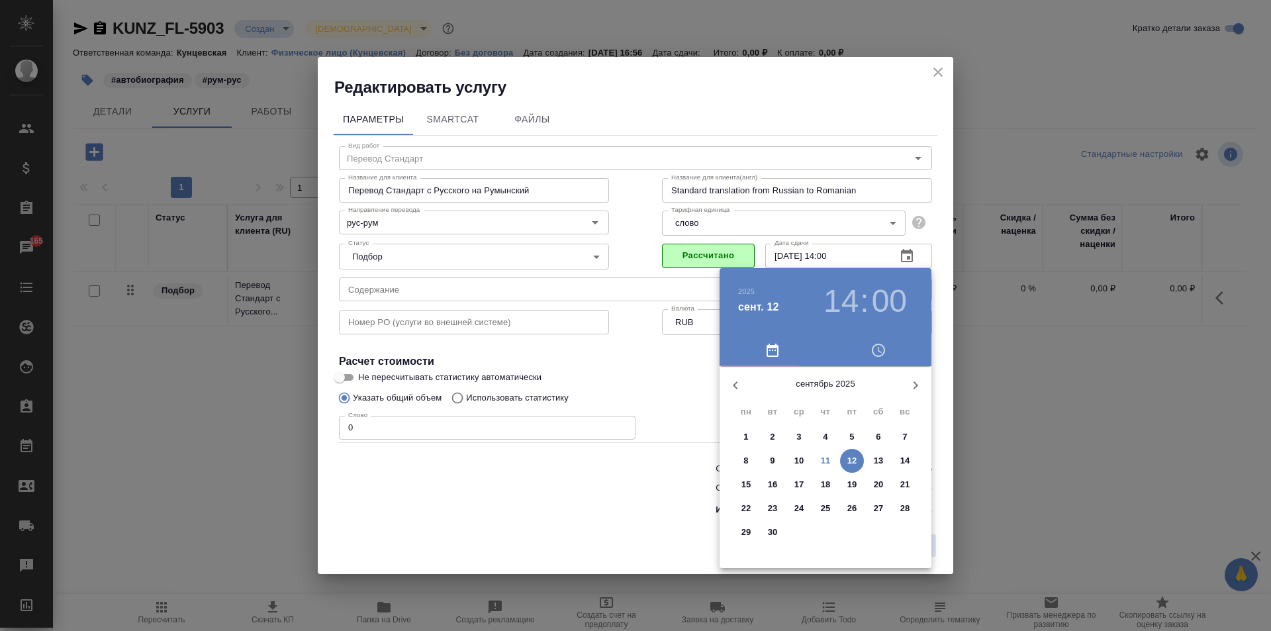
click at [848, 306] on h3 "14" at bounding box center [840, 301] width 35 height 37
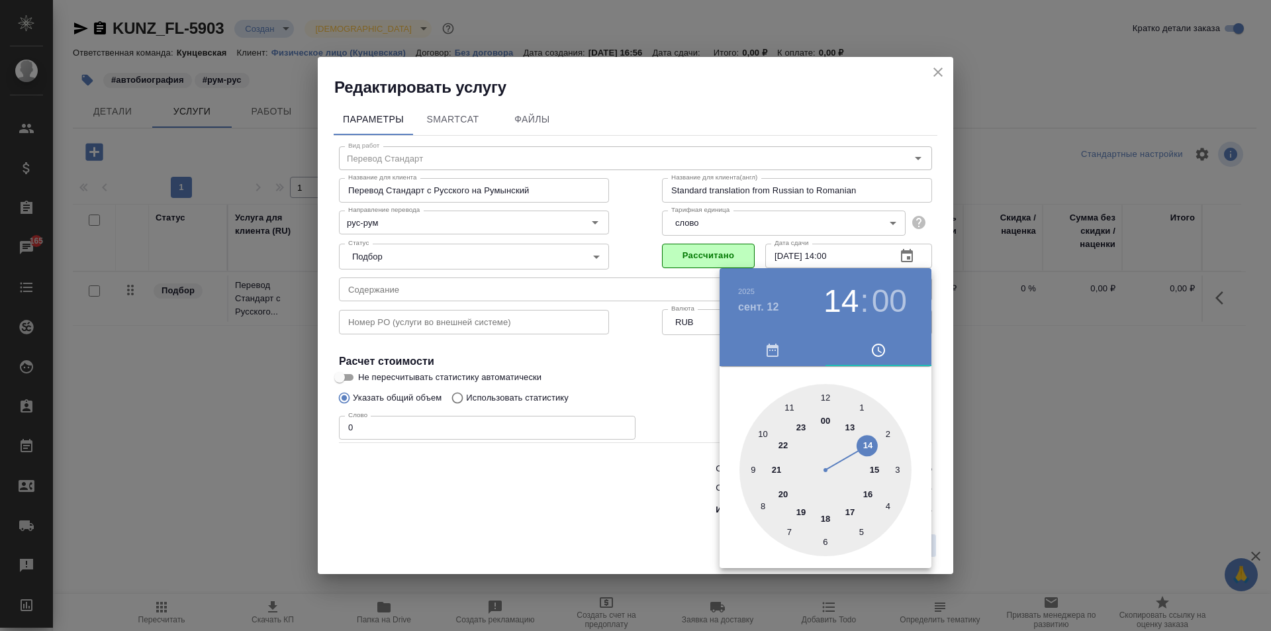
click at [852, 426] on div at bounding box center [825, 470] width 172 height 172
click at [824, 537] on div at bounding box center [825, 470] width 172 height 172
click at [678, 392] on div at bounding box center [635, 315] width 1271 height 631
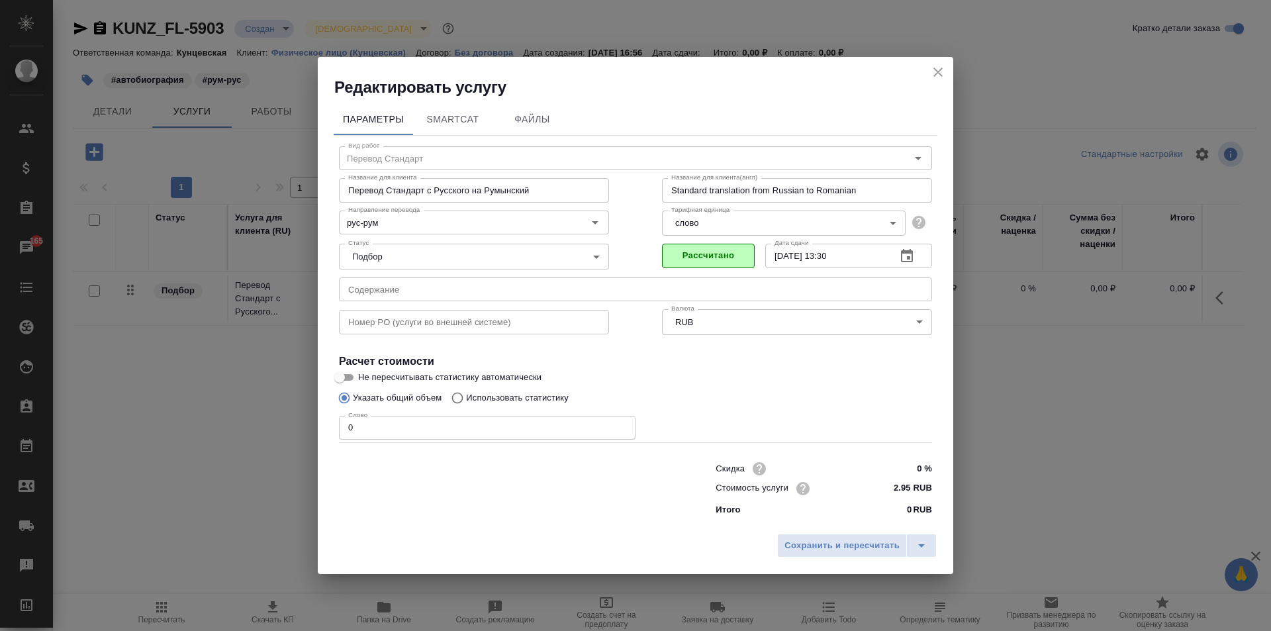
click at [897, 254] on button "button" at bounding box center [907, 256] width 32 height 32
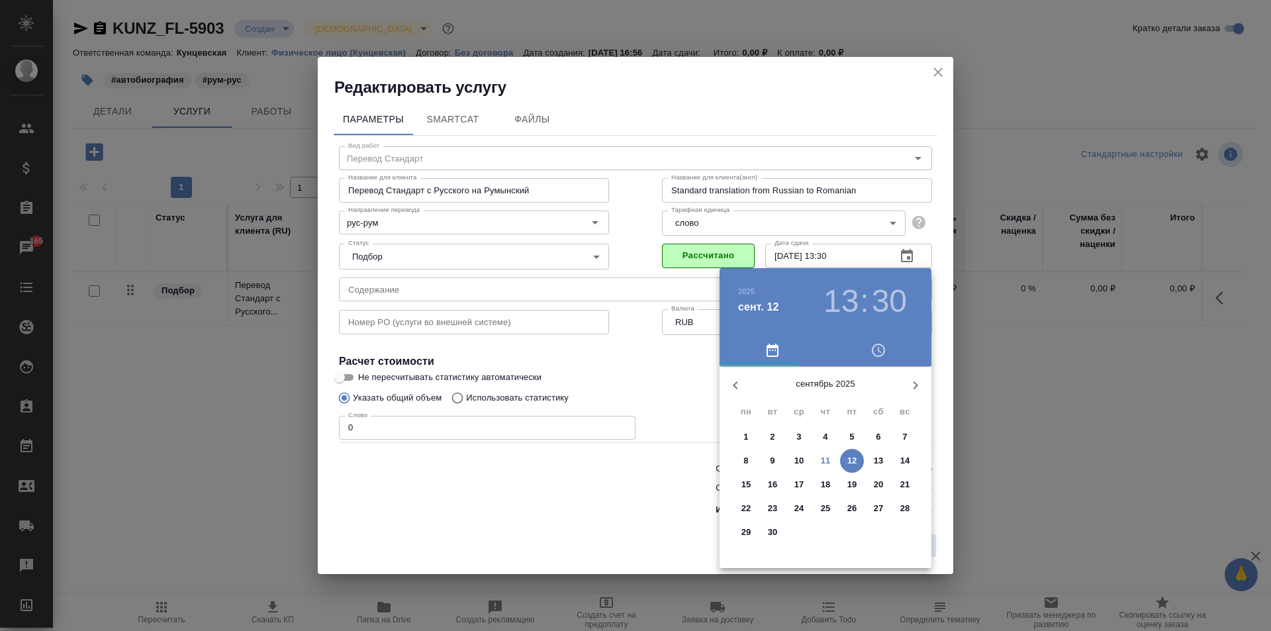
click at [670, 400] on div at bounding box center [635, 315] width 1271 height 631
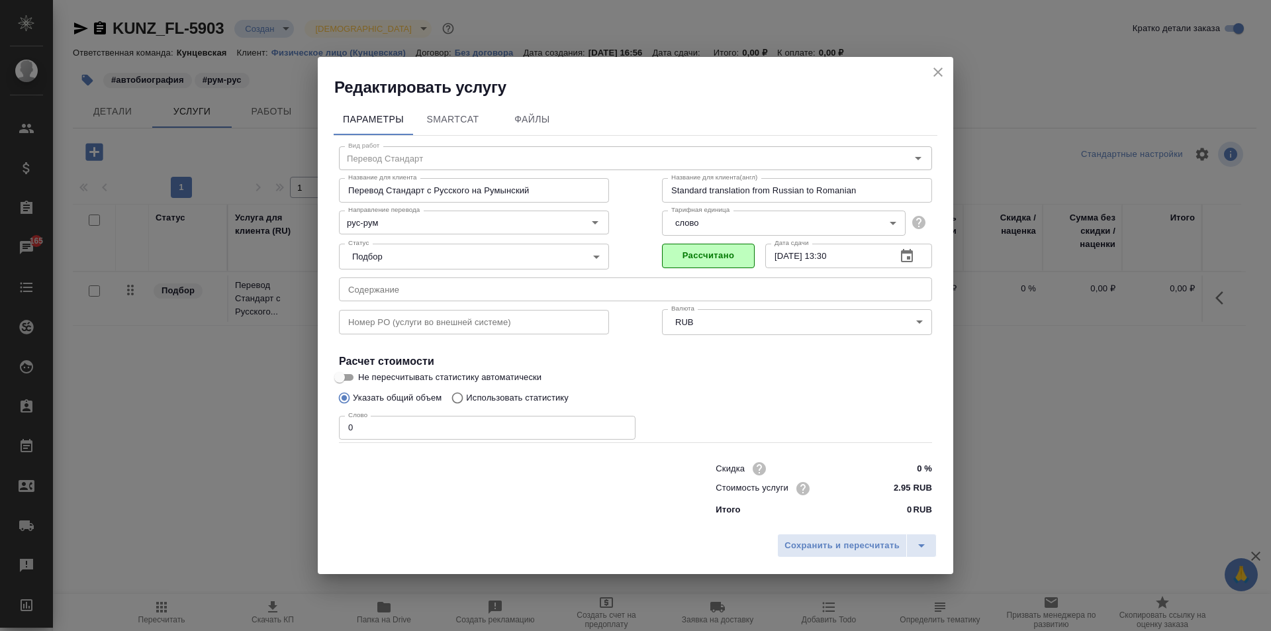
click at [875, 255] on input "12.09.2025 13:30" at bounding box center [825, 256] width 120 height 24
click at [897, 251] on button "button" at bounding box center [907, 256] width 32 height 32
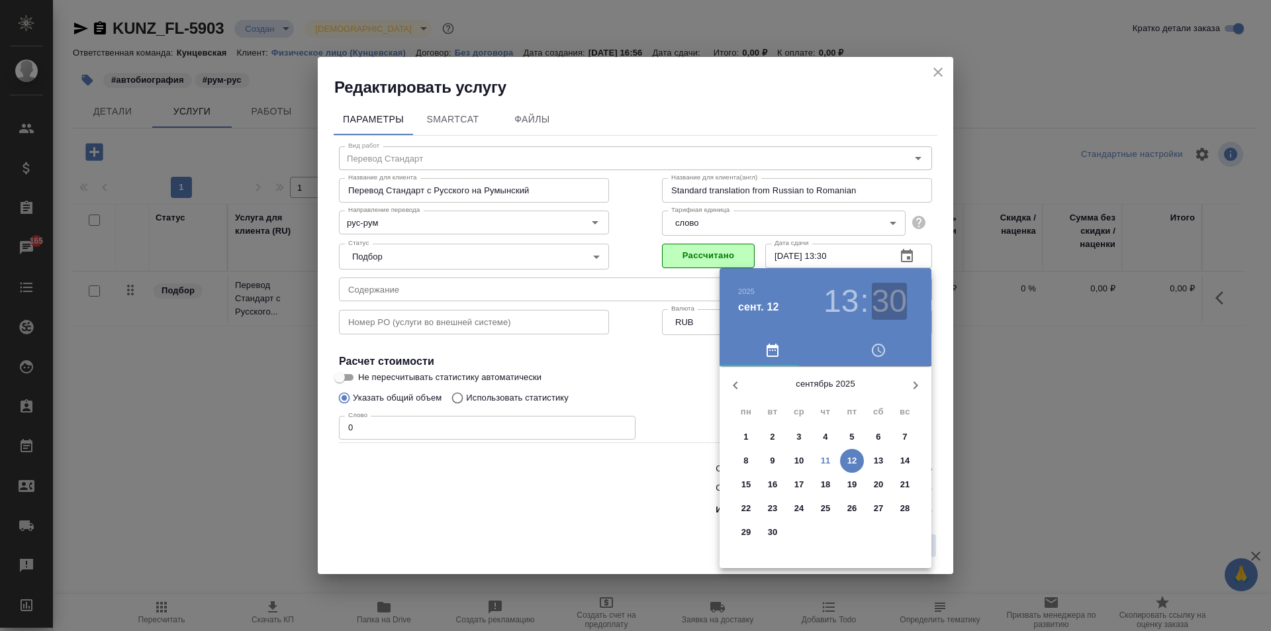
click at [877, 302] on h3 "30" at bounding box center [889, 301] width 35 height 37
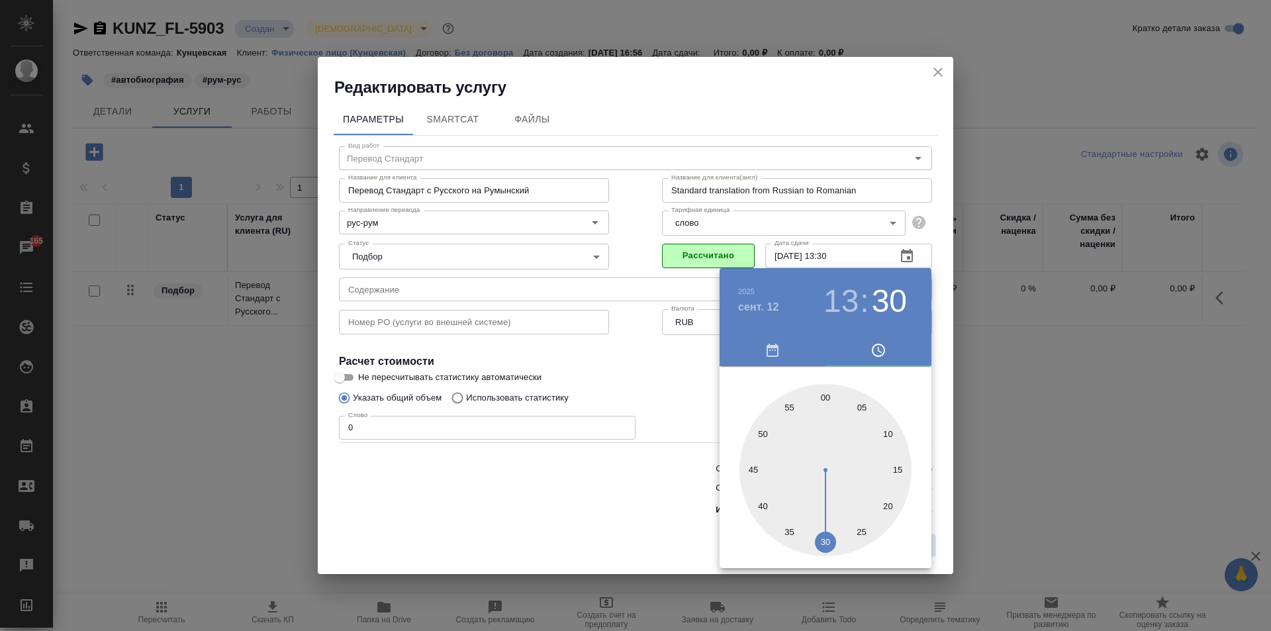
click at [825, 396] on div at bounding box center [825, 470] width 172 height 172
type input "12.09.2025 13:00"
click at [690, 384] on div at bounding box center [635, 315] width 1271 height 631
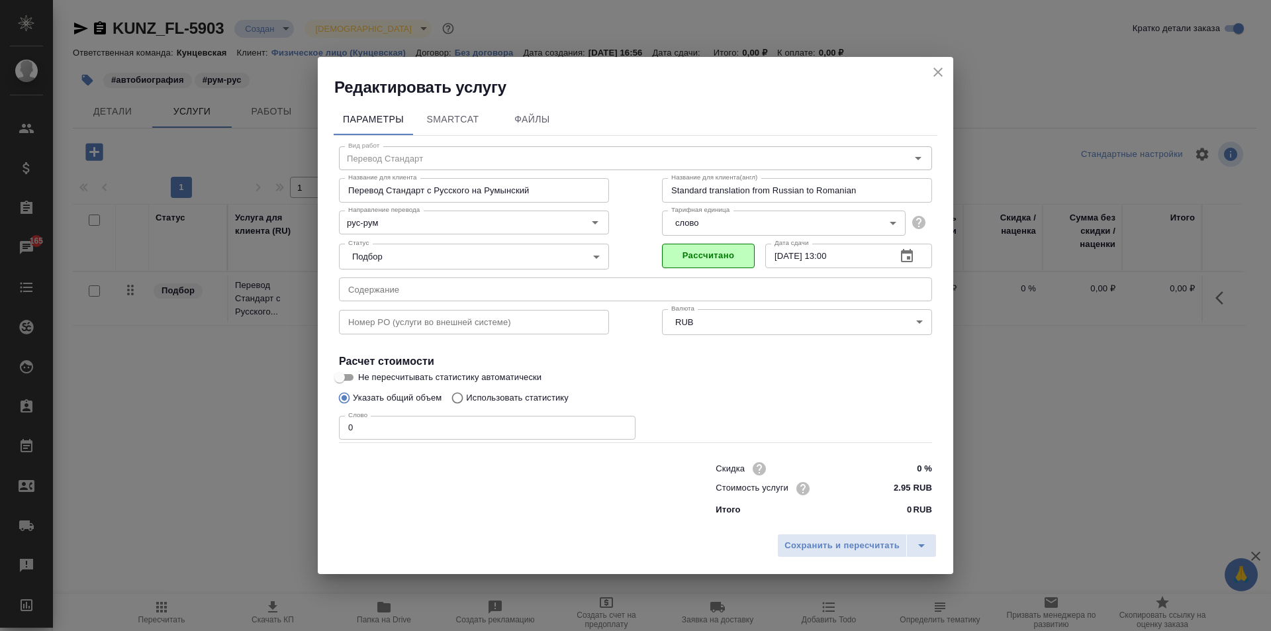
click at [570, 289] on input "text" at bounding box center [635, 289] width 593 height 24
click at [618, 365] on h4 "Расчет стоимости" at bounding box center [635, 361] width 593 height 16
click at [519, 427] on input "0" at bounding box center [487, 428] width 296 height 24
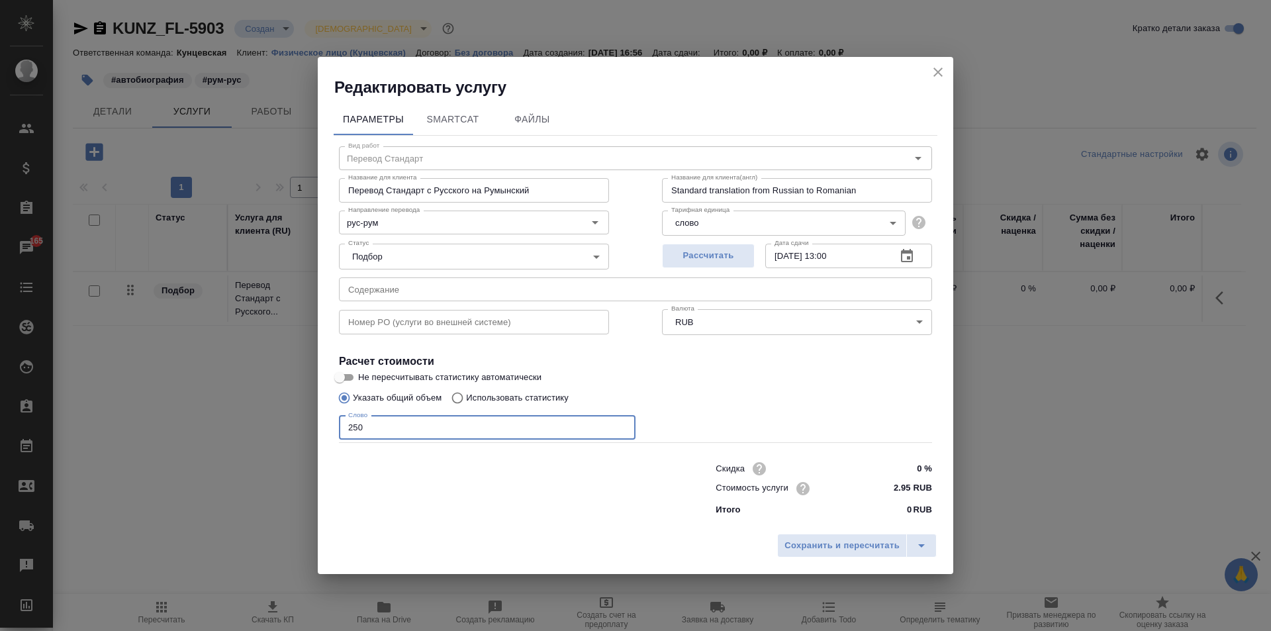
type input "250"
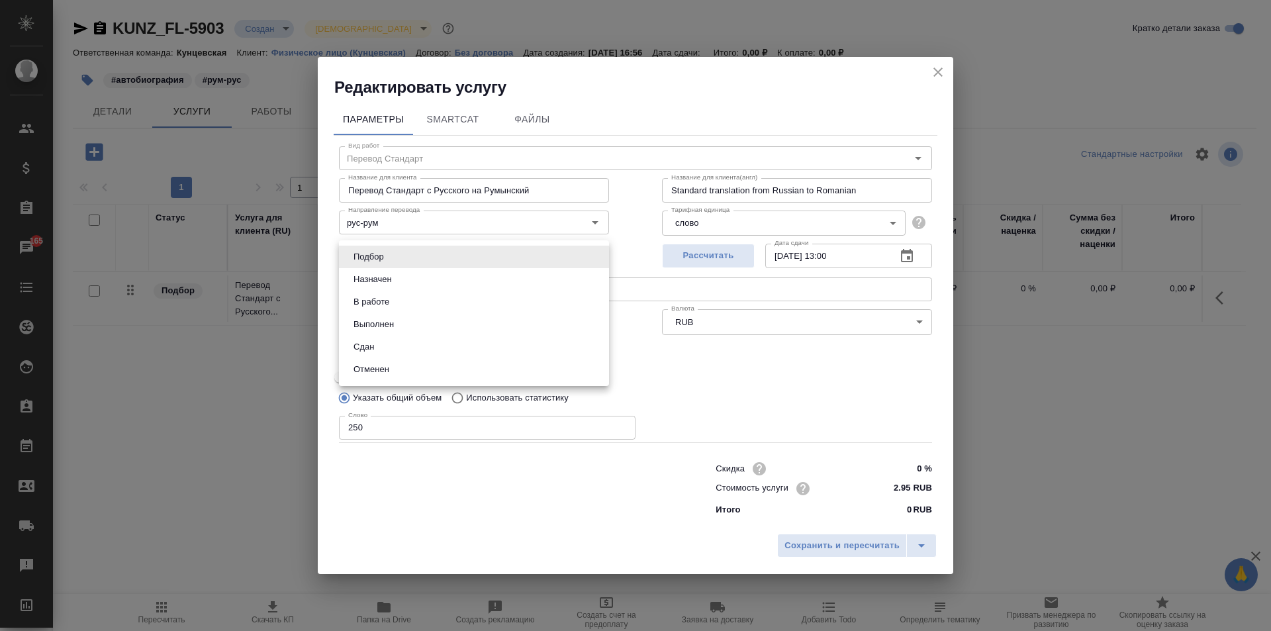
click at [484, 253] on body "🙏 .cls-1 fill:#fff; AWATERA Zotova Ekaterina Клиенты Спецификации Заказы 165 Ча…" at bounding box center [635, 315] width 1271 height 631
click at [791, 386] on div at bounding box center [635, 315] width 1271 height 631
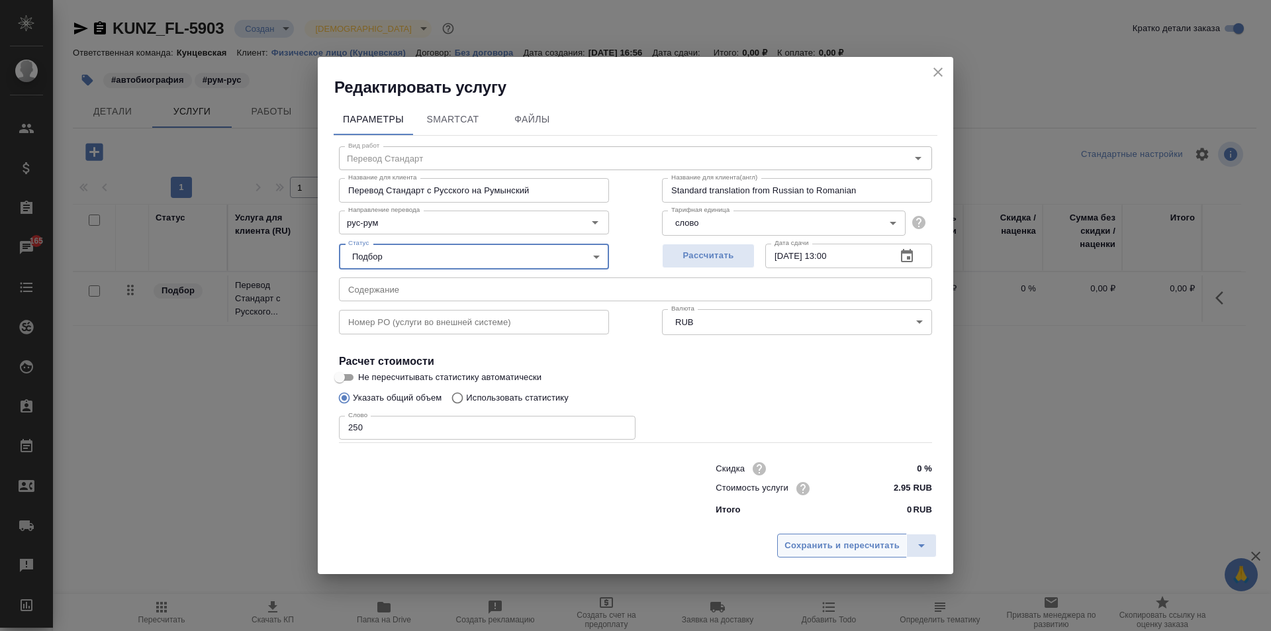
click at [827, 547] on span "Сохранить и пересчитать" at bounding box center [841, 545] width 115 height 15
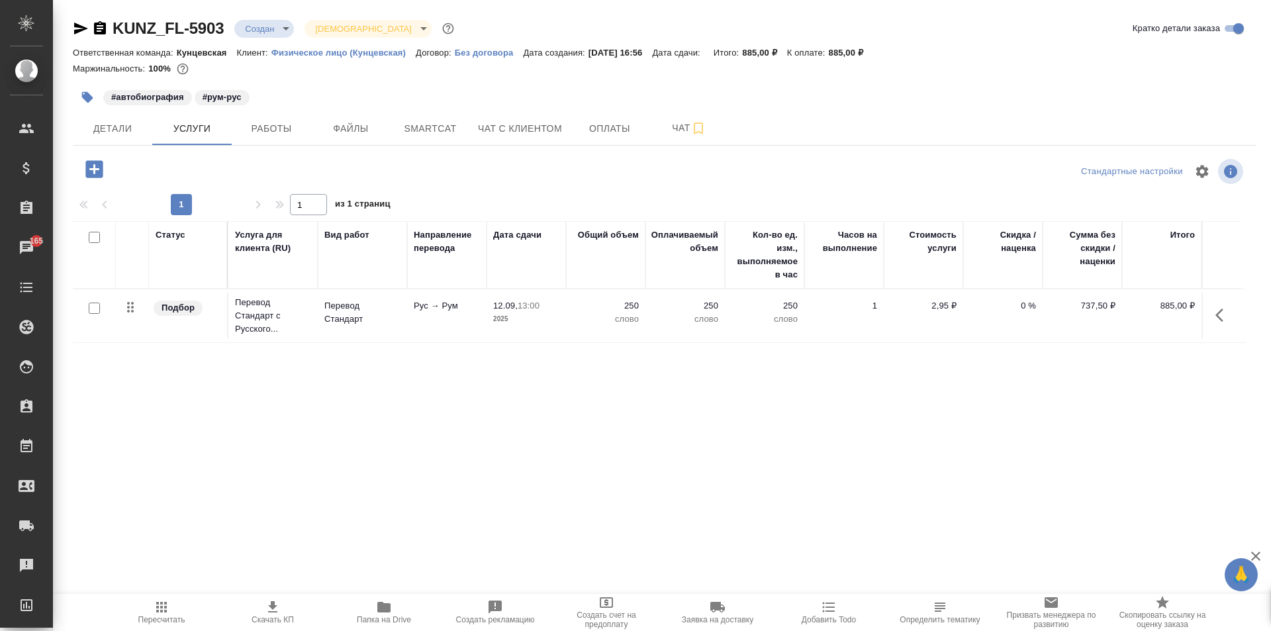
click at [89, 166] on icon "button" at bounding box center [93, 168] width 17 height 17
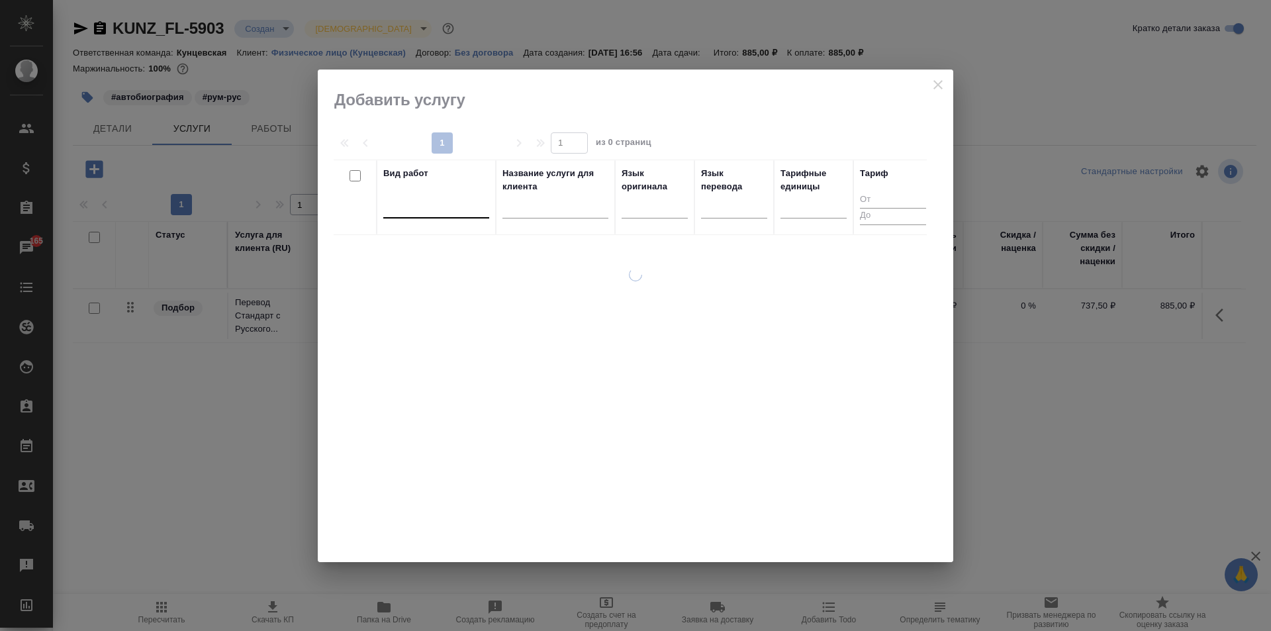
click at [420, 201] on div at bounding box center [436, 204] width 106 height 19
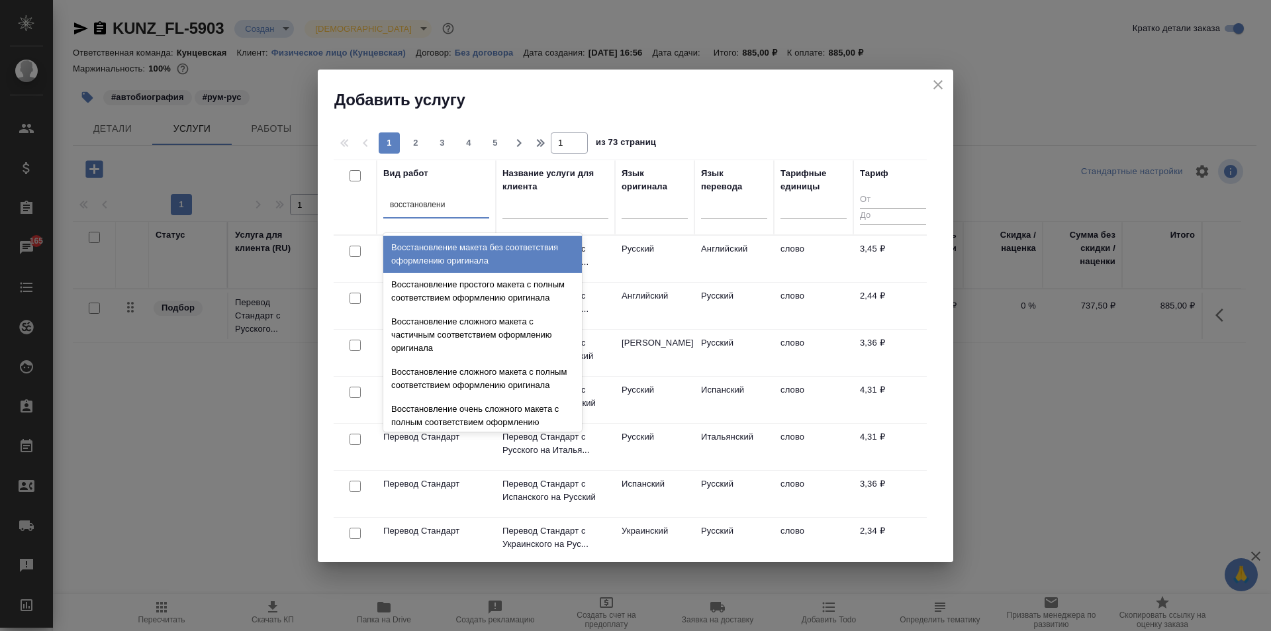
type input "восстановление"
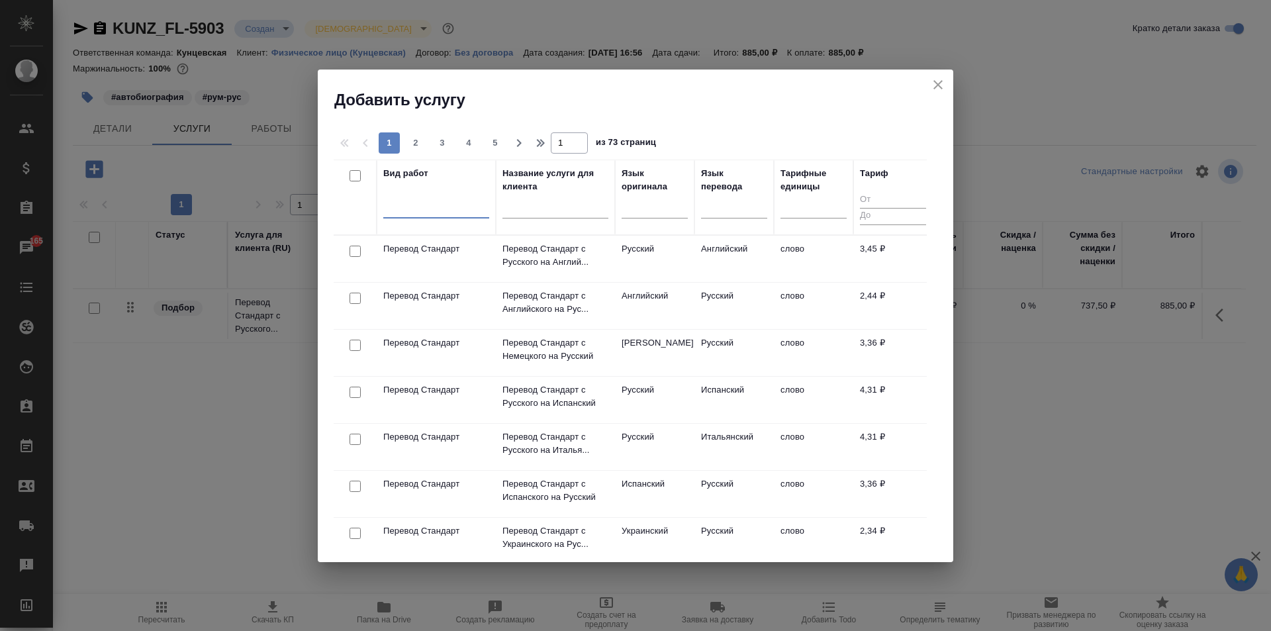
drag, startPoint x: 458, startPoint y: 197, endPoint x: 390, endPoint y: 206, distance: 68.9
click at [390, 206] on div at bounding box center [436, 204] width 106 height 19
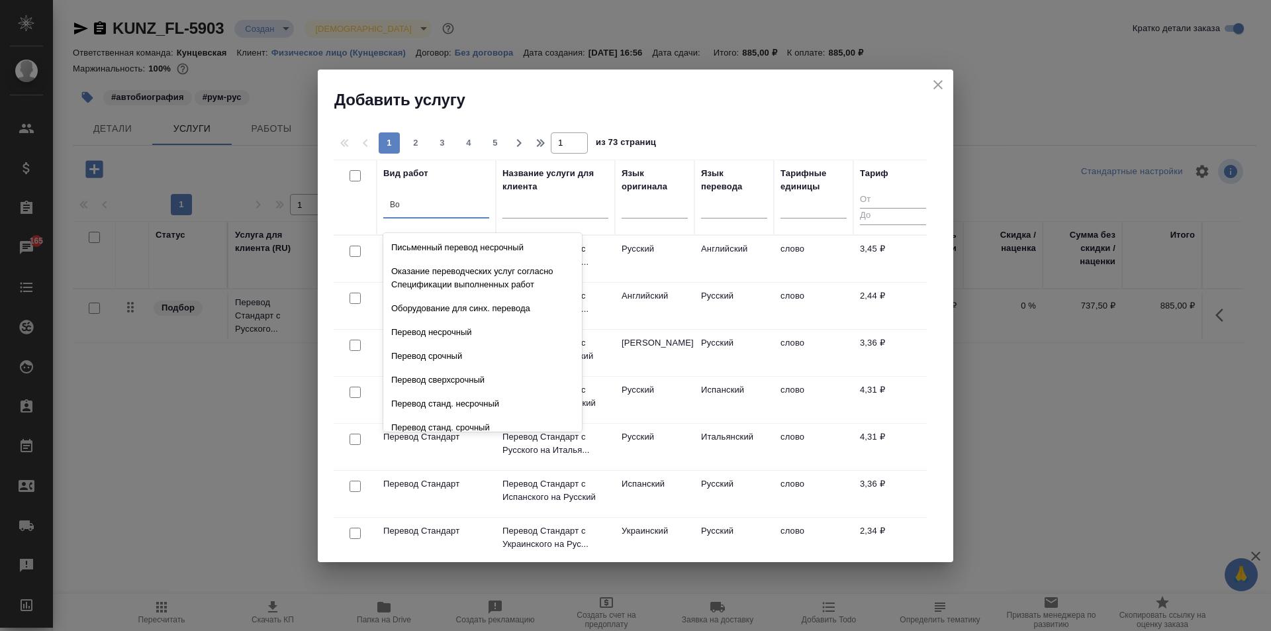
type input "В"
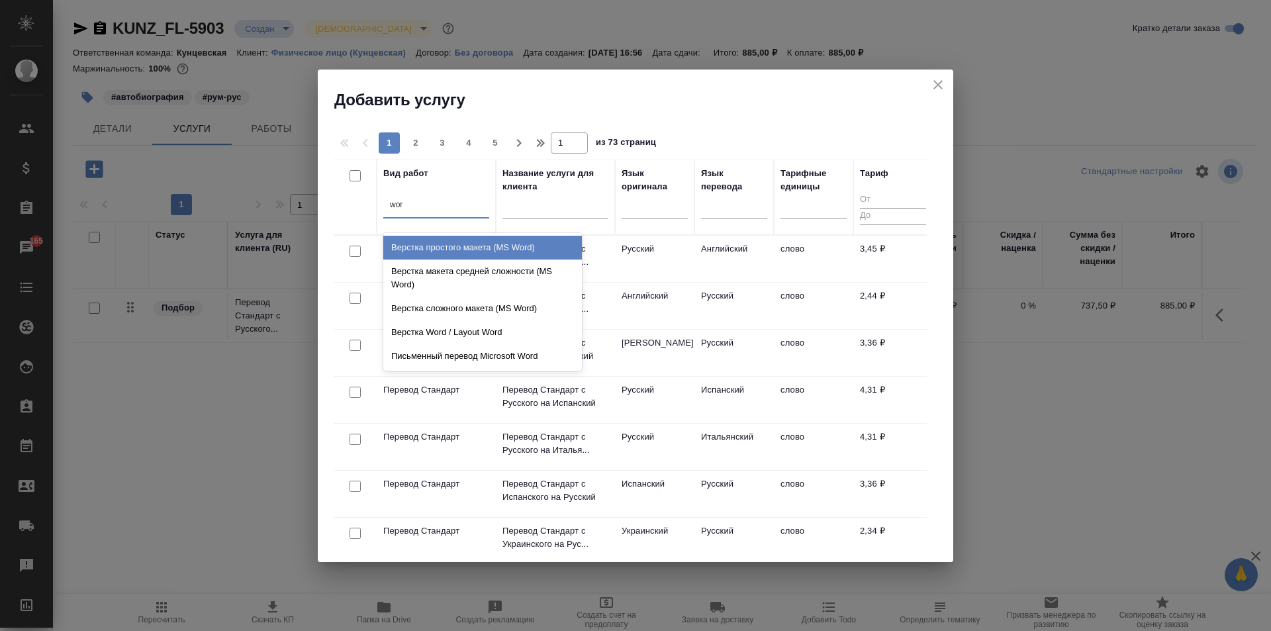
type input "word"
click at [502, 244] on div "Верстка простого макета (MS Word)" at bounding box center [482, 248] width 199 height 24
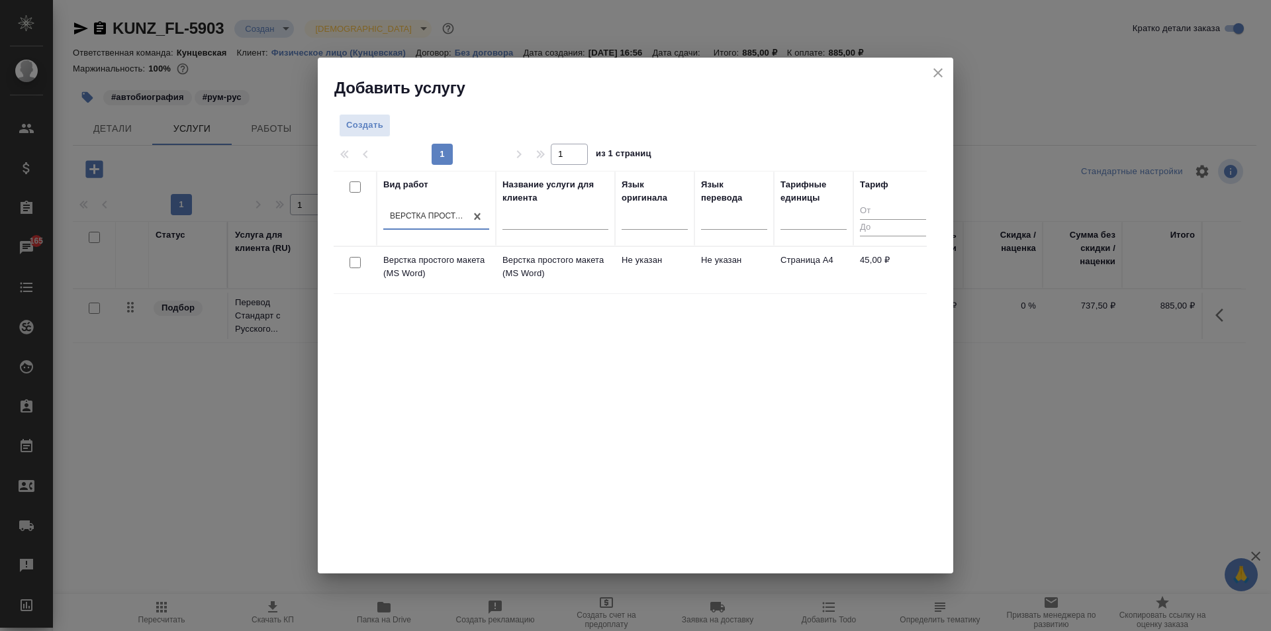
click at [350, 257] on input "checkbox" at bounding box center [354, 262] width 11 height 11
checkbox input "true"
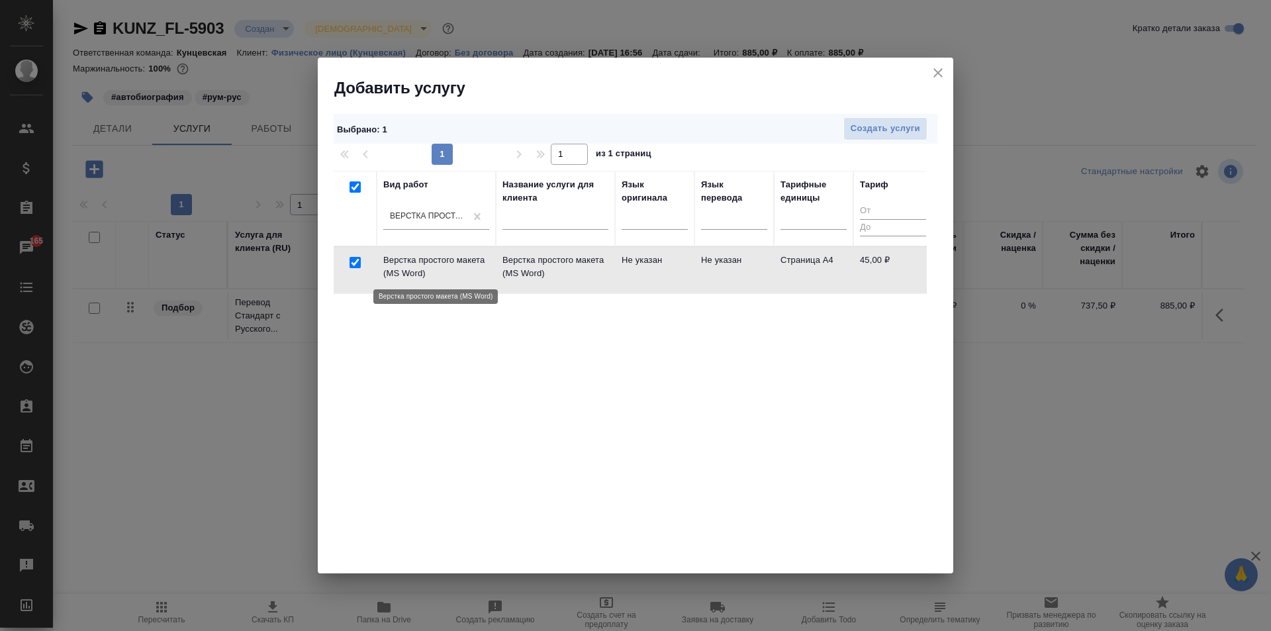
click at [410, 260] on p "Верстка простого макета (MS Word)" at bounding box center [436, 266] width 106 height 26
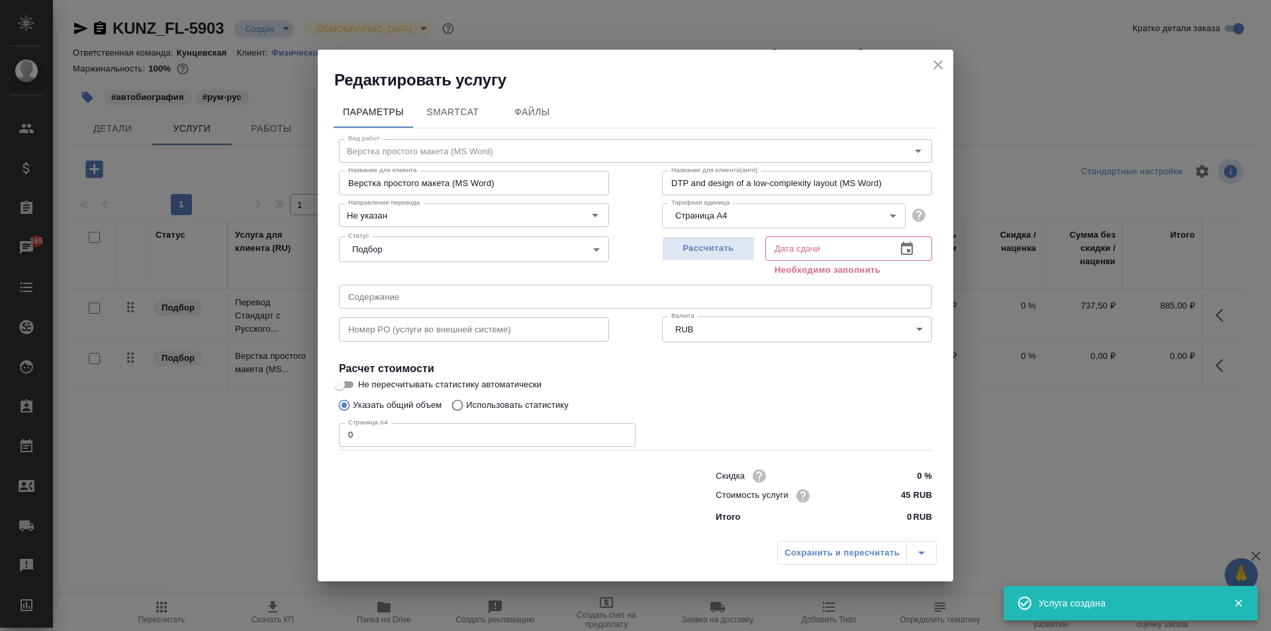
click at [396, 426] on input "0" at bounding box center [487, 435] width 296 height 24
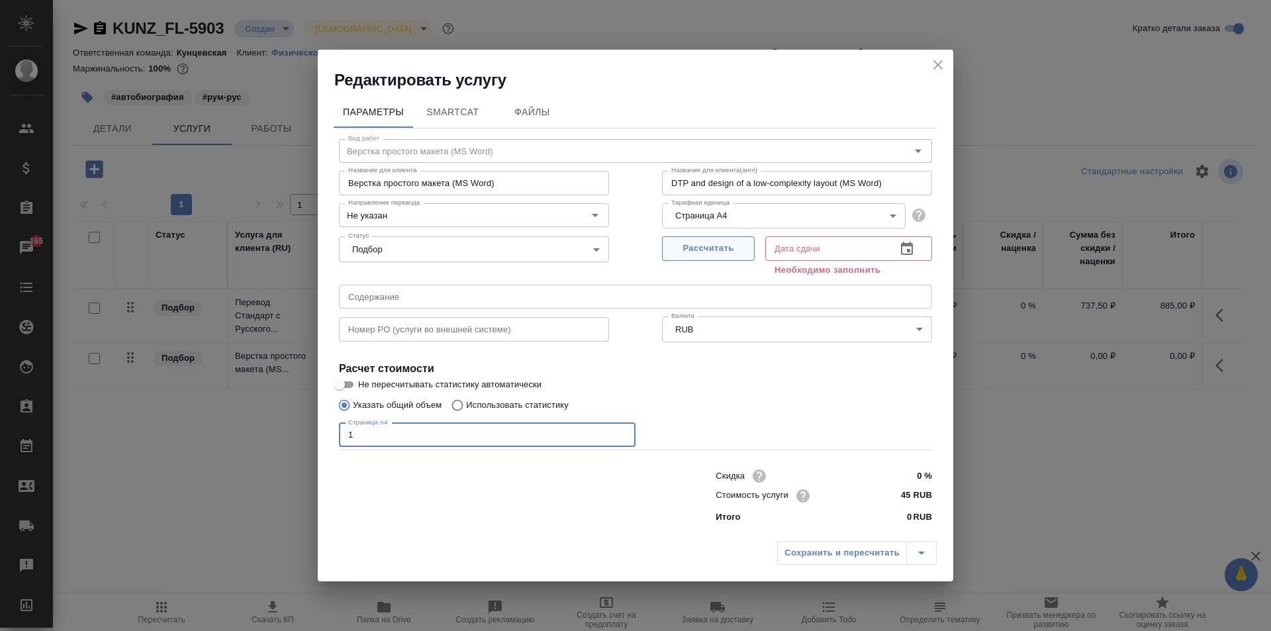
type input "1"
click at [727, 250] on span "Рассчитать" at bounding box center [708, 248] width 78 height 15
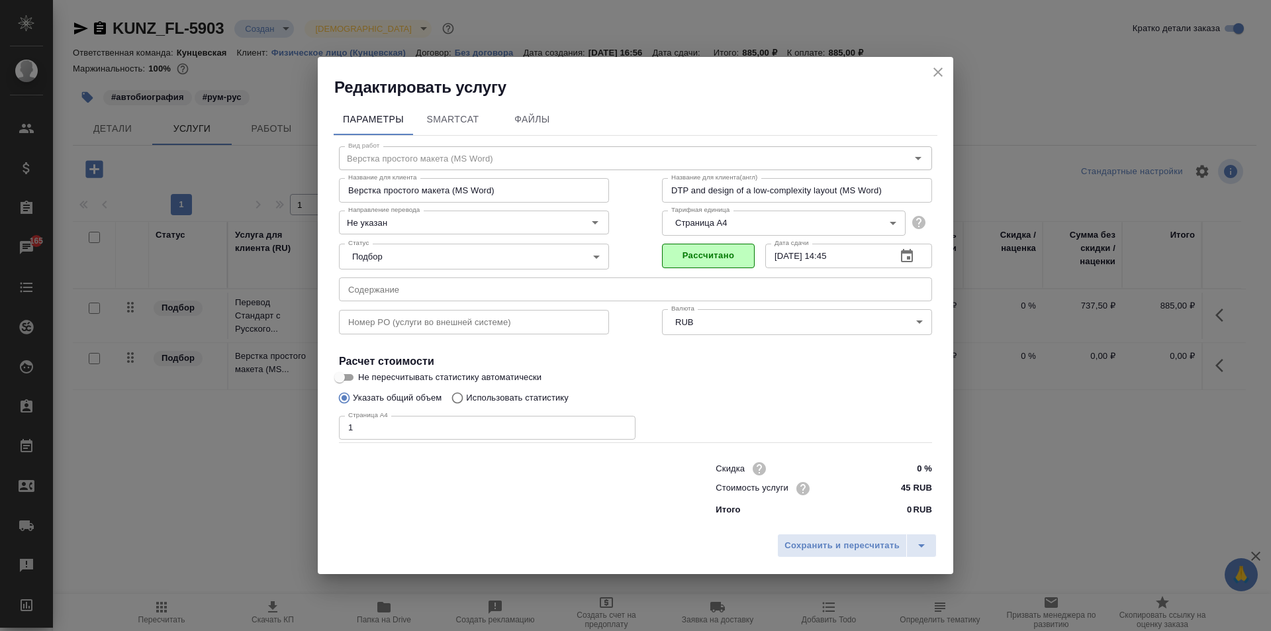
click at [847, 253] on input "11.09.2025 14:45" at bounding box center [825, 256] width 120 height 24
click at [898, 249] on button "button" at bounding box center [907, 256] width 32 height 32
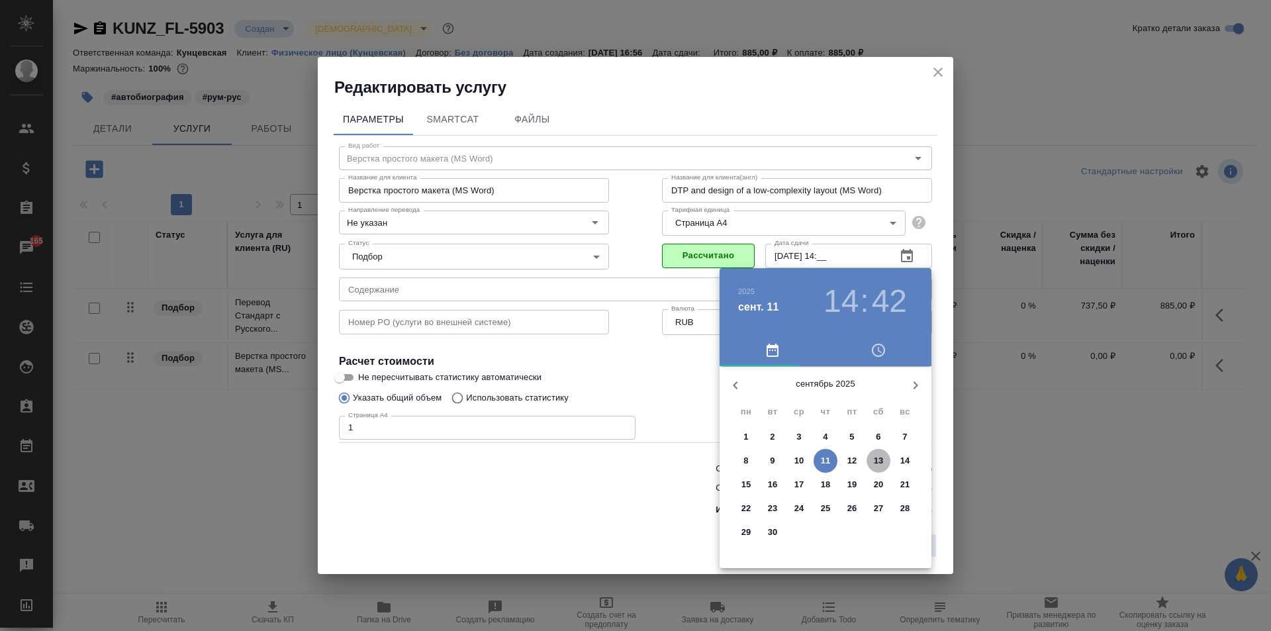
click at [869, 455] on span "13" at bounding box center [878, 460] width 24 height 13
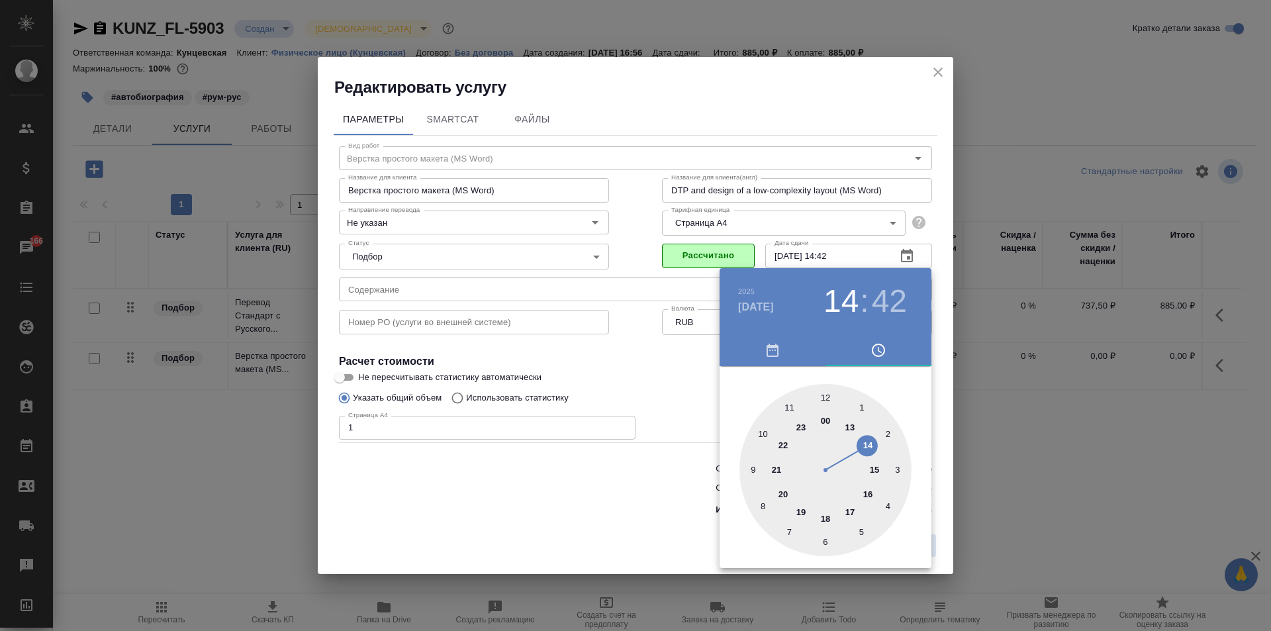
click at [846, 423] on div at bounding box center [825, 470] width 172 height 172
click at [822, 541] on div at bounding box center [825, 470] width 172 height 172
type input "13.09.2025 13:30"
click at [673, 511] on div at bounding box center [635, 315] width 1271 height 631
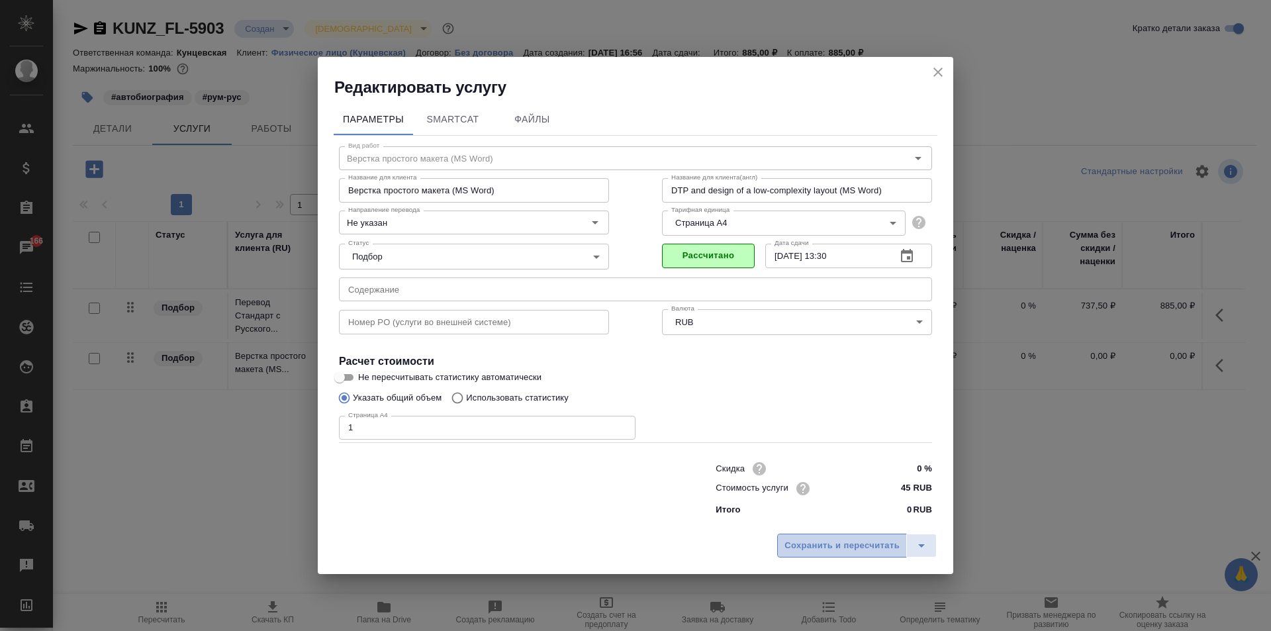
click at [824, 543] on span "Сохранить и пересчитать" at bounding box center [841, 545] width 115 height 15
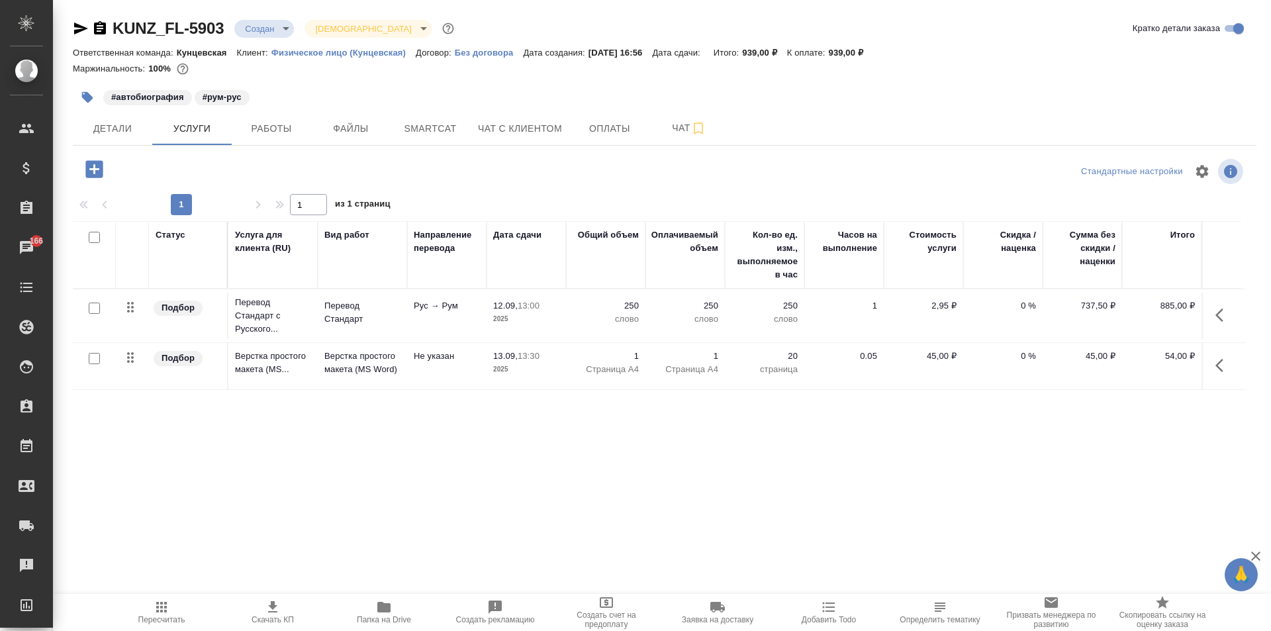
click at [95, 161] on icon "button" at bounding box center [93, 168] width 17 height 17
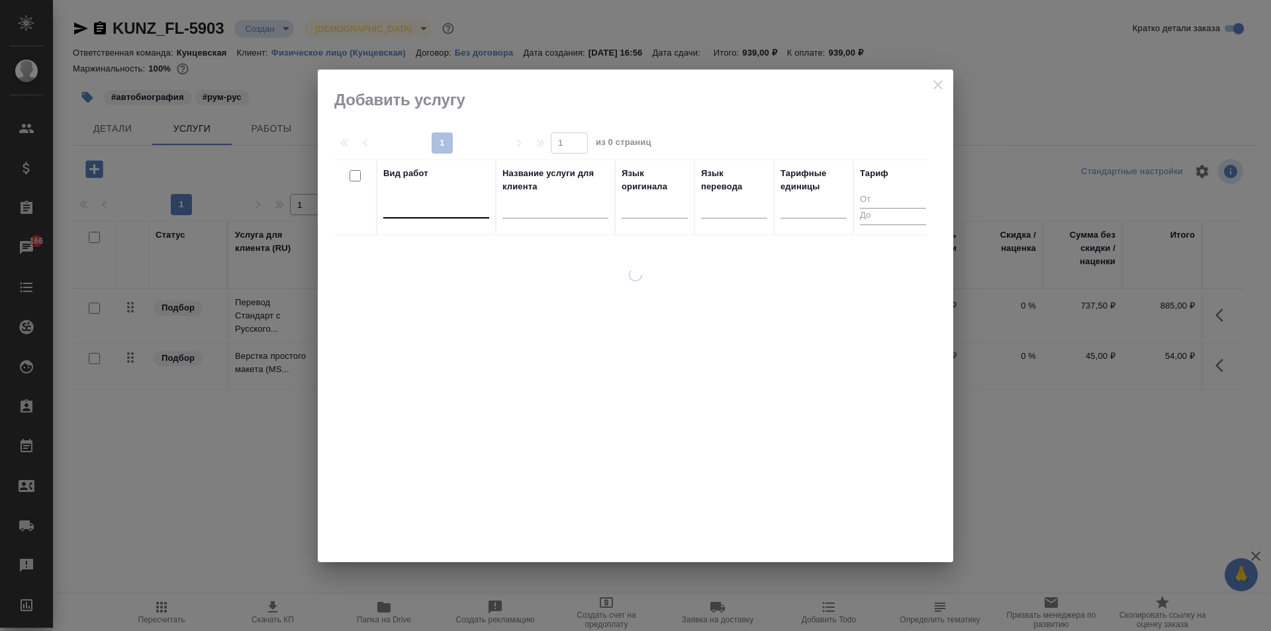
click at [449, 206] on div at bounding box center [436, 204] width 106 height 19
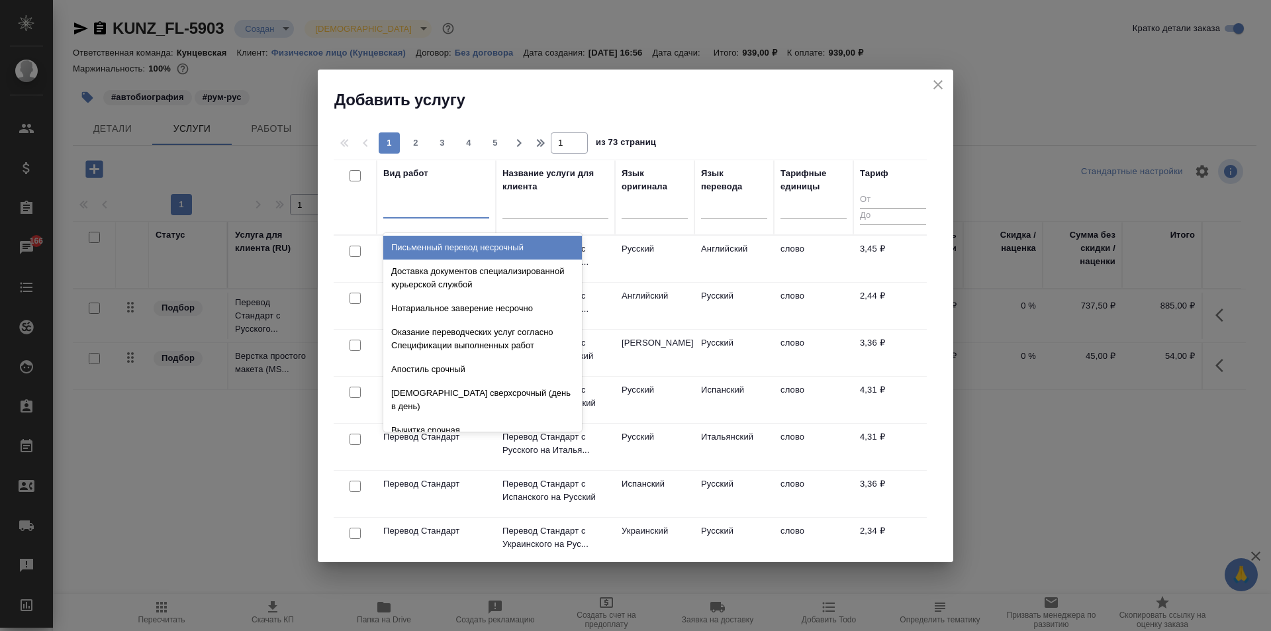
type input "j"
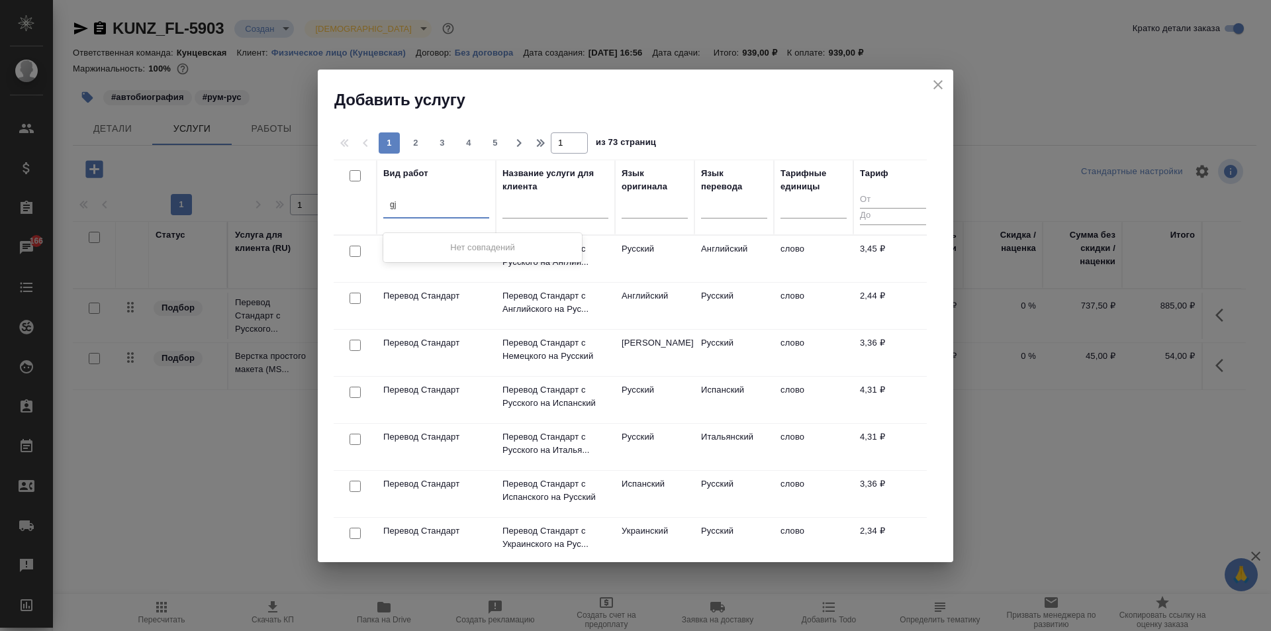
type input "g"
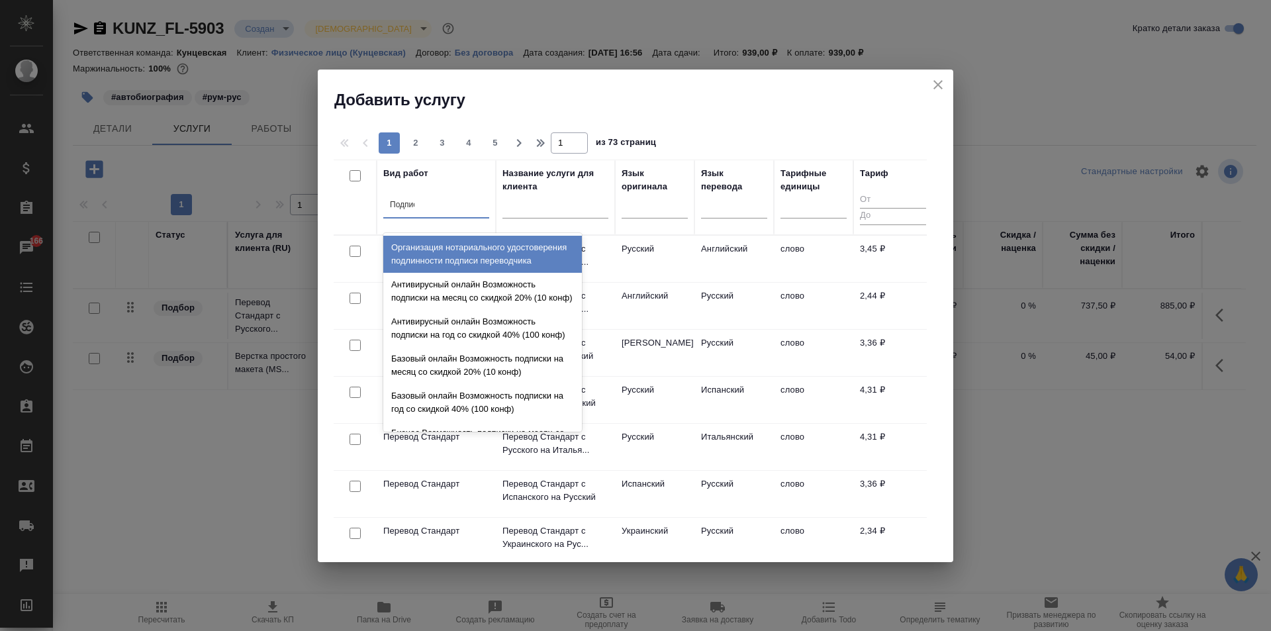
type input "Подписи"
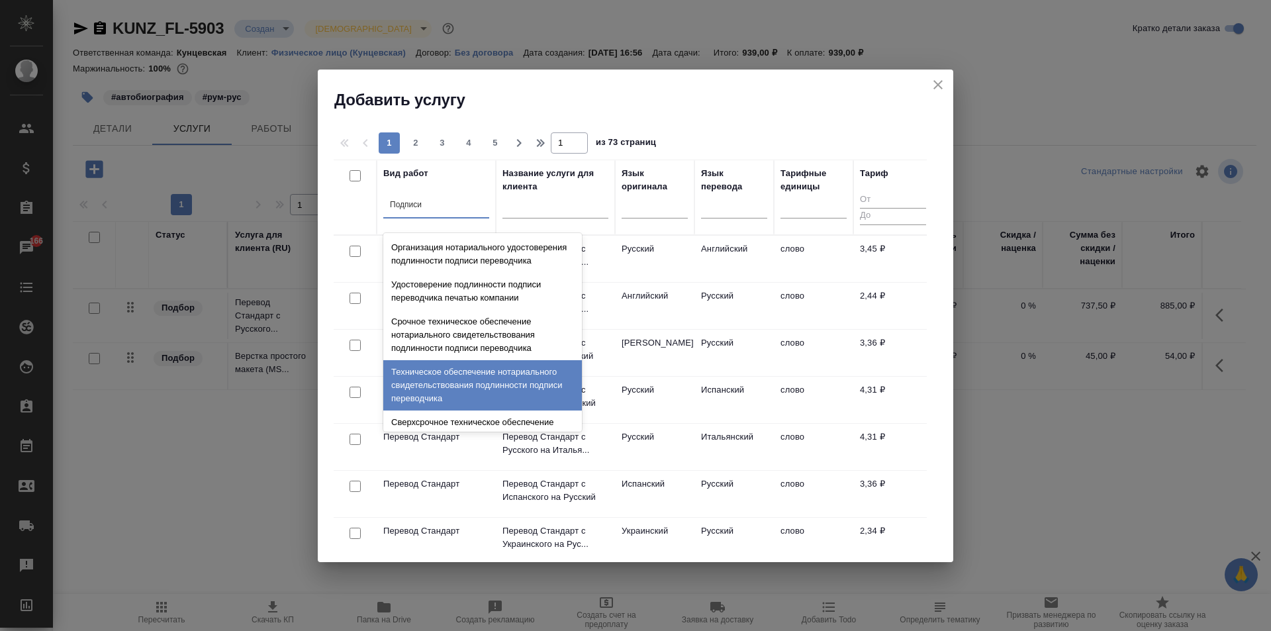
click at [457, 391] on div "Техническое обеспечение нотариального свидетельствования подлинности подписи пе…" at bounding box center [482, 385] width 199 height 50
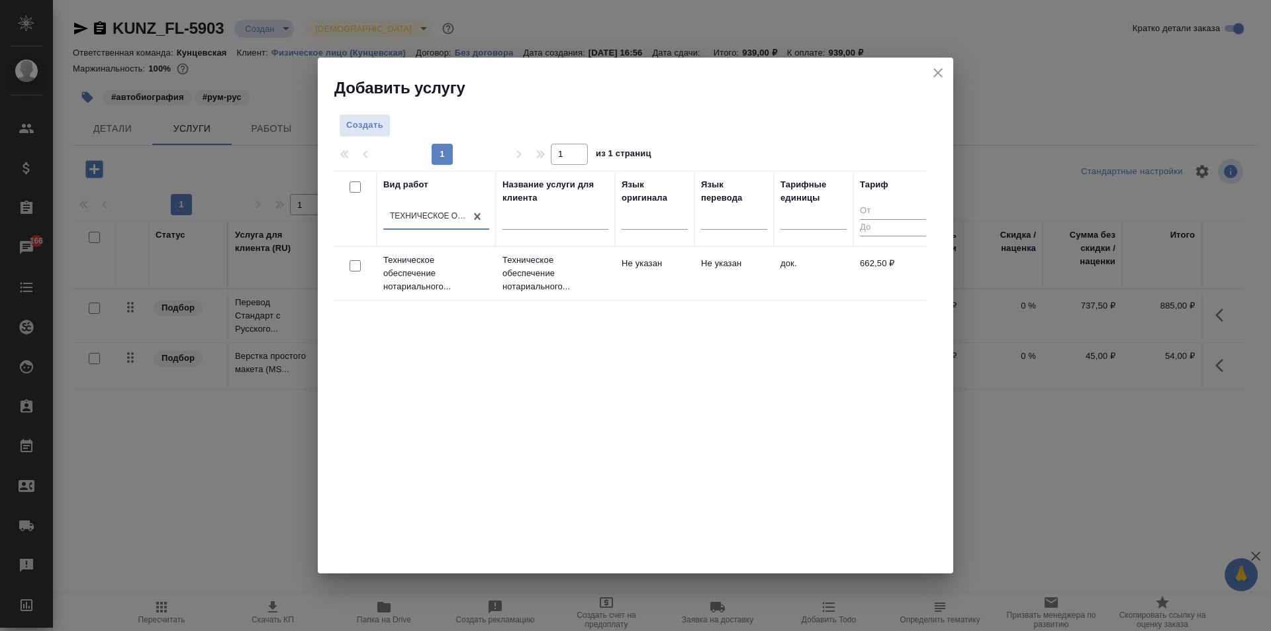
click at [349, 268] on input "checkbox" at bounding box center [354, 265] width 11 height 11
checkbox input "true"
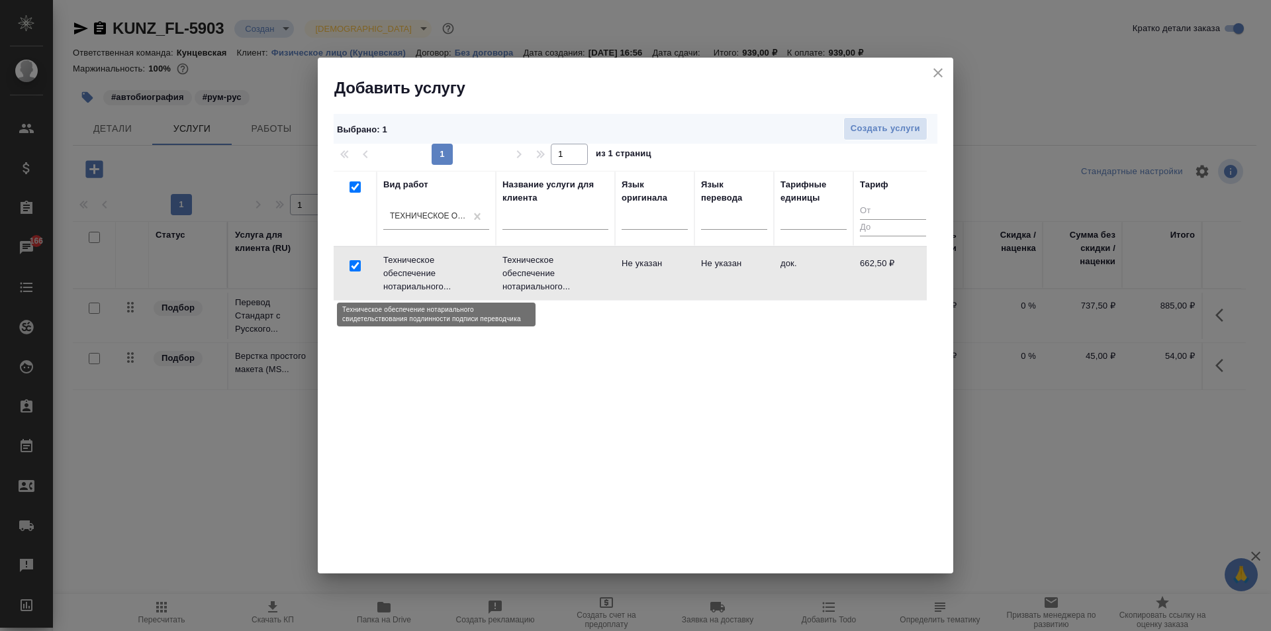
click at [443, 259] on p "Техническое обеспечение нотариального..." at bounding box center [436, 273] width 106 height 40
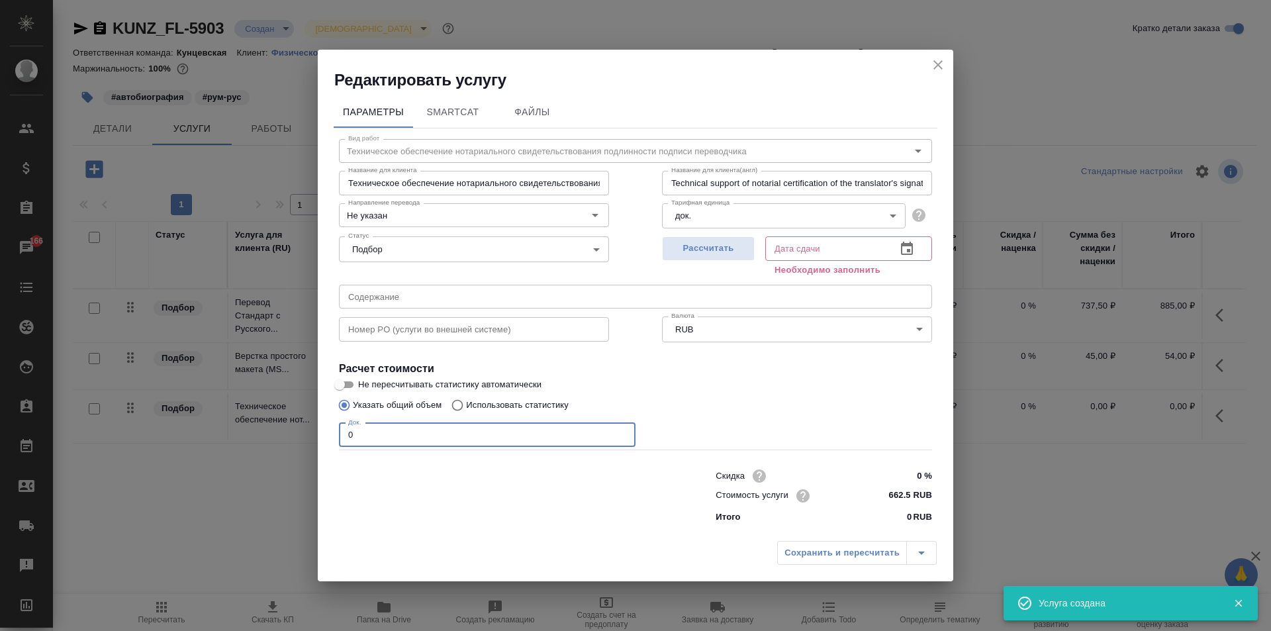
click at [487, 427] on input "0" at bounding box center [487, 435] width 296 height 24
type input "1"
click at [738, 251] on span "Рассчитать" at bounding box center [708, 248] width 78 height 15
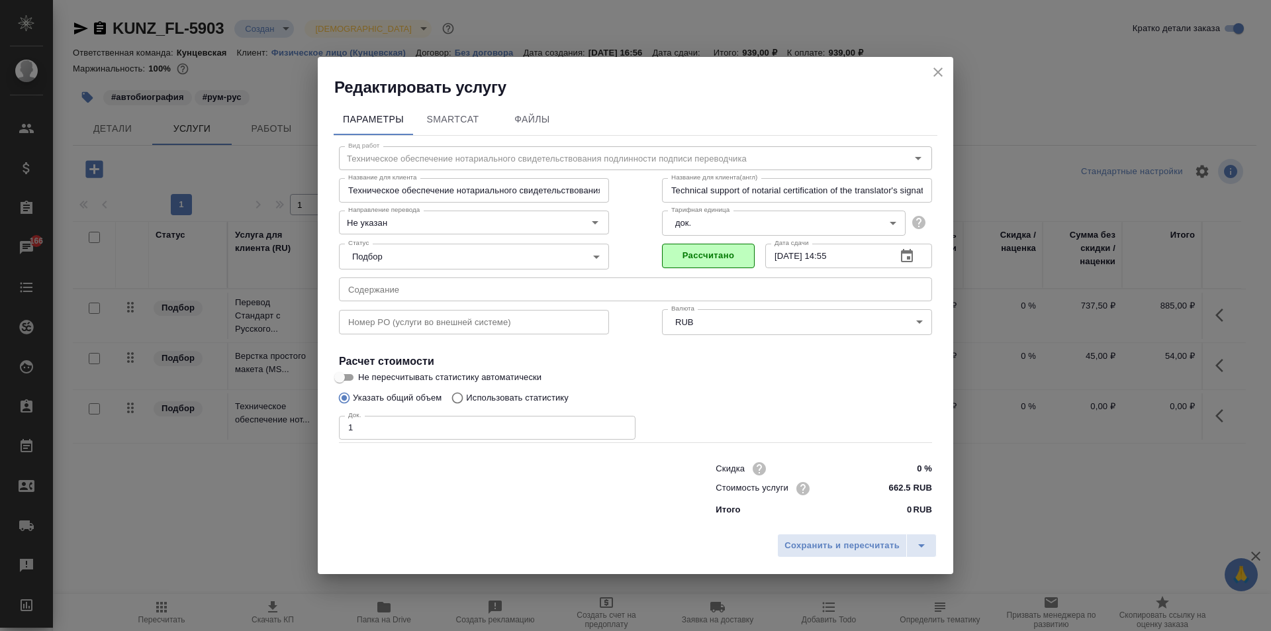
click at [840, 253] on input "11.09.2025 14:55" at bounding box center [825, 256] width 120 height 24
click at [905, 244] on button "button" at bounding box center [907, 256] width 32 height 32
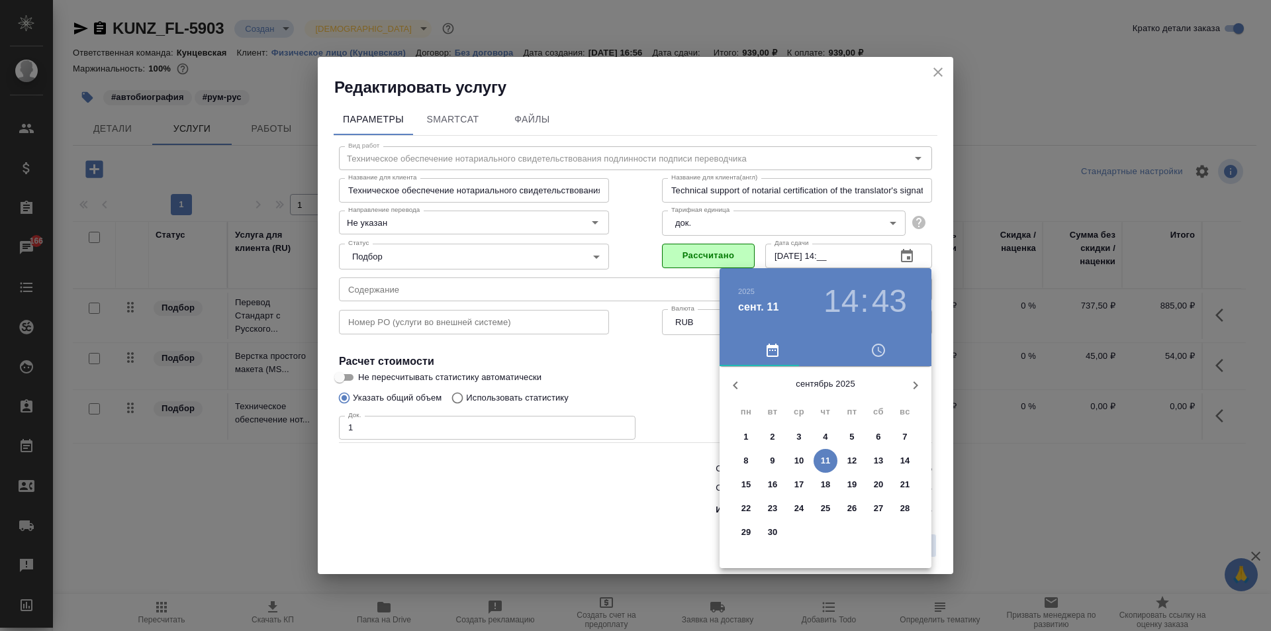
click at [880, 302] on h3 "43" at bounding box center [889, 301] width 35 height 37
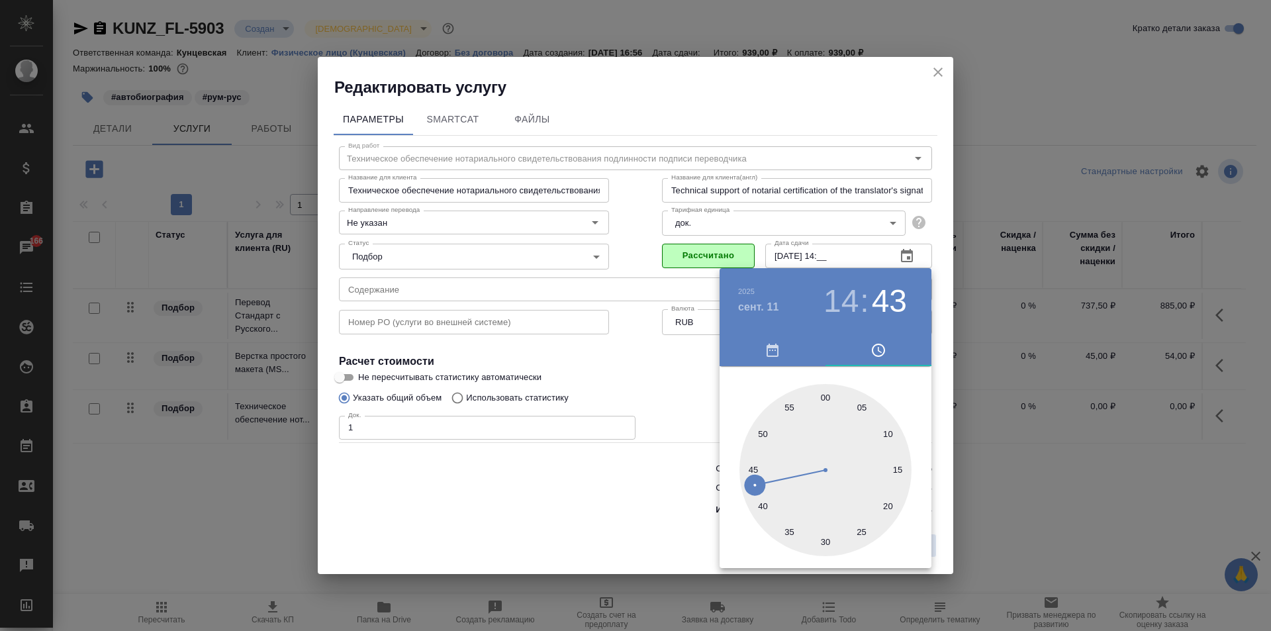
click at [827, 396] on div at bounding box center [825, 470] width 172 height 172
type input "11.09.2025 14:00"
click at [681, 423] on div at bounding box center [635, 315] width 1271 height 631
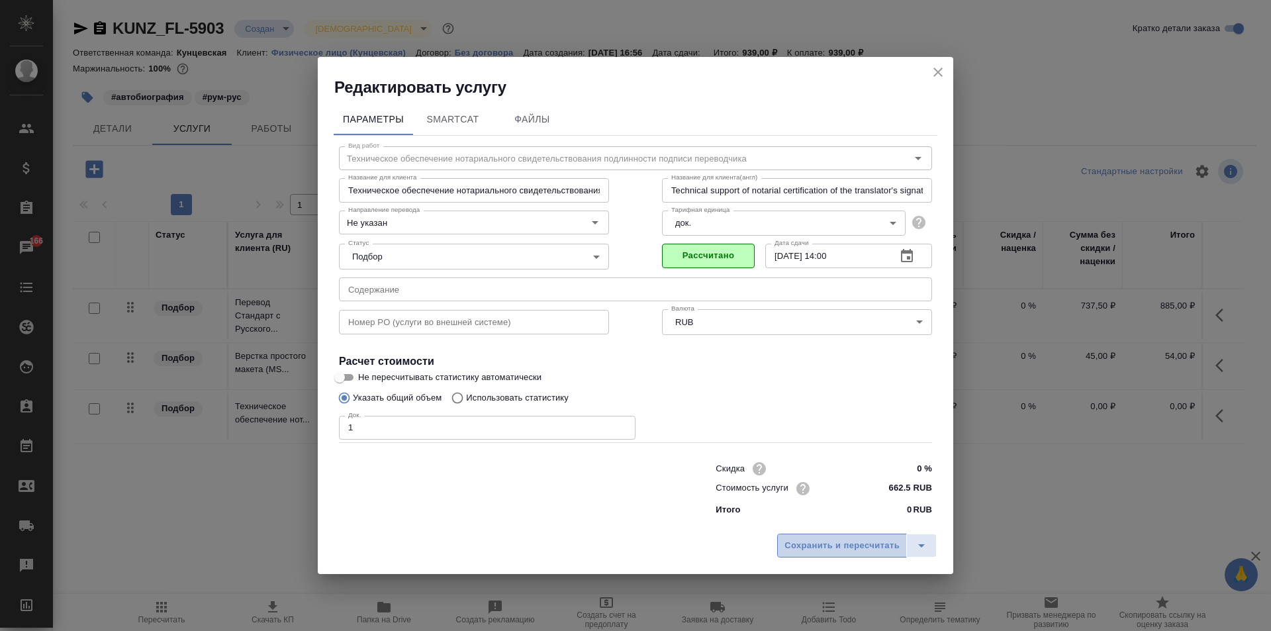
click at [843, 543] on span "Сохранить и пересчитать" at bounding box center [841, 545] width 115 height 15
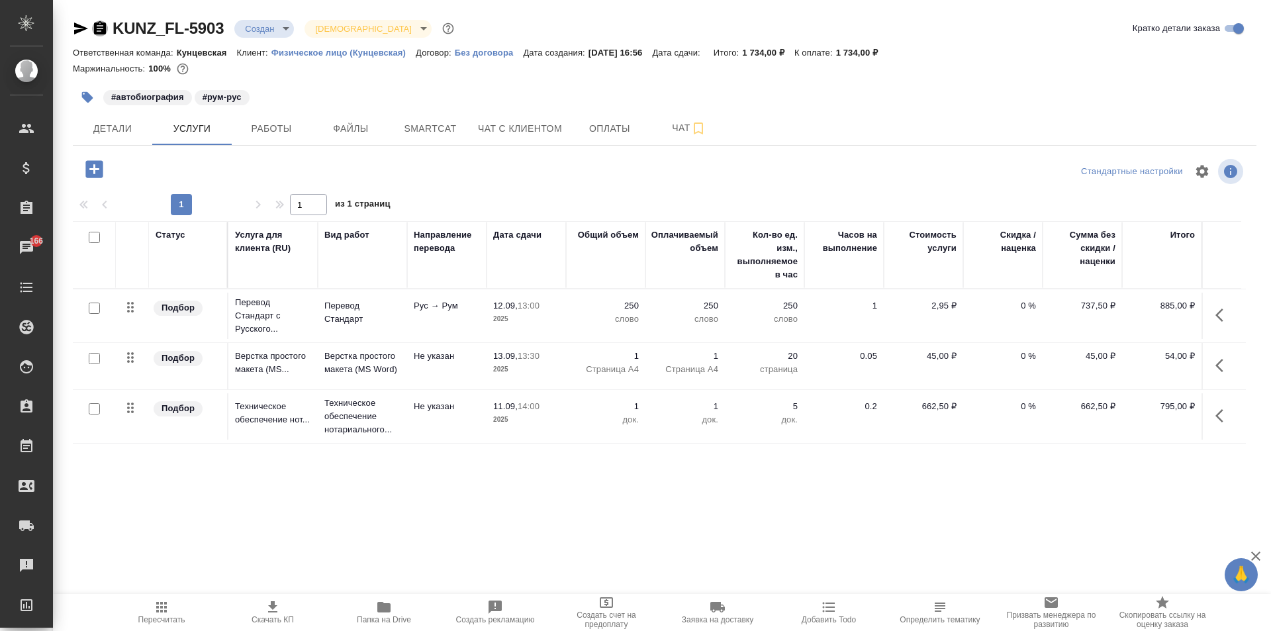
click at [98, 24] on icon "button" at bounding box center [100, 27] width 12 height 13
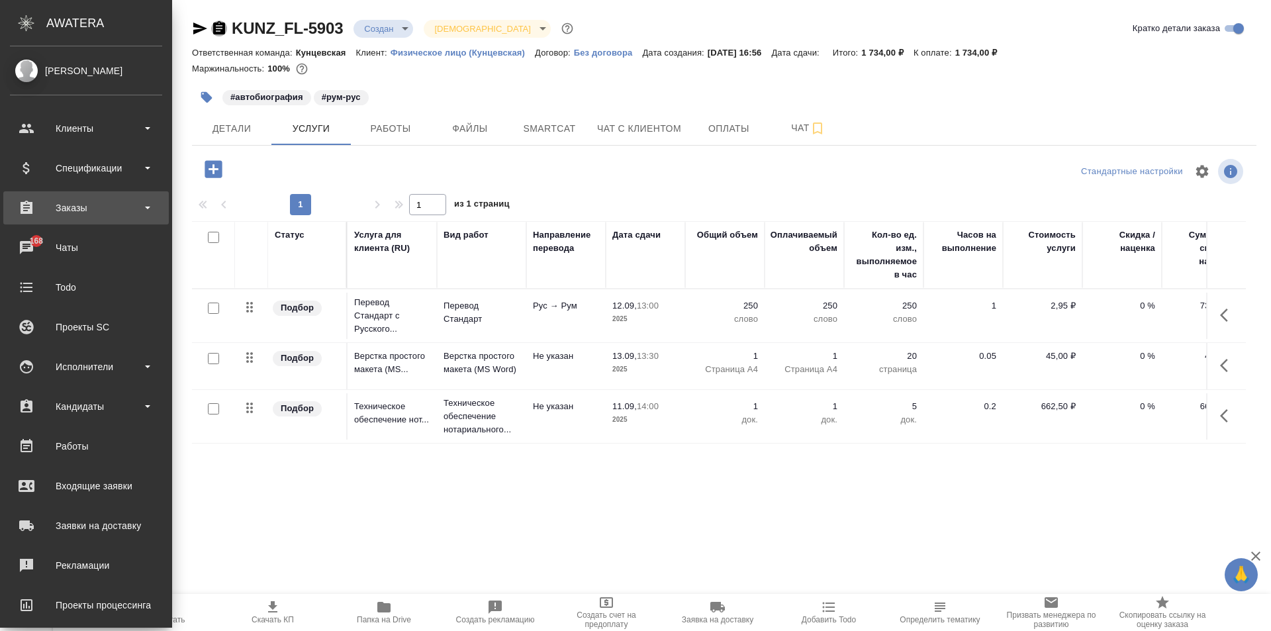
click at [79, 206] on div "Заказы" at bounding box center [86, 208] width 152 height 20
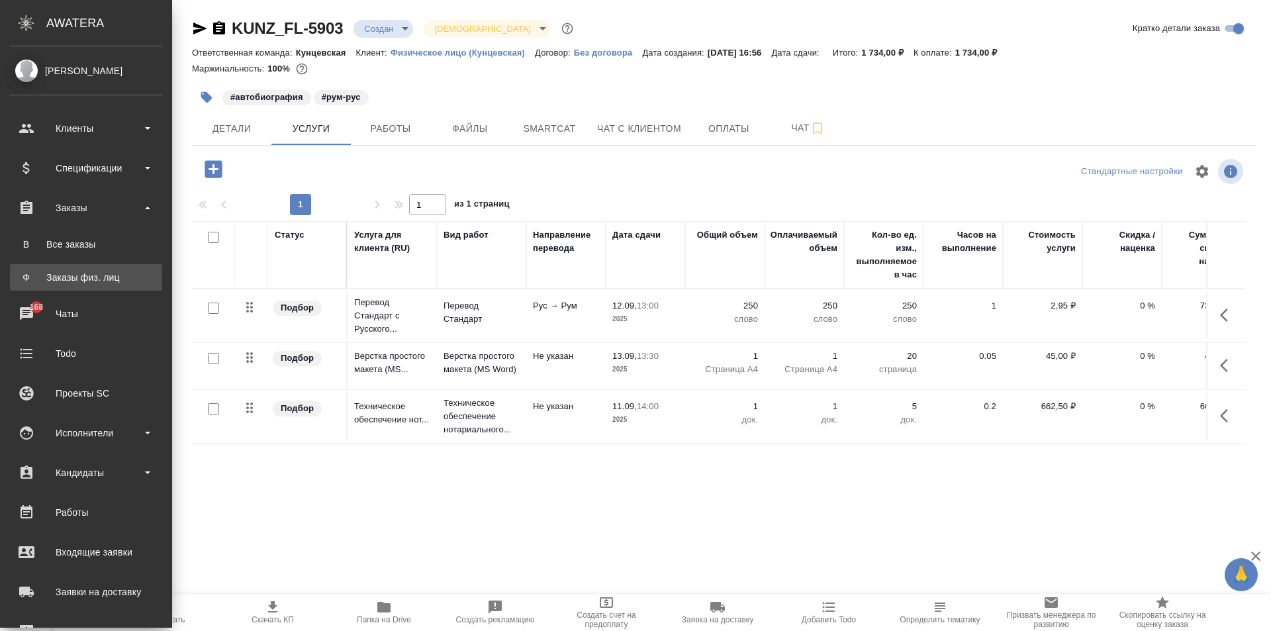
click at [87, 276] on div "Заказы физ. лиц" at bounding box center [86, 277] width 139 height 13
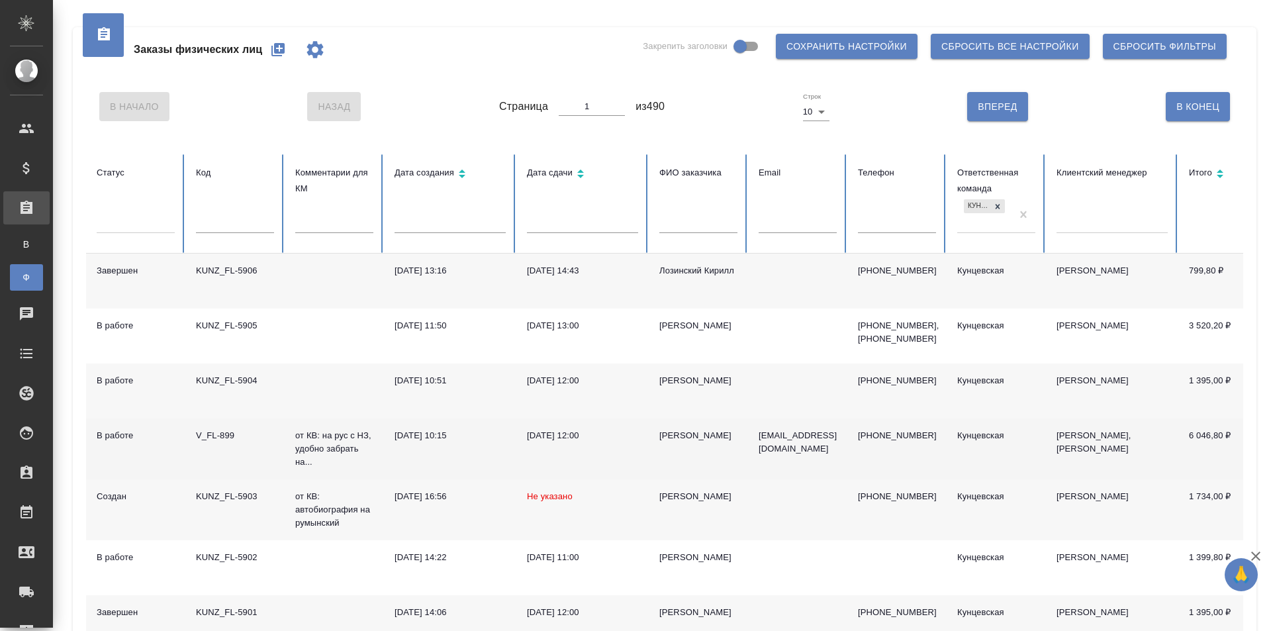
scroll to position [66, 0]
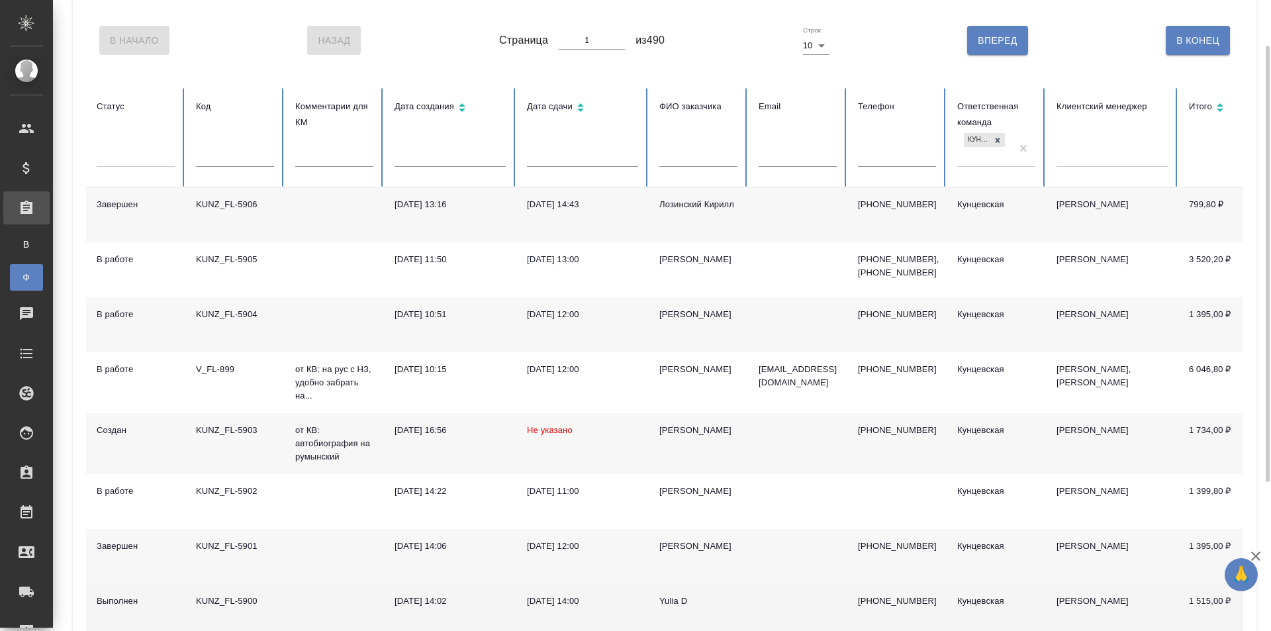
click at [236, 611] on td "KUNZ_FL-5900" at bounding box center [234, 611] width 99 height 55
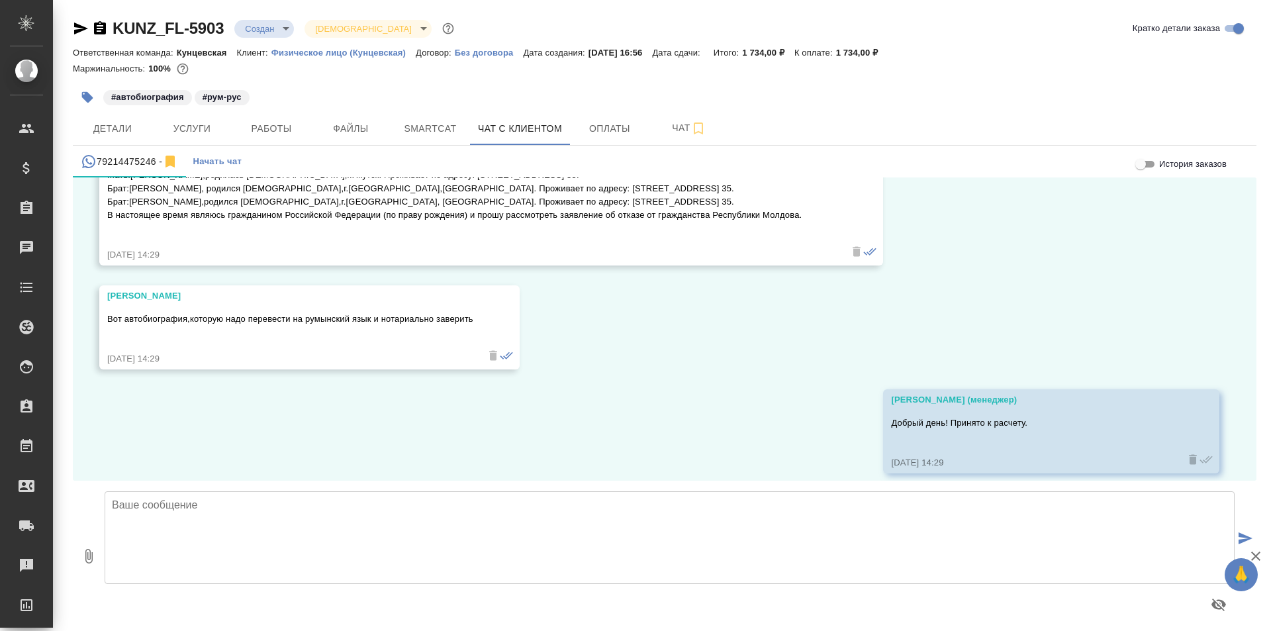
scroll to position [510, 0]
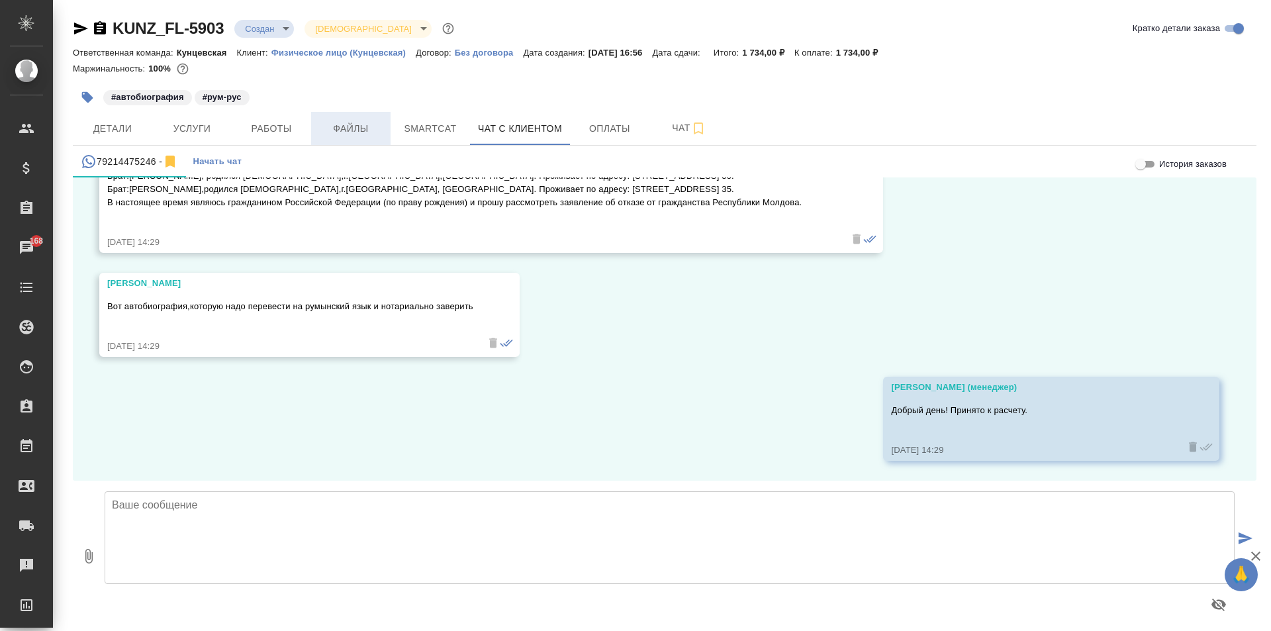
click at [321, 128] on span "Файлы" at bounding box center [351, 128] width 64 height 17
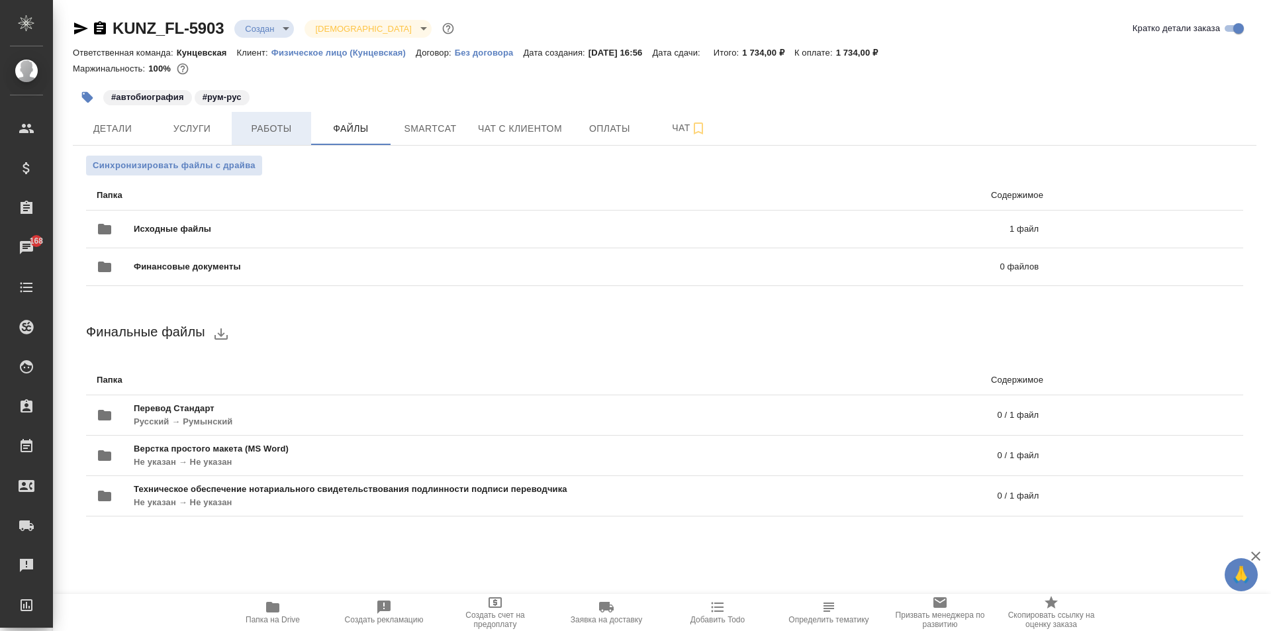
click at [269, 120] on span "Работы" at bounding box center [272, 128] width 64 height 17
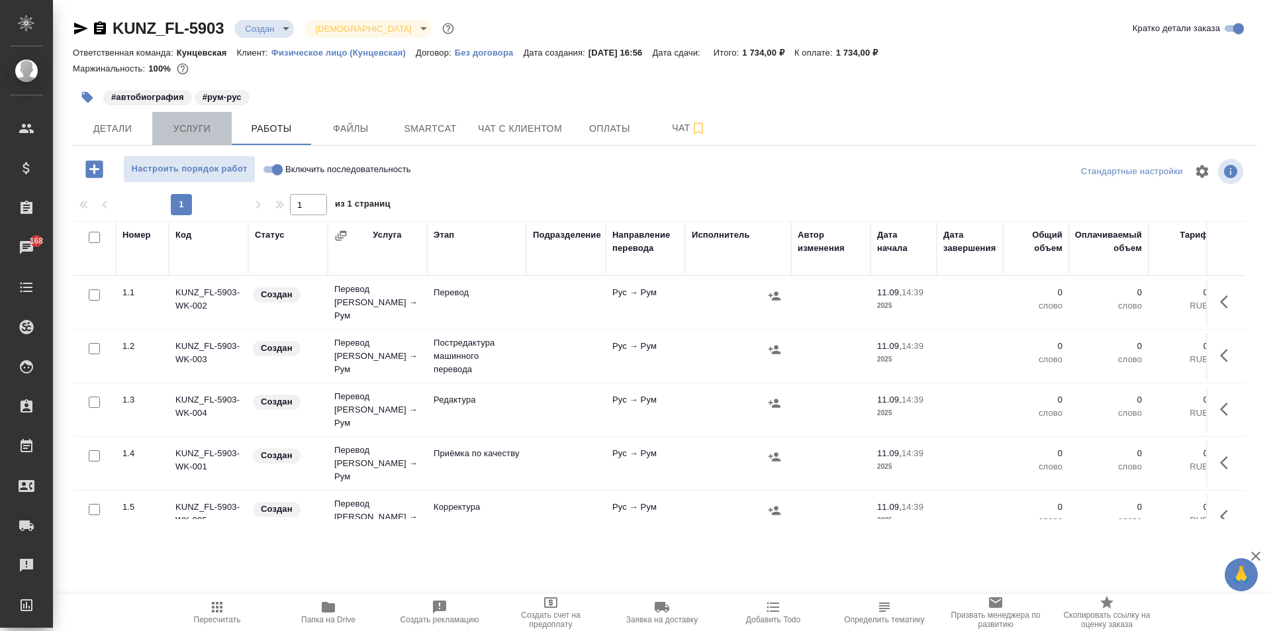
click at [189, 126] on span "Услуги" at bounding box center [192, 128] width 64 height 17
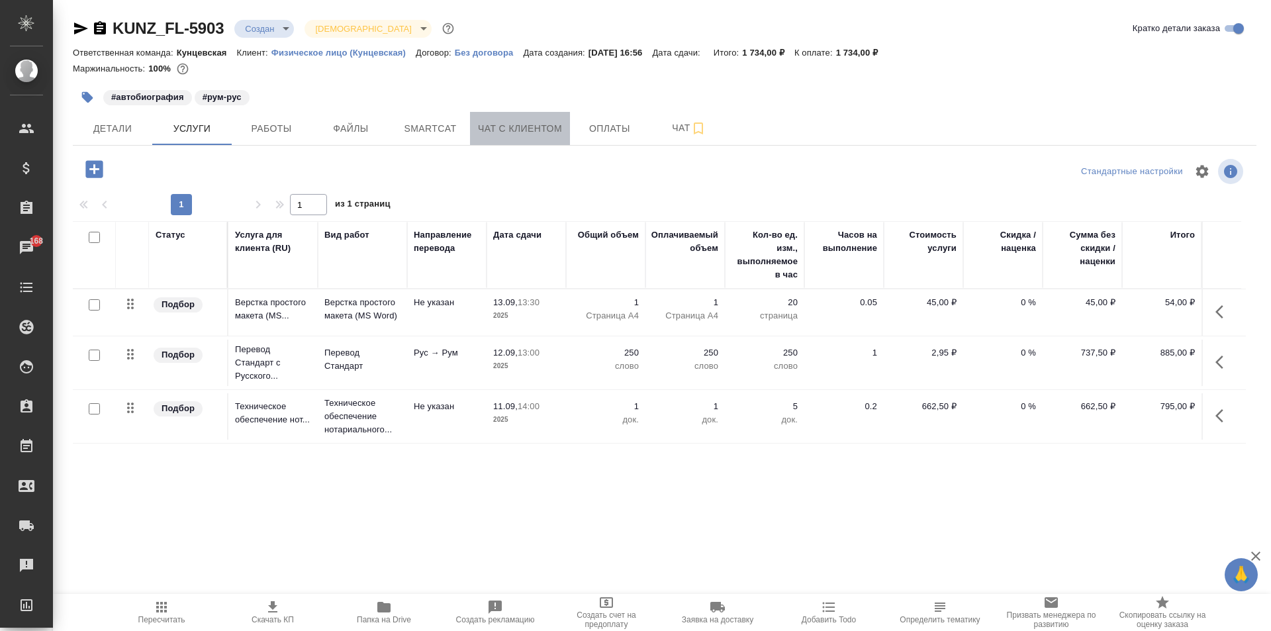
click at [494, 128] on span "Чат с клиентом" at bounding box center [520, 128] width 84 height 17
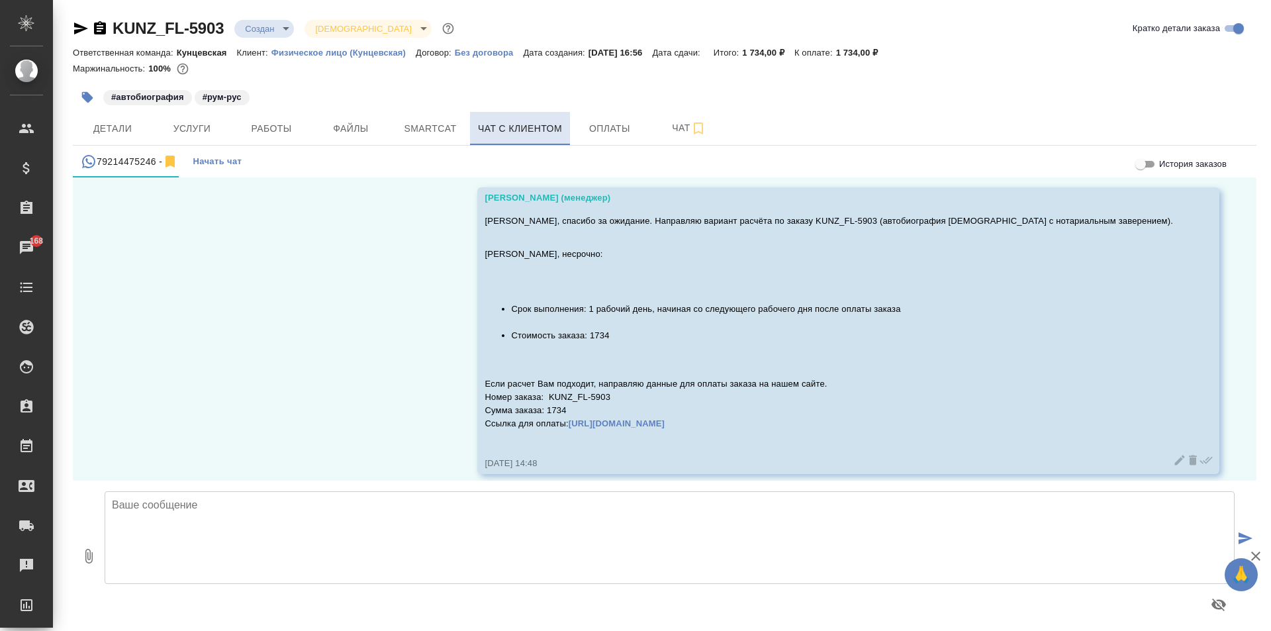
scroll to position [817, 0]
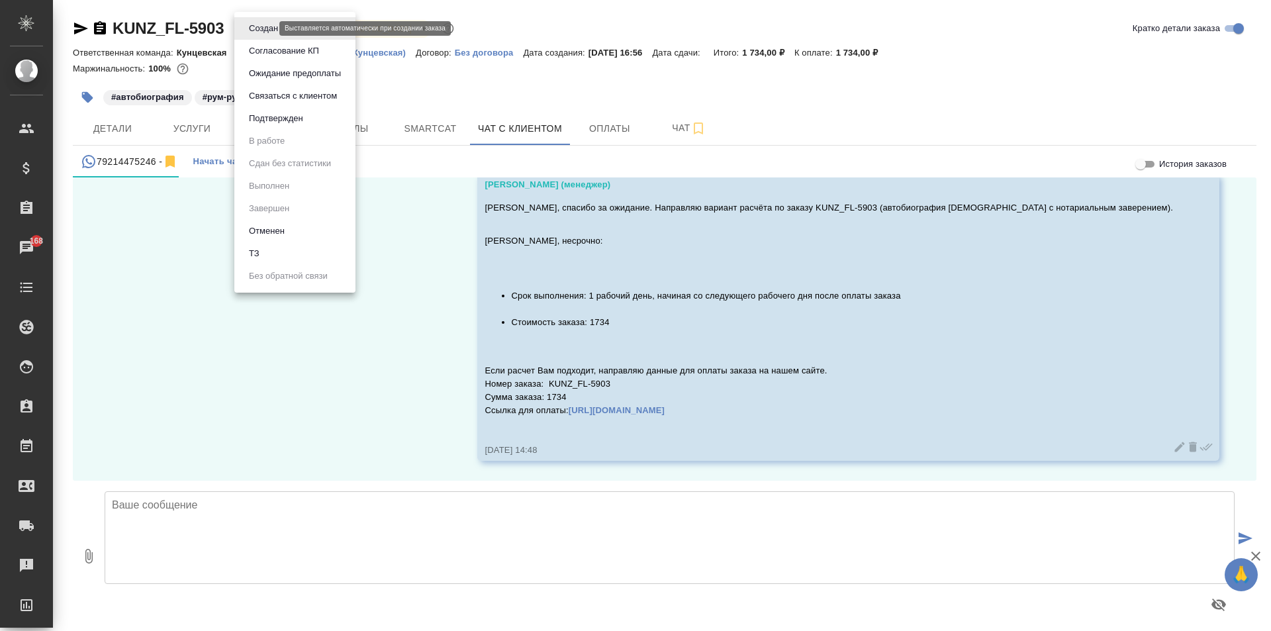
click at [259, 26] on body "🙏 .cls-1 fill:#fff; AWATERA [PERSON_NAME] Спецификации Заказы 168 Чаты Todo Про…" at bounding box center [635, 315] width 1271 height 631
click at [461, 271] on div at bounding box center [635, 315] width 1271 height 631
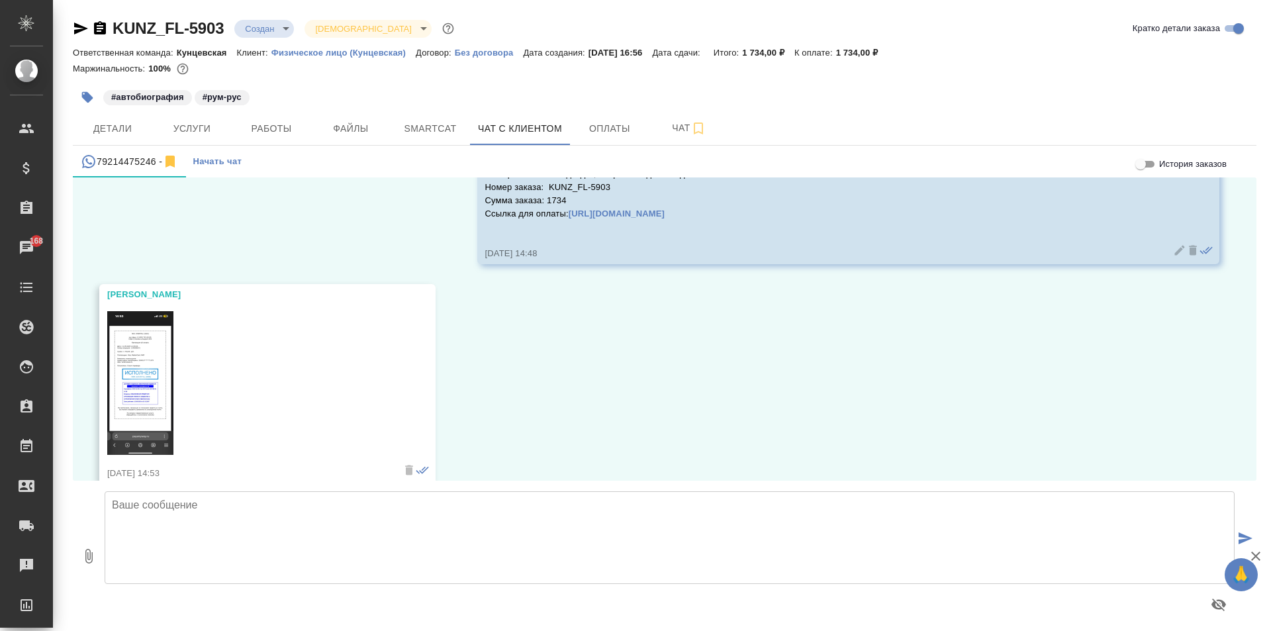
scroll to position [1036, 0]
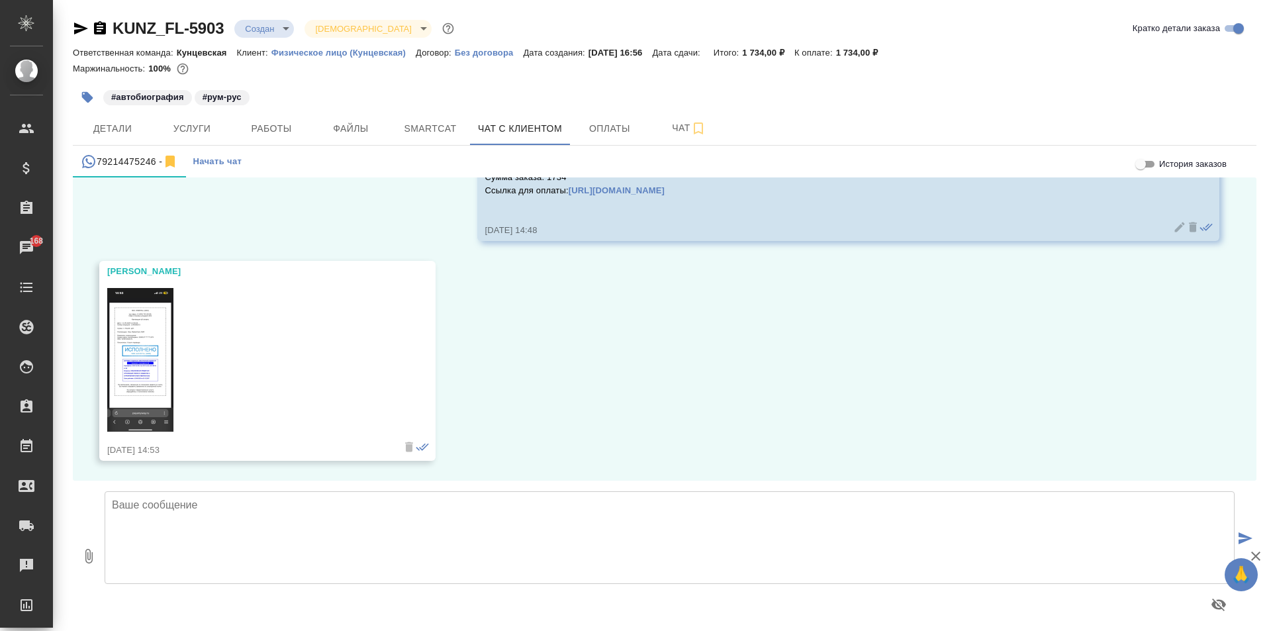
click at [334, 513] on textarea at bounding box center [670, 537] width 1130 height 93
paste textarea "Оплату подтверждаем. Заказ принят в работу, ожидаем готовность [DATE] в середин…"
type textarea "Оплату подтверждаем. Заказ принят в работу, ожидаем готовность [DATE] в середин…"
click at [1238, 538] on icon "submit" at bounding box center [1245, 538] width 14 height 12
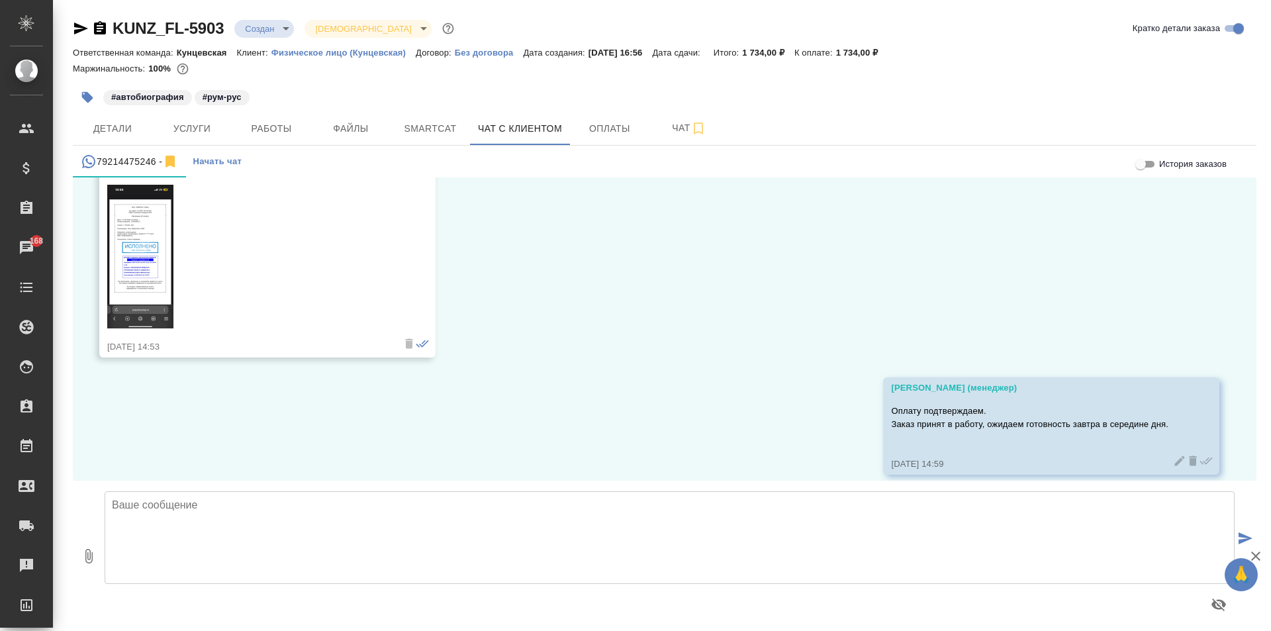
scroll to position [1153, 0]
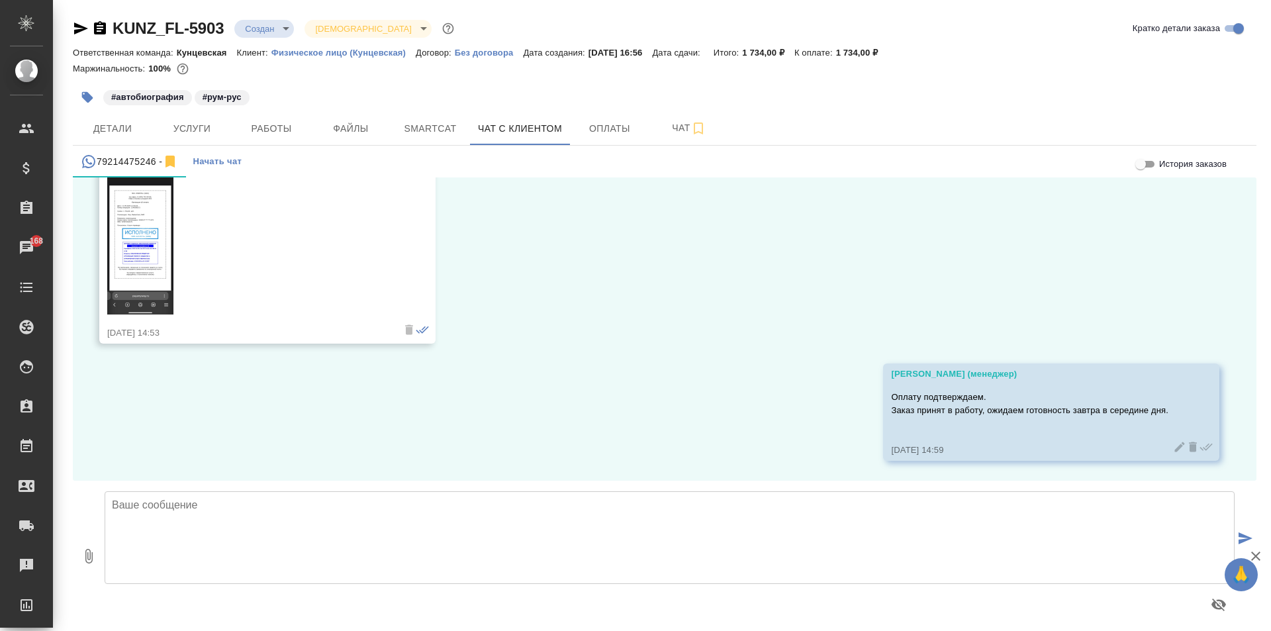
click at [877, 512] on textarea at bounding box center [670, 537] width 1130 height 93
type textarea "G"
type textarea "По готовности направим на согласование."
click at [1234, 525] on button "submit" at bounding box center [1245, 538] width 22 height 183
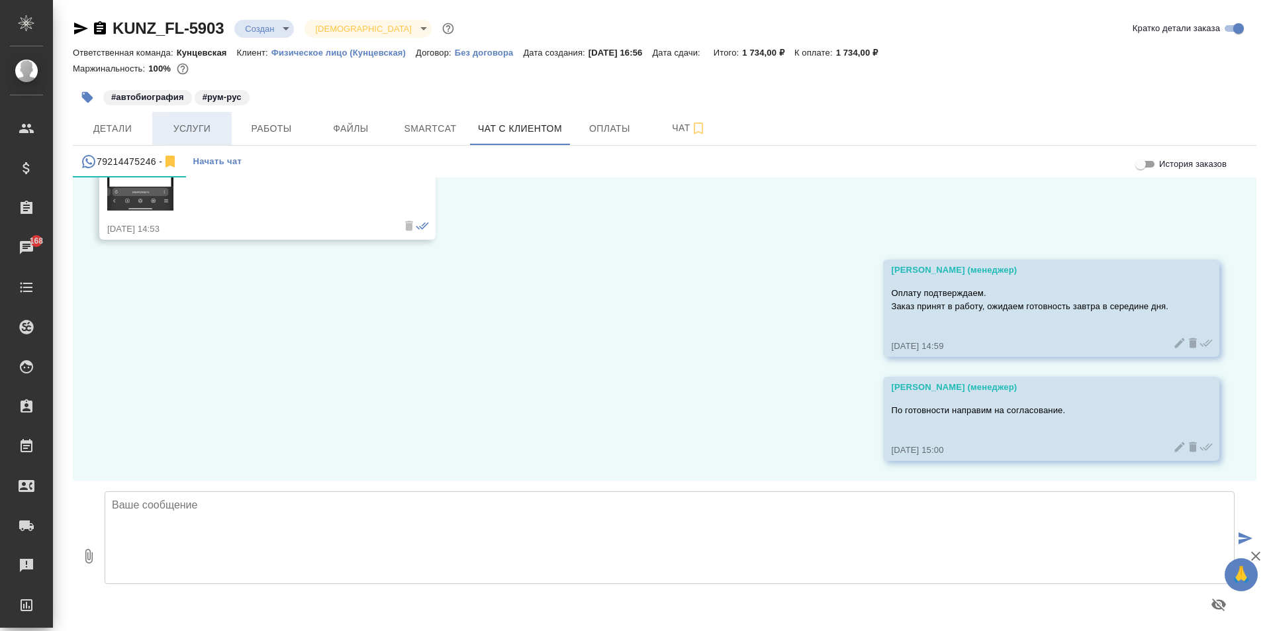
click at [211, 126] on span "Услуги" at bounding box center [192, 128] width 64 height 17
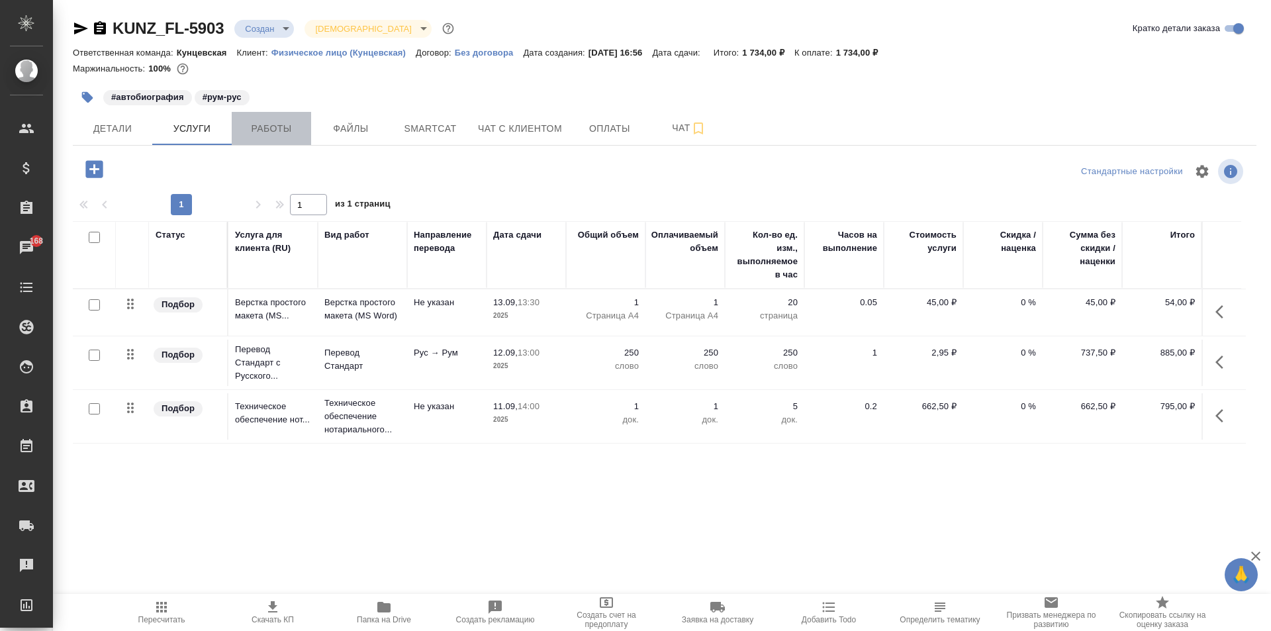
click at [277, 133] on span "Работы" at bounding box center [272, 128] width 64 height 17
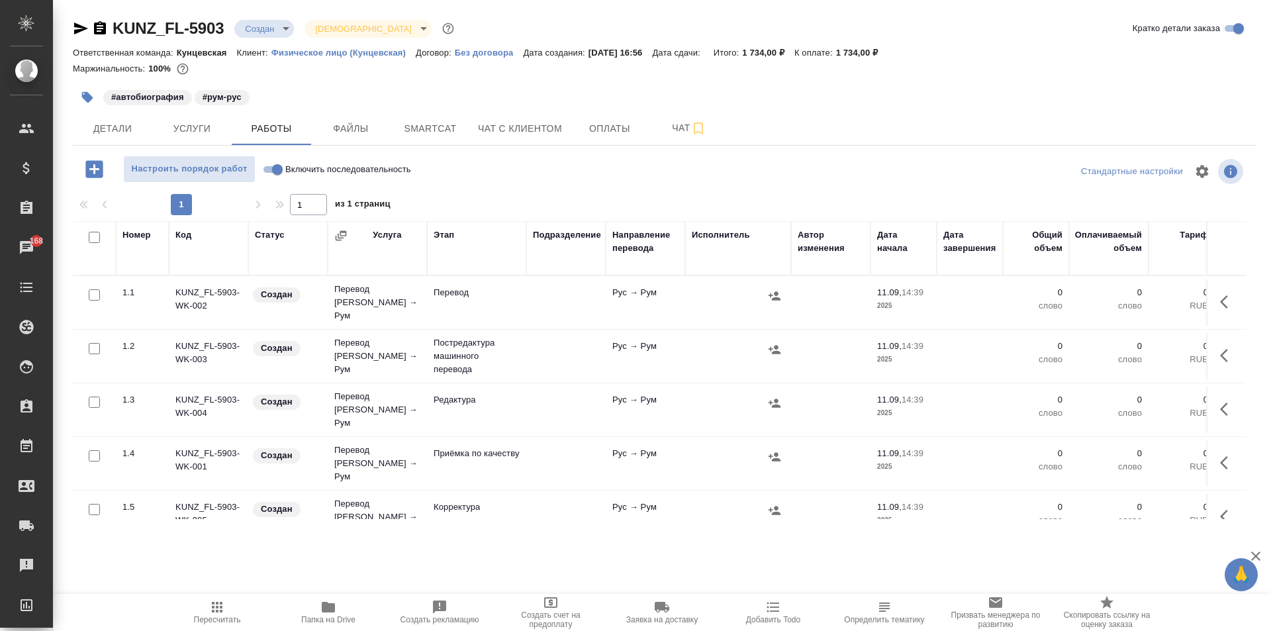
click at [95, 236] on input "checkbox" at bounding box center [94, 237] width 11 height 11
checkbox input "true"
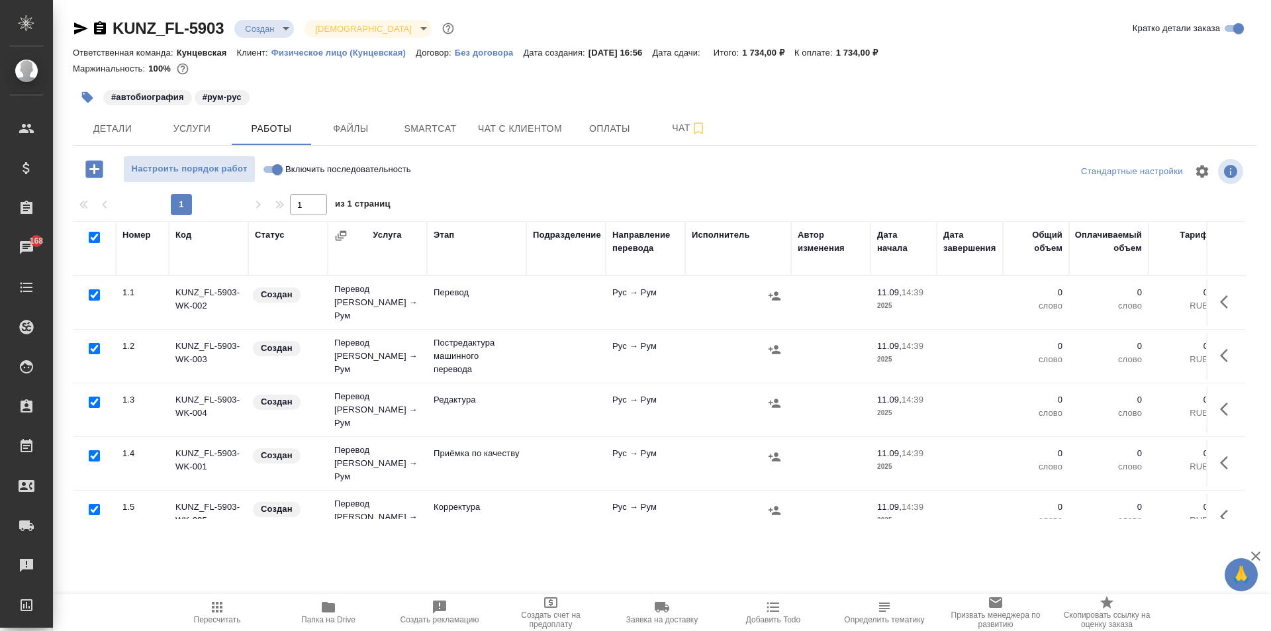
checkbox input "true"
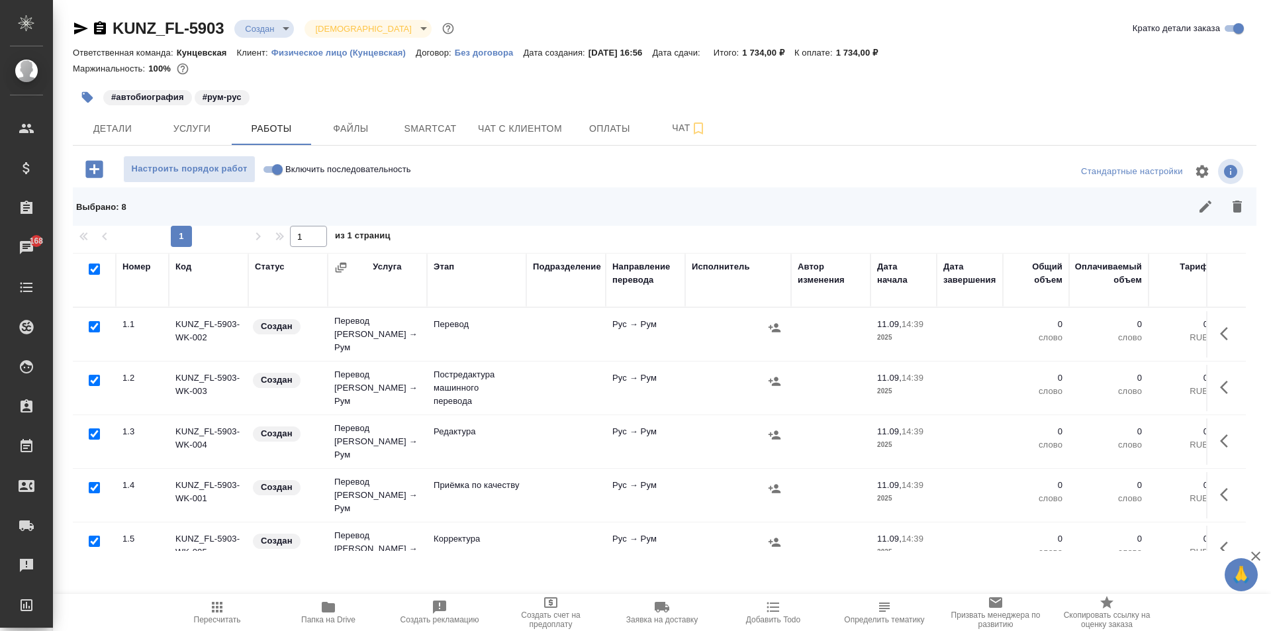
click at [89, 263] on div at bounding box center [90, 269] width 23 height 19
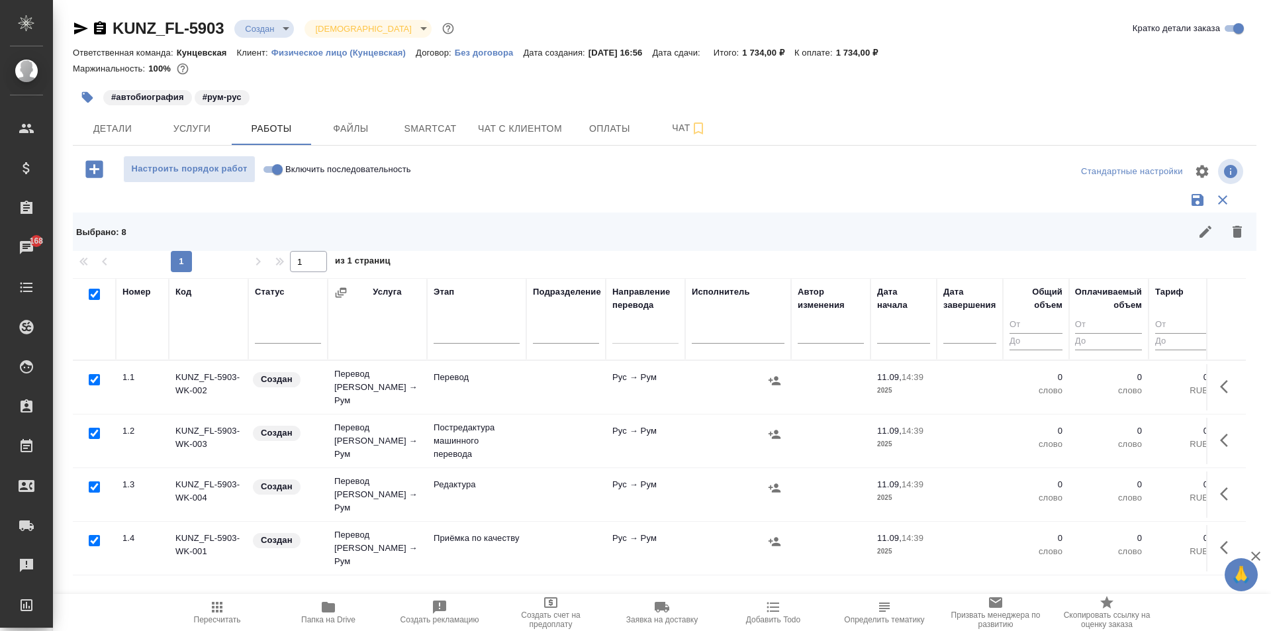
click at [87, 293] on div at bounding box center [90, 294] width 23 height 19
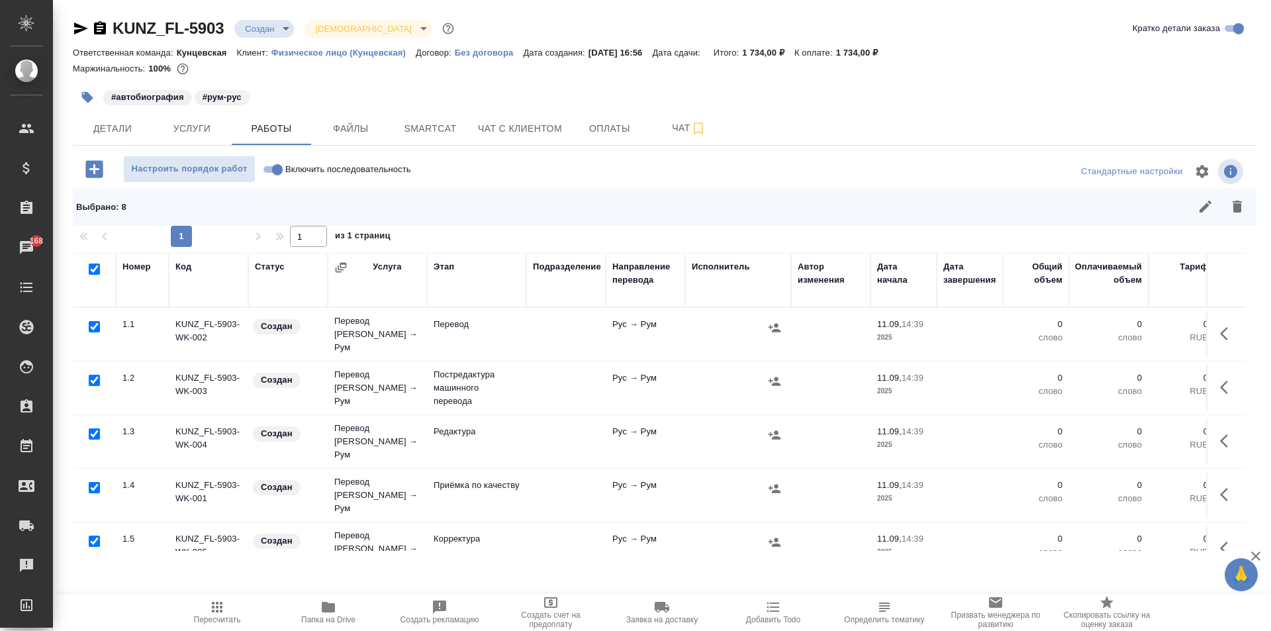
click at [96, 269] on input "checkbox" at bounding box center [94, 268] width 11 height 11
checkbox input "false"
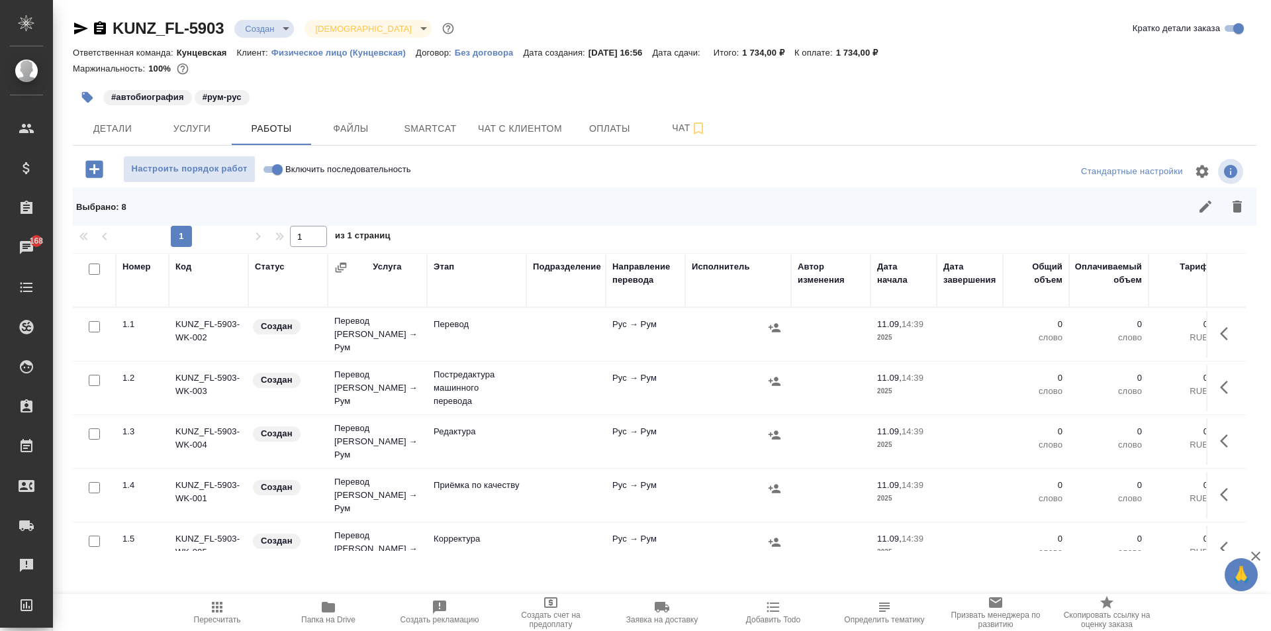
checkbox input "false"
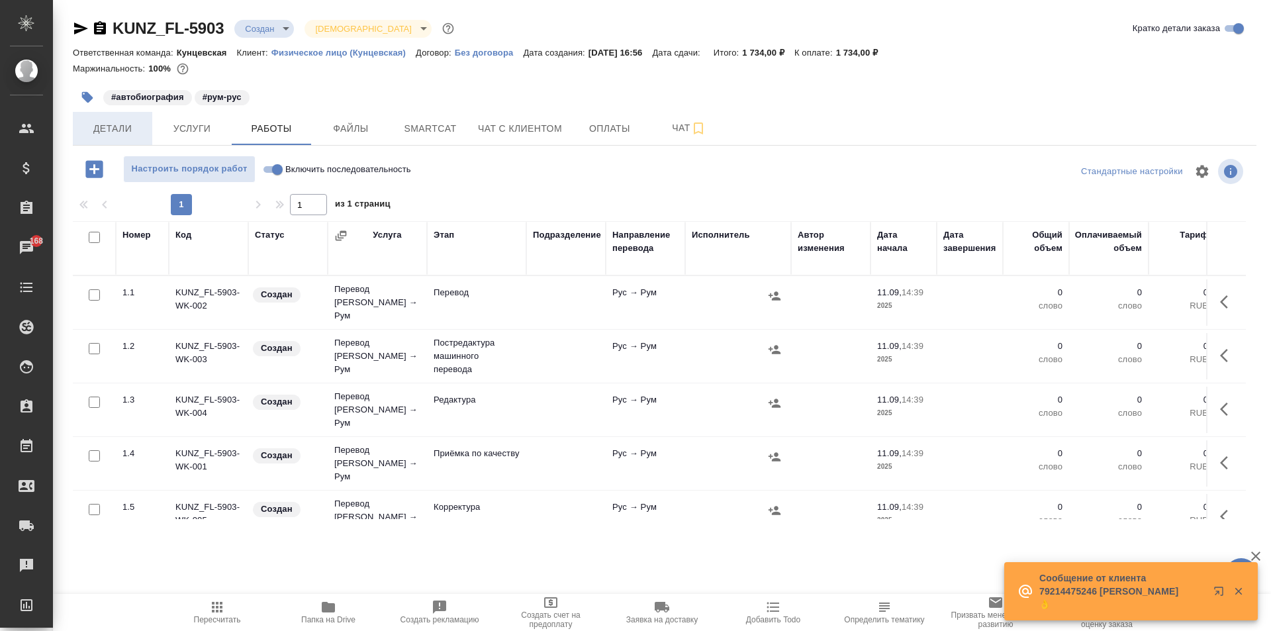
click at [111, 126] on span "Детали" at bounding box center [113, 128] width 64 height 17
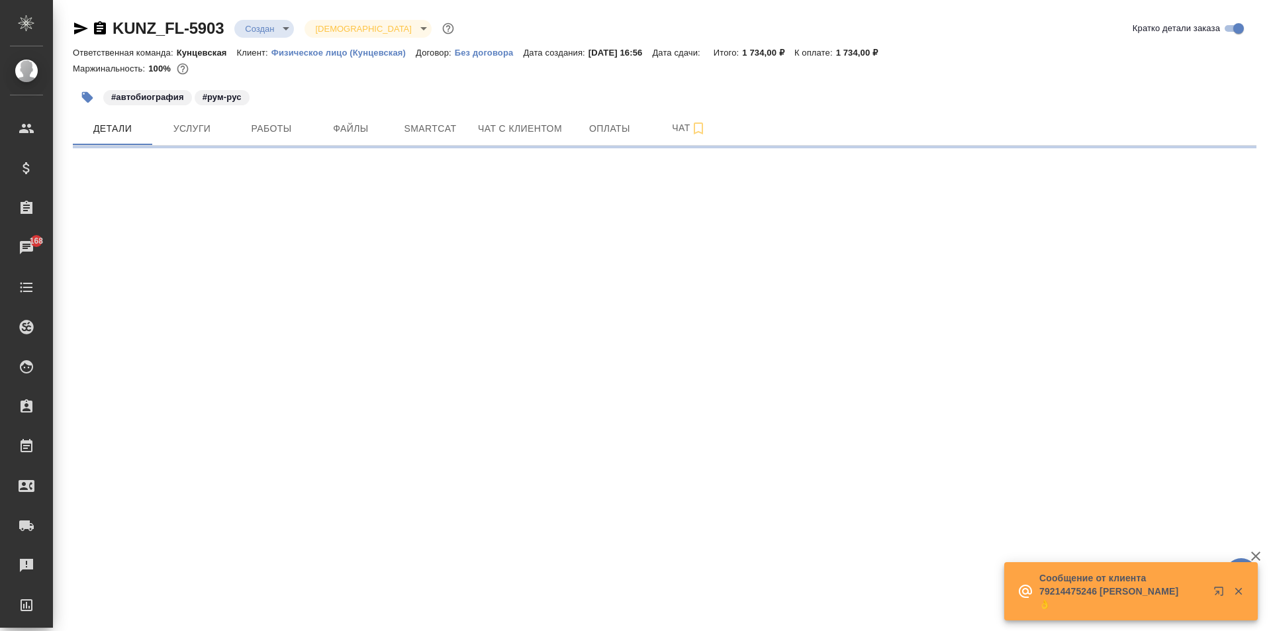
select select "RU"
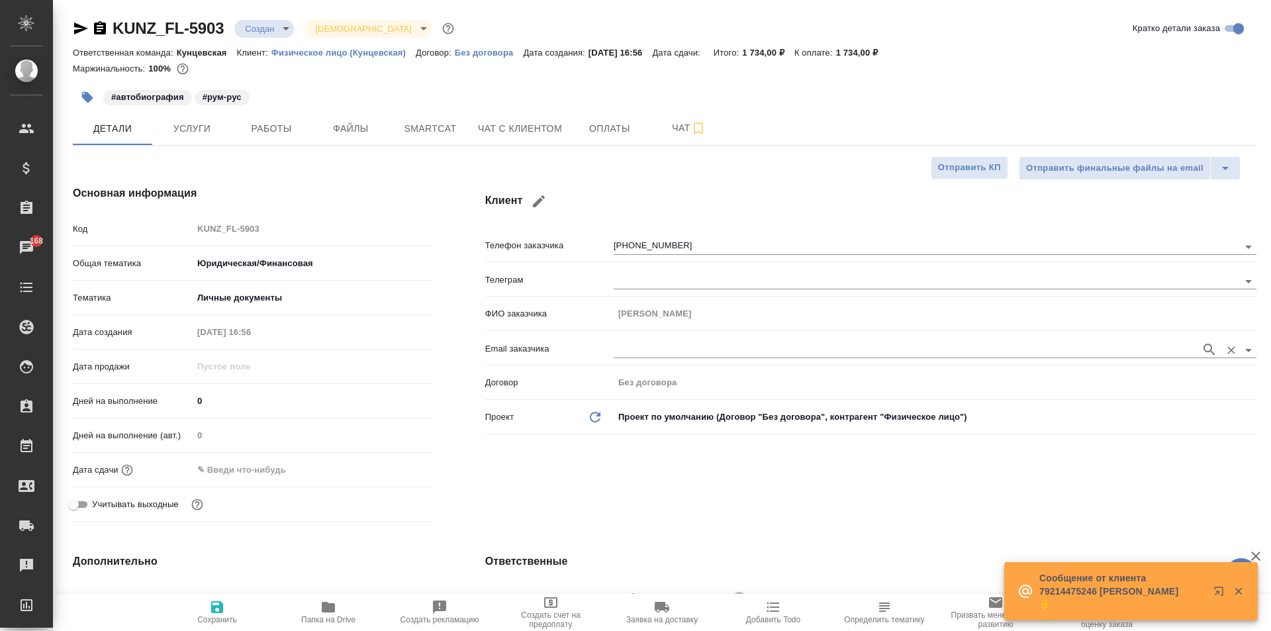
type textarea "x"
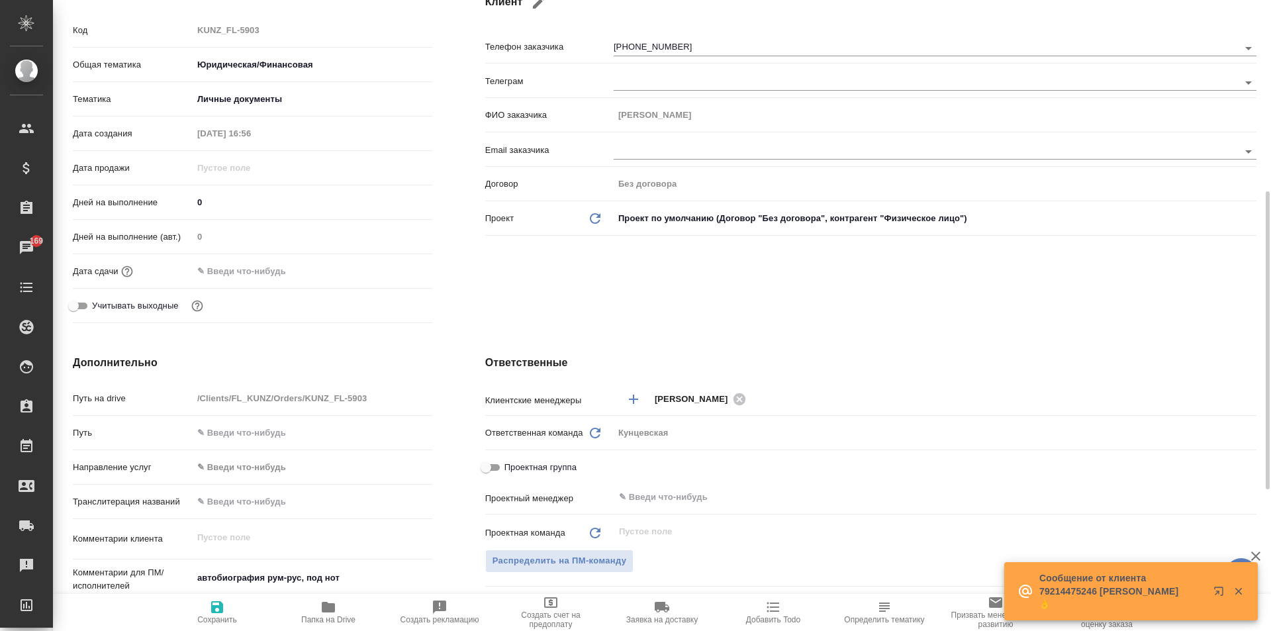
scroll to position [265, 0]
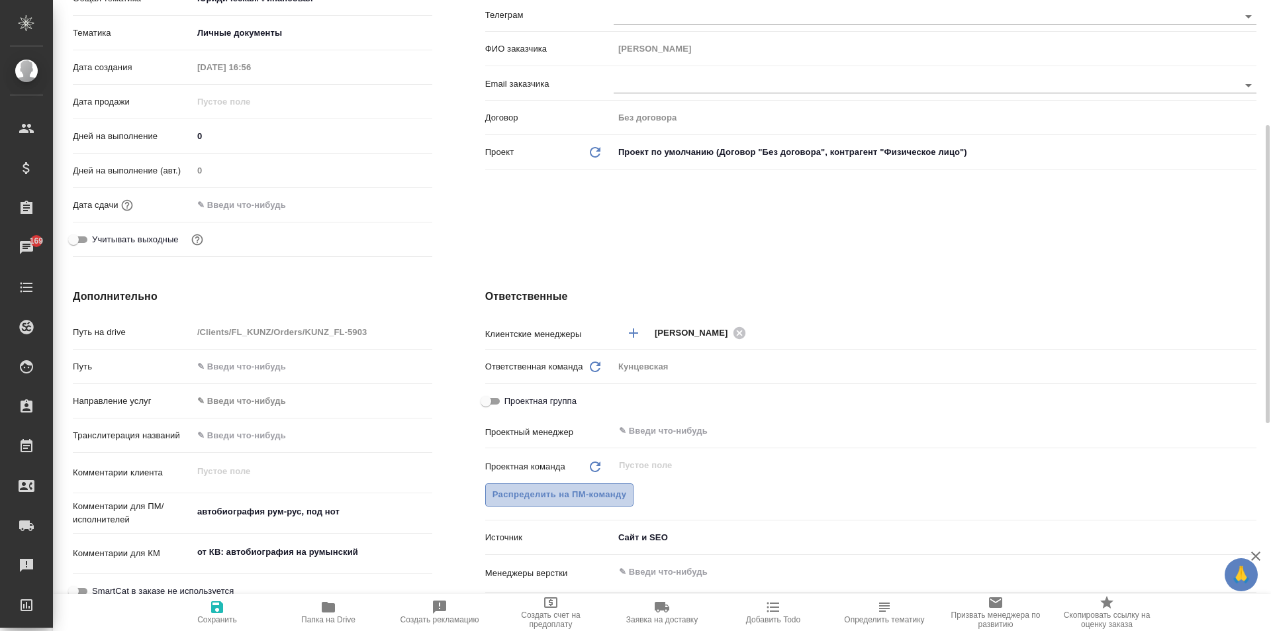
click at [572, 497] on span "Распределить на ПМ-команду" at bounding box center [559, 494] width 134 height 15
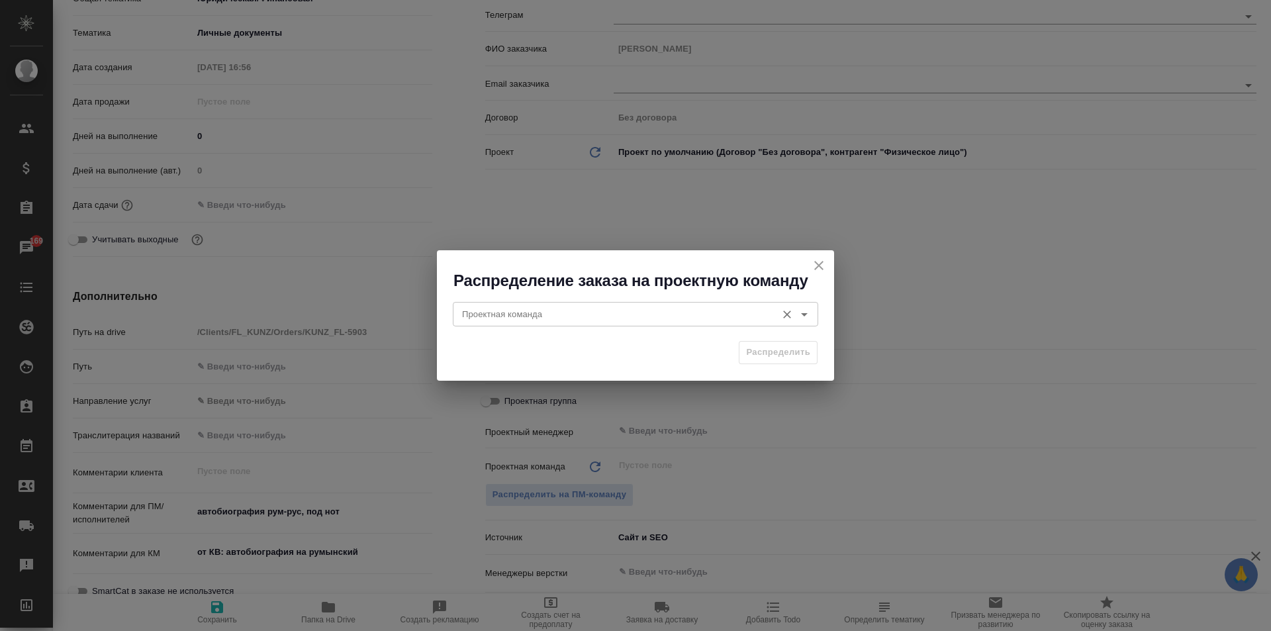
click at [619, 314] on input "Проектная команда" at bounding box center [613, 314] width 313 height 16
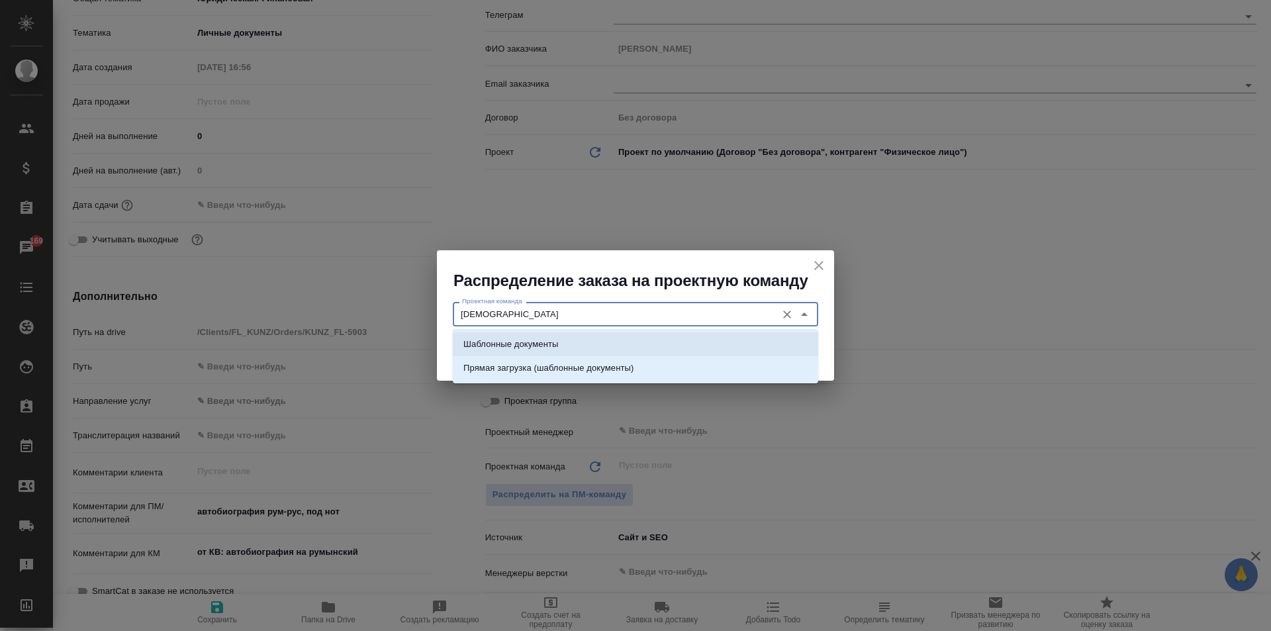
click at [570, 338] on li "Шаблонные документы" at bounding box center [635, 344] width 365 height 24
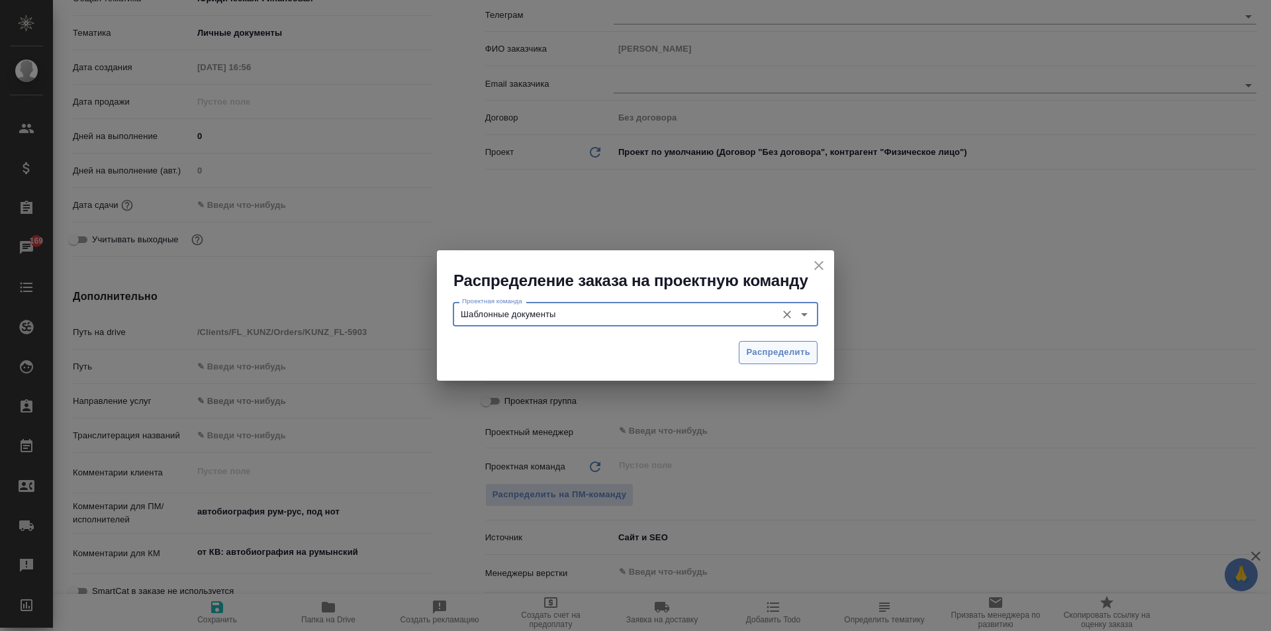
type input "Шаблонные документы"
click at [773, 354] on span "Распределить" at bounding box center [778, 352] width 64 height 15
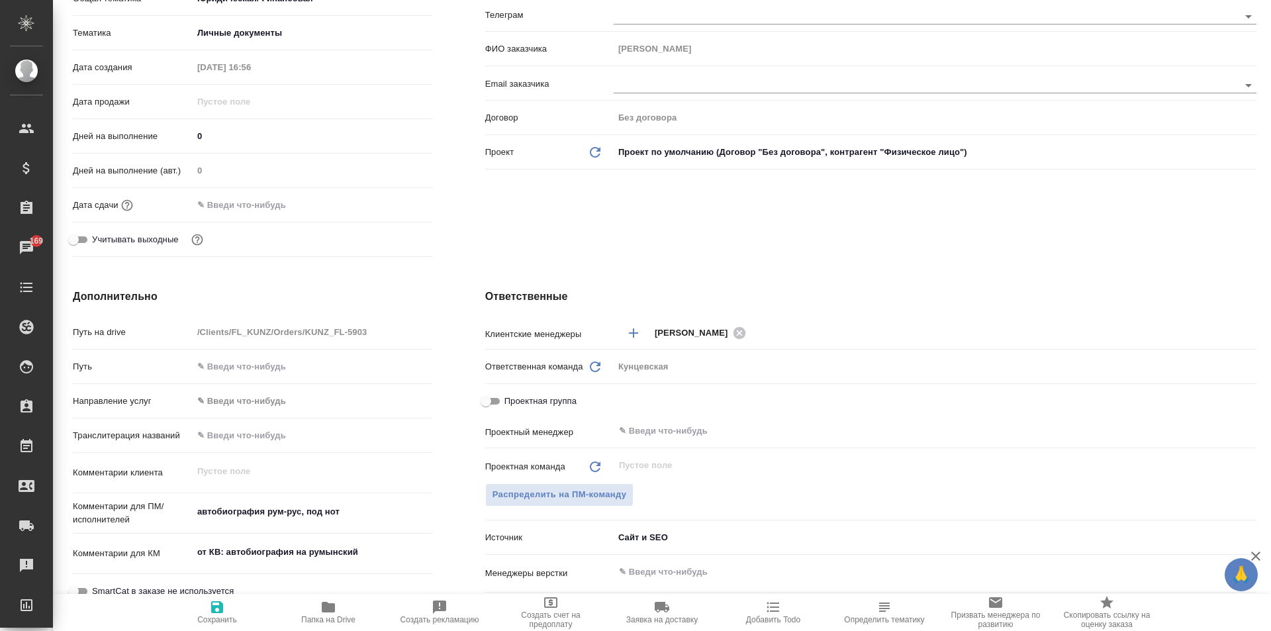
type textarea "x"
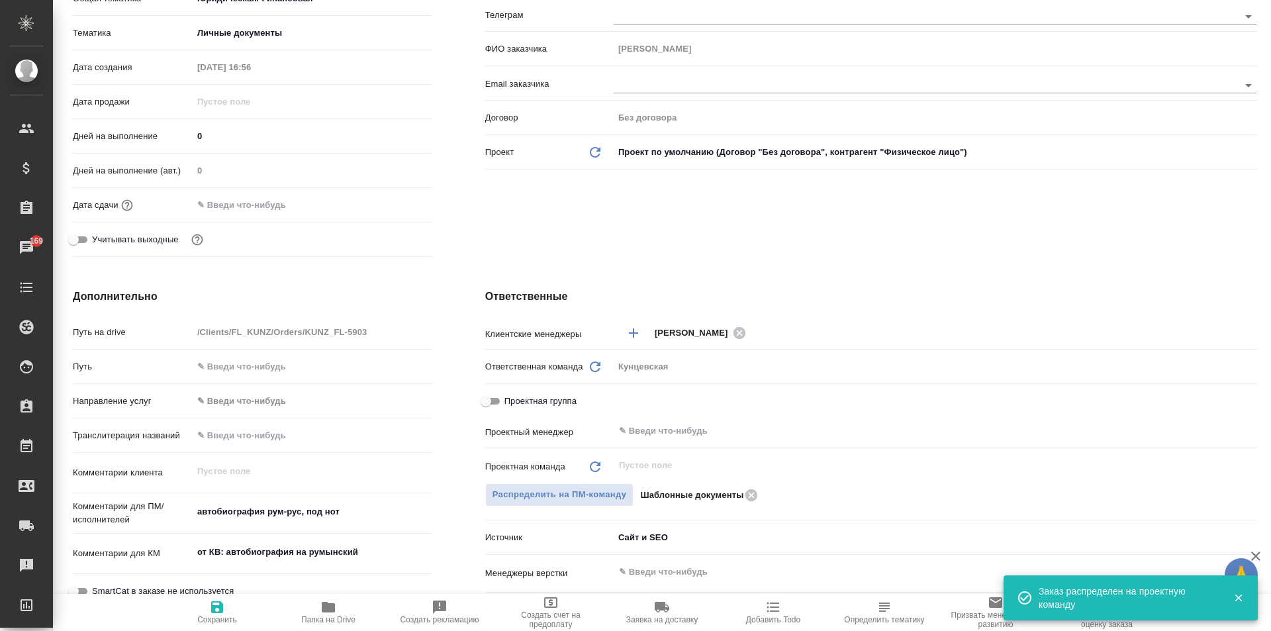
scroll to position [397, 0]
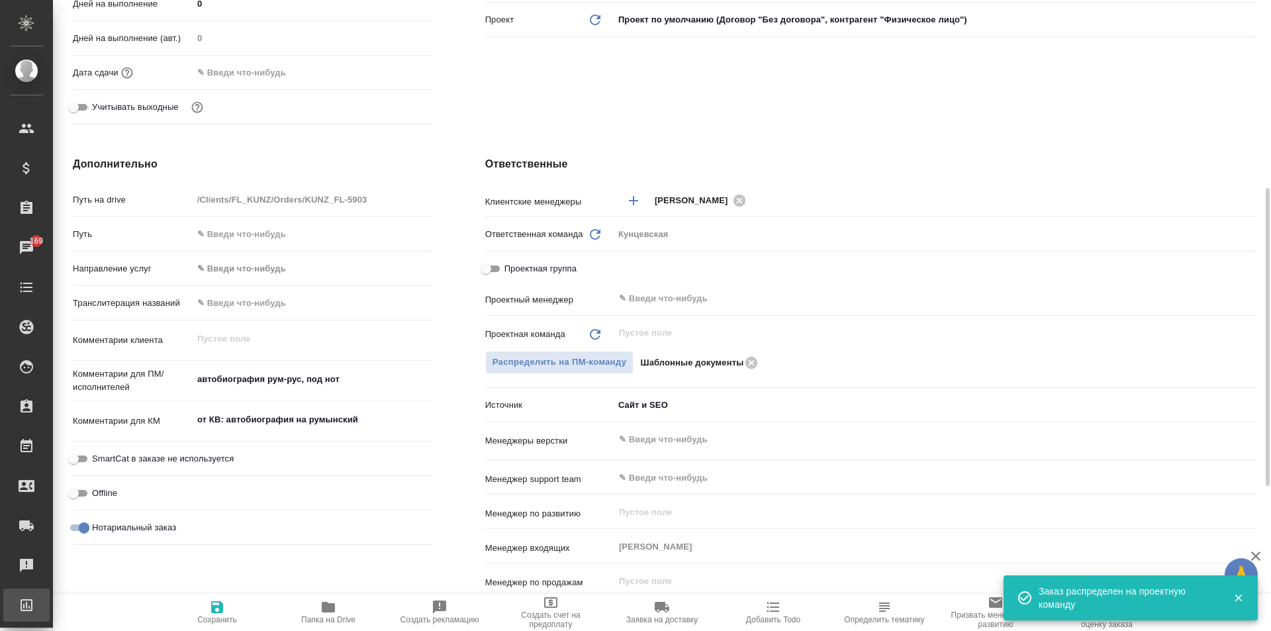
type textarea "x"
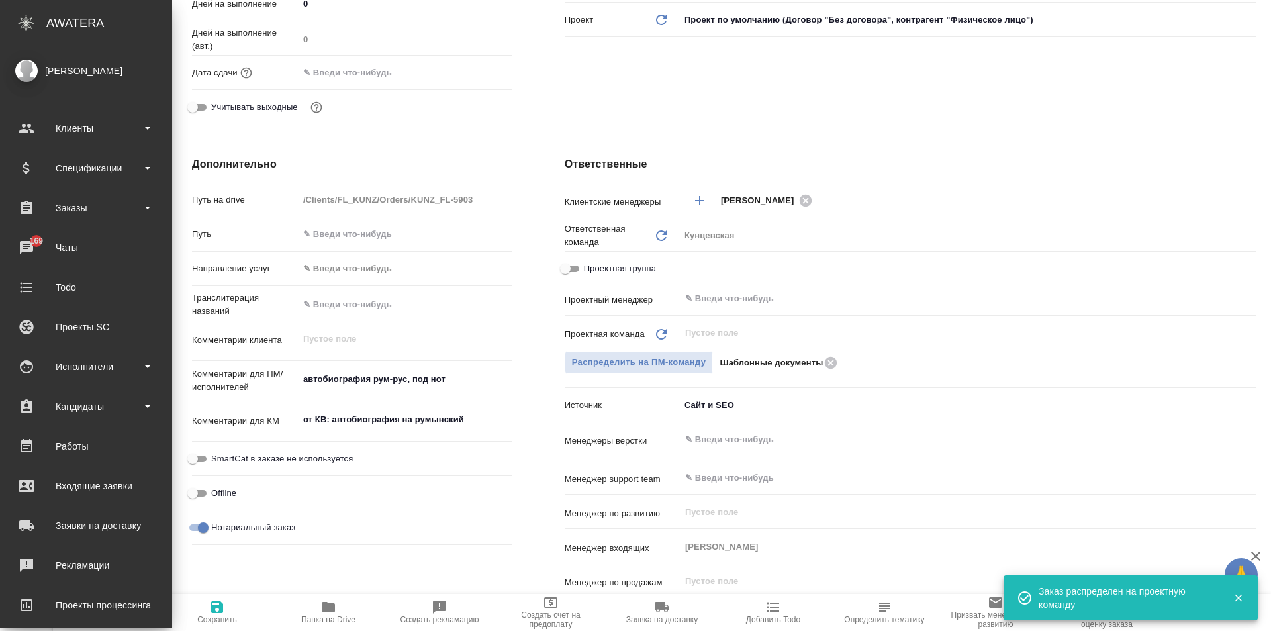
type textarea "x"
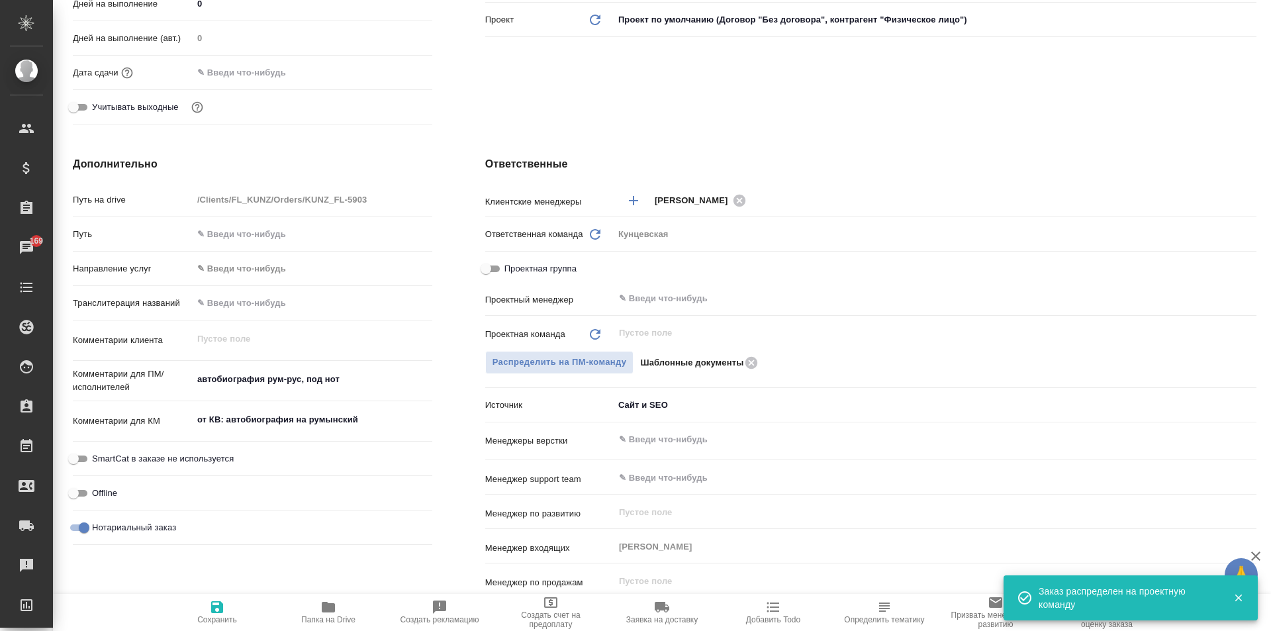
click at [214, 616] on span "Сохранить" at bounding box center [217, 619] width 40 height 9
type textarea "x"
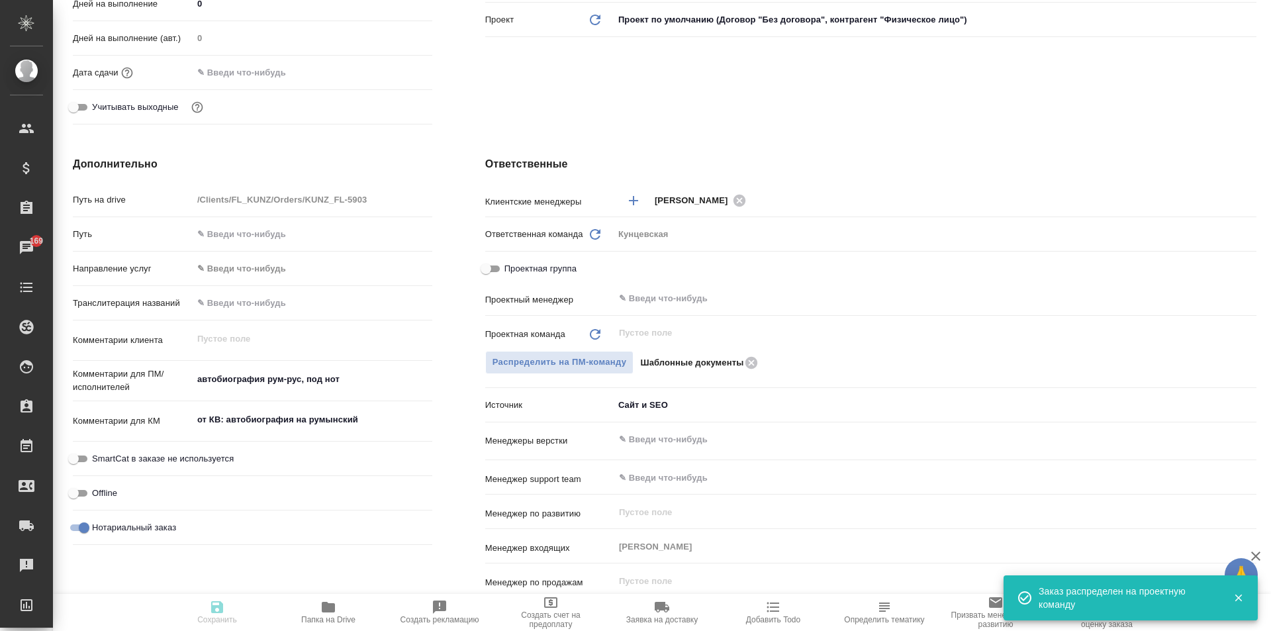
type textarea "x"
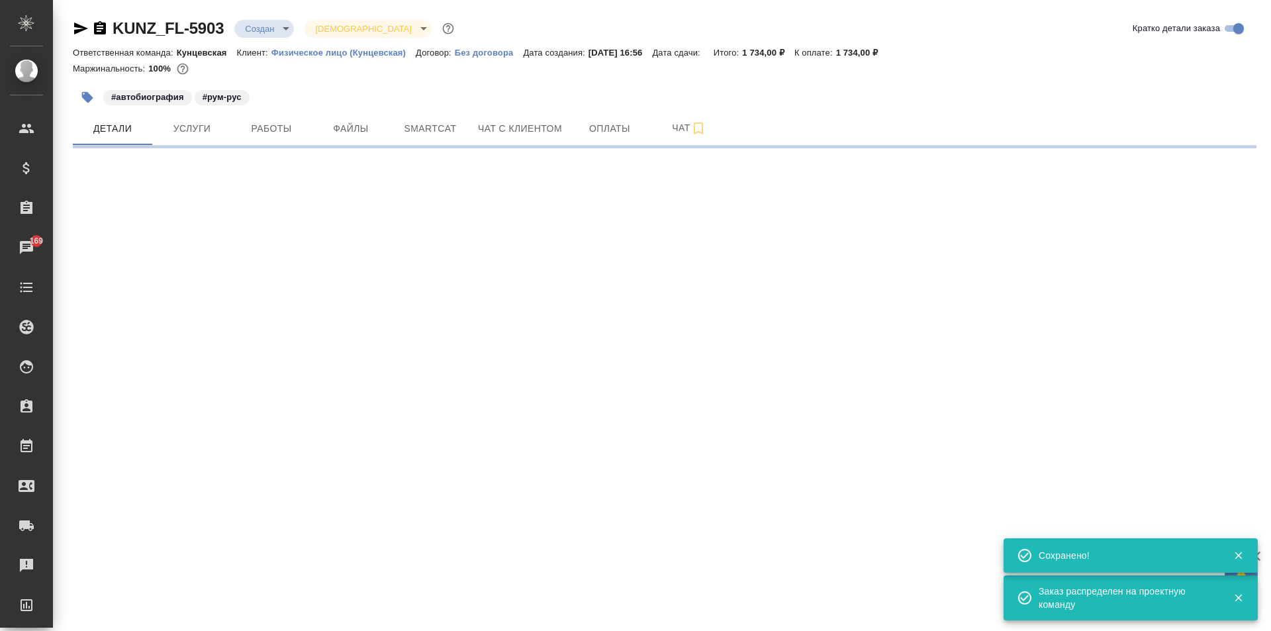
scroll to position [0, 0]
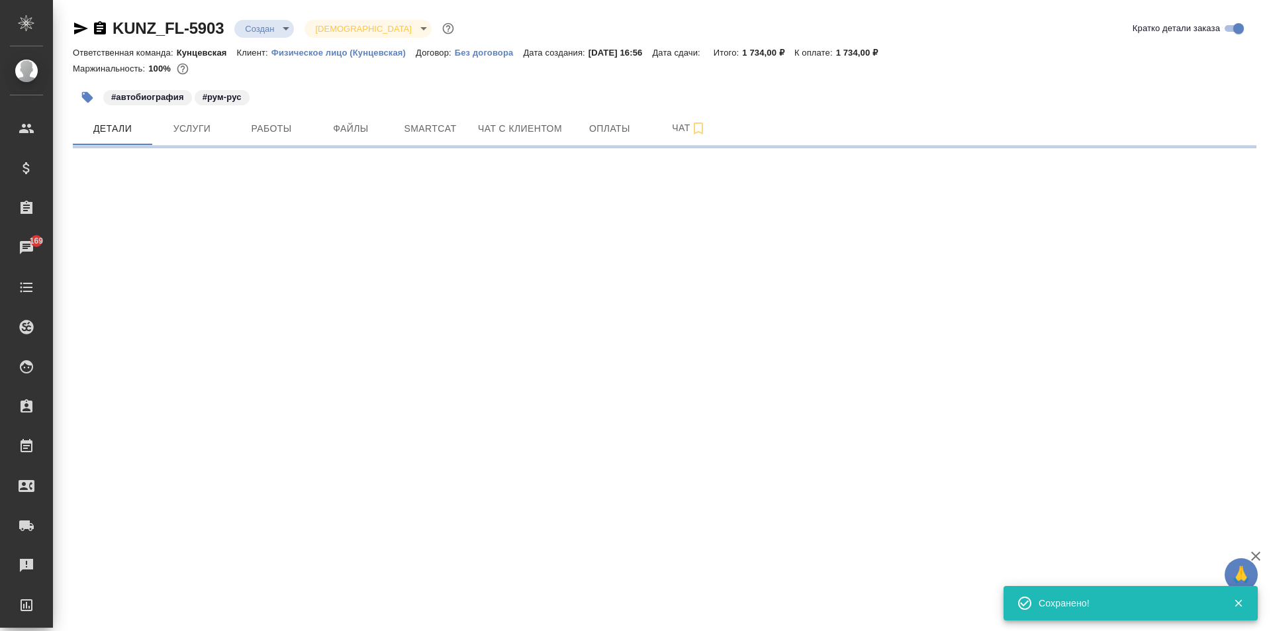
select select "RU"
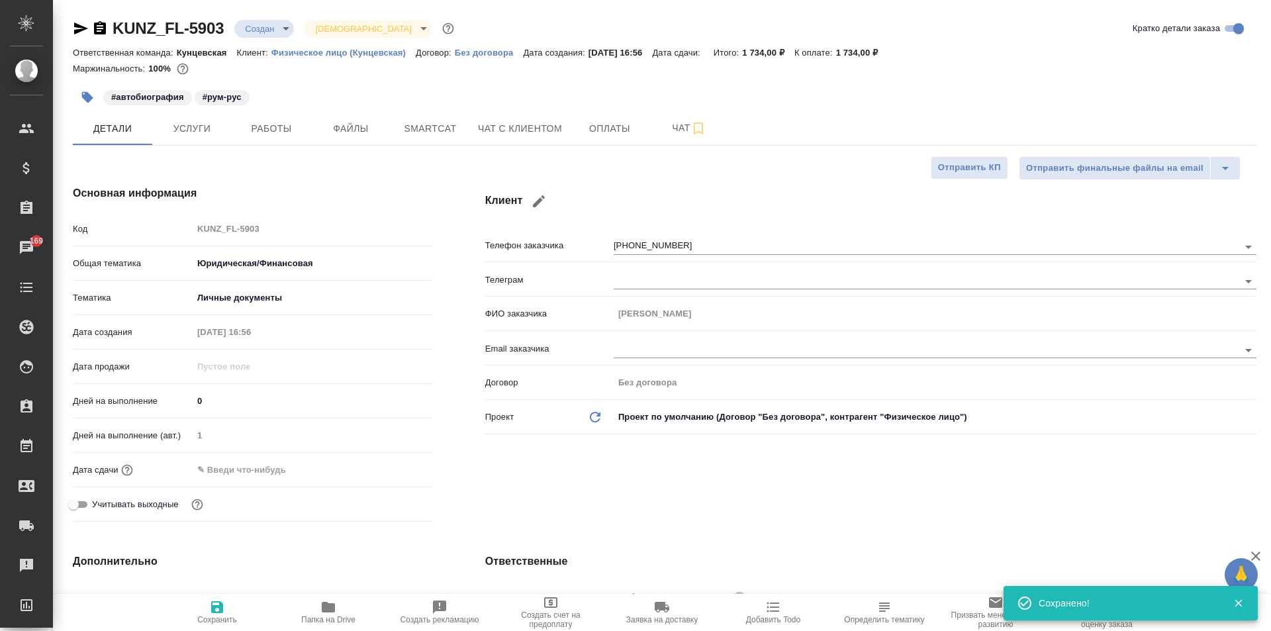
type textarea "x"
click at [263, 26] on body "🙏 .cls-1 fill:#fff; AWATERA [PERSON_NAME] Спецификации Заказы 169 Чаты Todo Про…" at bounding box center [635, 315] width 1271 height 631
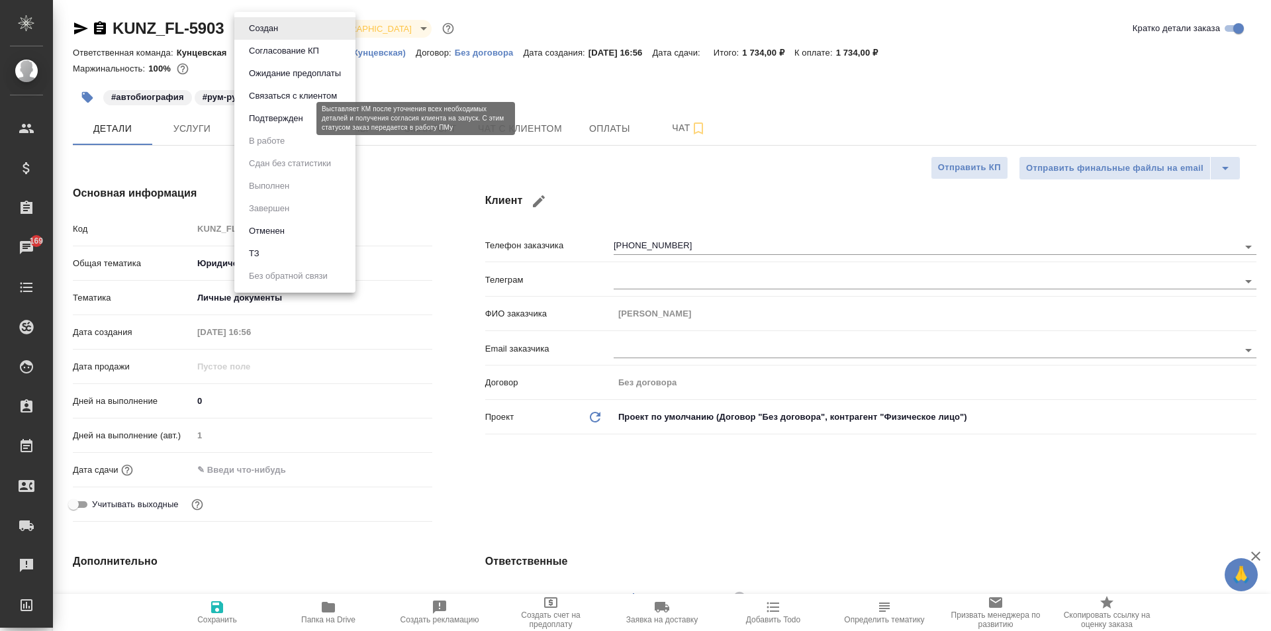
click at [294, 119] on button "Подтвержден" at bounding box center [276, 118] width 62 height 15
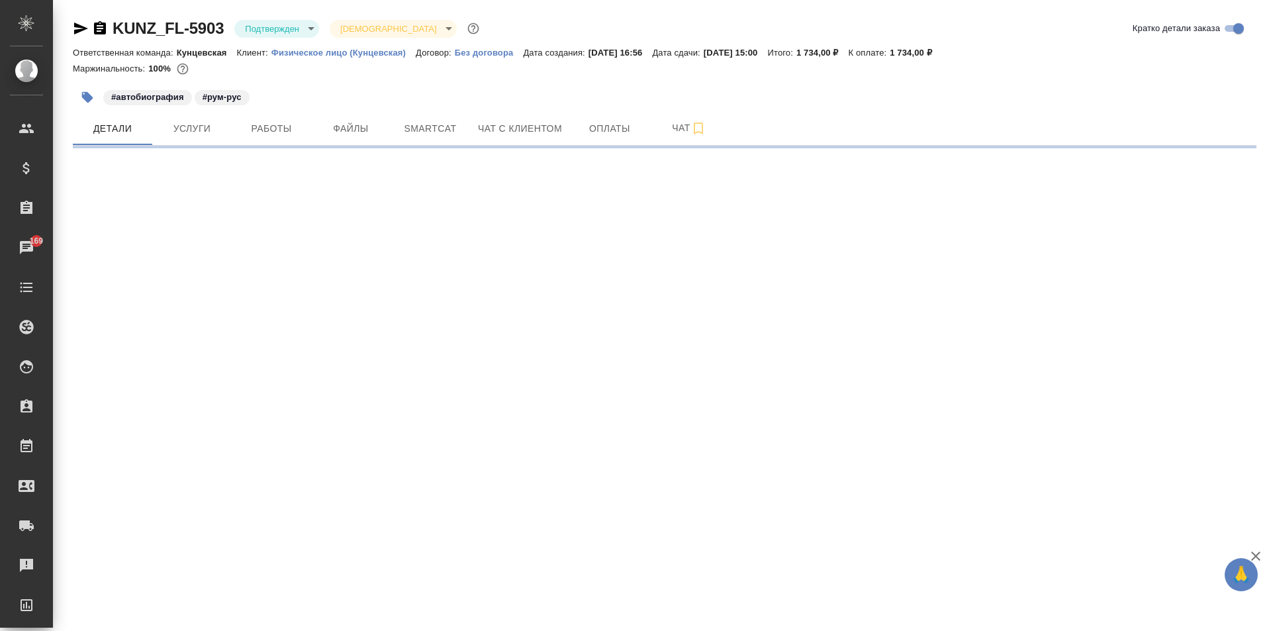
select select "RU"
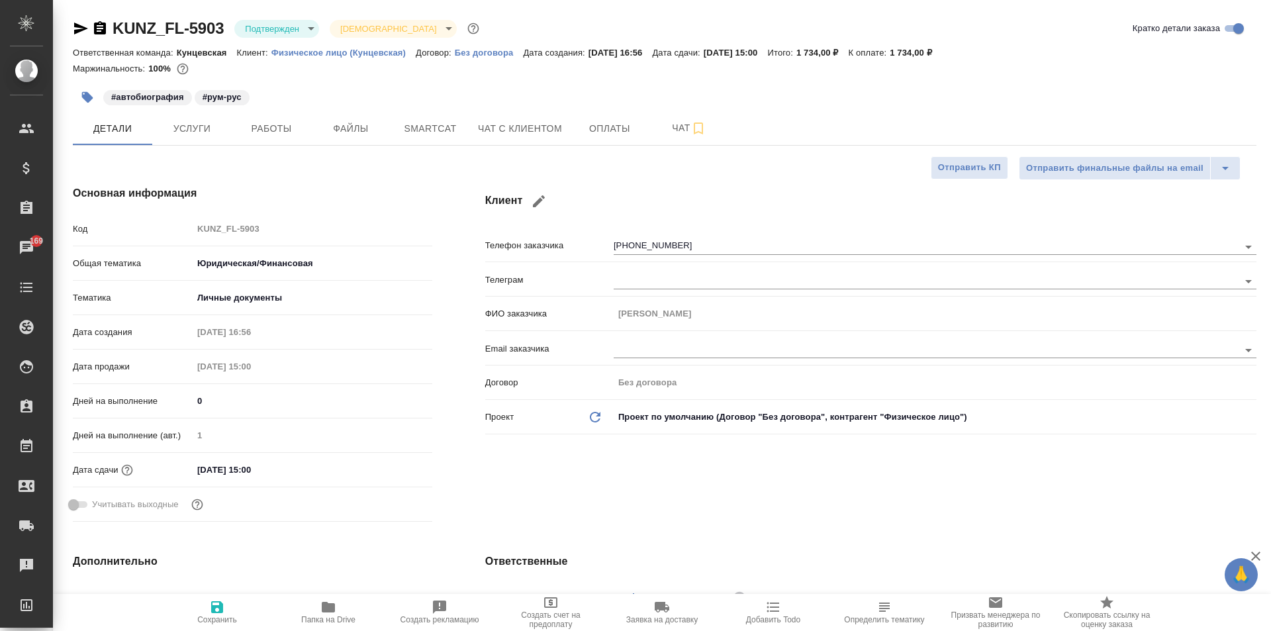
type textarea "x"
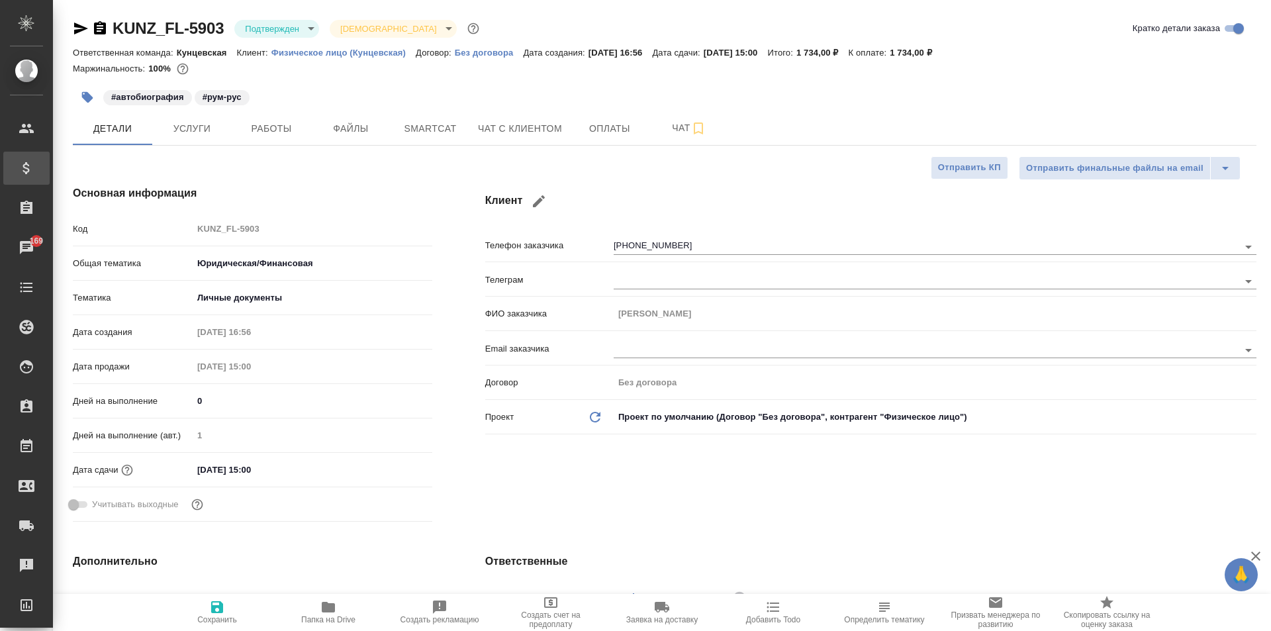
type textarea "x"
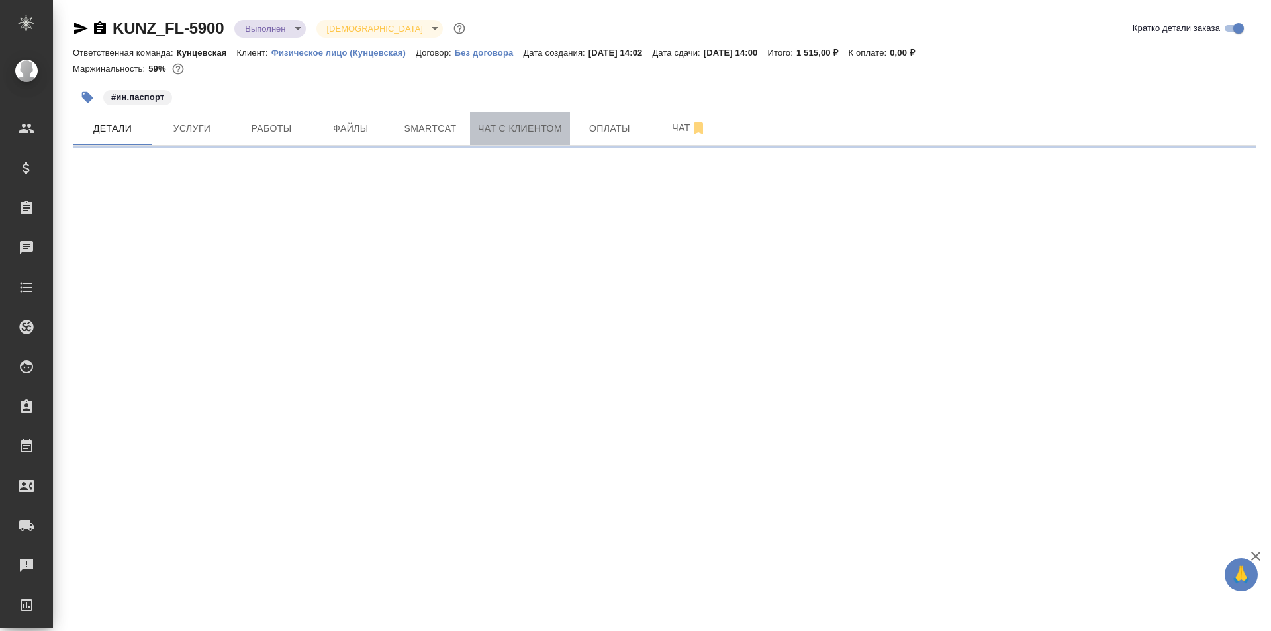
drag, startPoint x: 492, startPoint y: 118, endPoint x: 611, endPoint y: 130, distance: 119.0
click at [492, 119] on button "Чат с клиентом" at bounding box center [520, 128] width 100 height 33
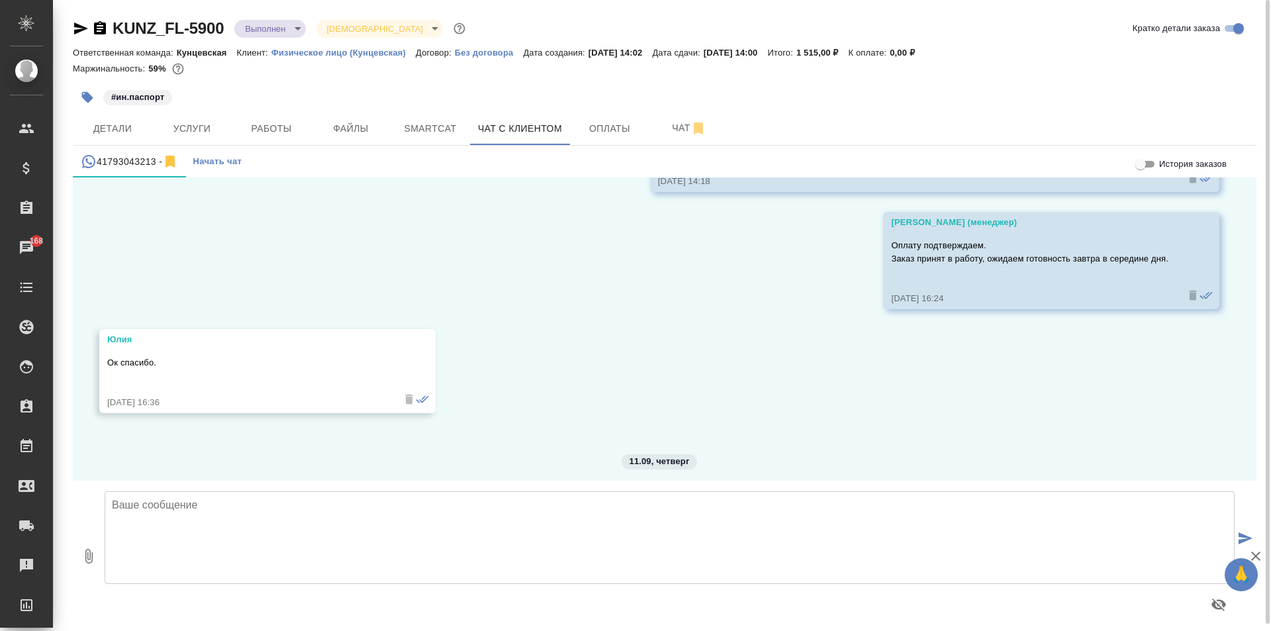
scroll to position [10548, 0]
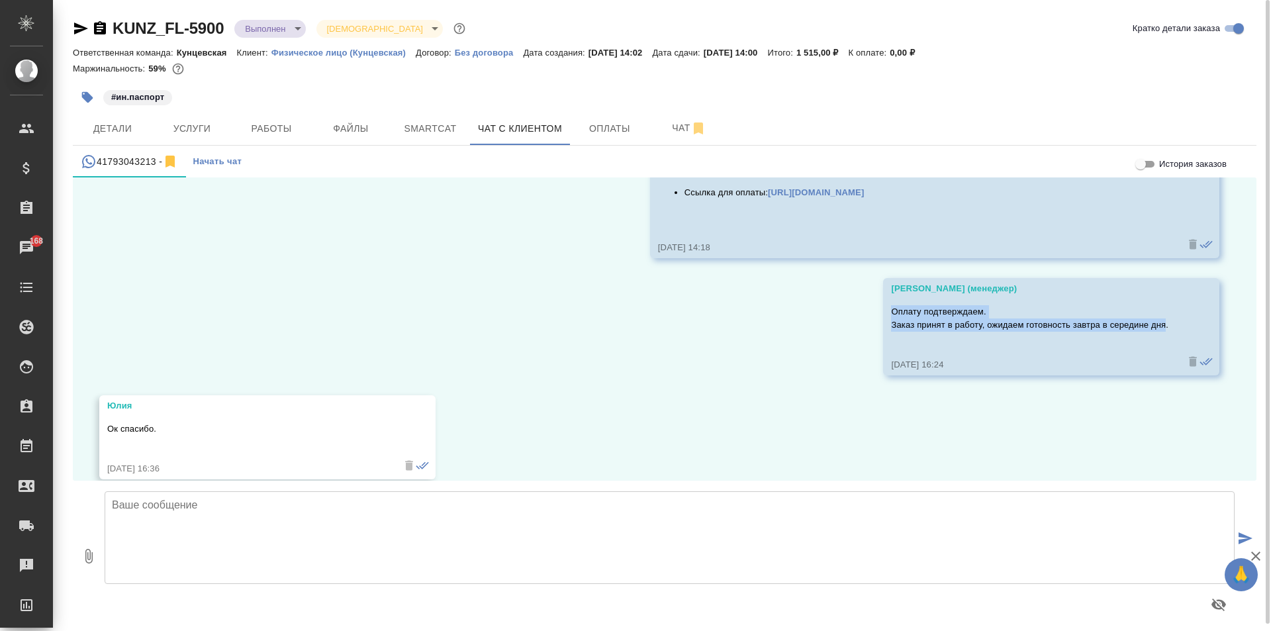
drag, startPoint x: 883, startPoint y: 305, endPoint x: 1159, endPoint y: 324, distance: 276.6
click at [1159, 324] on p "Оплату подтверждаем. Заказ принят в работу, ожидаем готовность завтра в середин…" at bounding box center [1032, 318] width 282 height 26
drag, startPoint x: 1130, startPoint y: 327, endPoint x: 1173, endPoint y: 324, distance: 42.5
click at [1150, 326] on p "Оплату подтверждаем. Заказ принят в работу, ожидаем готовность завтра в середин…" at bounding box center [1032, 318] width 282 height 26
drag, startPoint x: 1171, startPoint y: 324, endPoint x: 876, endPoint y: 304, distance: 295.2
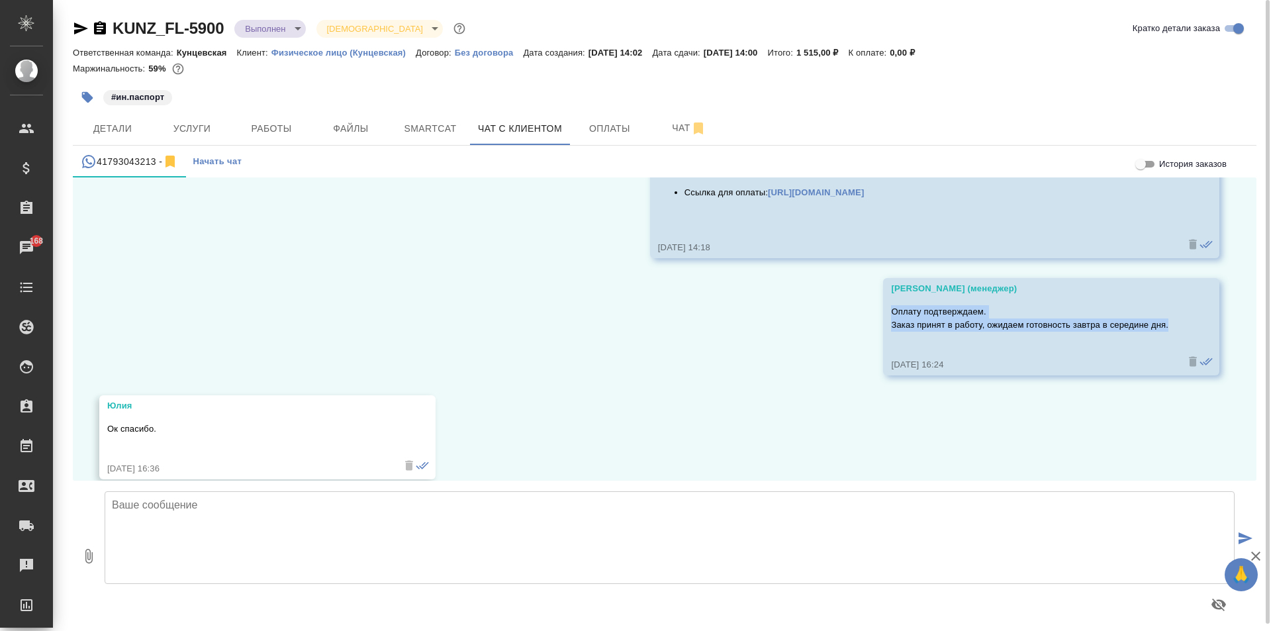
click at [883, 304] on div "Zotova Ekaterina (менеджер) Оплату подтверждаем. Заказ принят в работу, ожидаем…" at bounding box center [1051, 326] width 336 height 97
copy p "Оплату подтверждаем. Заказ принят в работу, ожидаем готовность завтра в середин…"
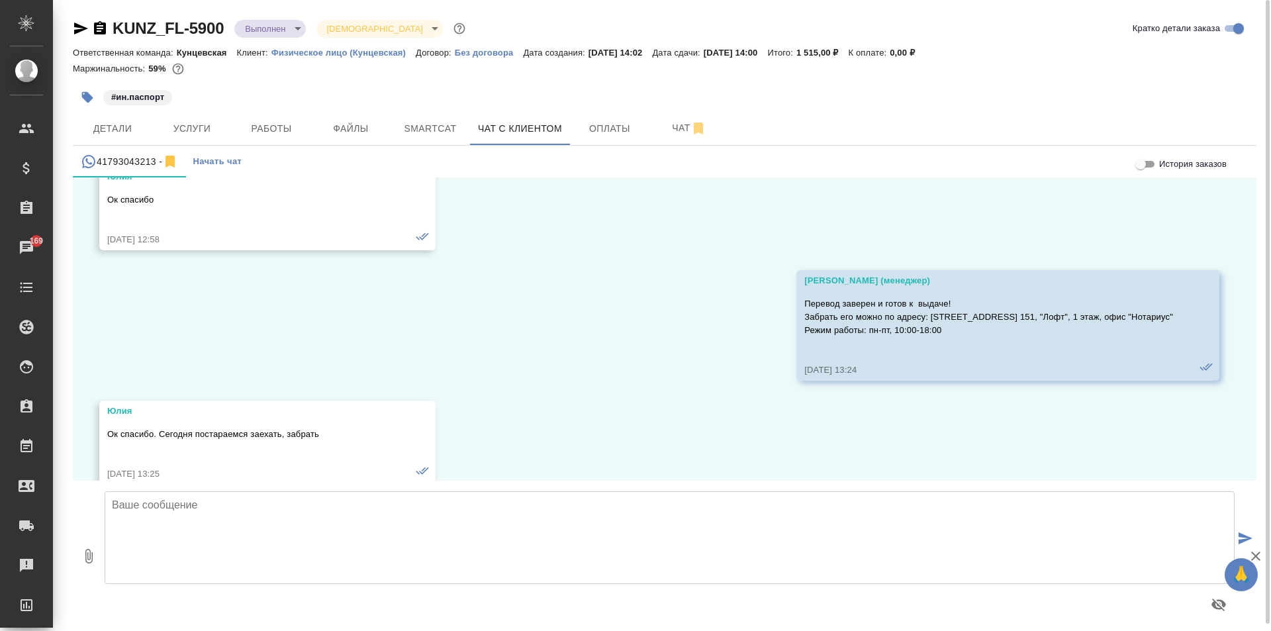
scroll to position [9423, 0]
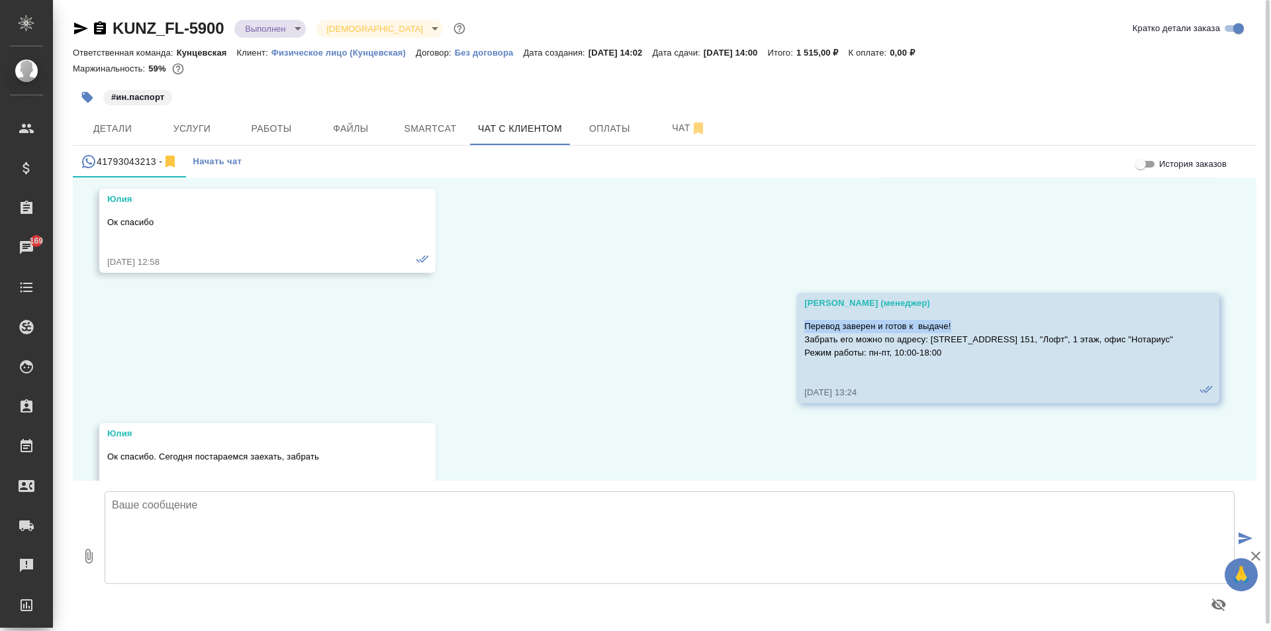
drag, startPoint x: 774, startPoint y: 322, endPoint x: 933, endPoint y: 318, distance: 159.5
click at [933, 318] on div "Веселова Юлия (менеджер) Перевод заверен и готов к выдаче! Забрать его можно по…" at bounding box center [1007, 348] width 423 height 111
copy p "Перевод заверен и готов к выдаче!"
click at [663, 505] on textarea at bounding box center [670, 537] width 1130 height 93
drag, startPoint x: 929, startPoint y: 351, endPoint x: 762, endPoint y: 317, distance: 170.9
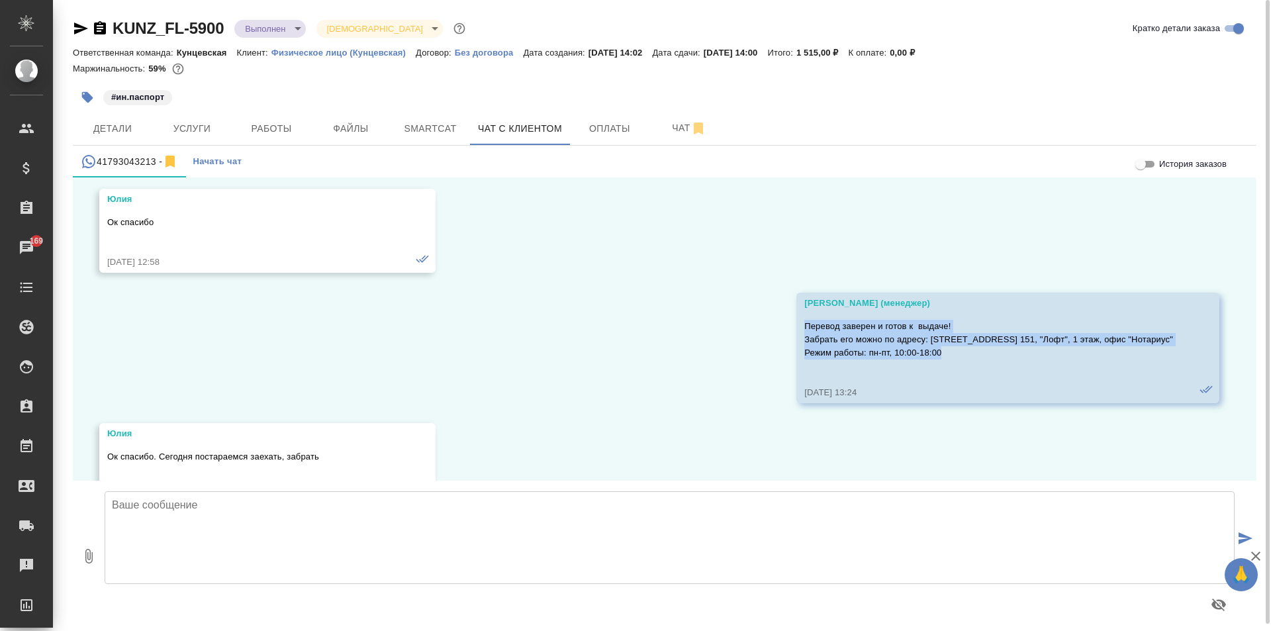
click at [762, 317] on div "13.07, воскресенье Юлия Добрый день. Подскажите пжл стоимость перевода документ…" at bounding box center [664, 328] width 1183 height 303
copy p "Перевод заверен и готов к выдаче! Забрать его можно по адресу: ул. Верейская, д…"
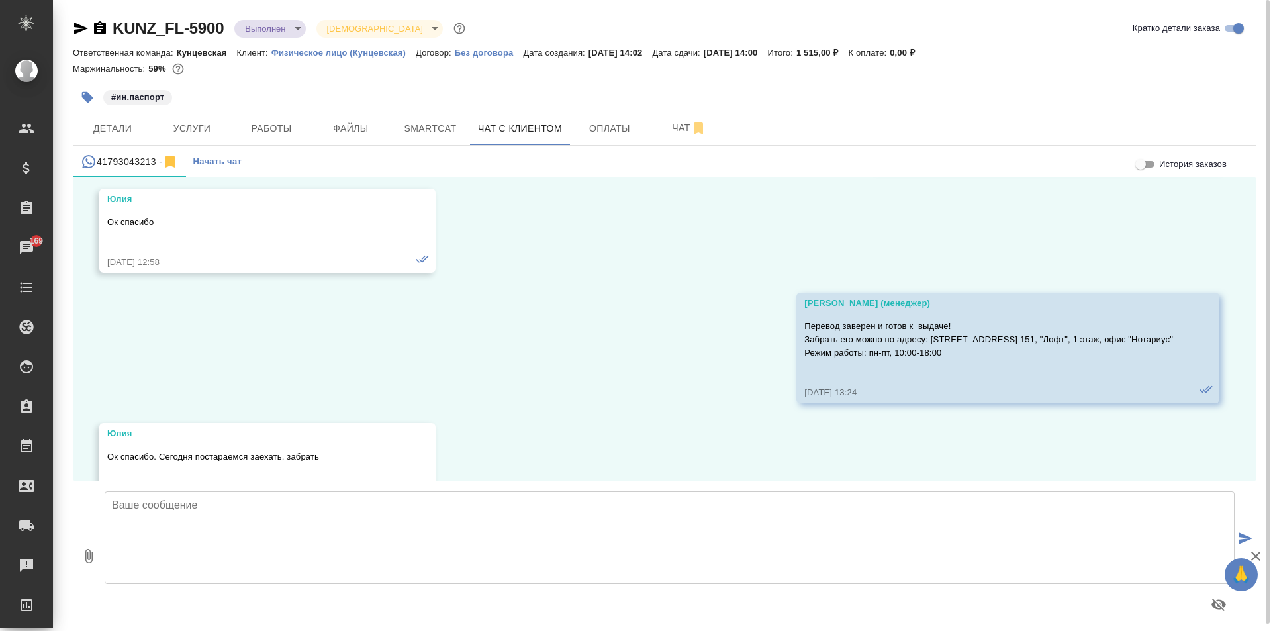
click at [588, 527] on textarea at bounding box center [670, 537] width 1130 height 93
paste textarea "Перевод заверен и готов к выдаче! Забрать его можно по адресу: ул. Верейская, д…"
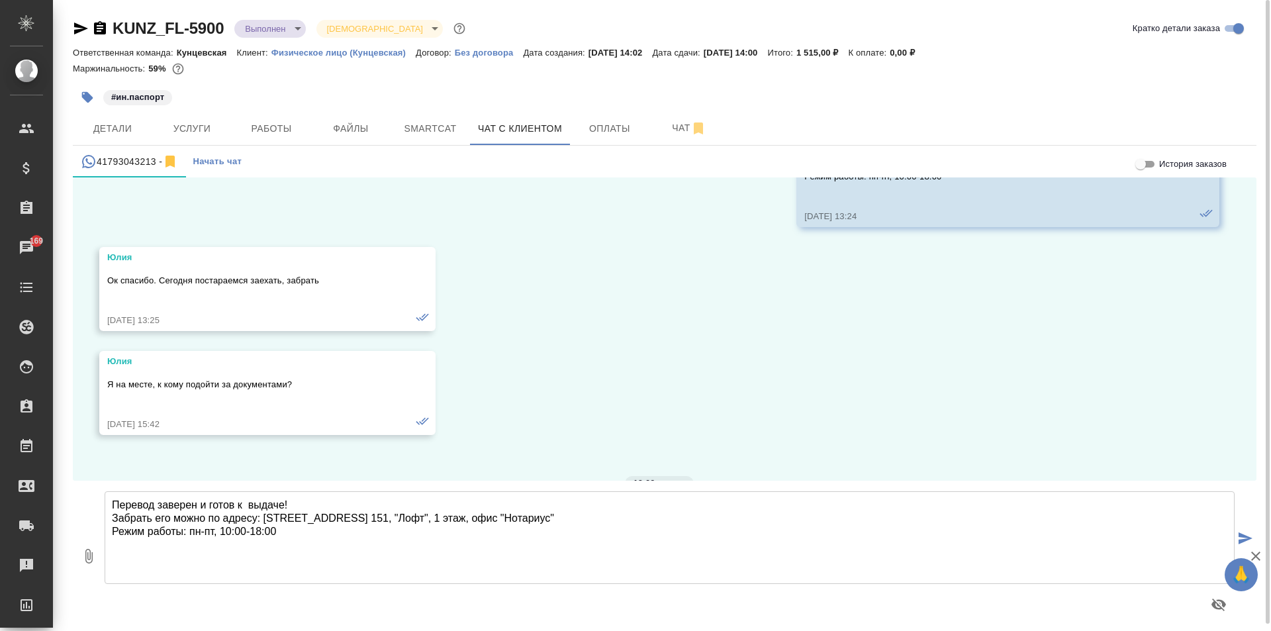
scroll to position [9622, 0]
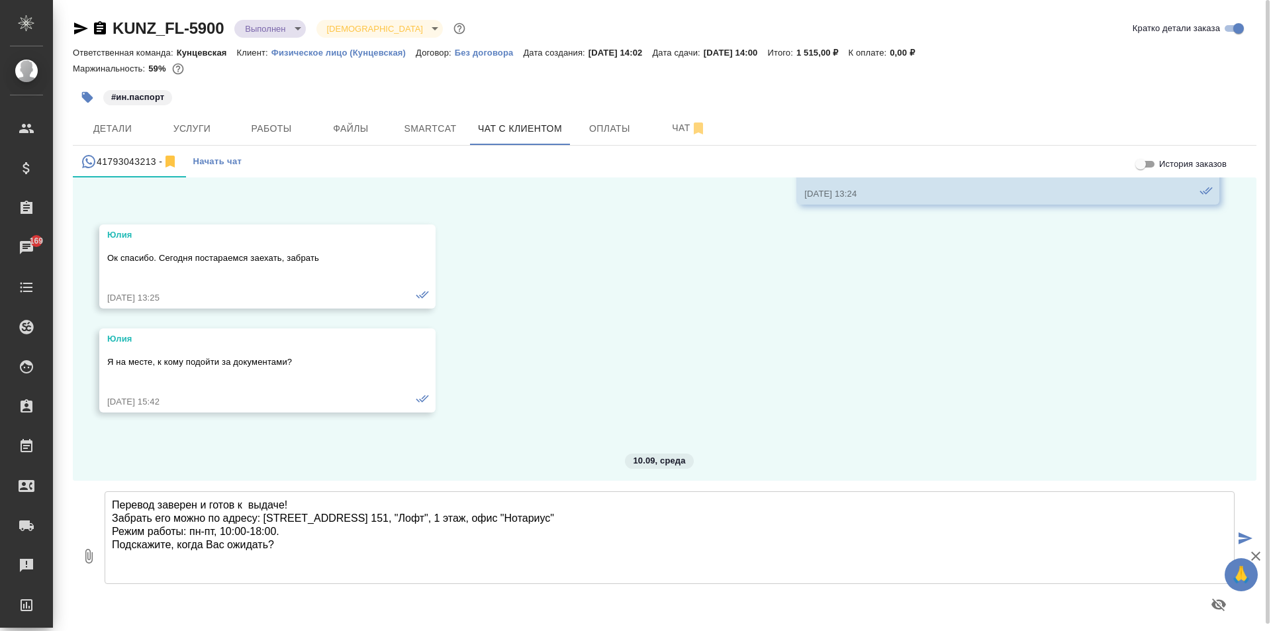
type textarea "Перевод заверен и готов к выдаче! Забрать его можно по адресу: ул. Верейская, д…"
click at [1239, 535] on icon "submit" at bounding box center [1245, 538] width 14 height 12
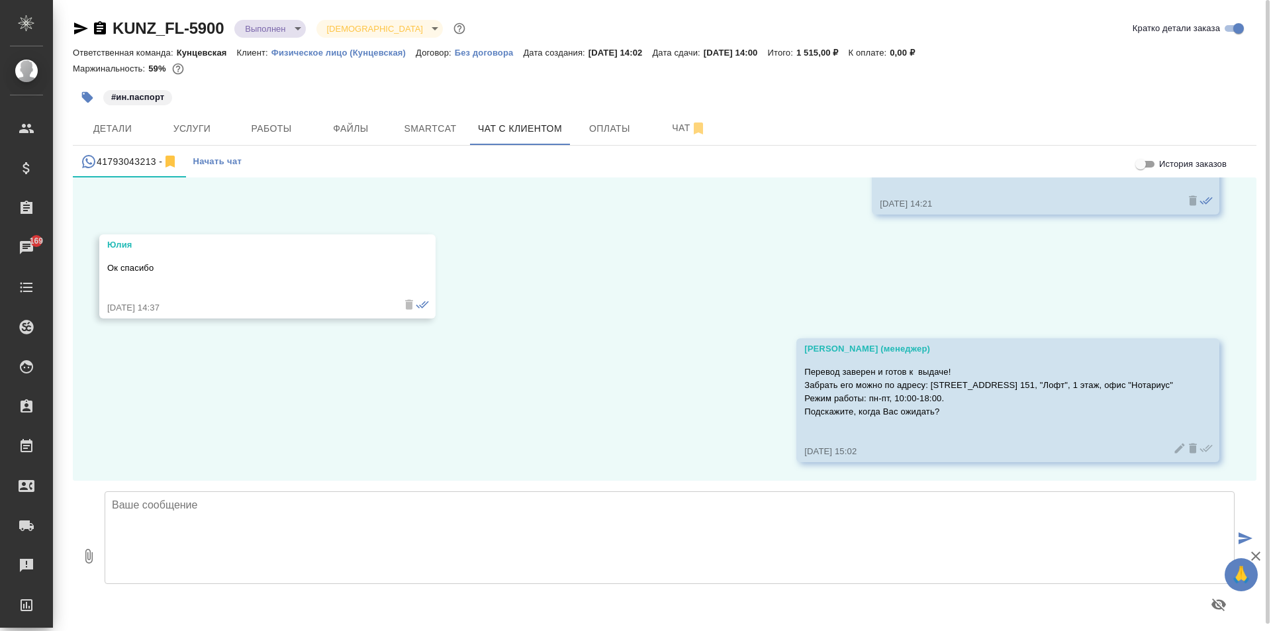
scroll to position [11287, 0]
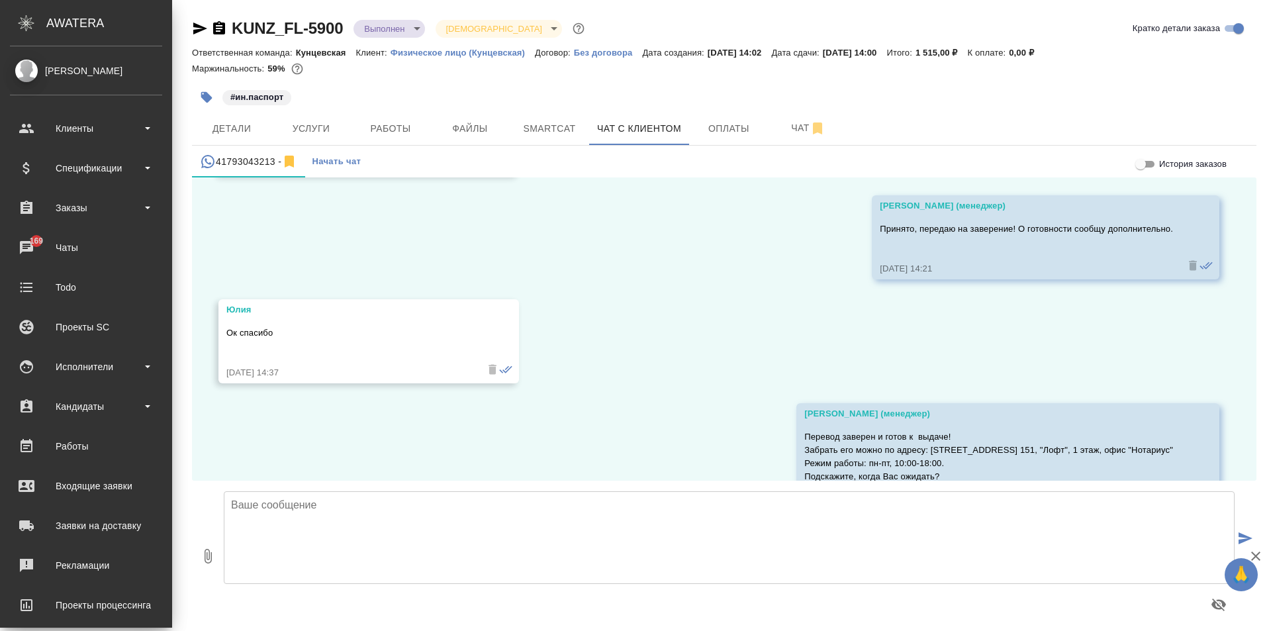
scroll to position [11301, 0]
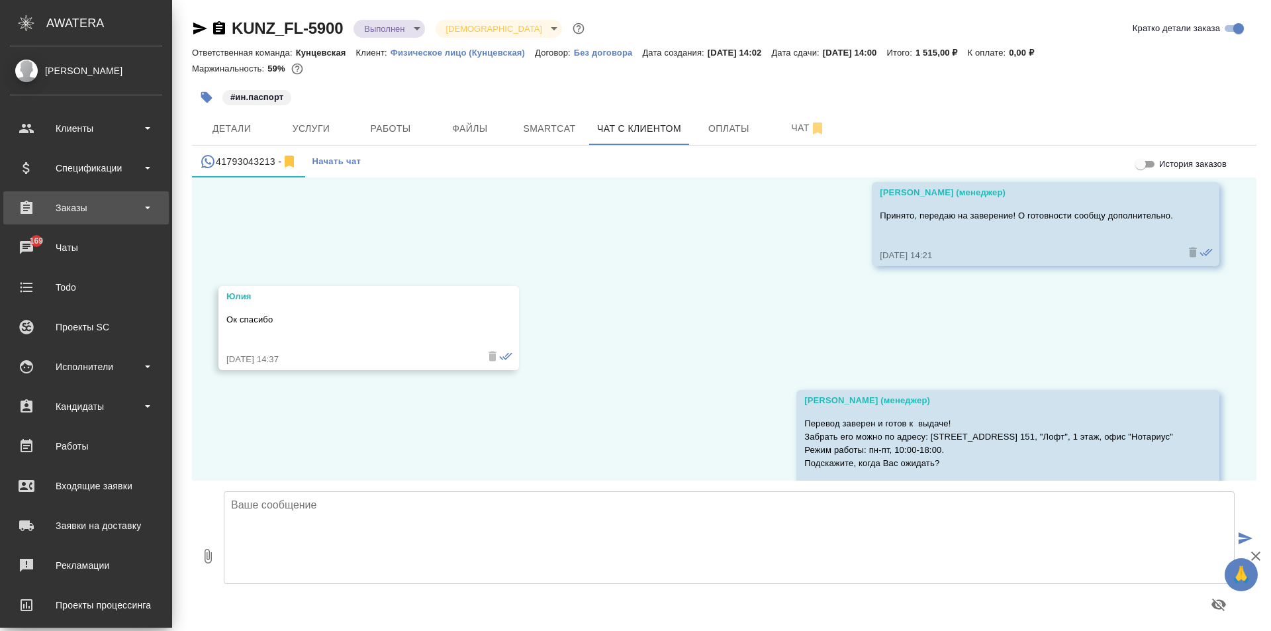
click at [96, 199] on div "Заказы" at bounding box center [86, 208] width 152 height 20
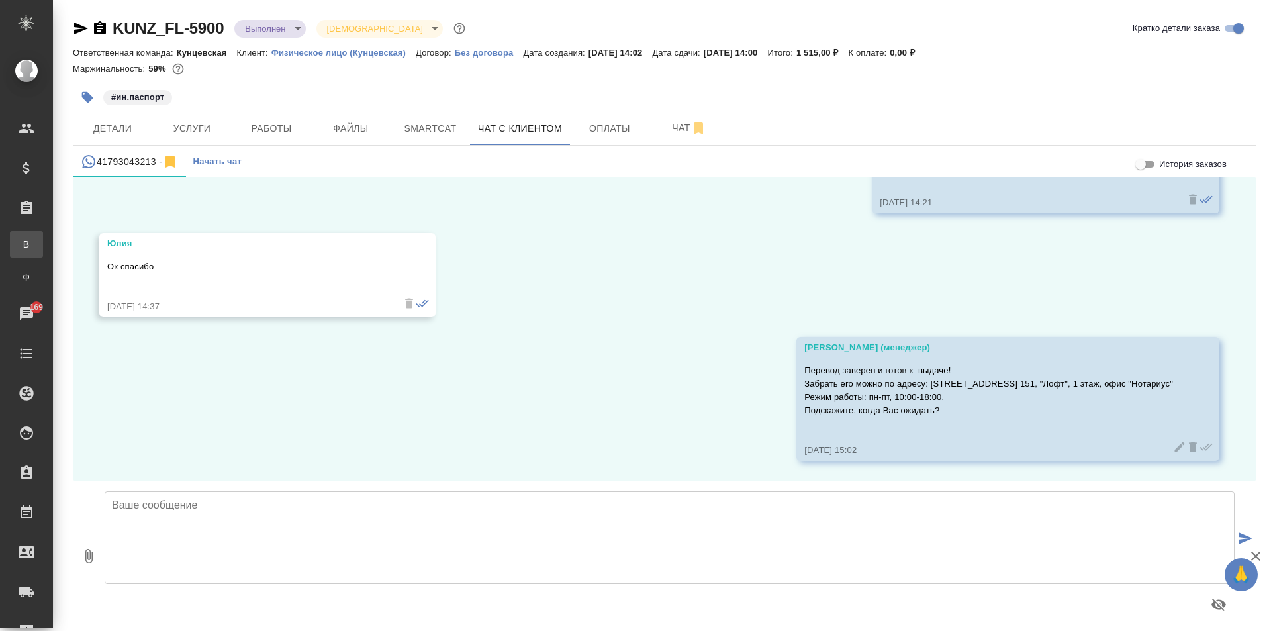
click at [20, 239] on div "Все заказы" at bounding box center [10, 244] width 20 height 13
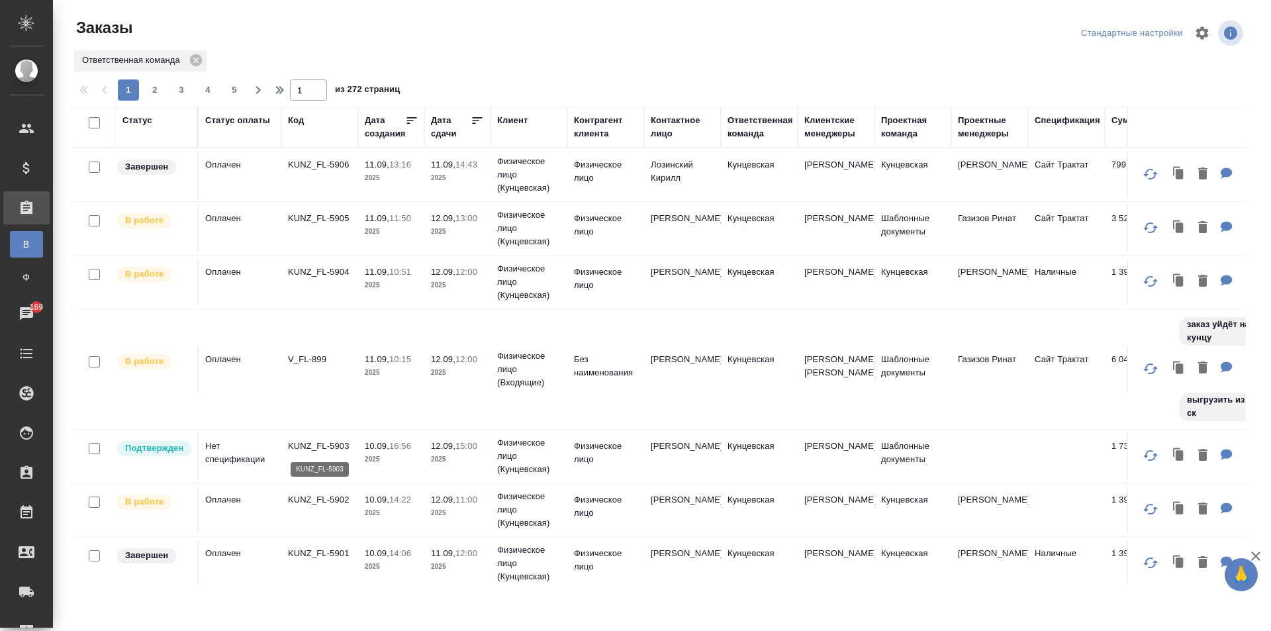
click at [299, 443] on p "KUNZ_FL-5903" at bounding box center [320, 445] width 64 height 13
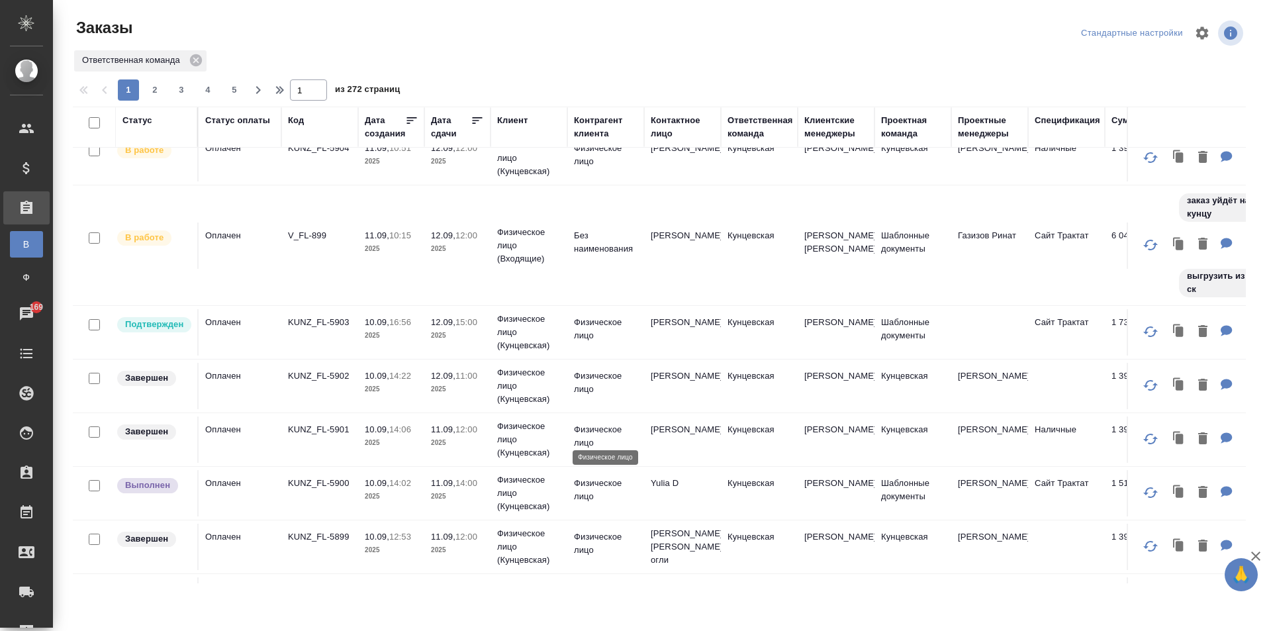
scroll to position [132, 0]
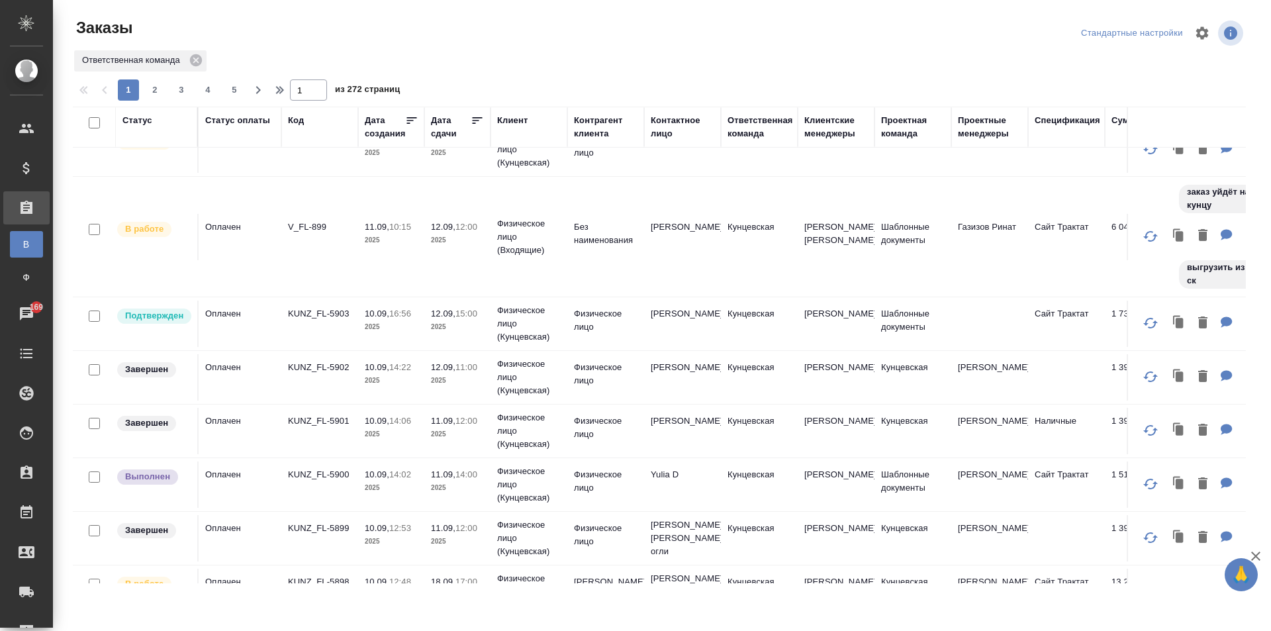
click at [308, 467] on td "KUNZ_FL-5900" at bounding box center [319, 484] width 77 height 46
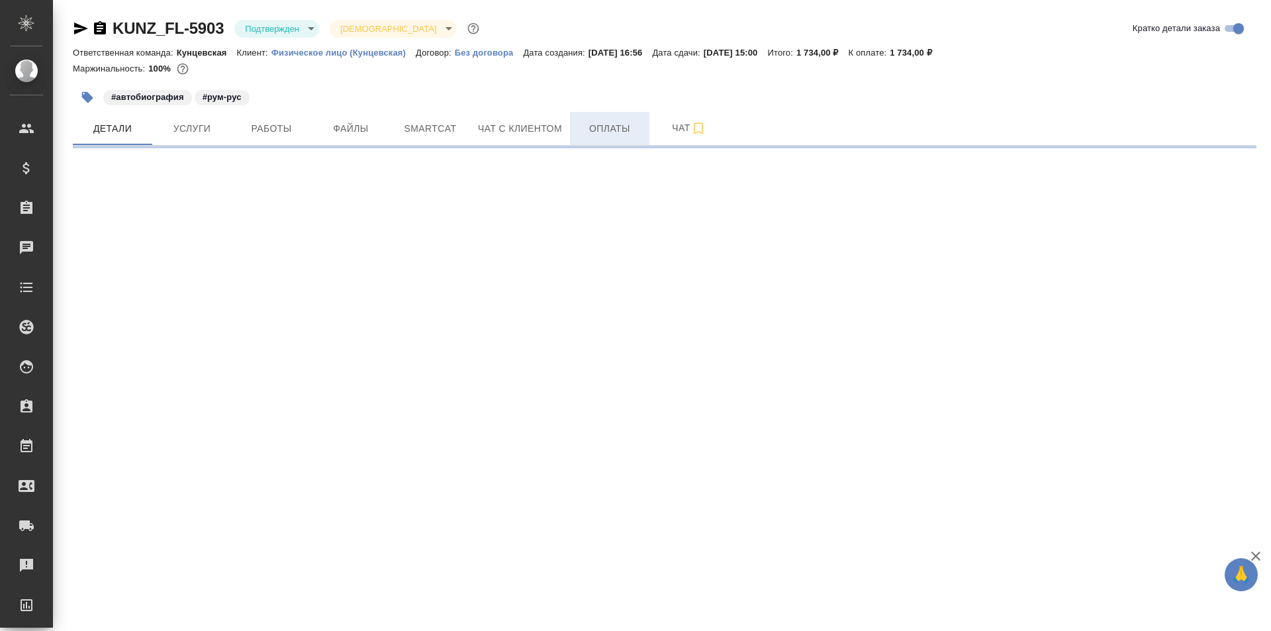
click at [584, 128] on span "Оплаты" at bounding box center [610, 128] width 64 height 17
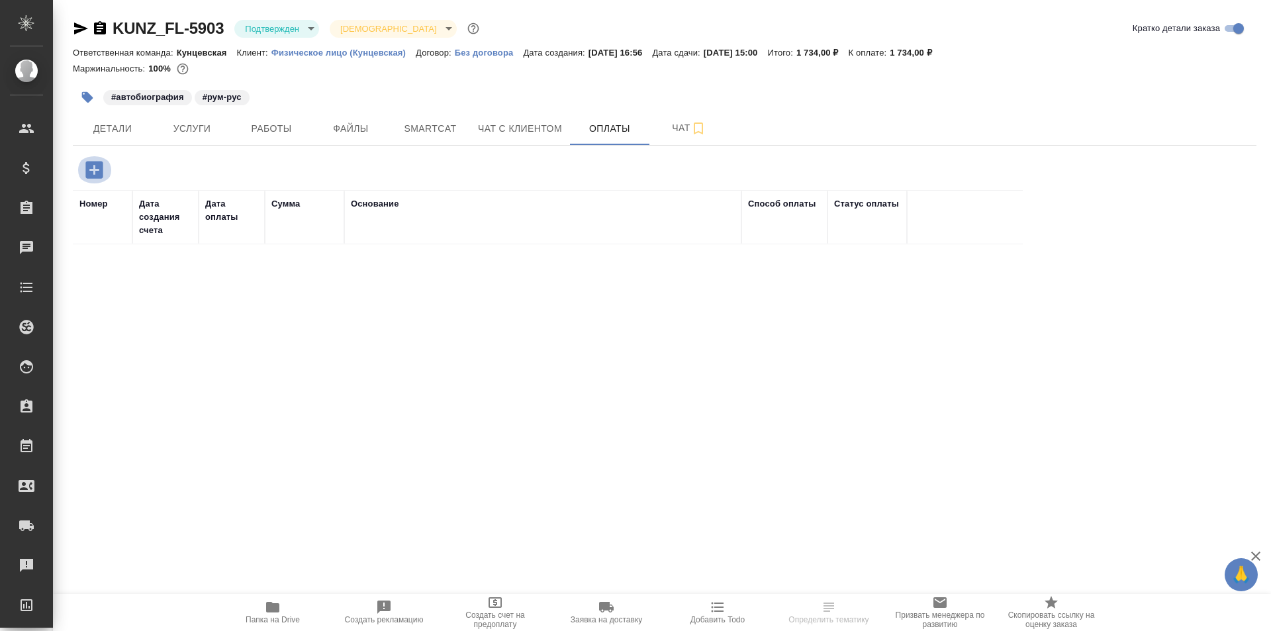
click at [99, 171] on icon "button" at bounding box center [93, 169] width 17 height 17
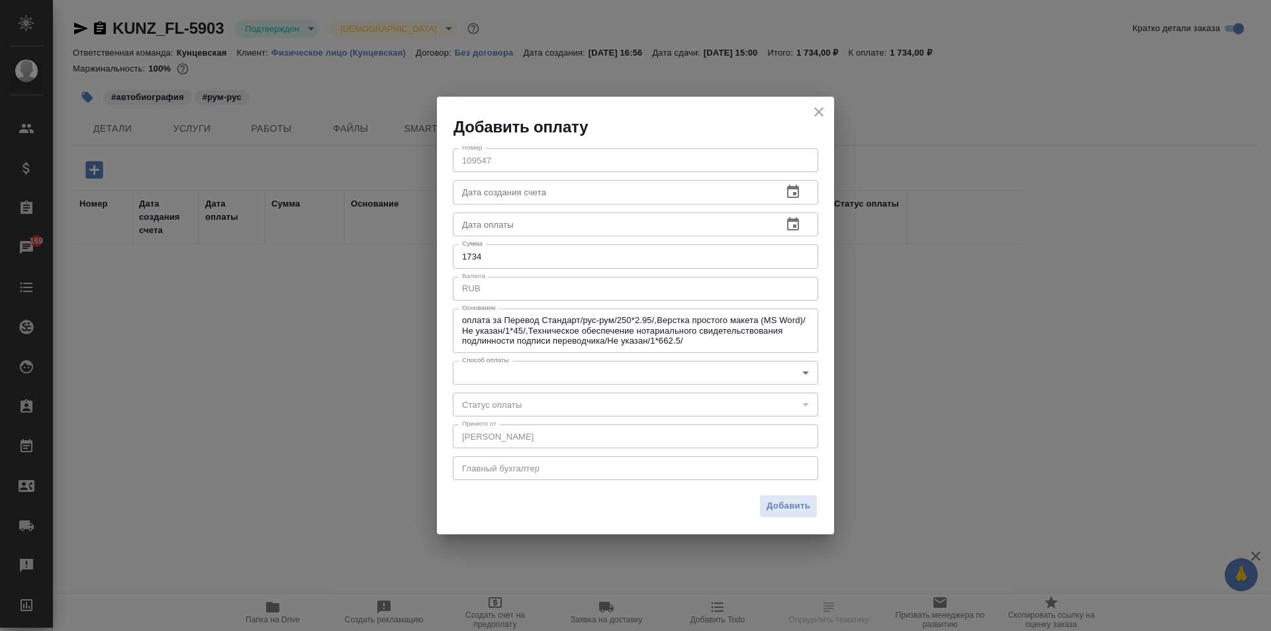
click at [536, 396] on div "​" at bounding box center [635, 404] width 365 height 24
click at [542, 373] on body "🙏 .cls-1 fill:#fff; AWATERA Zotova Ekaterina Клиенты Спецификации Заказы 169 Ча…" at bounding box center [635, 315] width 1271 height 631
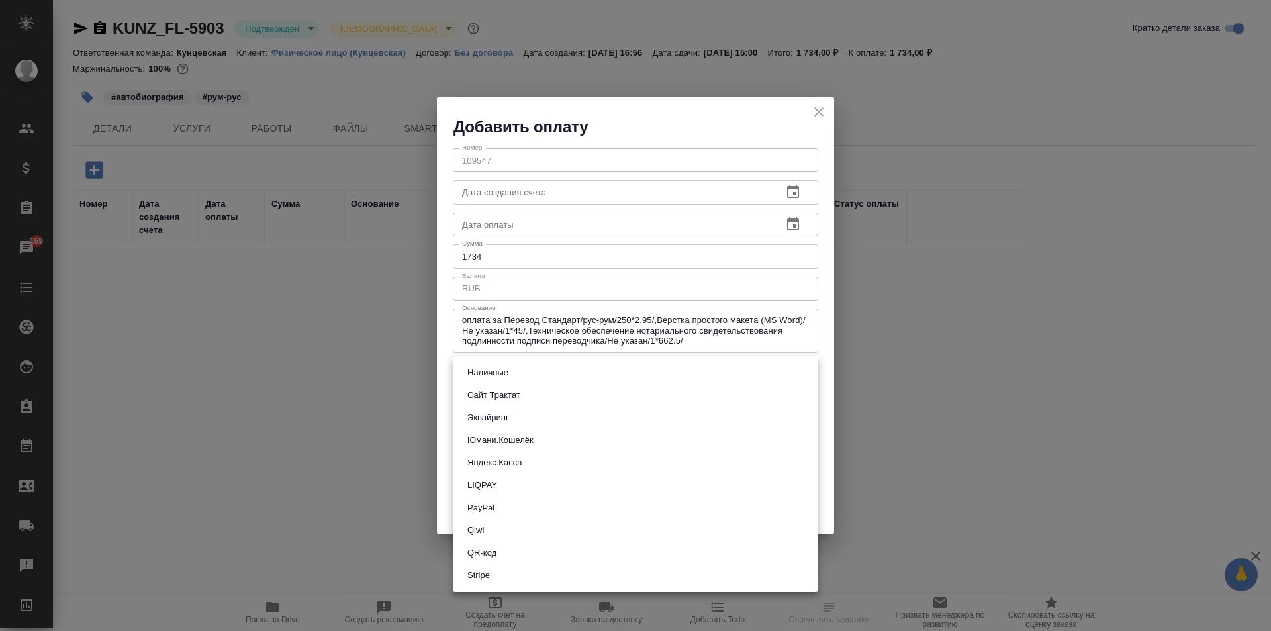
click at [490, 544] on li "QR-код" at bounding box center [635, 552] width 365 height 23
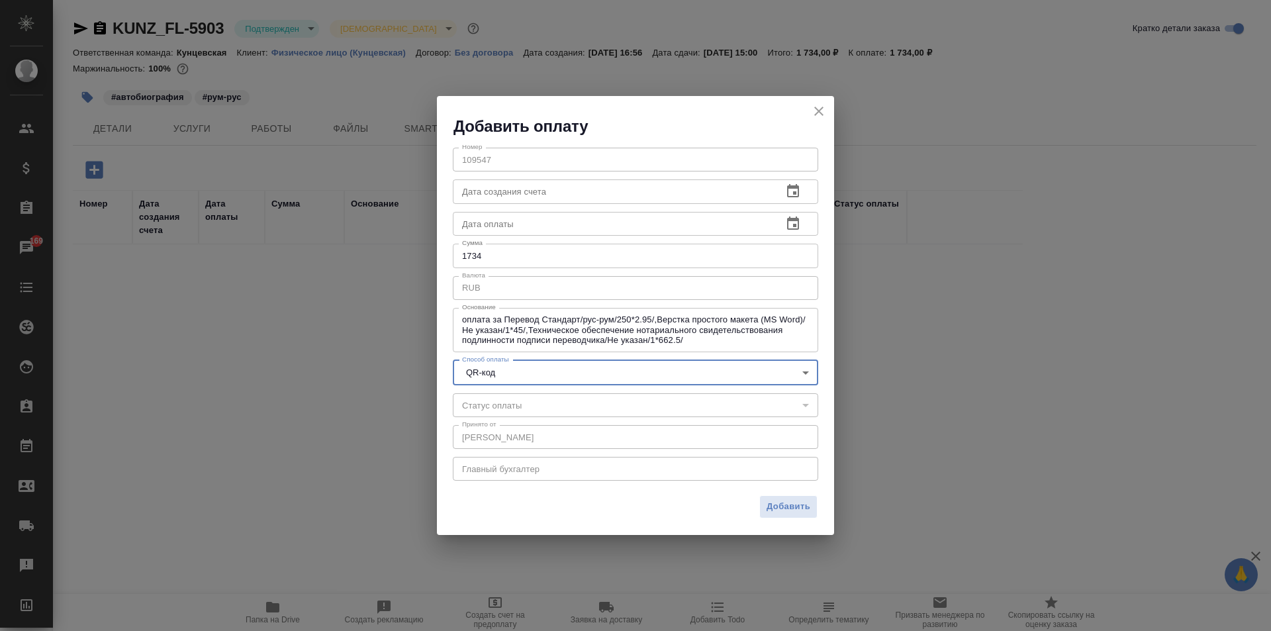
click at [686, 377] on body "🙏 .cls-1 fill:#fff; AWATERA Zotova Ekaterina Клиенты Спецификации Заказы 169 Ча…" at bounding box center [635, 315] width 1271 height 631
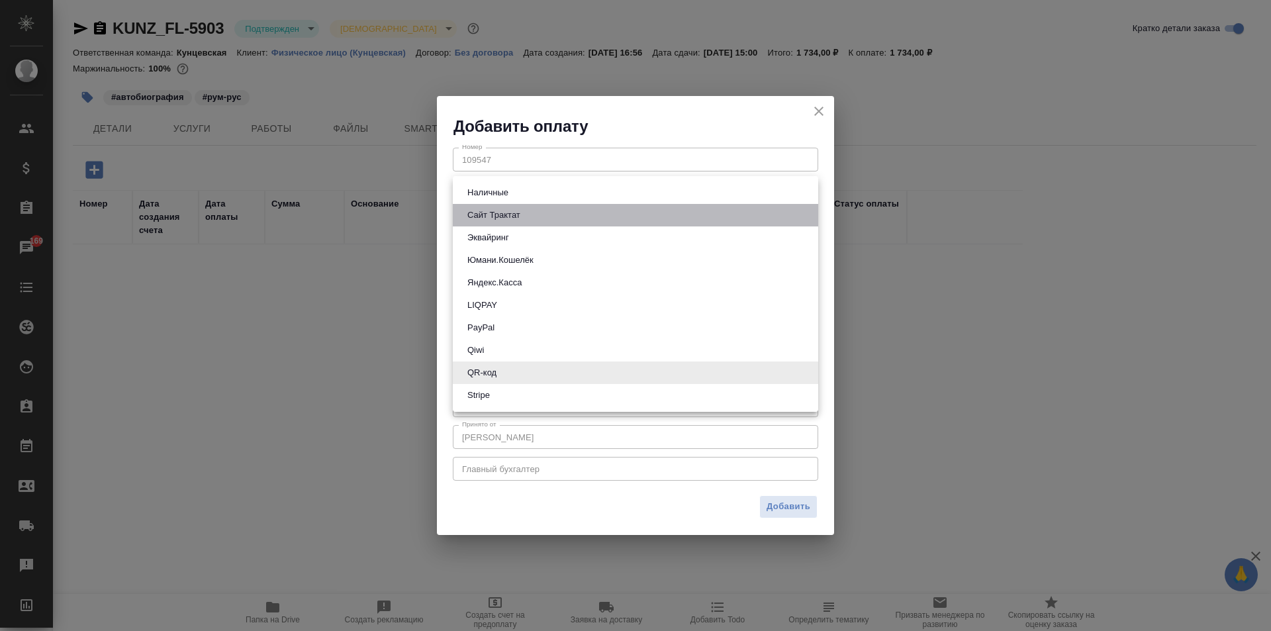
click at [507, 214] on button "Сайт Трактат" at bounding box center [493, 215] width 61 height 15
type input "site-traktat"
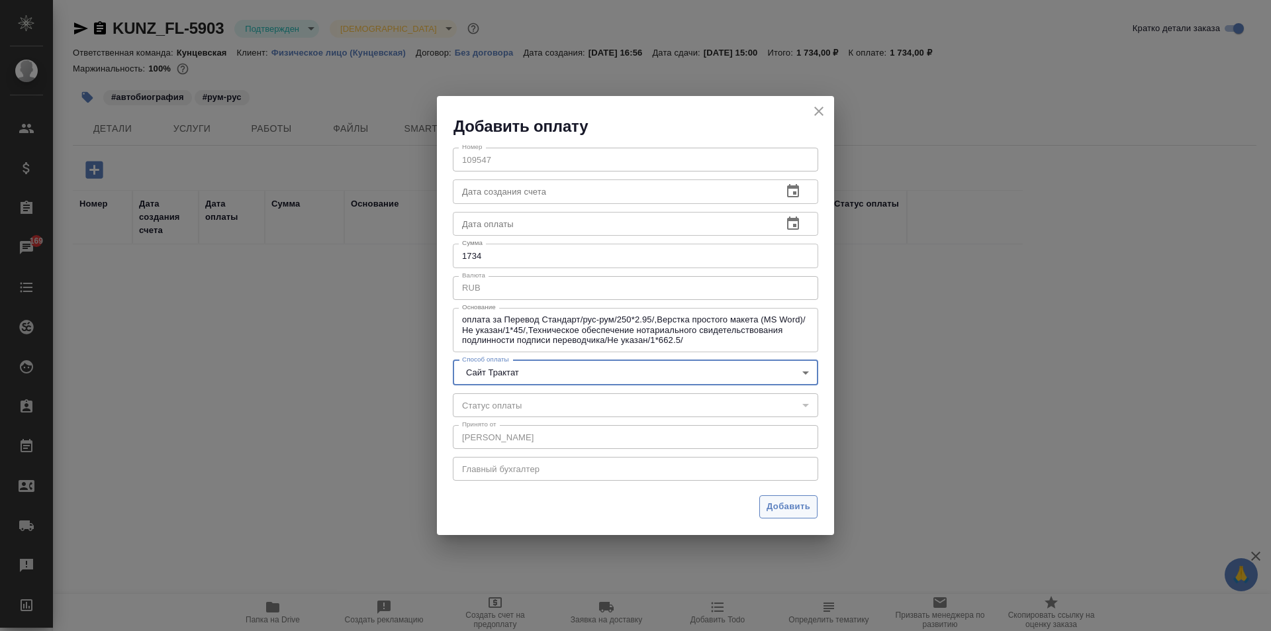
click at [774, 506] on span "Добавить" at bounding box center [788, 506] width 44 height 15
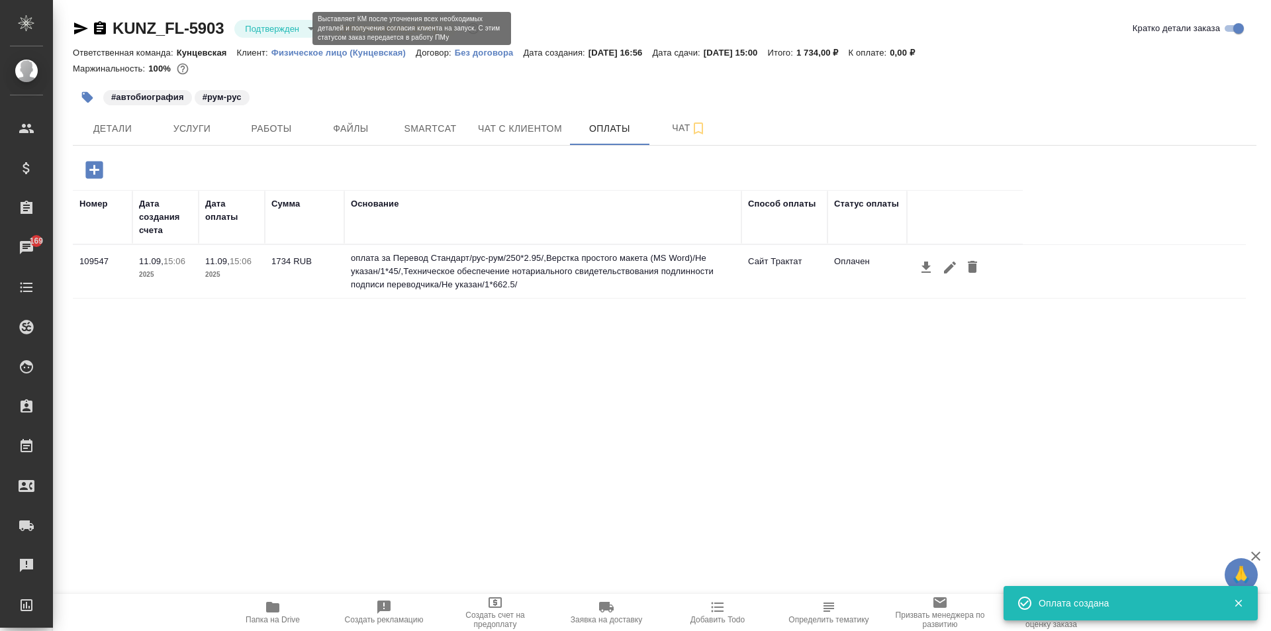
click at [281, 30] on body "🙏 .cls-1 fill:#fff; AWATERA Zotova Ekaterina Клиенты Спецификации Заказы 169 Ча…" at bounding box center [635, 315] width 1271 height 631
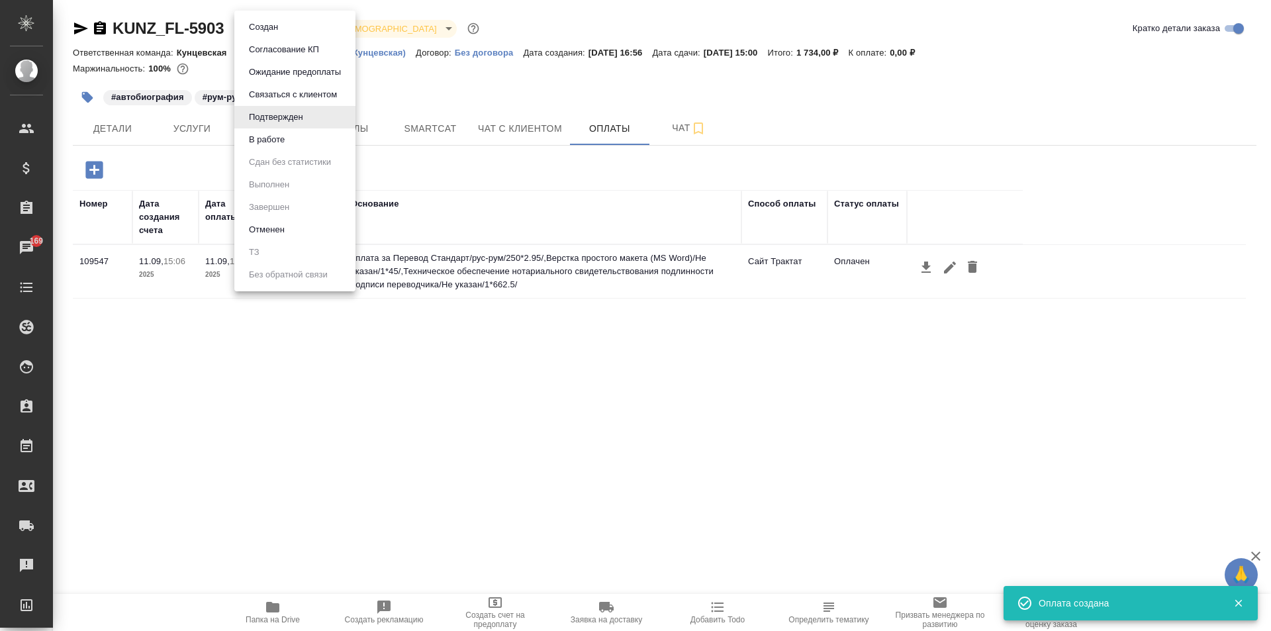
click at [550, 433] on div at bounding box center [635, 315] width 1271 height 631
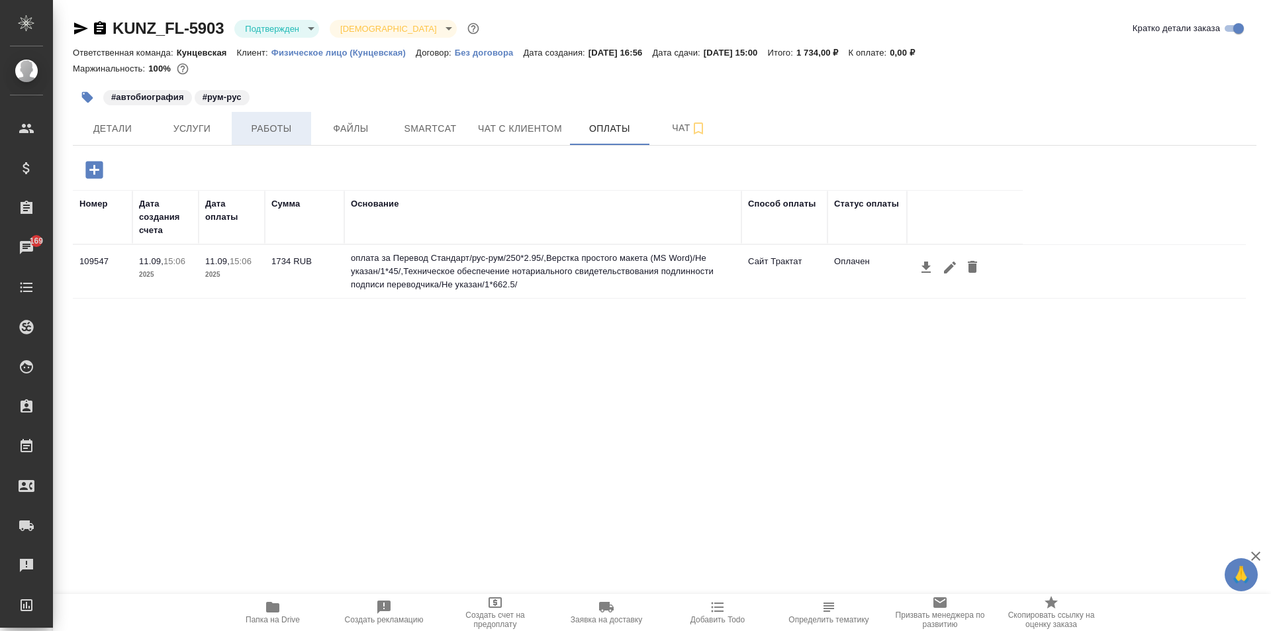
click at [272, 126] on span "Работы" at bounding box center [272, 128] width 64 height 17
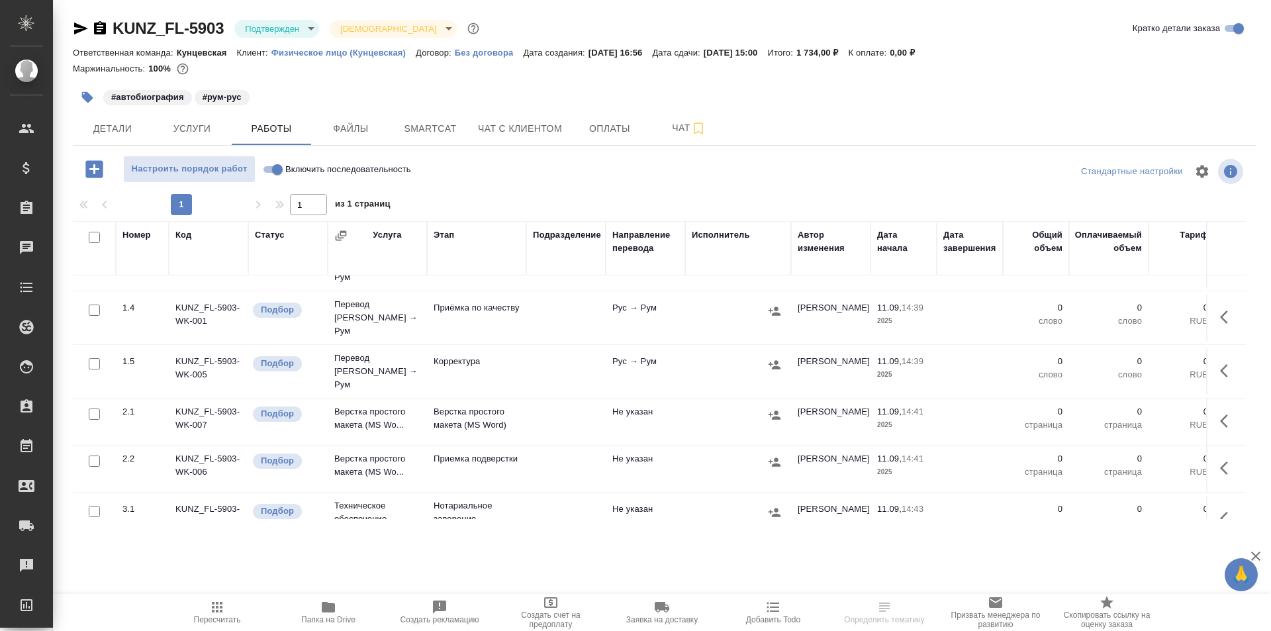
scroll to position [156, 0]
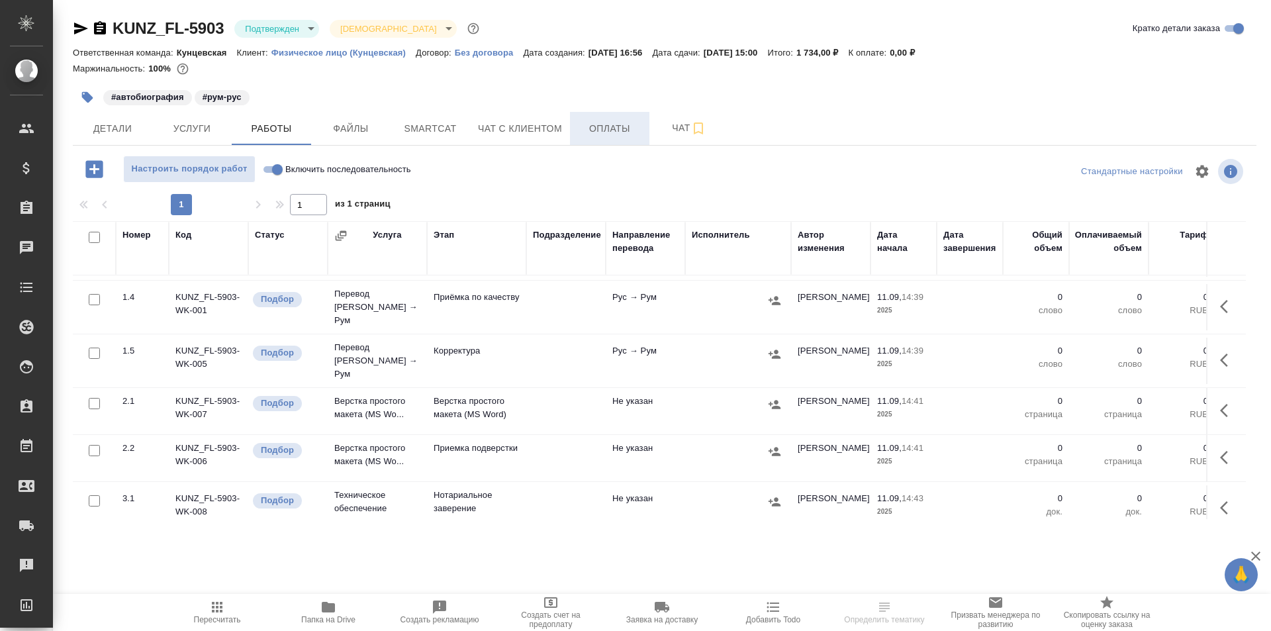
click at [610, 139] on button "Оплаты" at bounding box center [609, 128] width 79 height 33
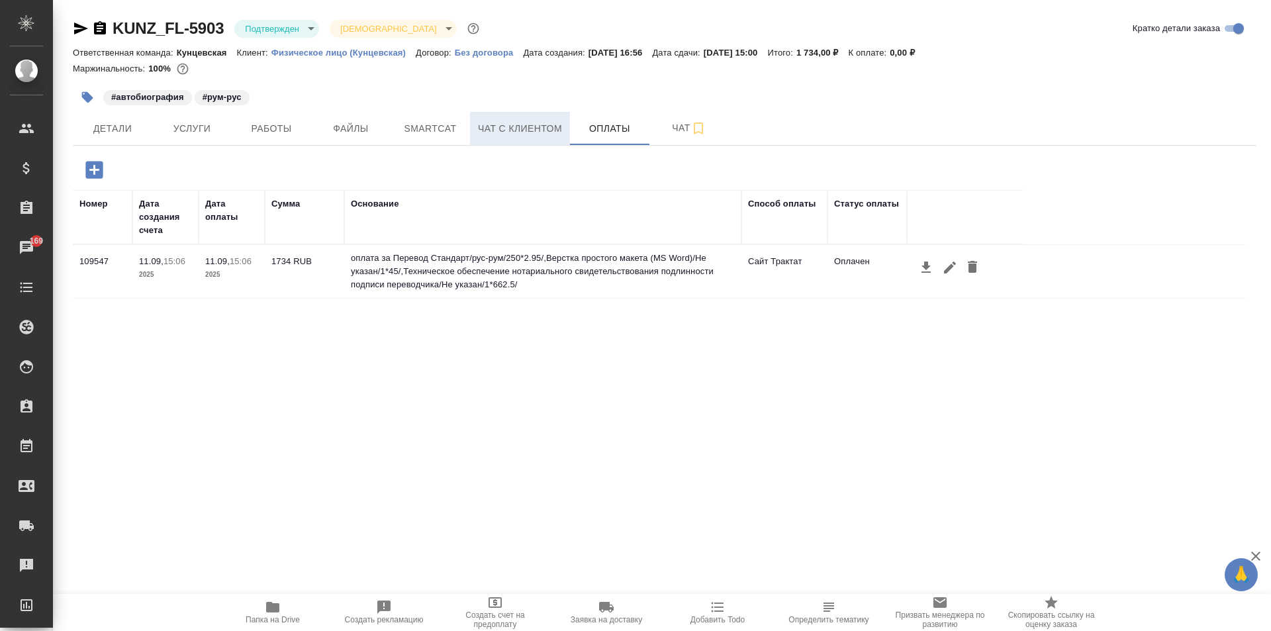
click at [539, 122] on span "Чат с клиентом" at bounding box center [520, 128] width 84 height 17
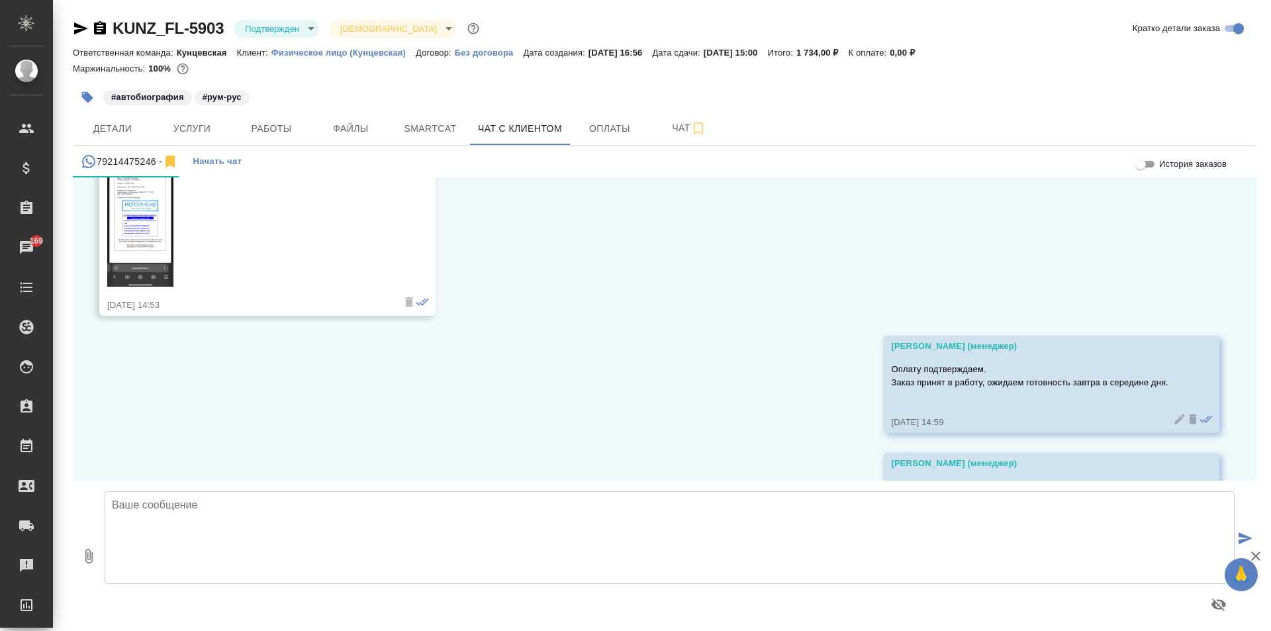
scroll to position [1159, 0]
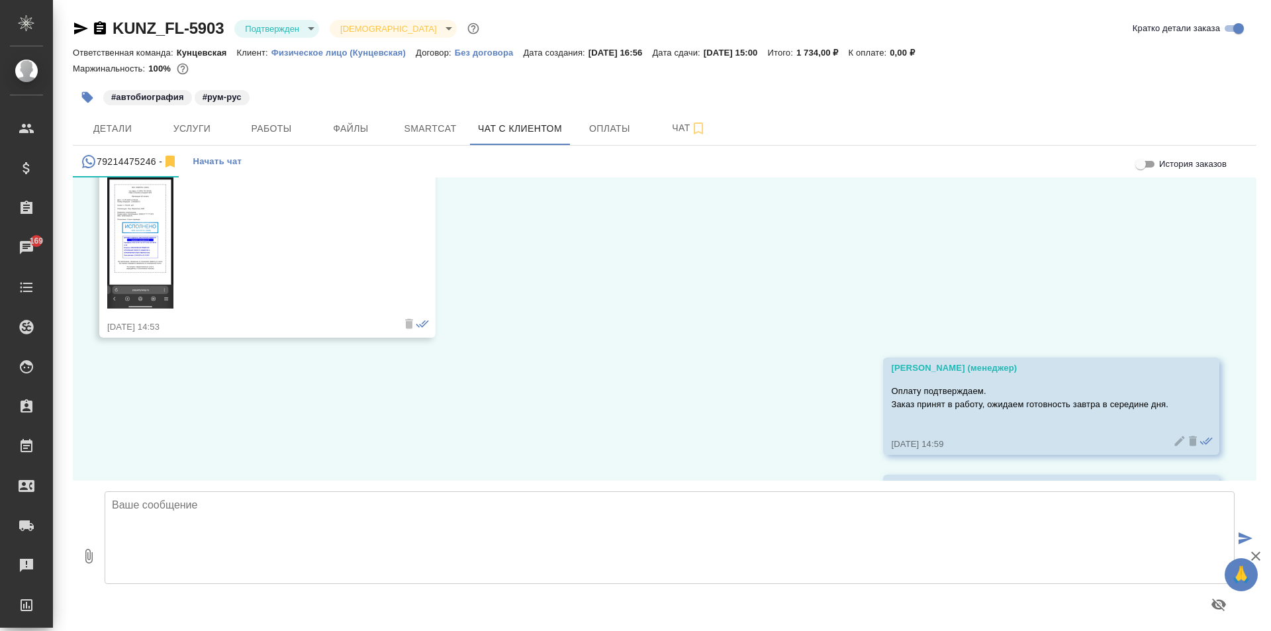
click at [138, 246] on img at bounding box center [140, 237] width 66 height 144
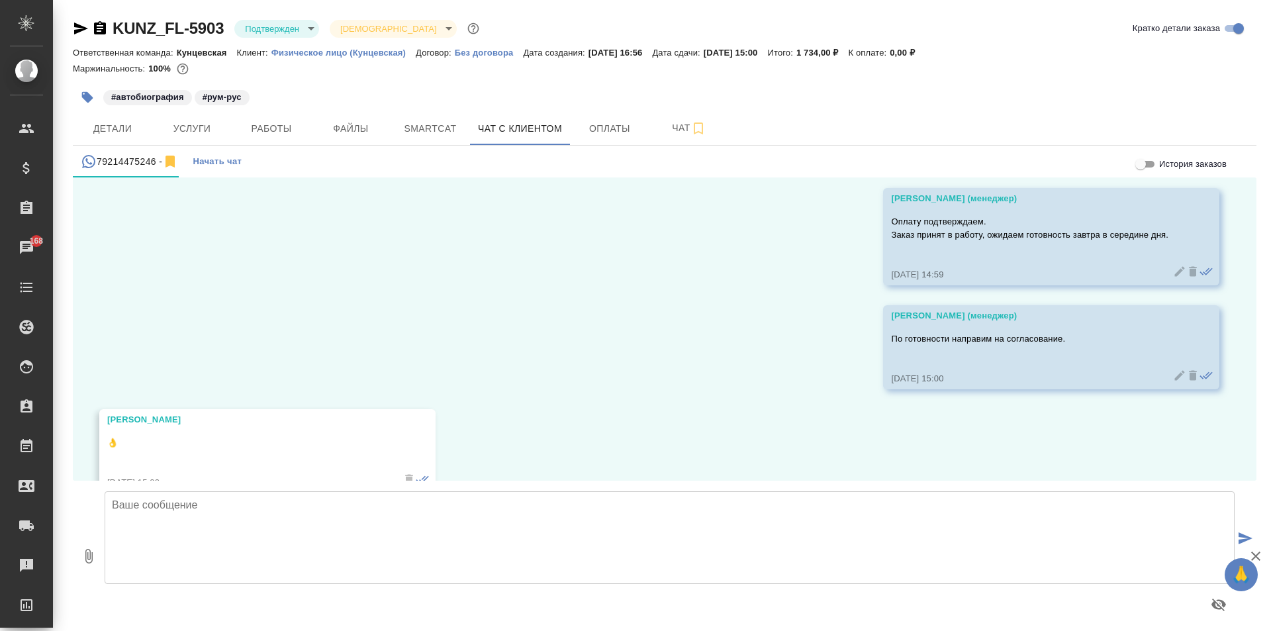
scroll to position [1361, 0]
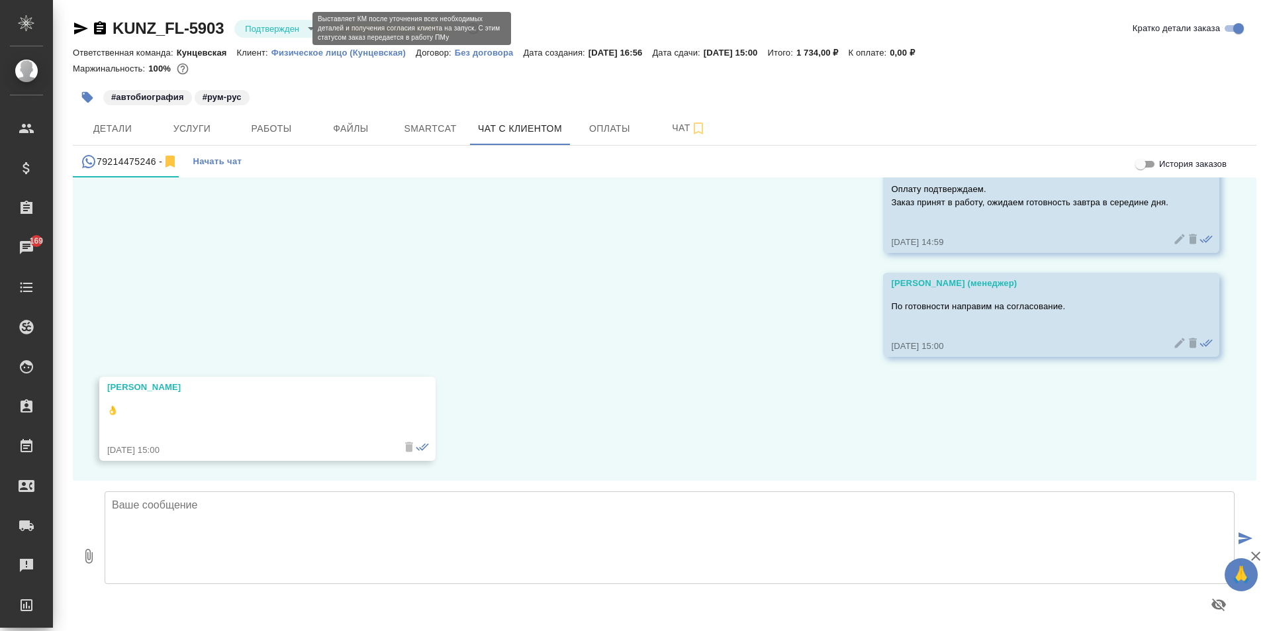
click at [289, 27] on body "🙏 .cls-1 fill:#fff; AWATERA [PERSON_NAME] Спецификации Заказы 169 Чаты Todo Про…" at bounding box center [635, 315] width 1271 height 631
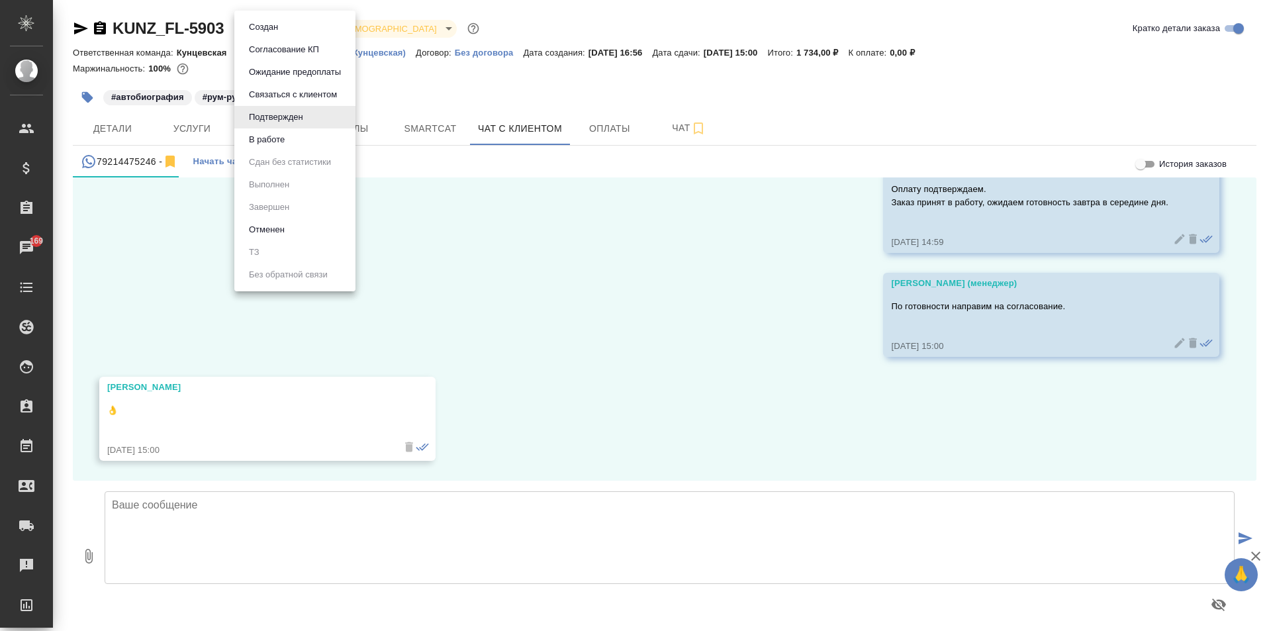
click at [424, 85] on div at bounding box center [635, 315] width 1271 height 631
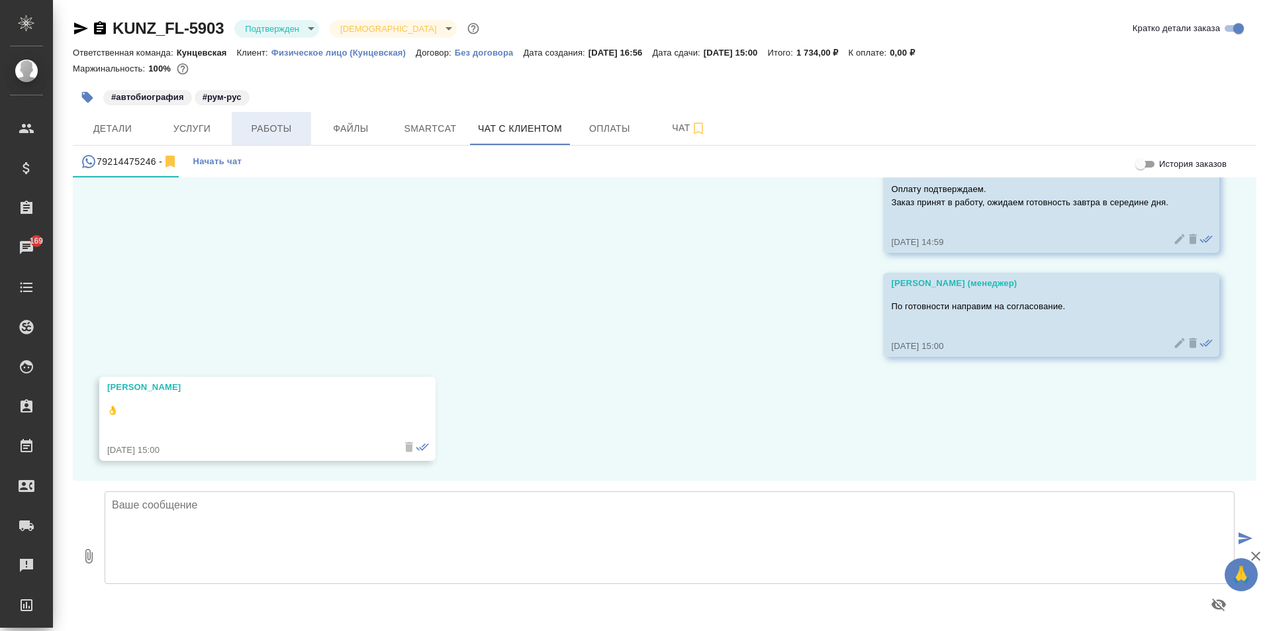
click at [265, 131] on span "Работы" at bounding box center [272, 128] width 64 height 17
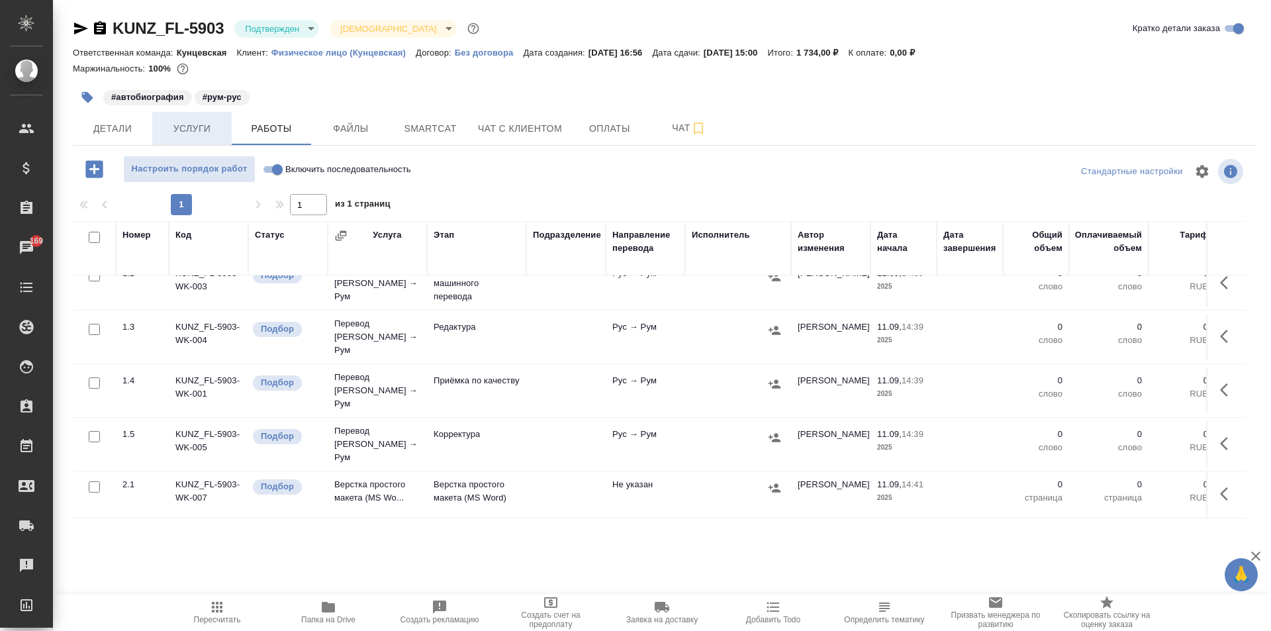
scroll to position [90, 0]
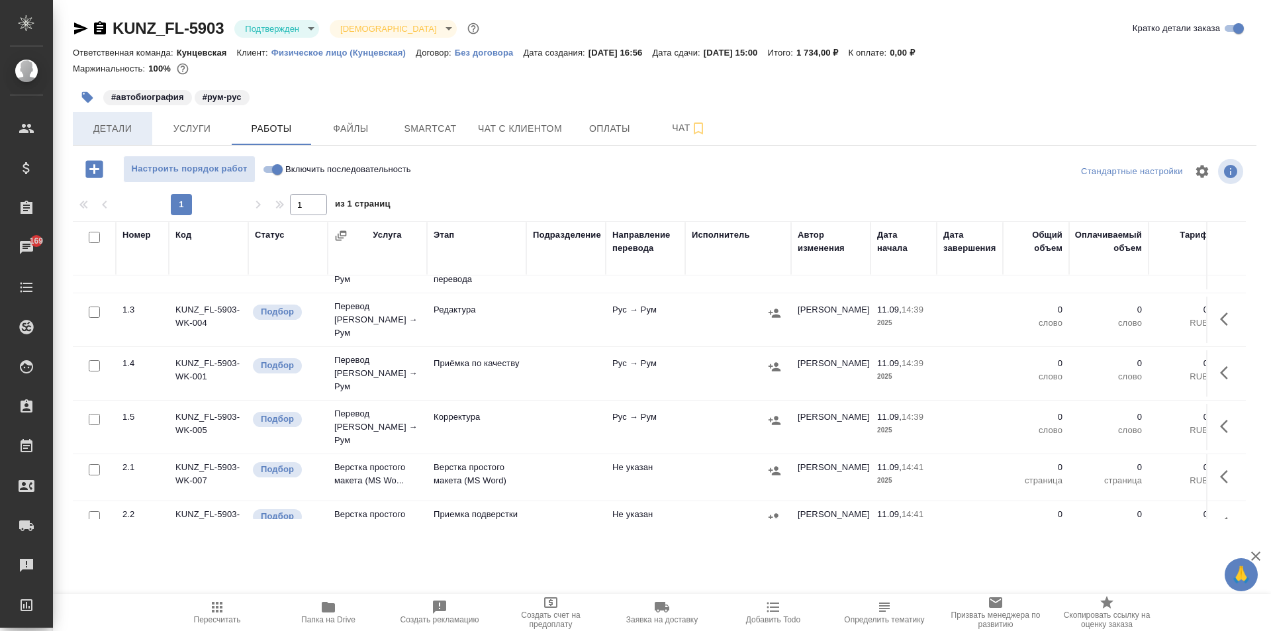
click at [105, 126] on span "Детали" at bounding box center [113, 128] width 64 height 17
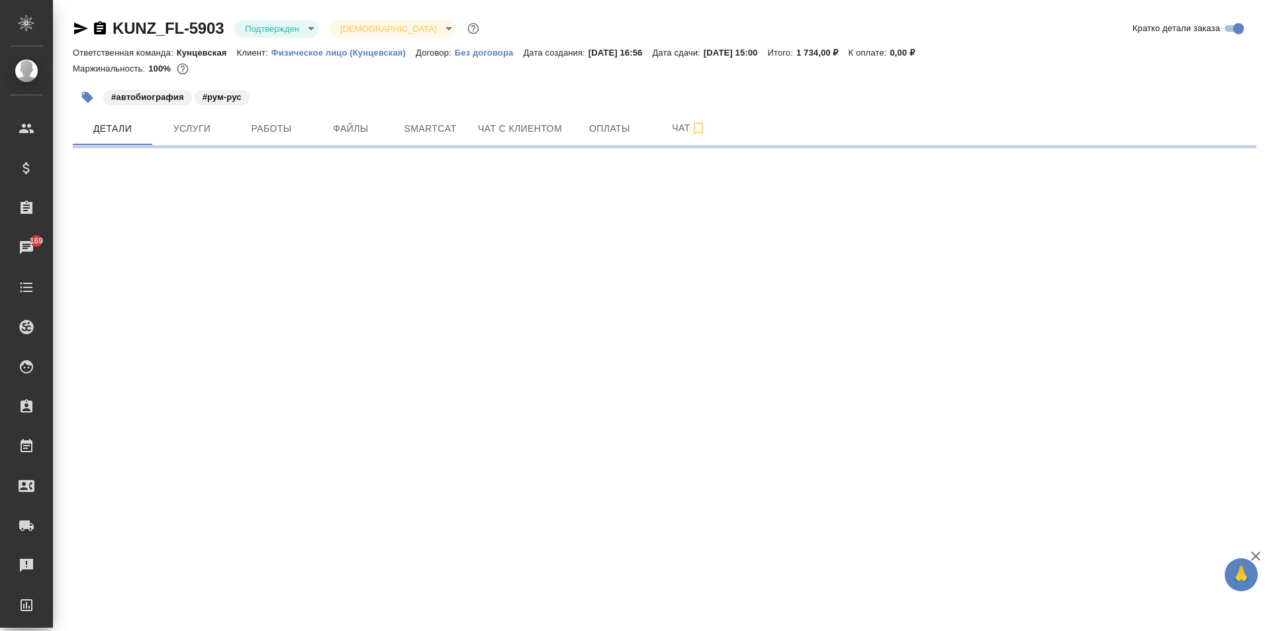
select select "RU"
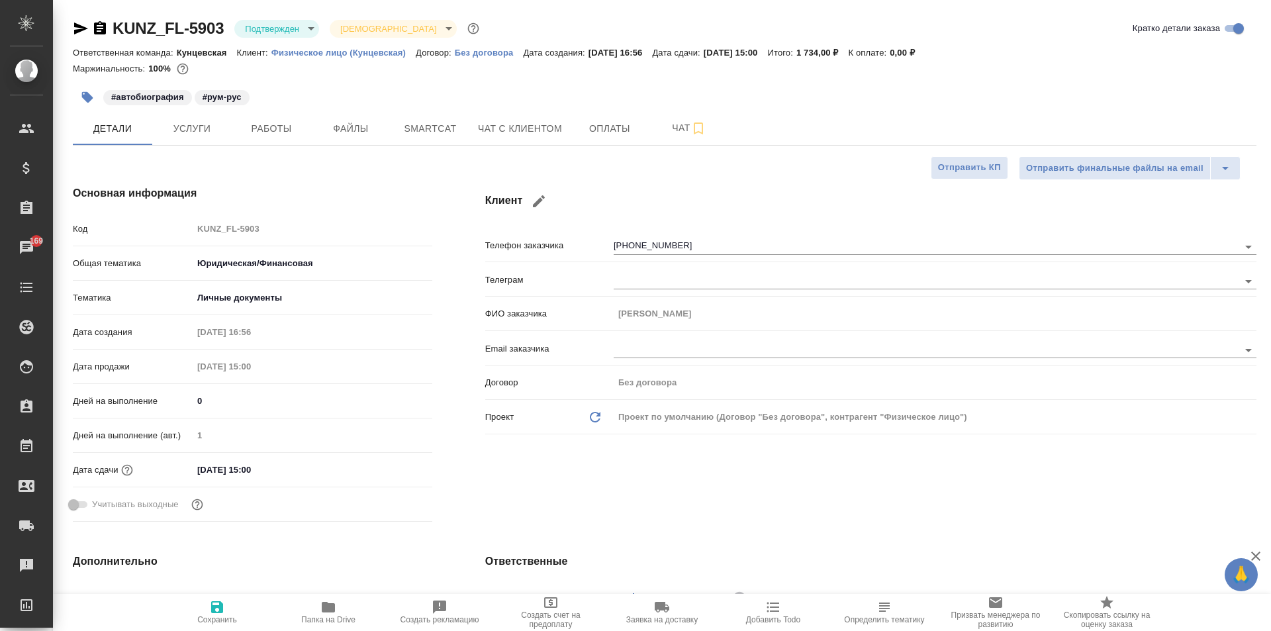
type textarea "x"
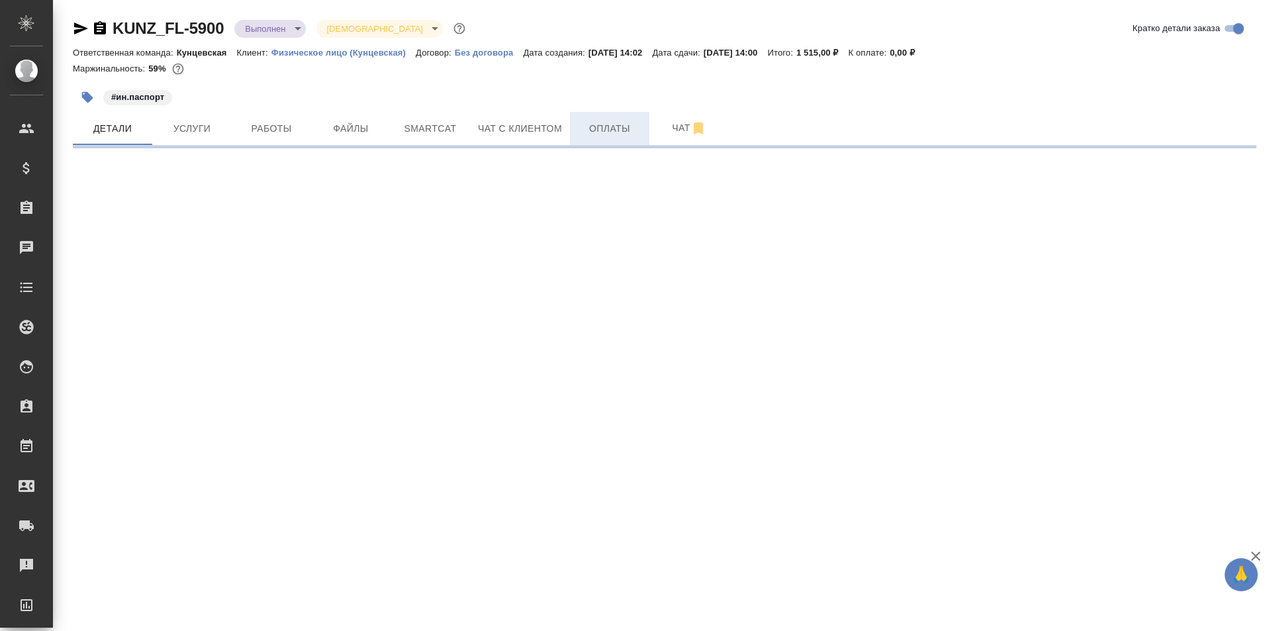
click at [602, 129] on span "Оплаты" at bounding box center [610, 128] width 64 height 17
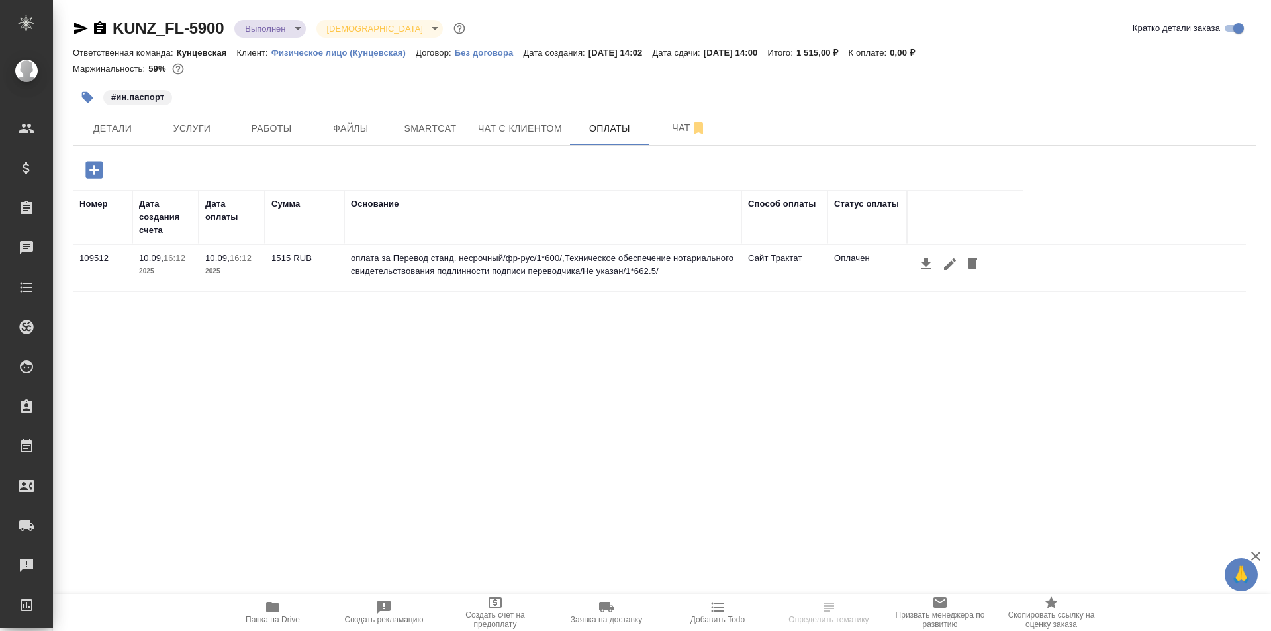
click at [283, 24] on body "🙏 .cls-1 fill:#fff; AWATERA [PERSON_NAME] Спецификации Заказы Чаты Todo Проекты…" at bounding box center [635, 315] width 1271 height 631
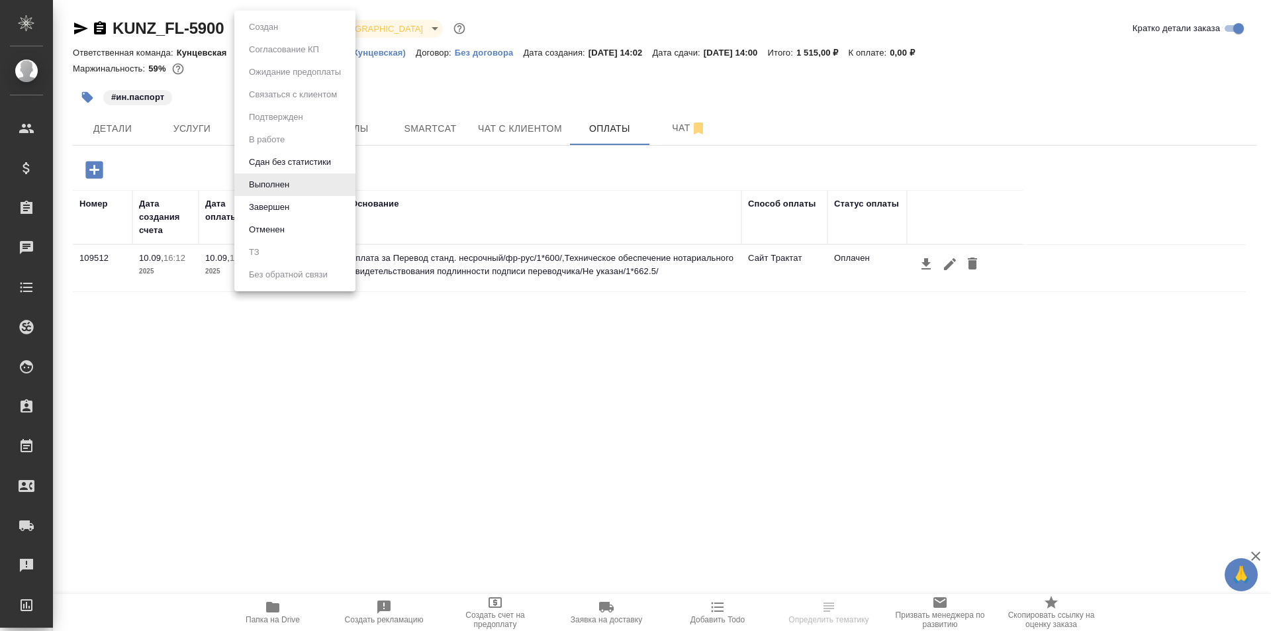
click at [429, 86] on div at bounding box center [635, 315] width 1271 height 631
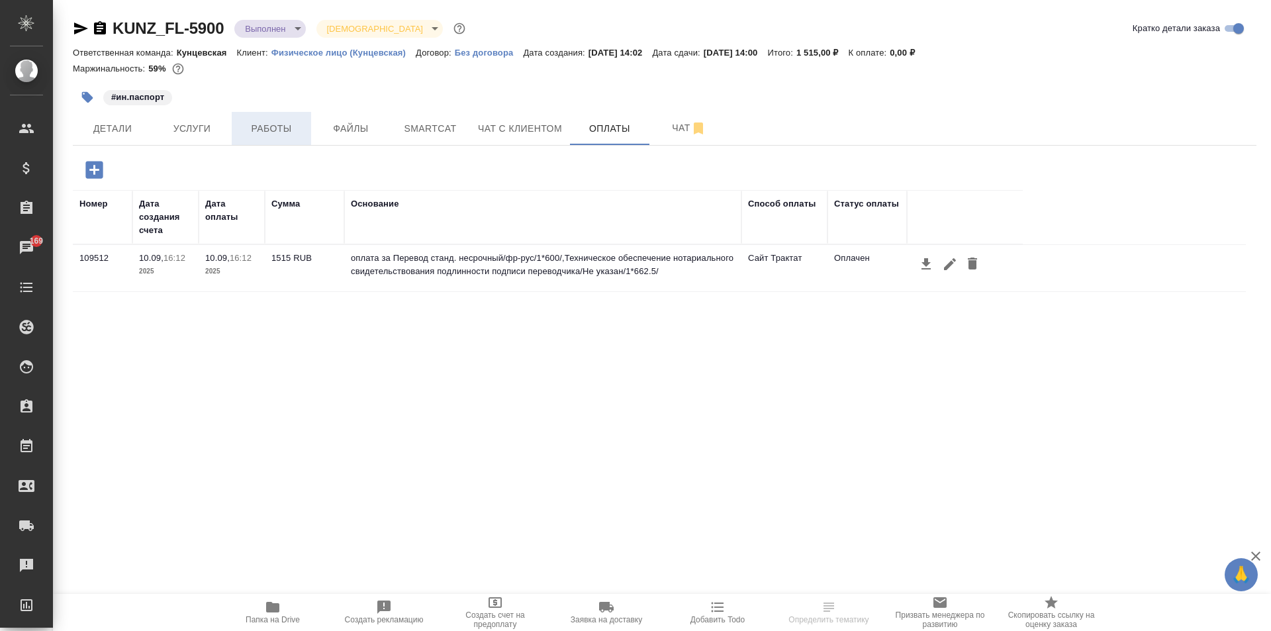
click at [271, 122] on span "Работы" at bounding box center [272, 128] width 64 height 17
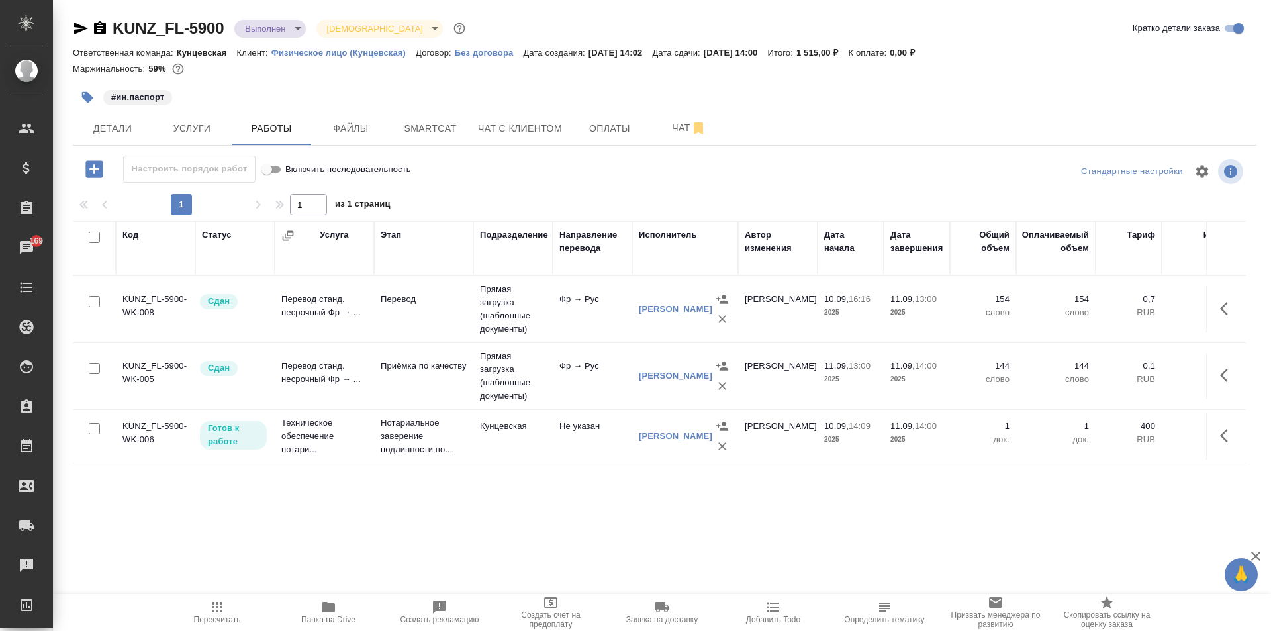
click at [1225, 429] on icon "button" at bounding box center [1228, 436] width 16 height 16
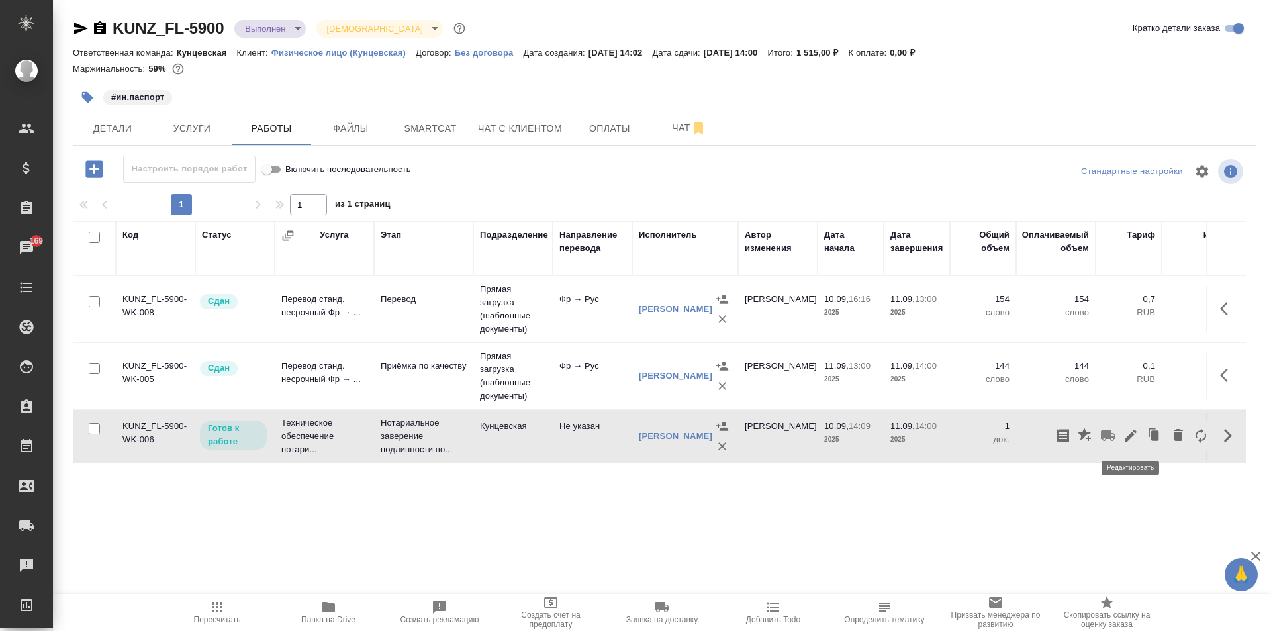
click at [1122, 432] on icon "button" at bounding box center [1130, 436] width 16 height 16
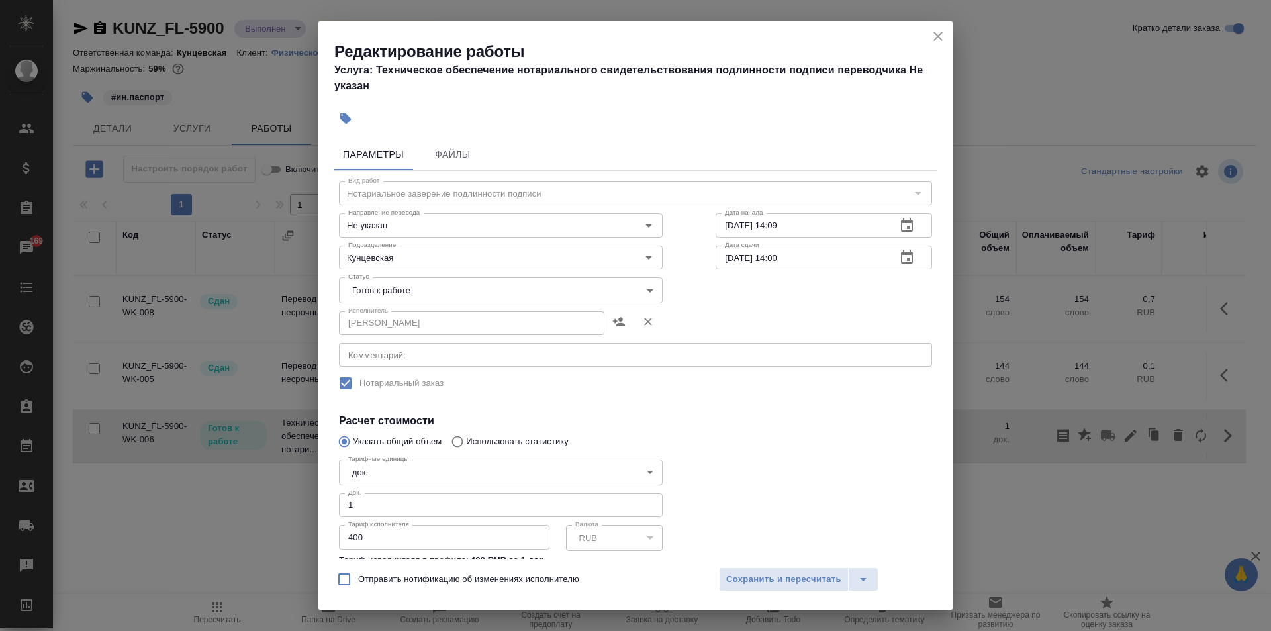
click at [463, 294] on body "🙏 .cls-1 fill:#fff; AWATERA [PERSON_NAME] Спецификации Заказы 169 Чаты Todo Про…" at bounding box center [635, 315] width 1271 height 631
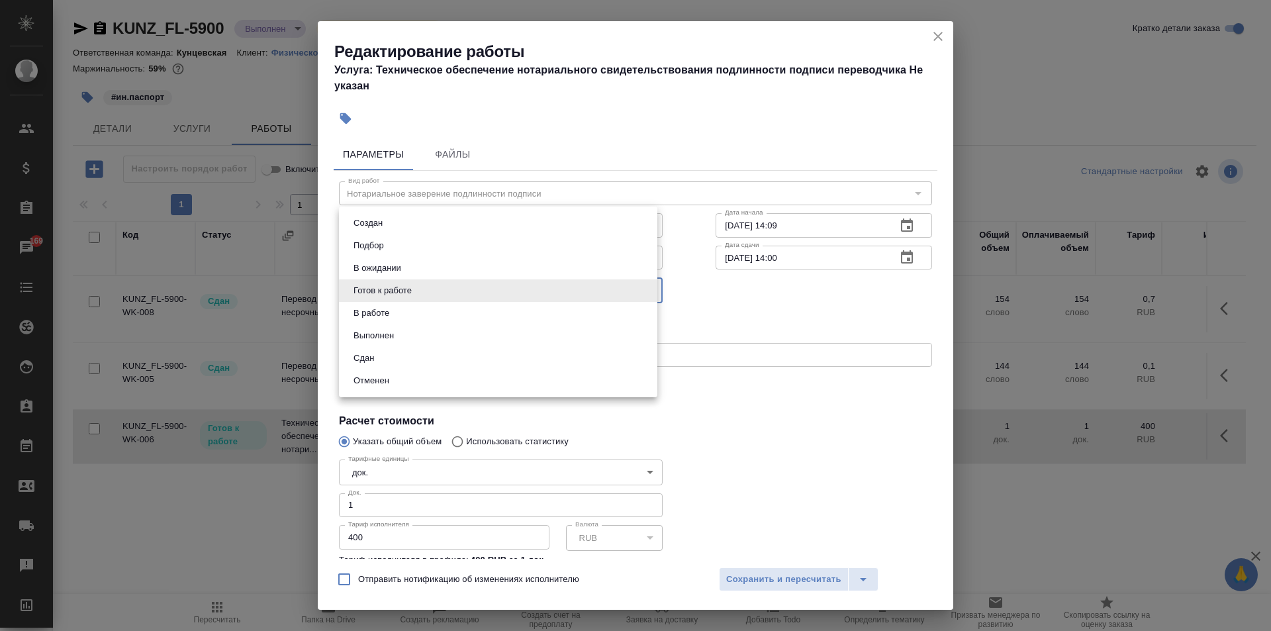
click at [424, 352] on li "Сдан" at bounding box center [498, 358] width 318 height 23
type input "closed"
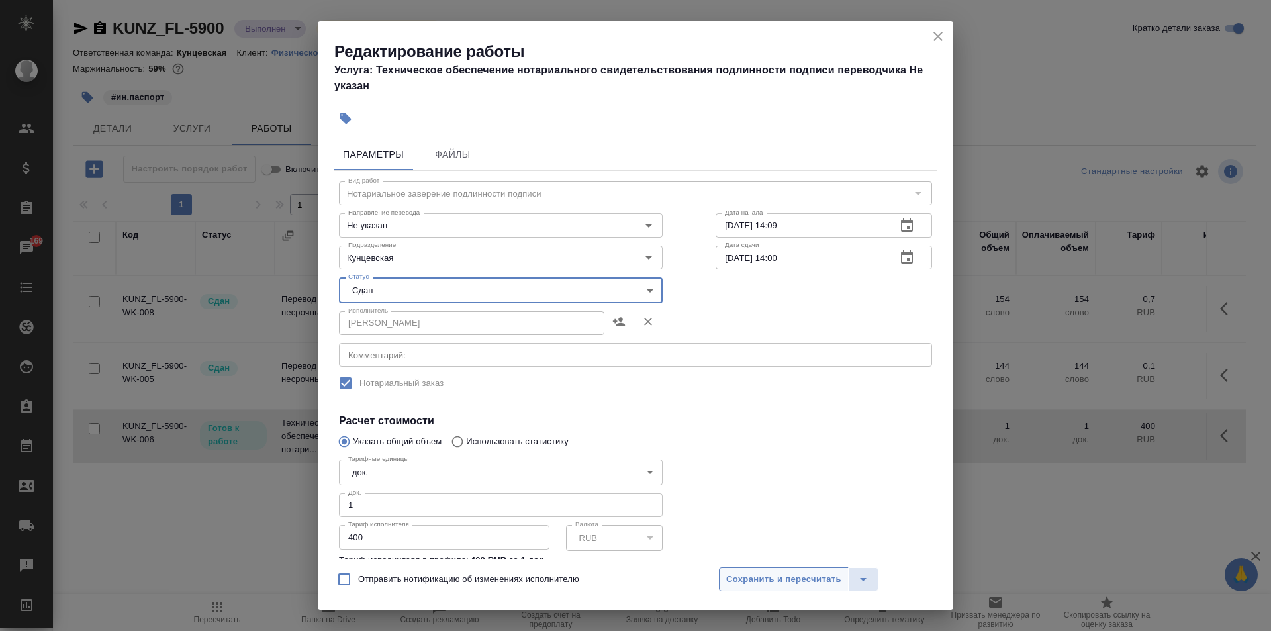
click at [801, 580] on span "Сохранить и пересчитать" at bounding box center [783, 579] width 115 height 15
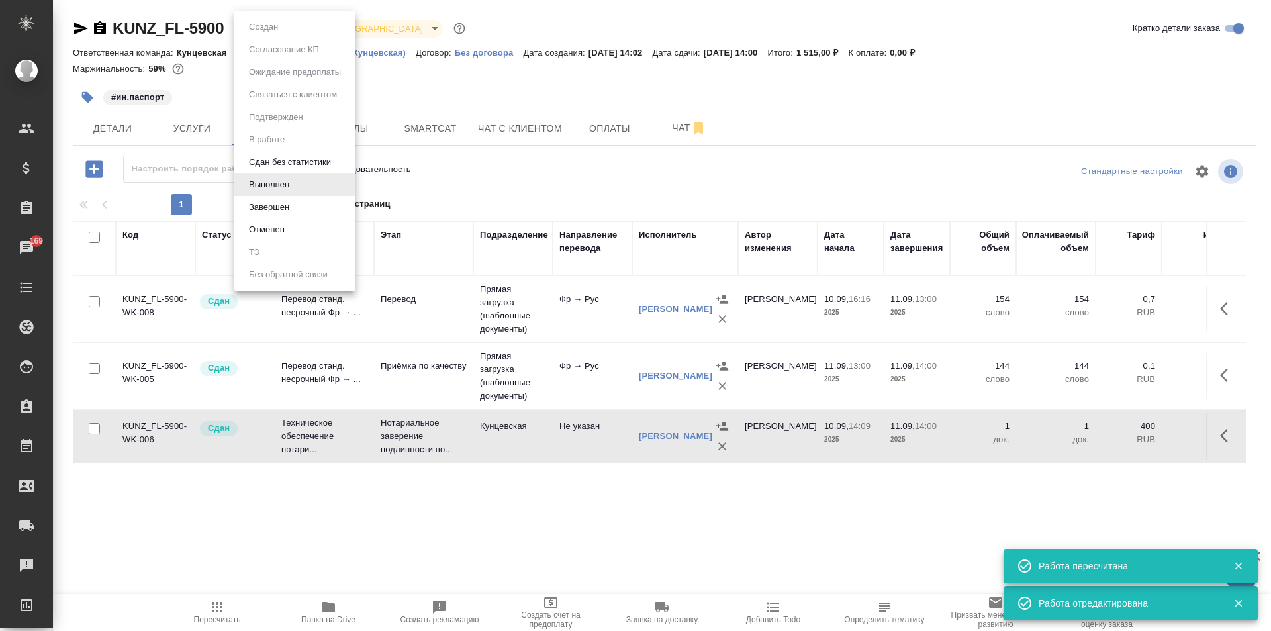
click at [262, 27] on body "🙏 .cls-1 fill:#fff; AWATERA [PERSON_NAME] Спецификации Заказы 169 Чаты Todo Про…" at bounding box center [635, 315] width 1271 height 631
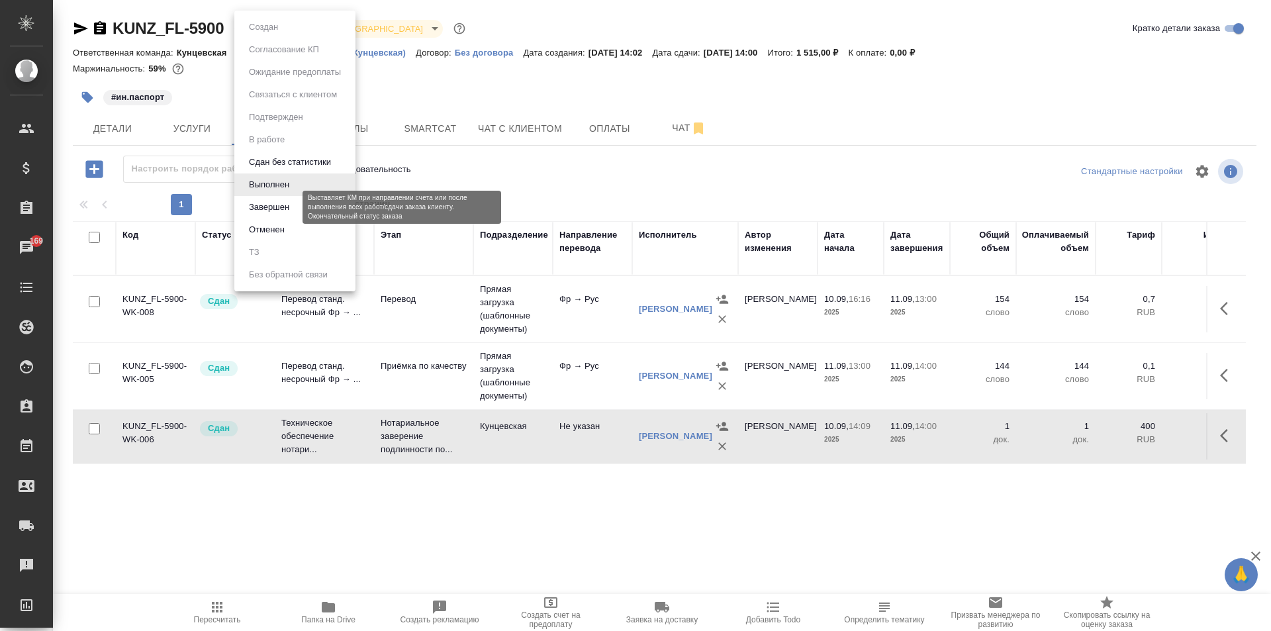
click at [277, 206] on button "Завершен" at bounding box center [269, 207] width 48 height 15
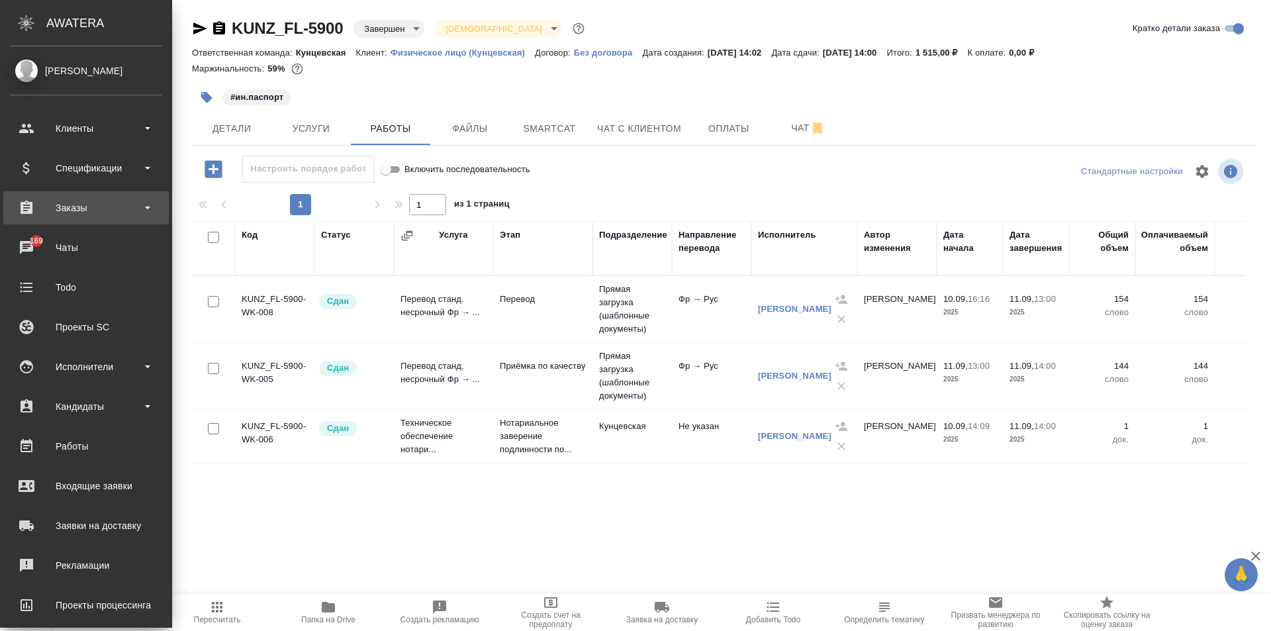
click at [82, 202] on div "Заказы" at bounding box center [86, 208] width 152 height 20
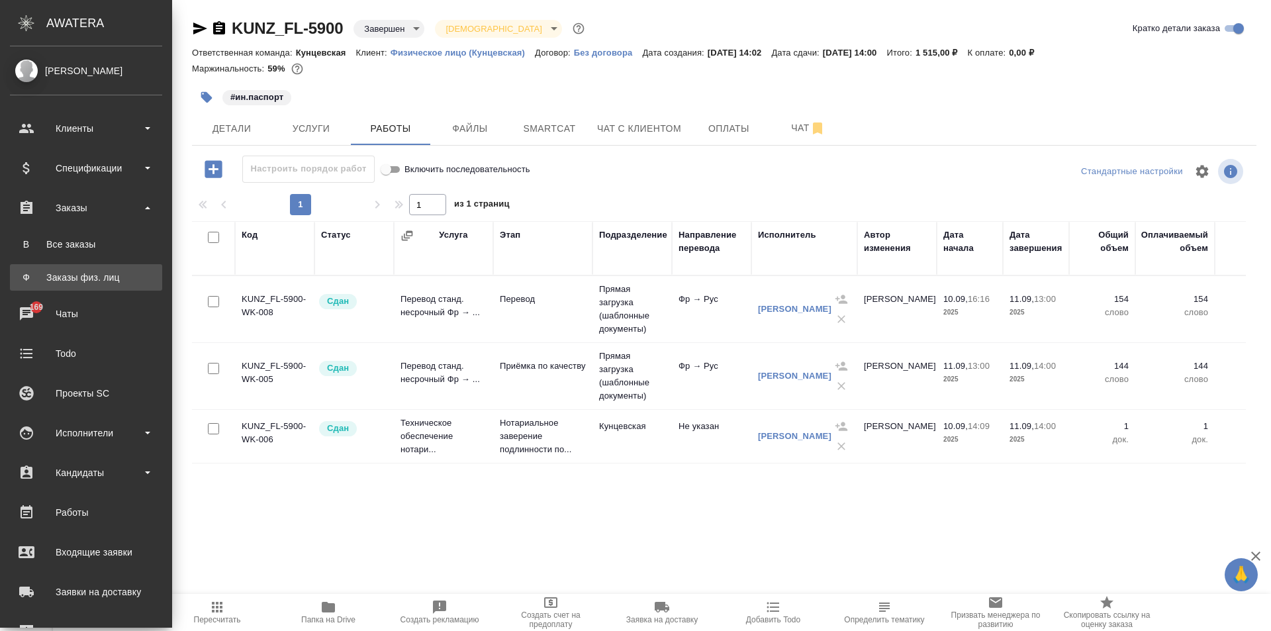
click at [107, 269] on link "Ф Заказы физ. лиц" at bounding box center [86, 277] width 152 height 26
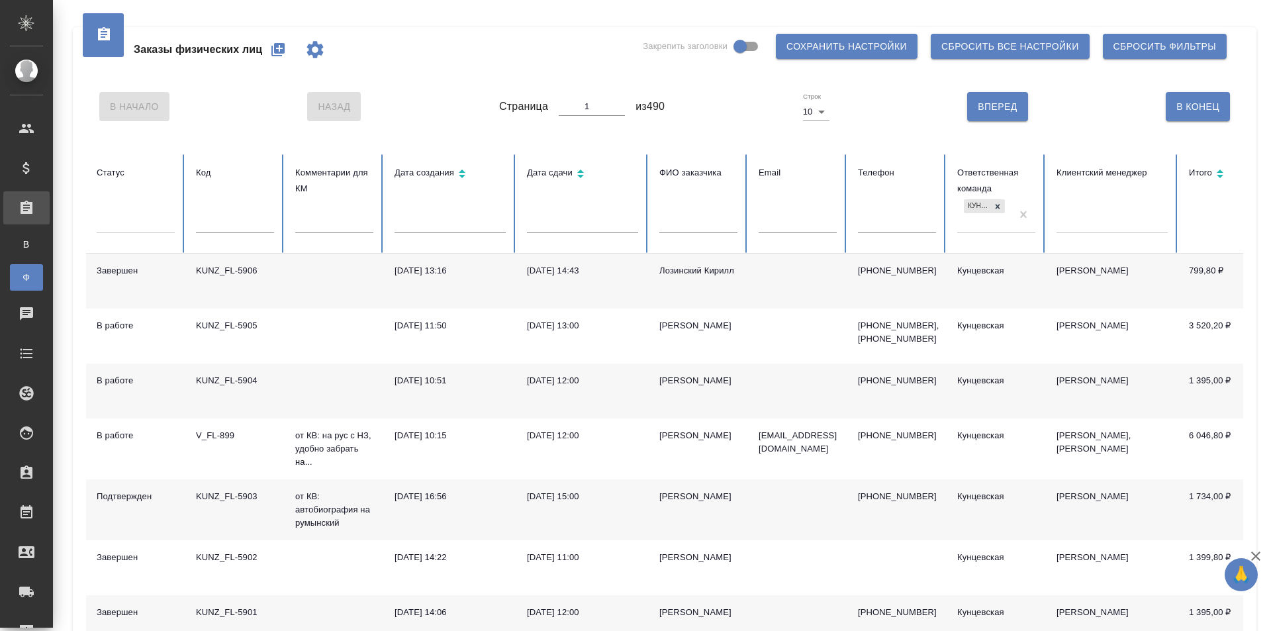
click at [240, 498] on div "KUNZ_FL-5903" at bounding box center [235, 496] width 78 height 13
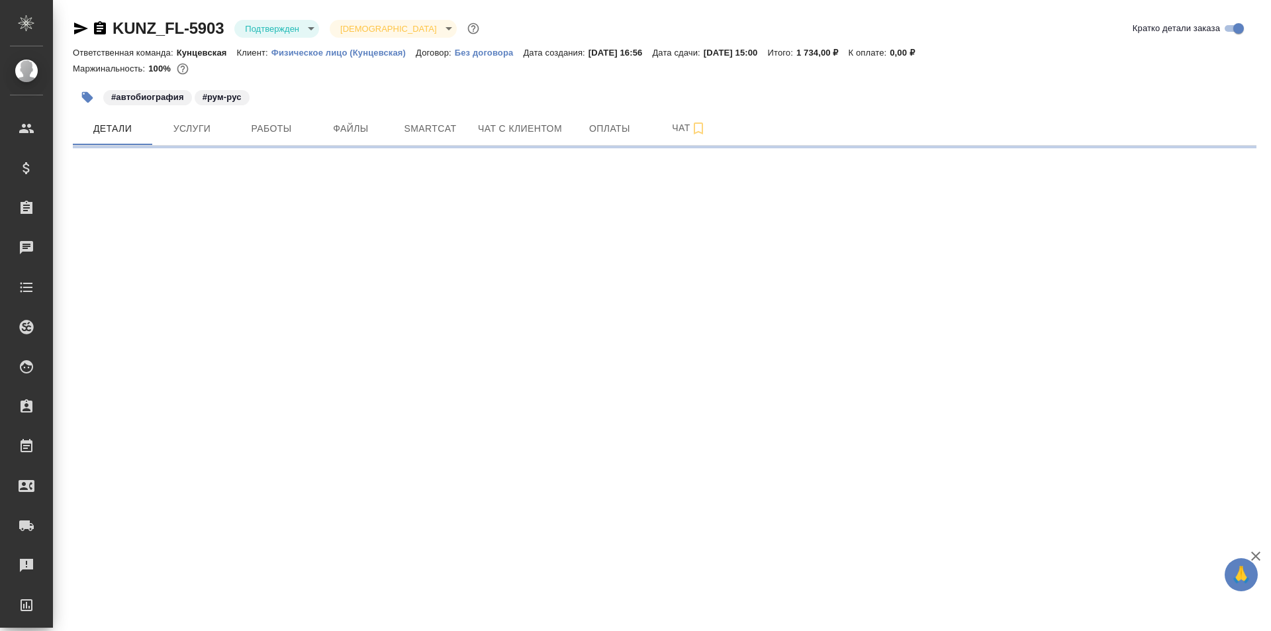
select select "RU"
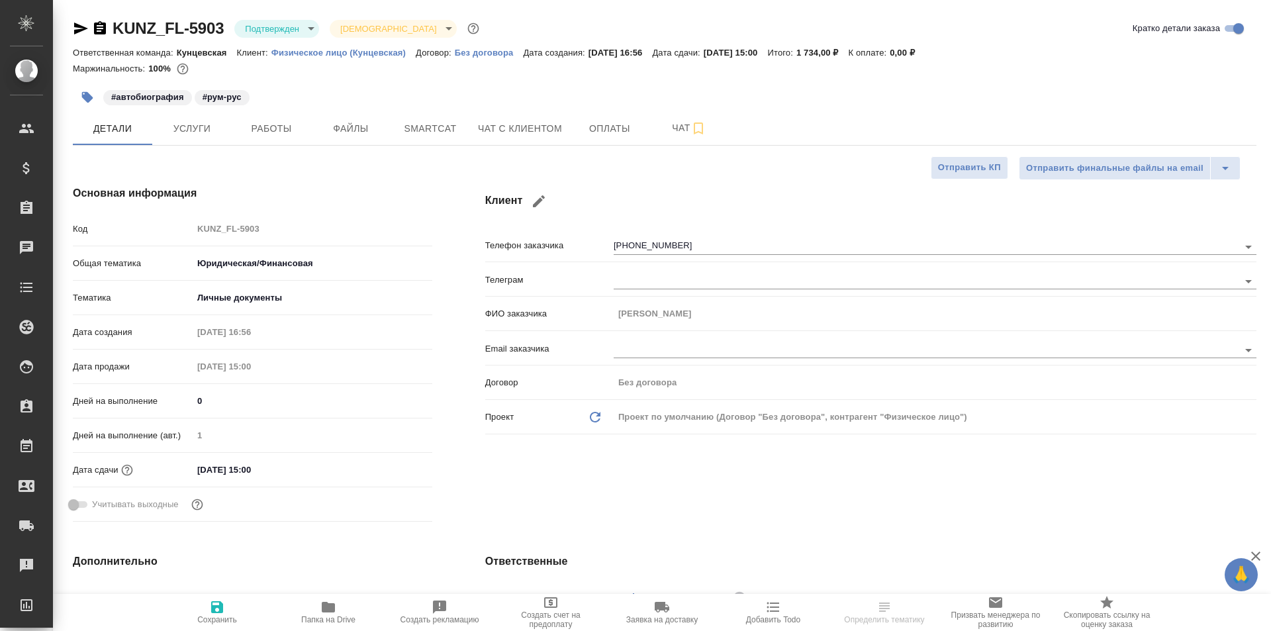
type textarea "x"
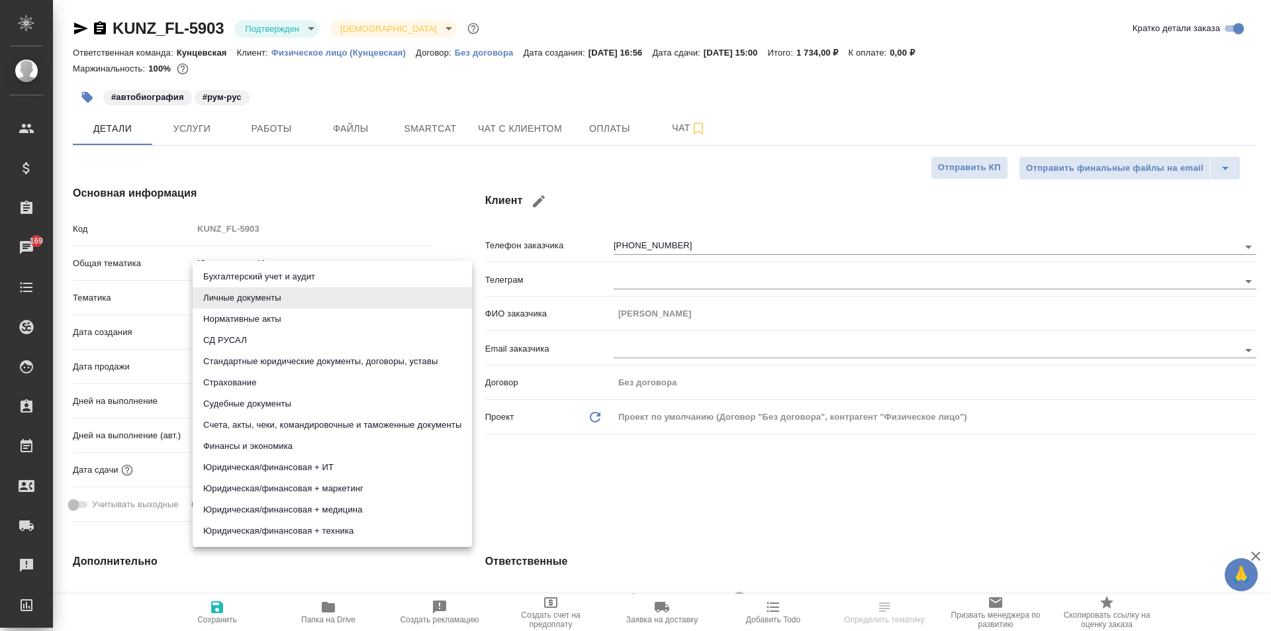
click at [235, 289] on body "🙏 .cls-1 fill:#fff; AWATERA [PERSON_NAME] Спецификации Заказы 169 Чаты Todo Про…" at bounding box center [635, 315] width 1271 height 631
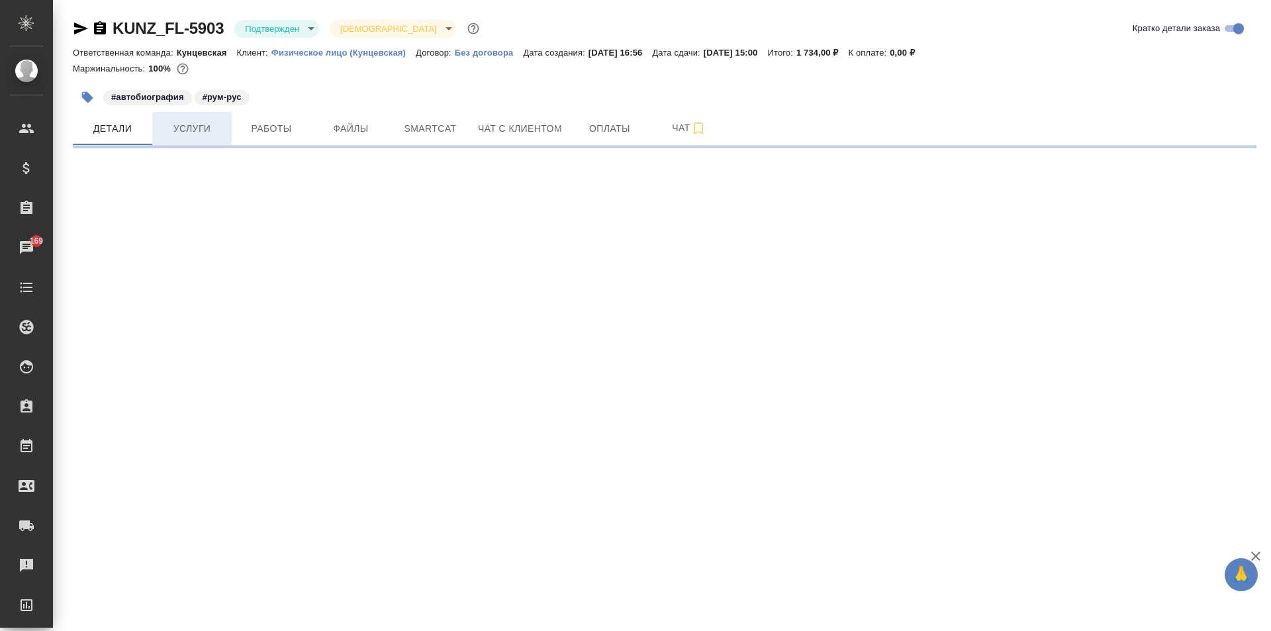
select select "RU"
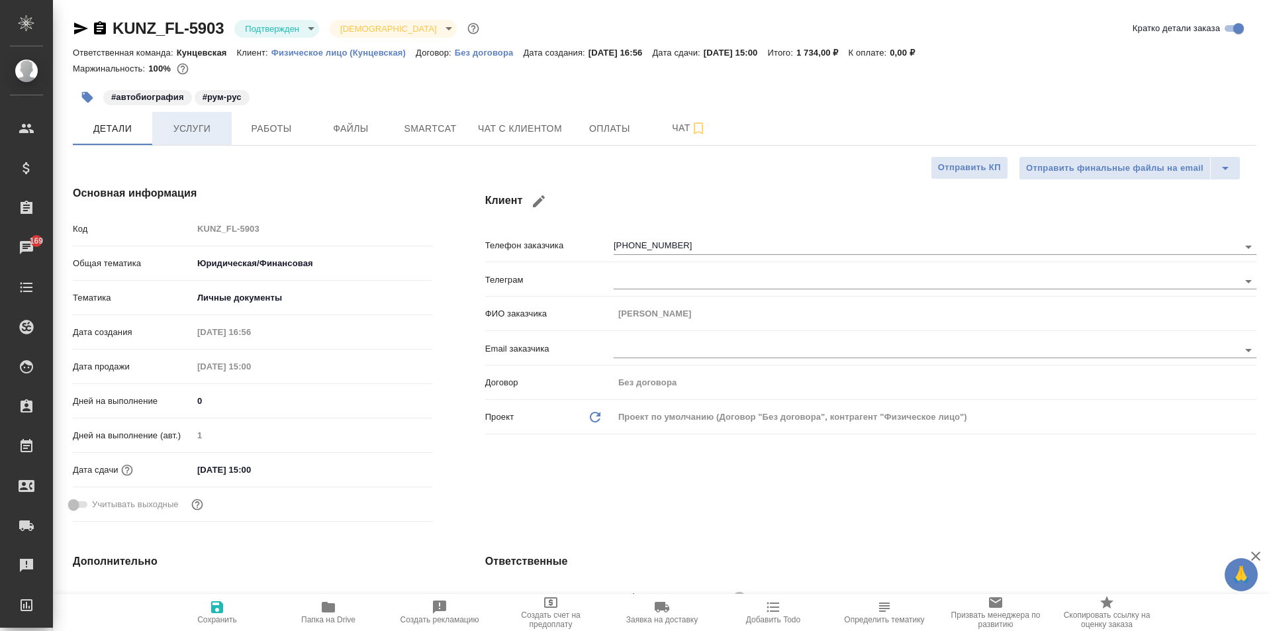
type textarea "x"
click at [233, 253] on body "🙏 .cls-1 fill:#fff; AWATERA [PERSON_NAME] Спецификации Заказы 169 Чаты Todo Про…" at bounding box center [635, 315] width 1271 height 631
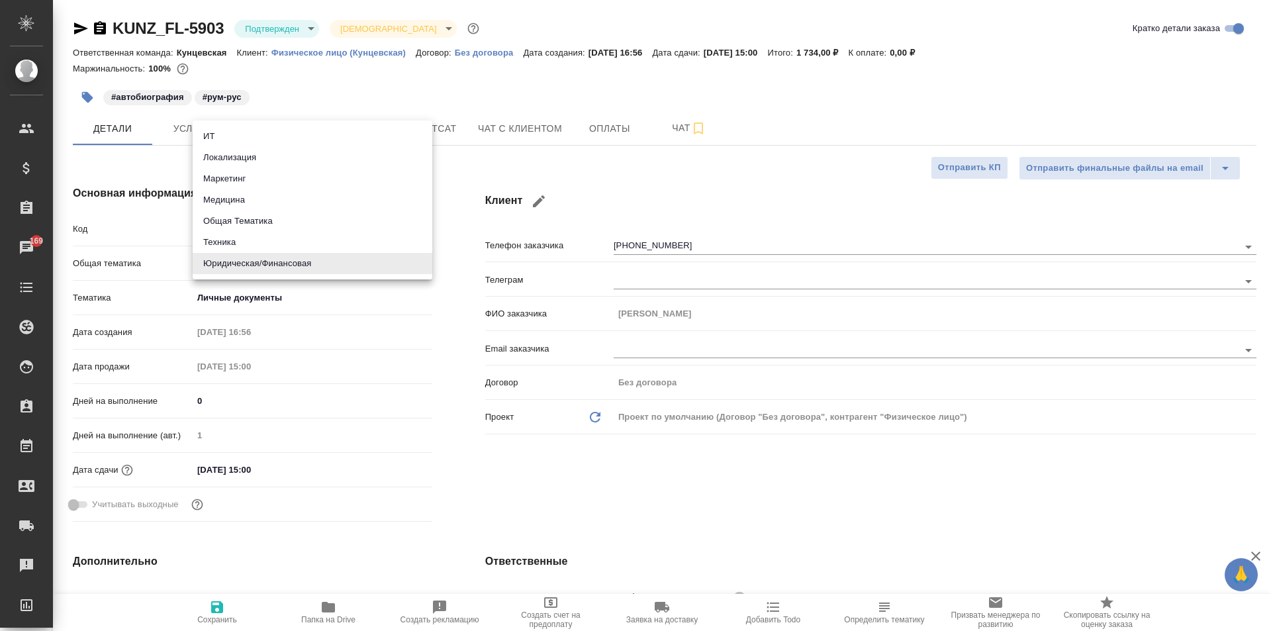
type textarea "x"
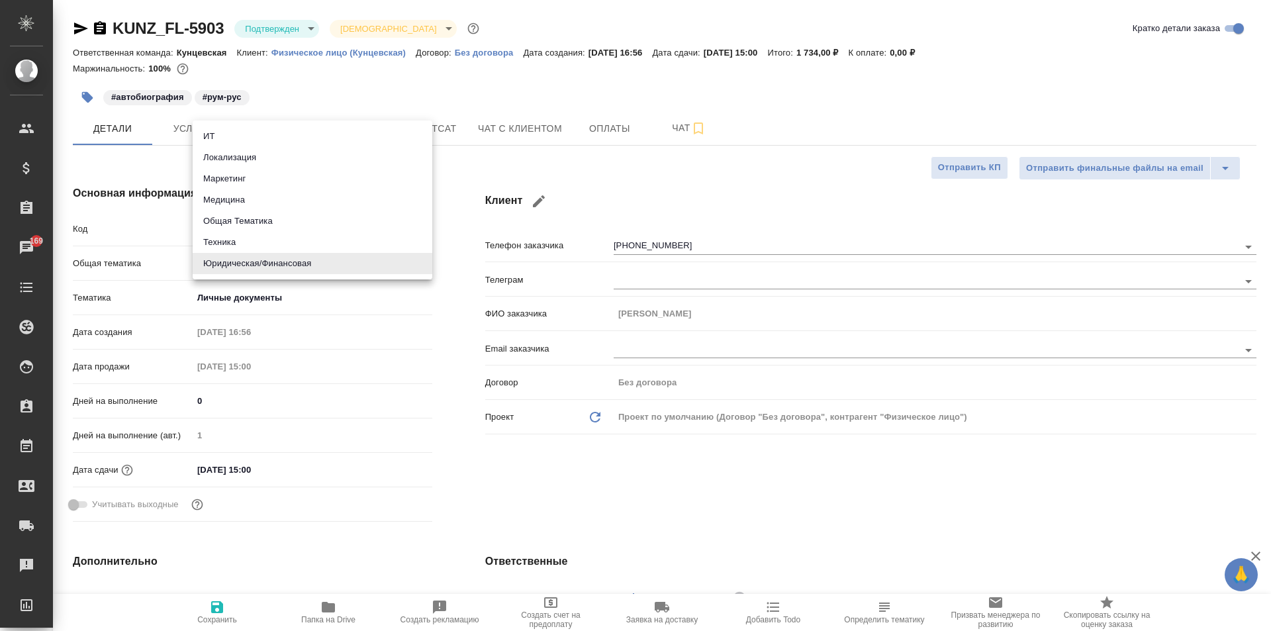
type textarea "x"
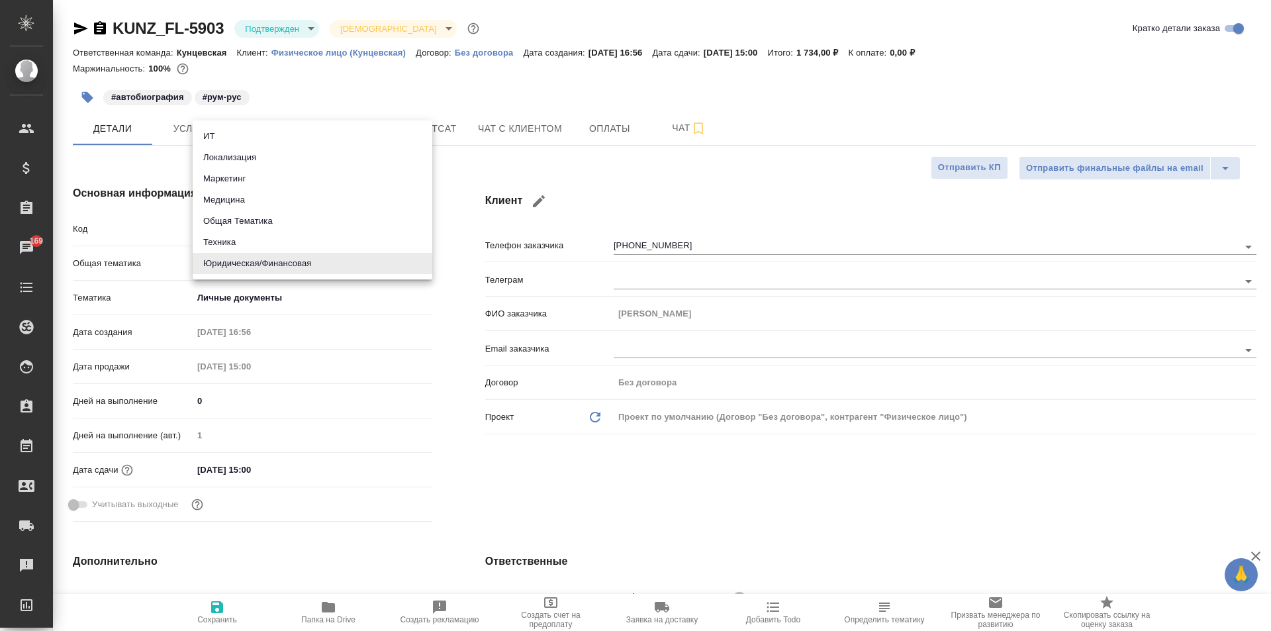
type textarea "x"
click at [498, 488] on div at bounding box center [635, 315] width 1271 height 631
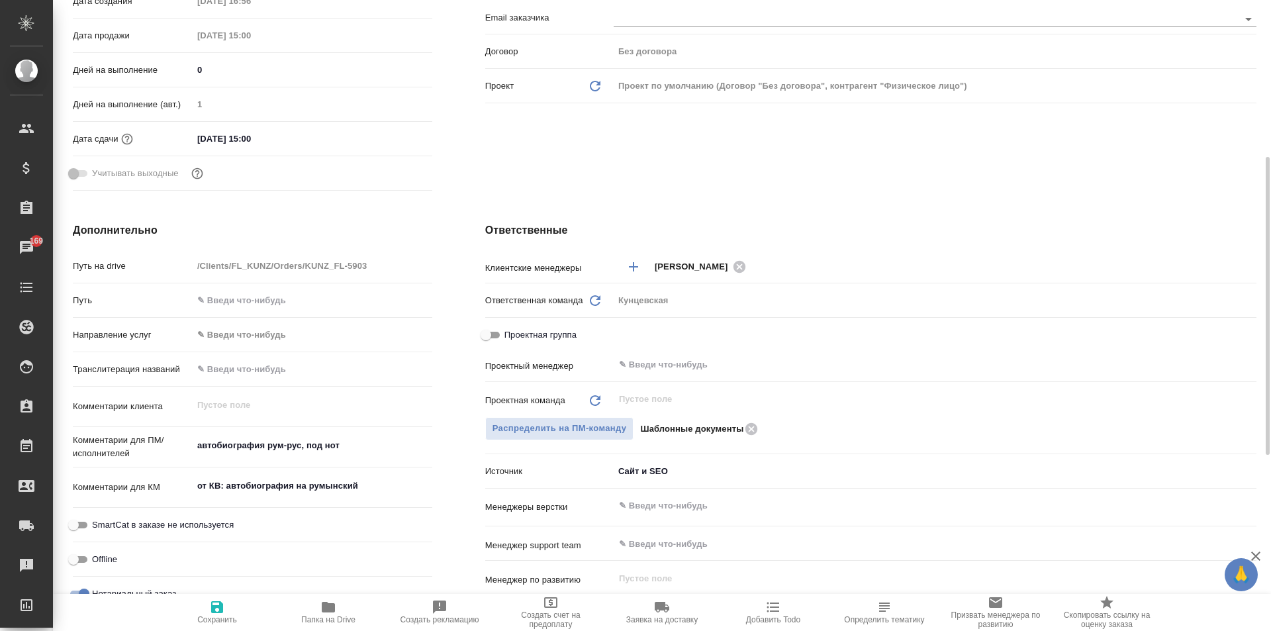
scroll to position [463, 0]
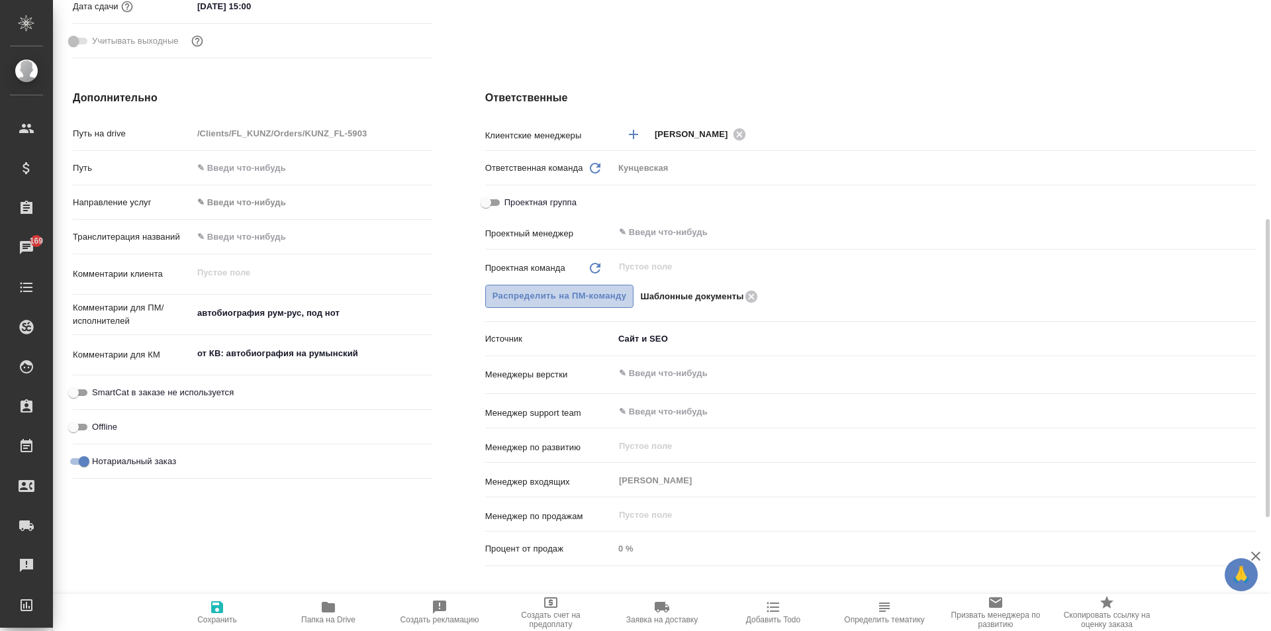
click at [617, 295] on span "Распределить на ПМ-команду" at bounding box center [559, 296] width 134 height 15
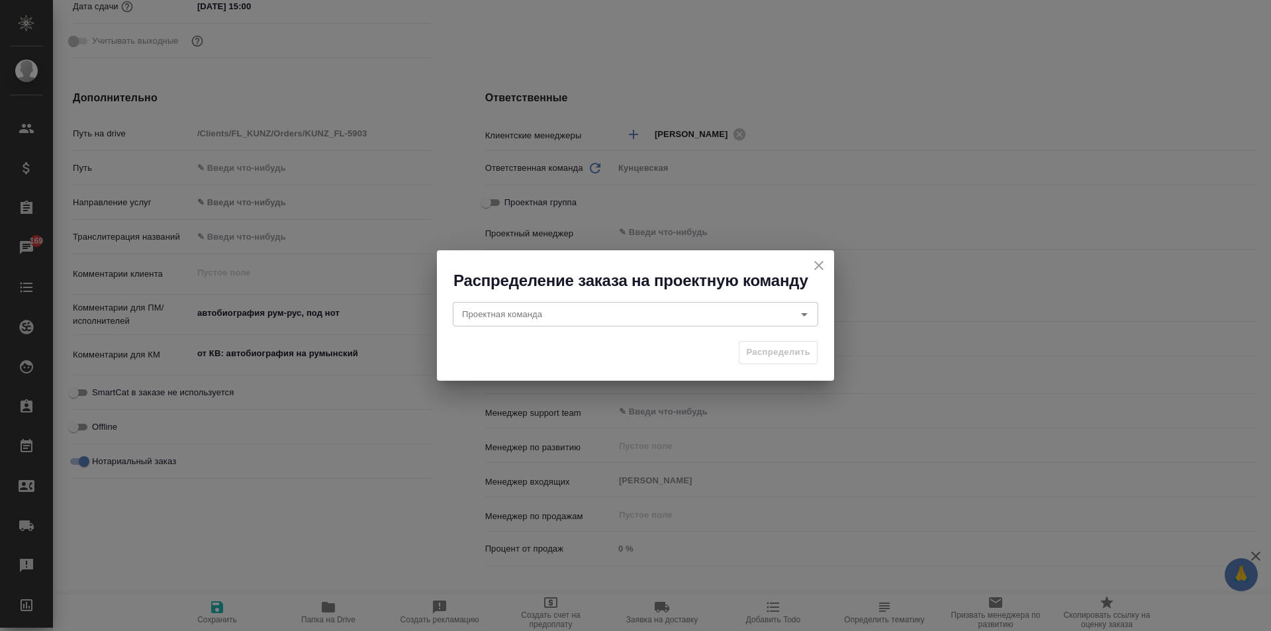
click at [803, 256] on div "Распределение заказа на проектную команду" at bounding box center [635, 270] width 397 height 41
drag, startPoint x: 825, startPoint y: 260, endPoint x: 811, endPoint y: 263, distance: 13.5
click at [823, 260] on icon "close" at bounding box center [819, 265] width 16 height 16
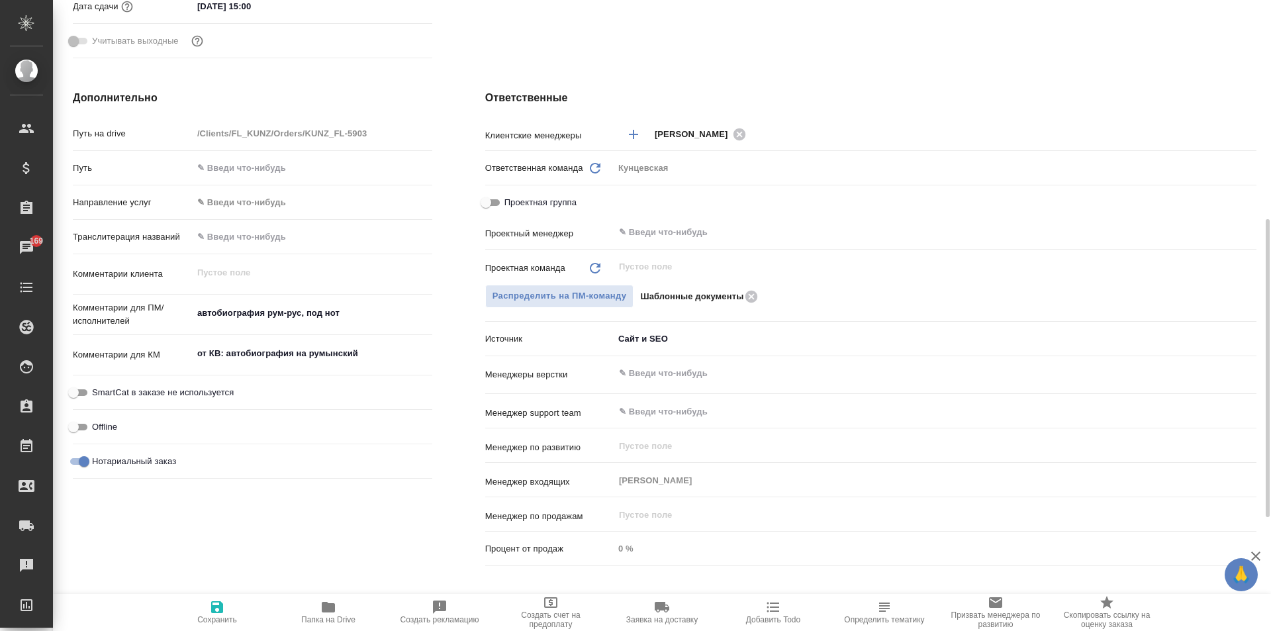
click at [742, 294] on p "Шаблонные документы" at bounding box center [691, 296] width 103 height 13
click at [744, 291] on icon at bounding box center [751, 296] width 16 height 15
type textarea "x"
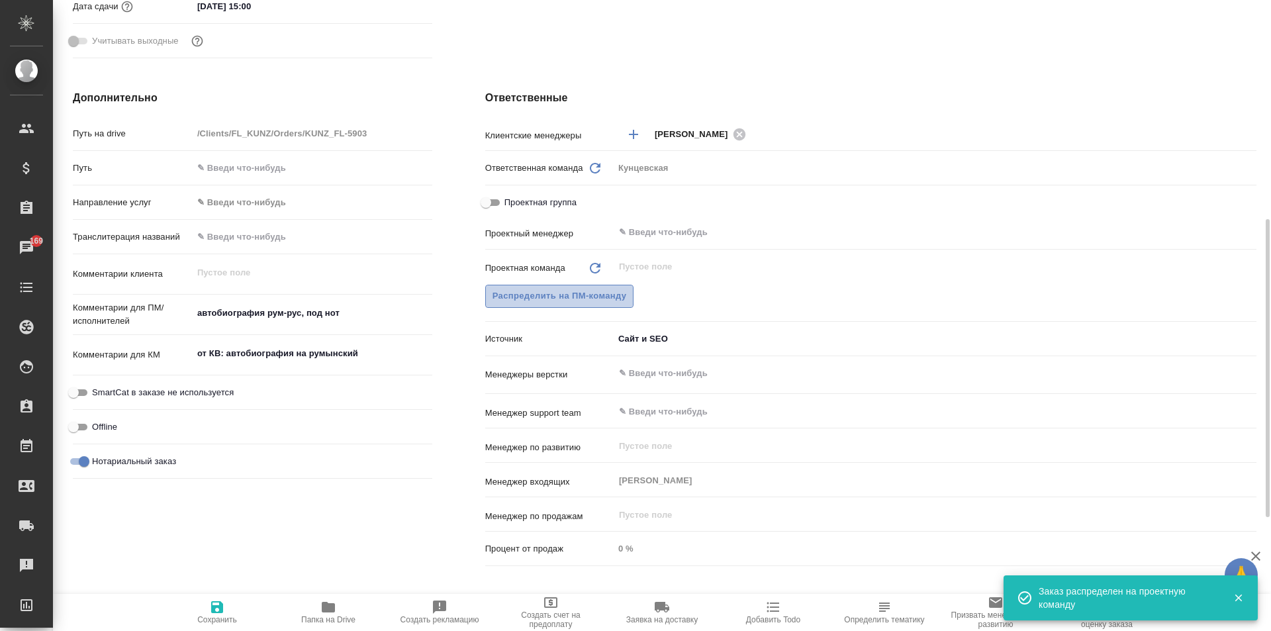
click at [588, 291] on span "Распределить на ПМ-команду" at bounding box center [559, 296] width 134 height 15
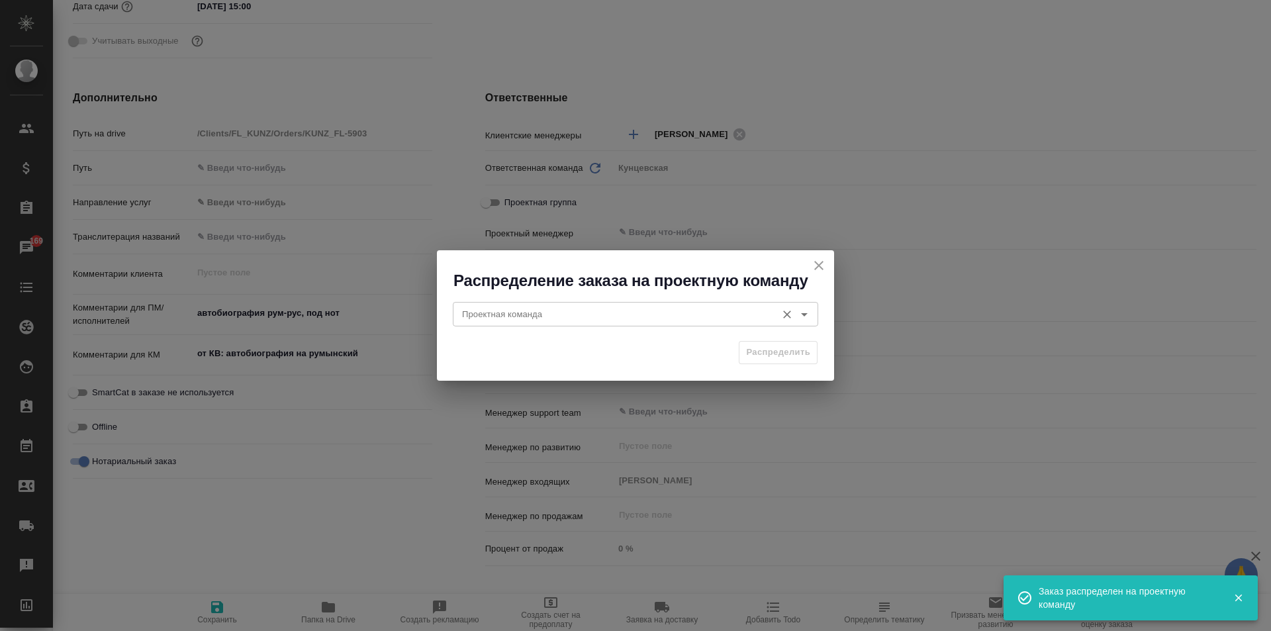
click at [561, 310] on input "Проектная команда" at bounding box center [613, 314] width 313 height 16
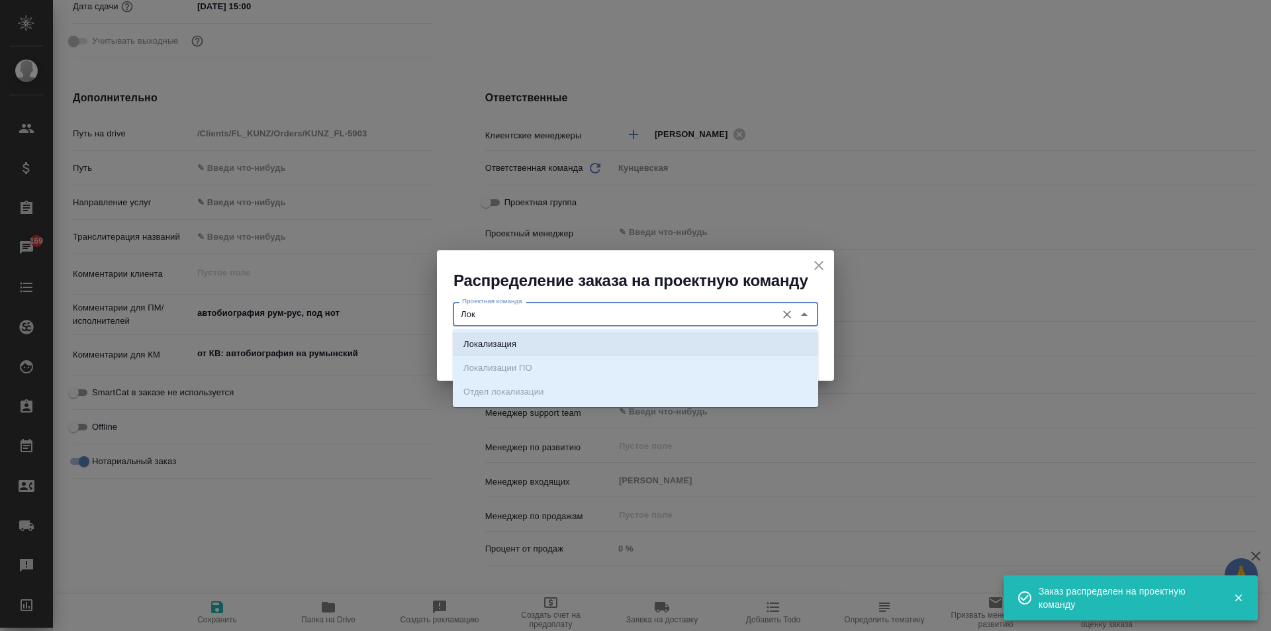
click at [561, 334] on li "Локализация" at bounding box center [635, 344] width 365 height 24
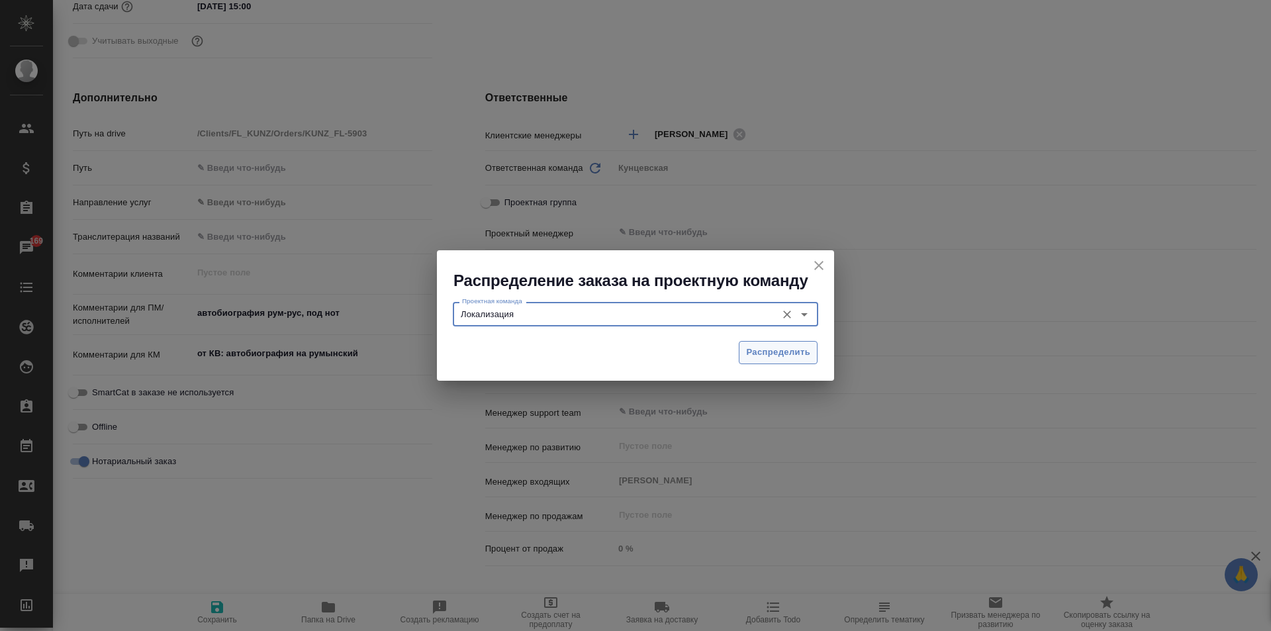
type input "Локализация"
click at [789, 348] on span "Распределить" at bounding box center [778, 352] width 64 height 15
type textarea "x"
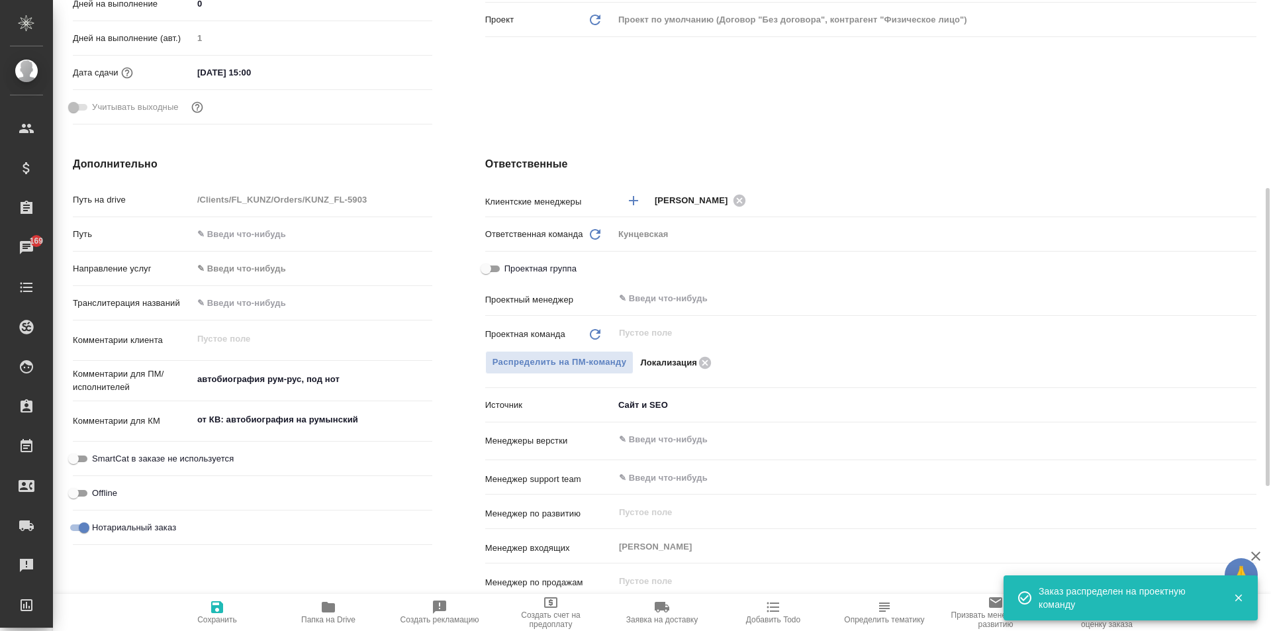
scroll to position [529, 0]
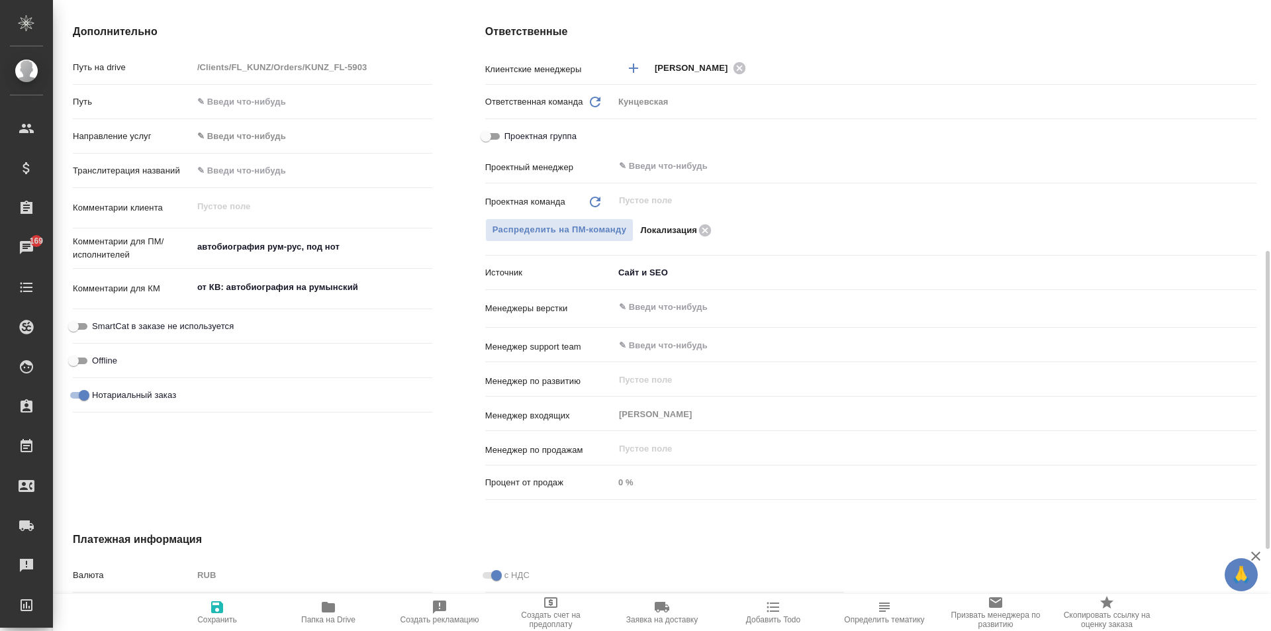
type textarea "x"
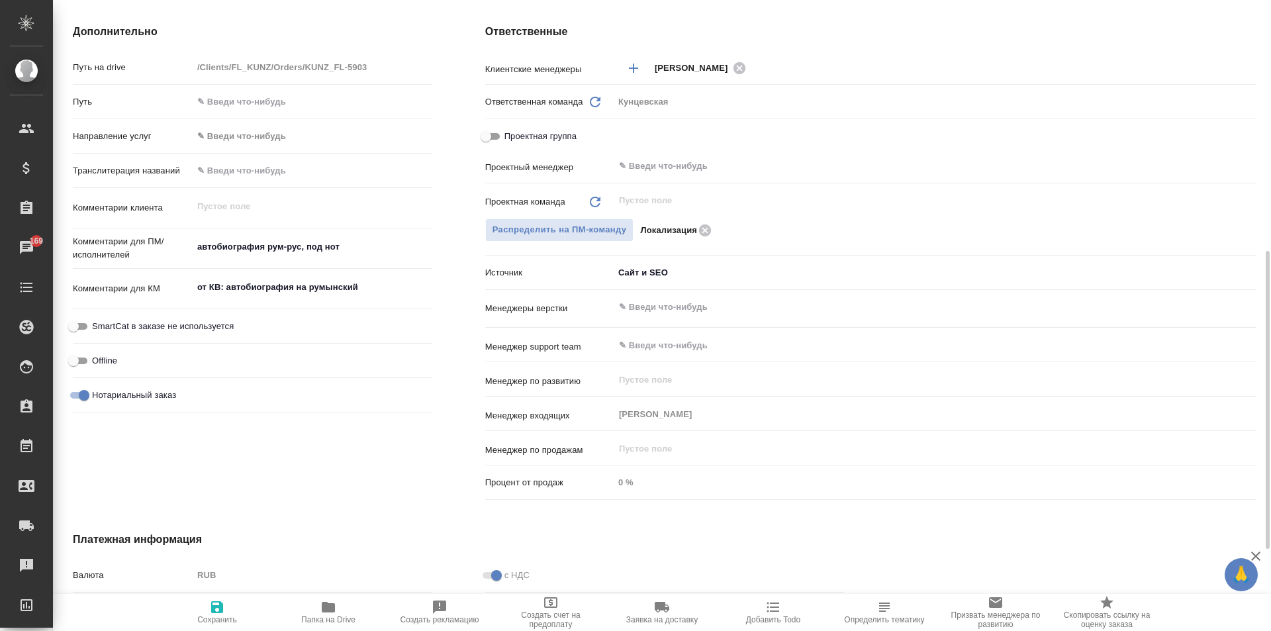
type textarea "x"
click at [216, 616] on span "Сохранить" at bounding box center [217, 619] width 40 height 9
type textarea "x"
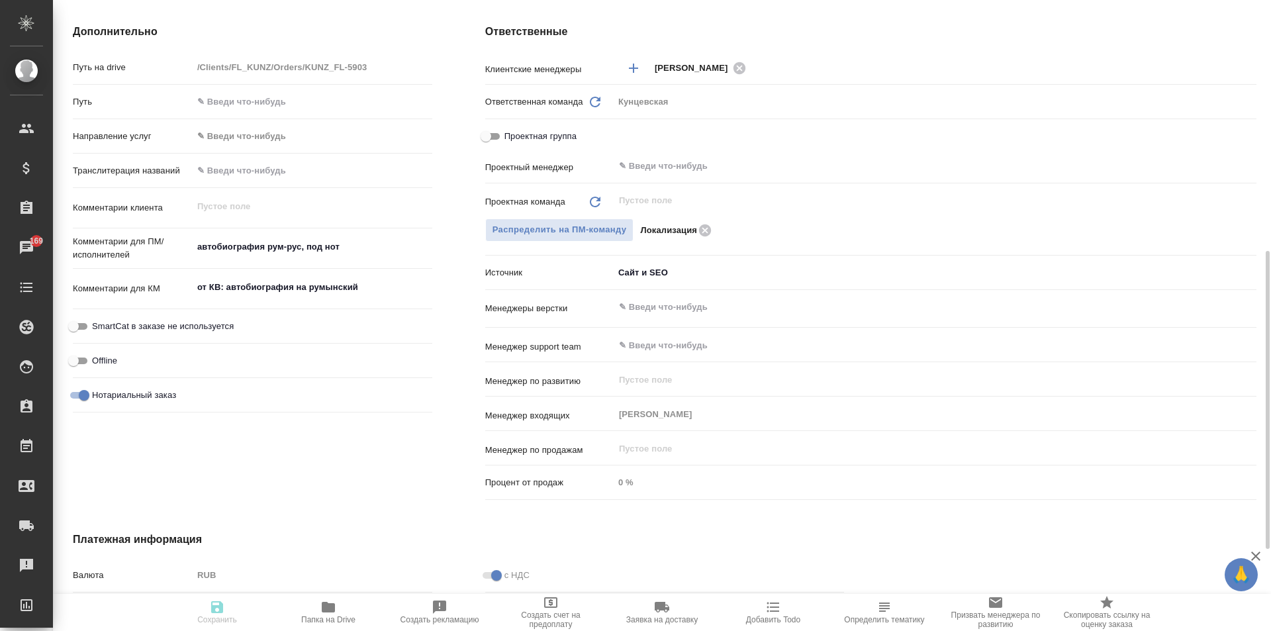
type textarea "x"
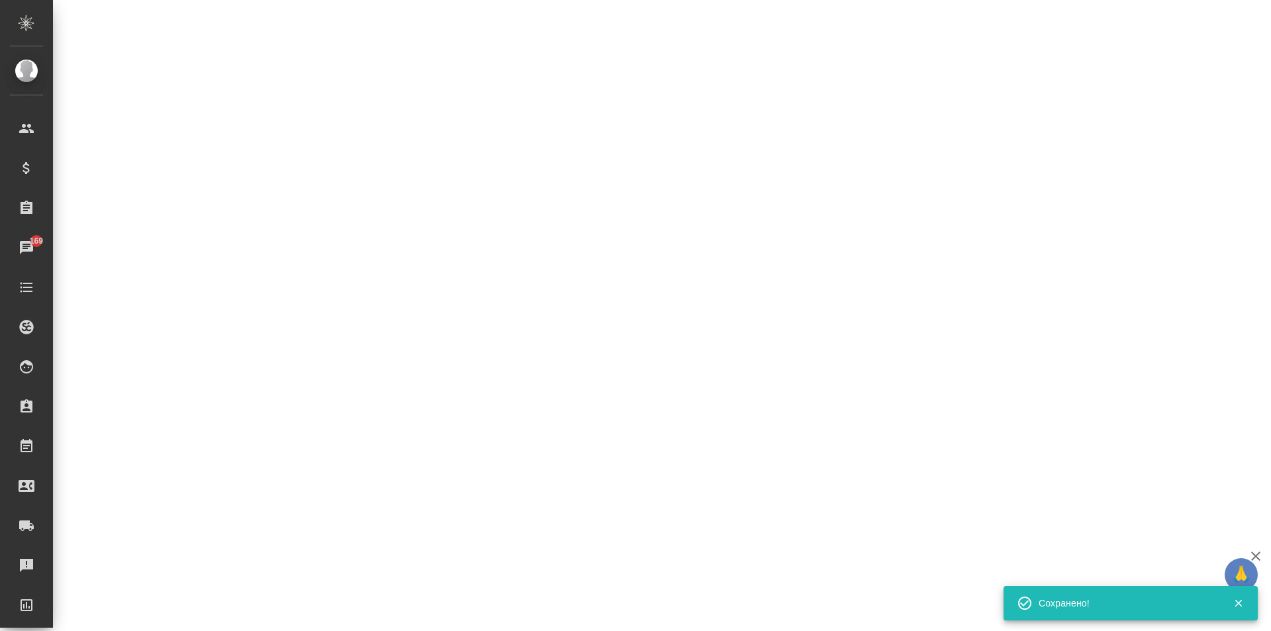
select select "RU"
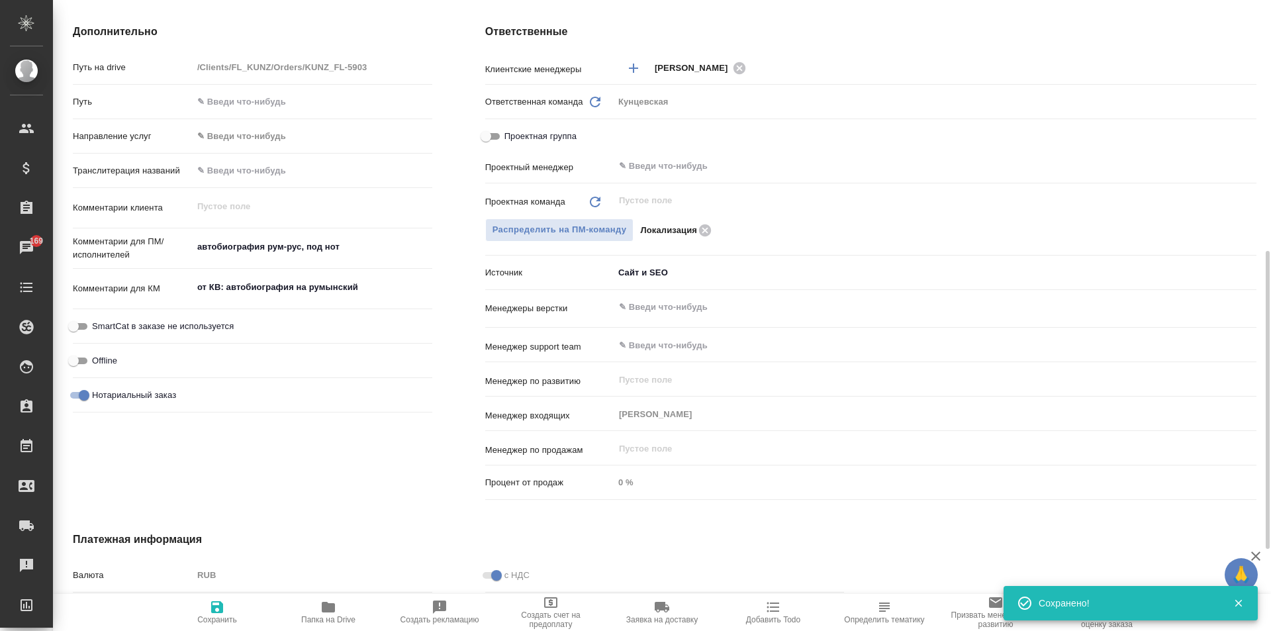
type textarea "x"
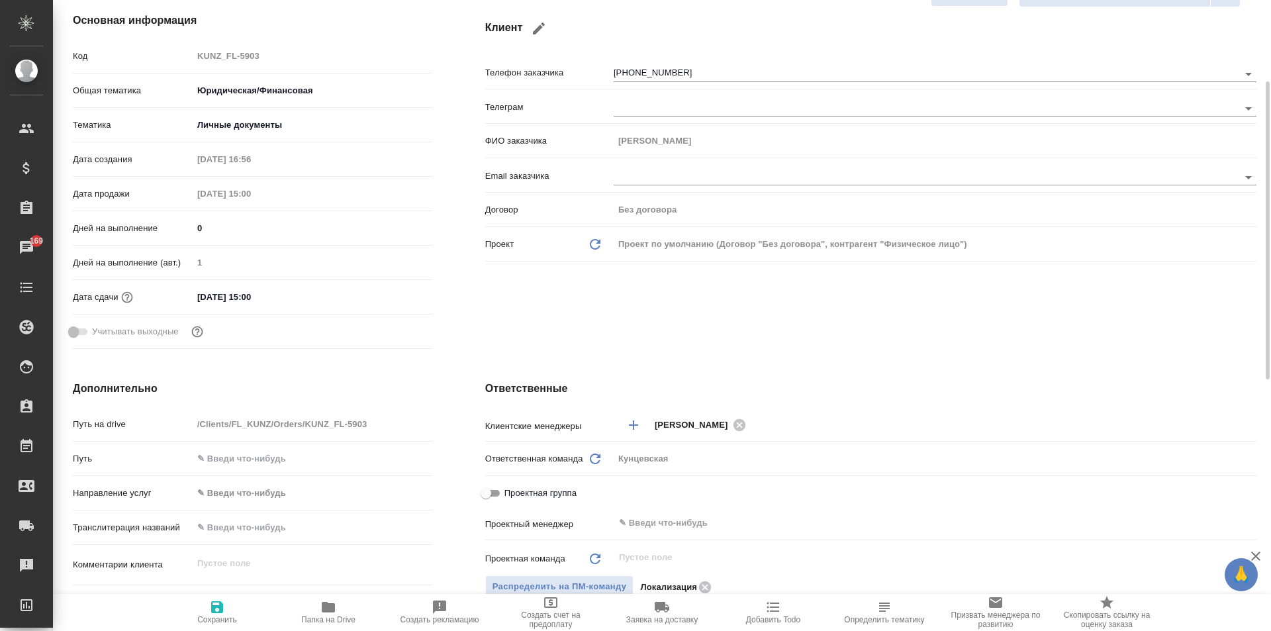
scroll to position [0, 0]
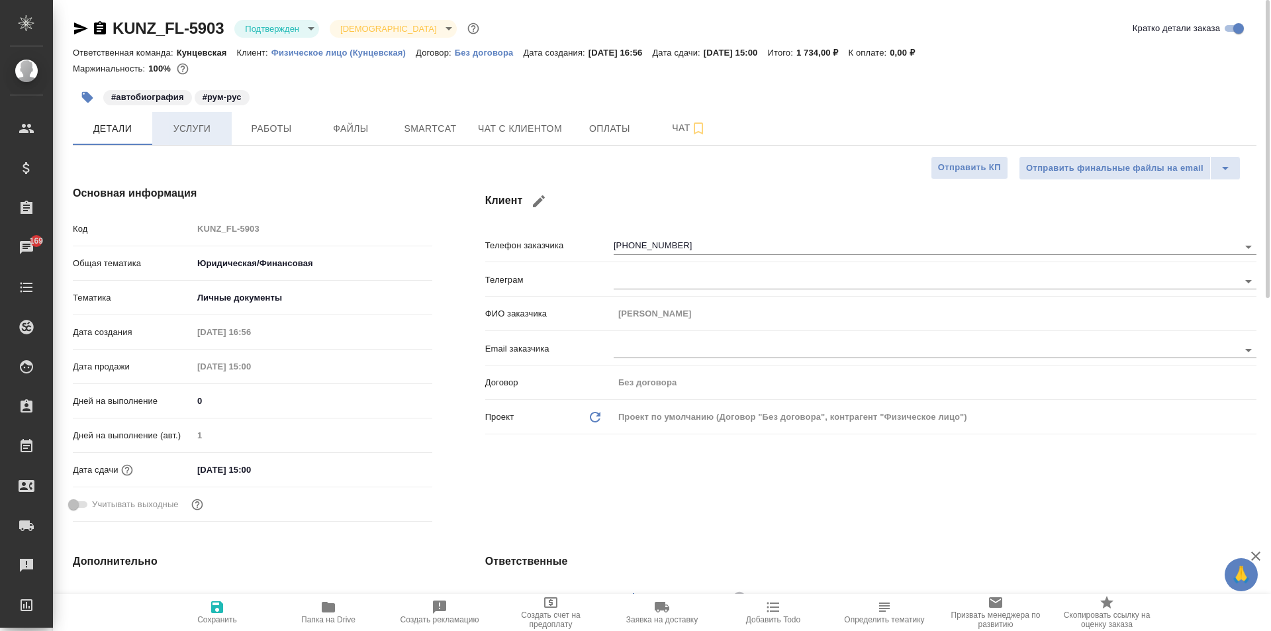
click at [195, 118] on button "Услуги" at bounding box center [191, 128] width 79 height 33
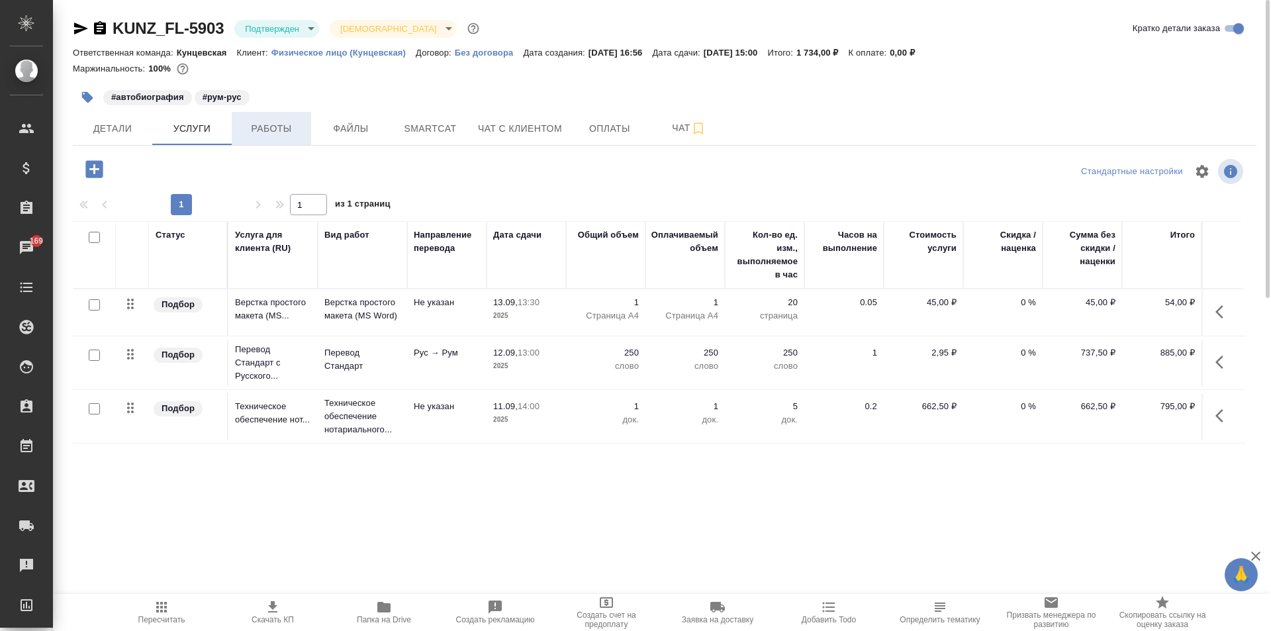
click at [268, 132] on span "Работы" at bounding box center [272, 128] width 64 height 17
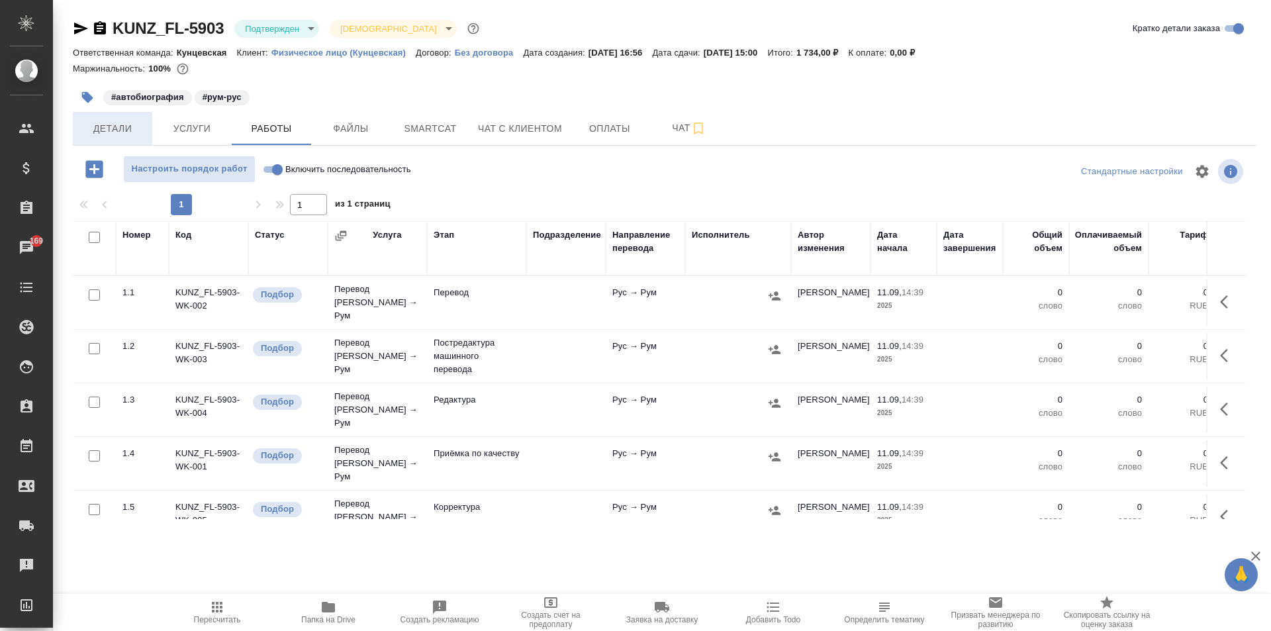
click at [138, 134] on span "Детали" at bounding box center [113, 128] width 64 height 17
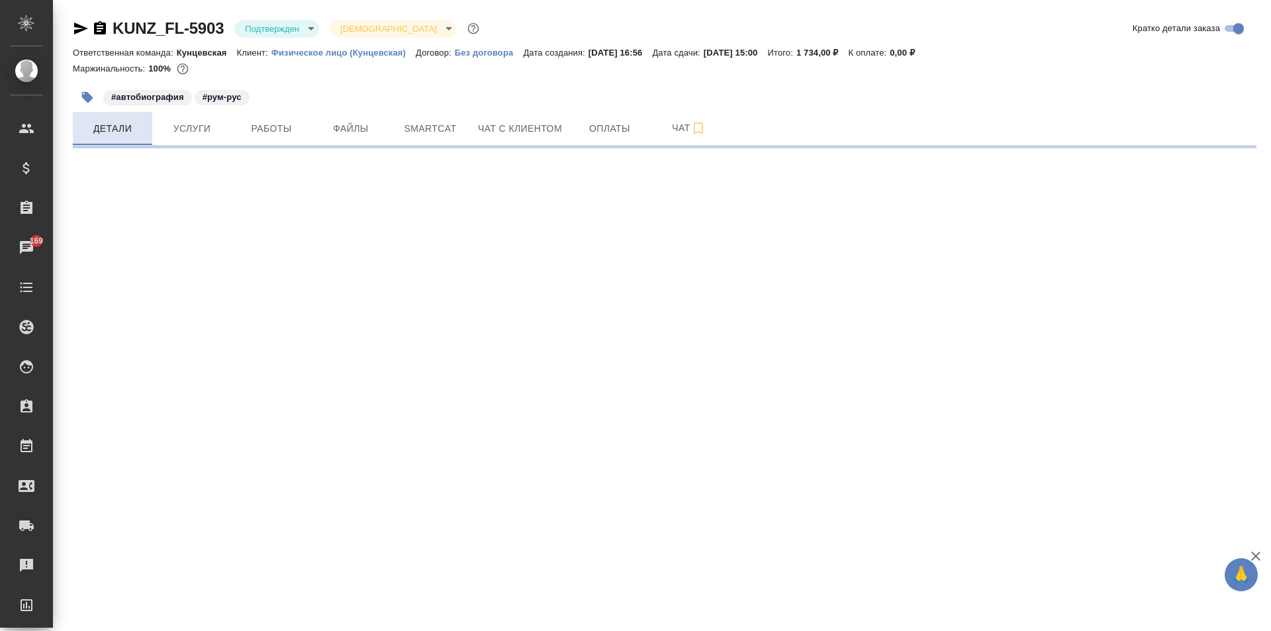
select select "RU"
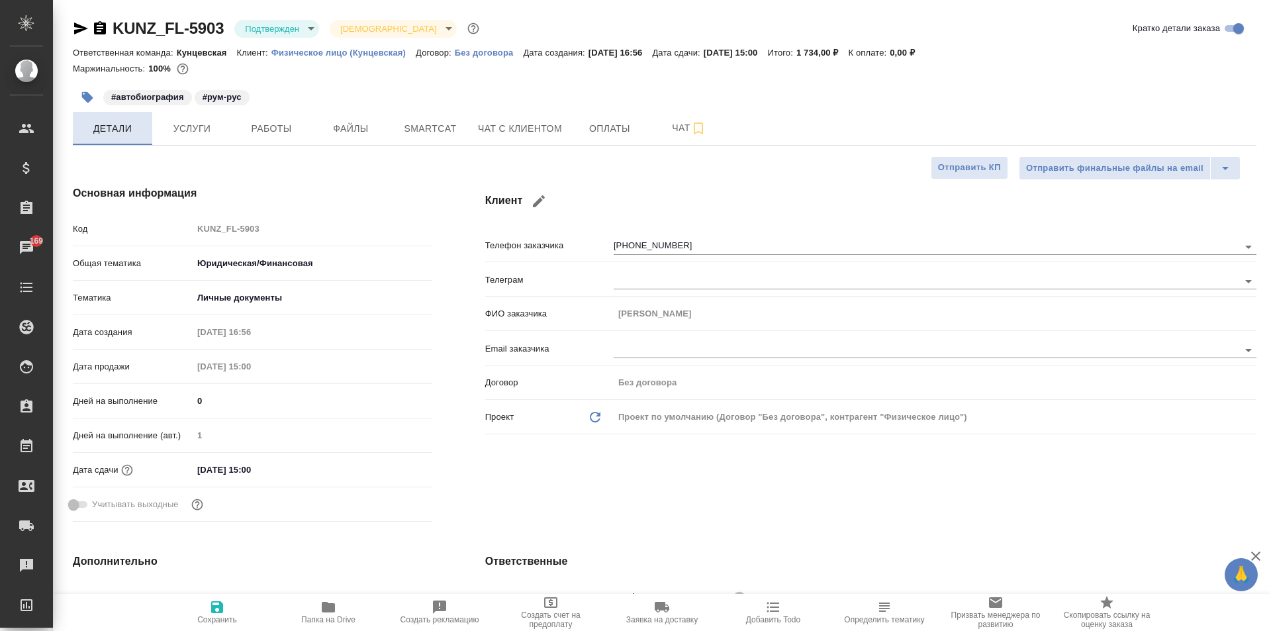
type textarea "x"
click at [273, 128] on span "Работы" at bounding box center [272, 128] width 64 height 17
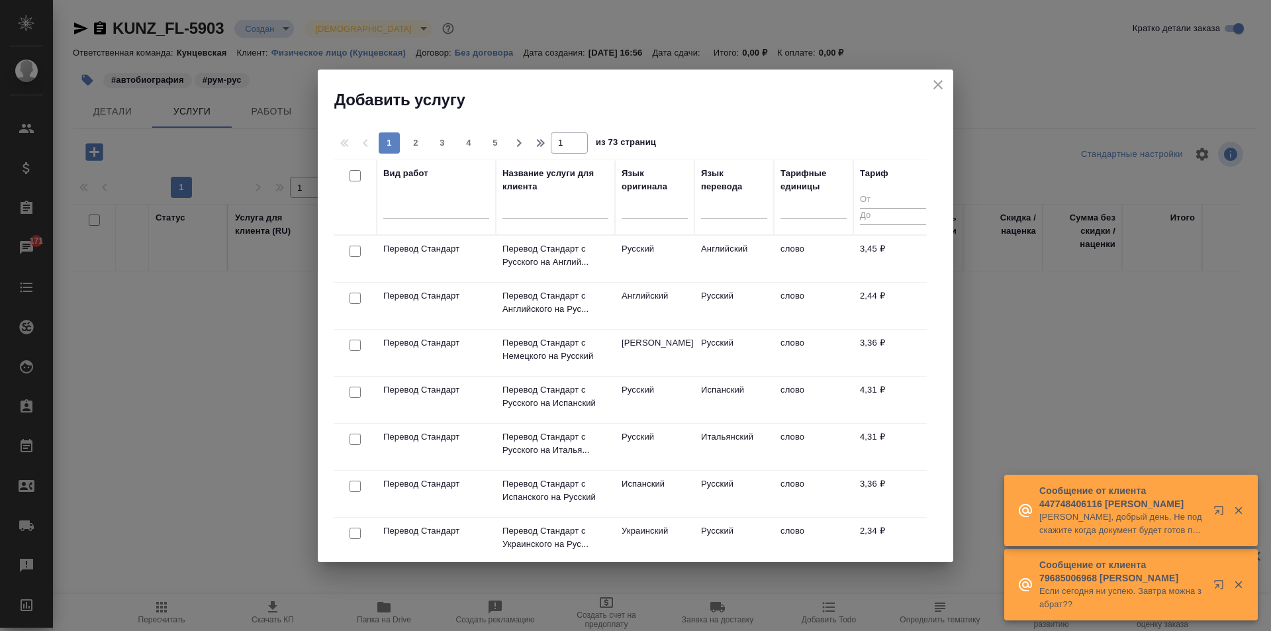
click at [926, 81] on div "Добавить услугу" at bounding box center [635, 89] width 635 height 41
